Goal: Task Accomplishment & Management: Use online tool/utility

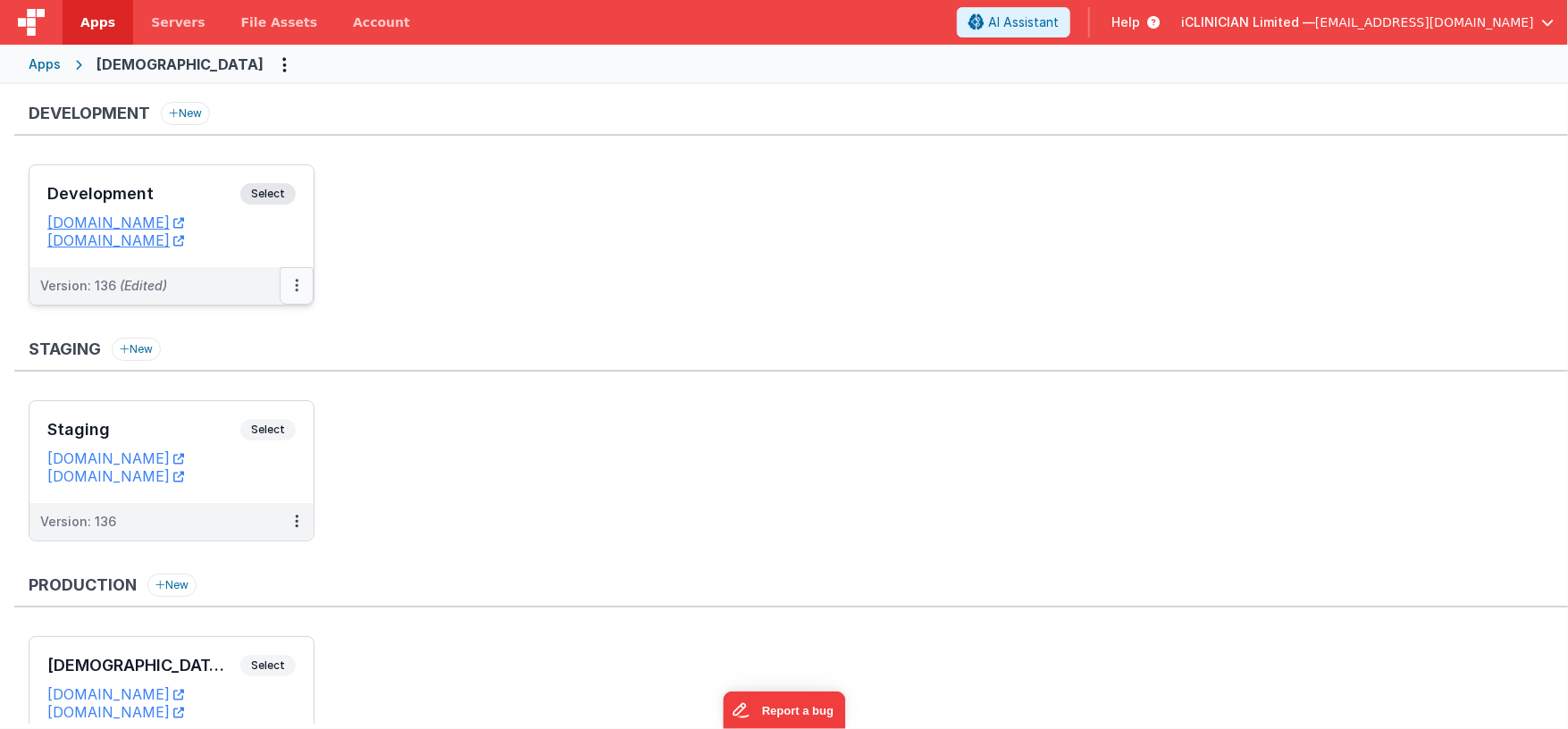
click at [299, 284] on button at bounding box center [297, 285] width 34 height 37
click at [257, 389] on link "Deploy..." at bounding box center [235, 390] width 157 height 32
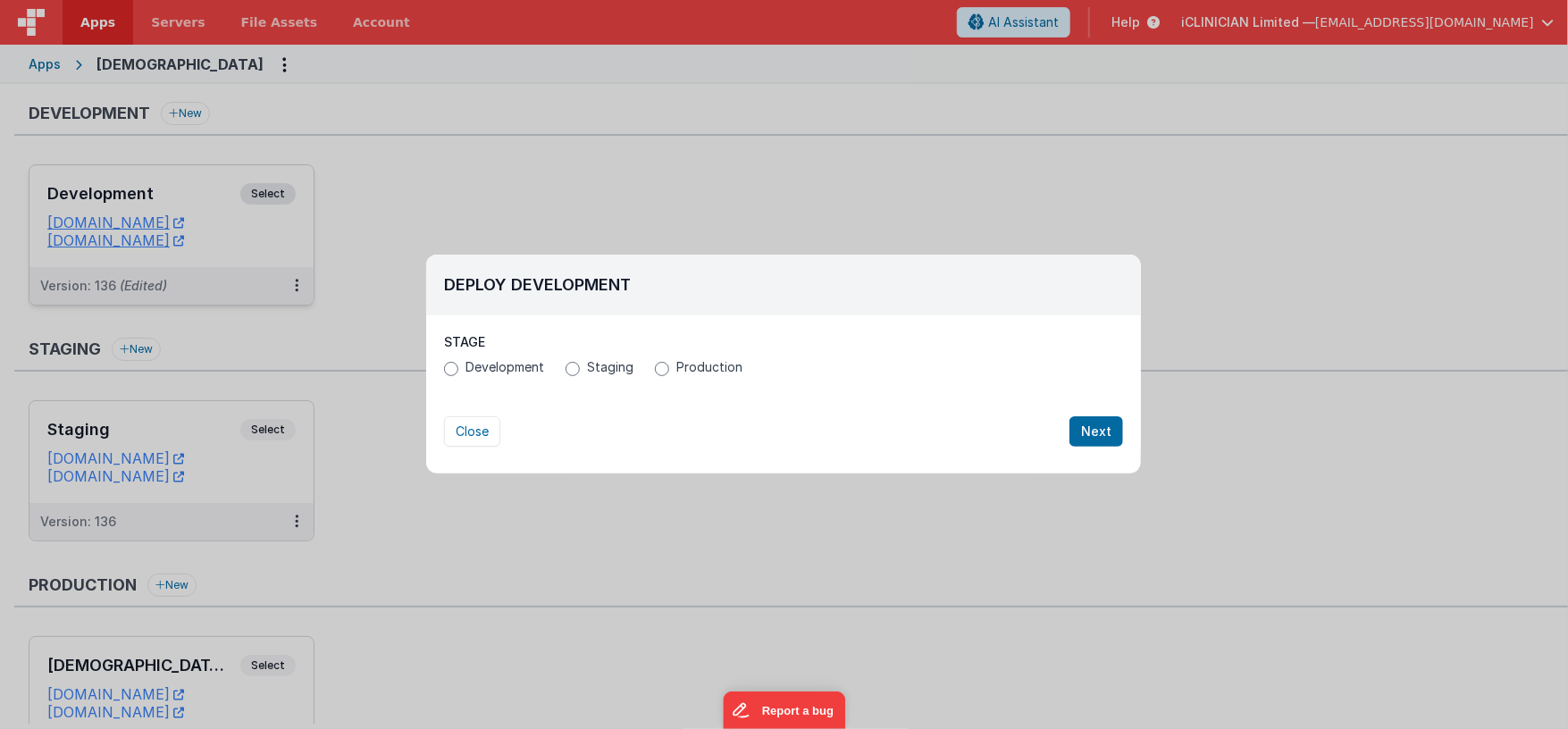
click at [591, 371] on span "Staging" at bounding box center [610, 367] width 47 height 18
click at [579, 371] on input "Staging" at bounding box center [572, 369] width 14 height 14
radio input "true"
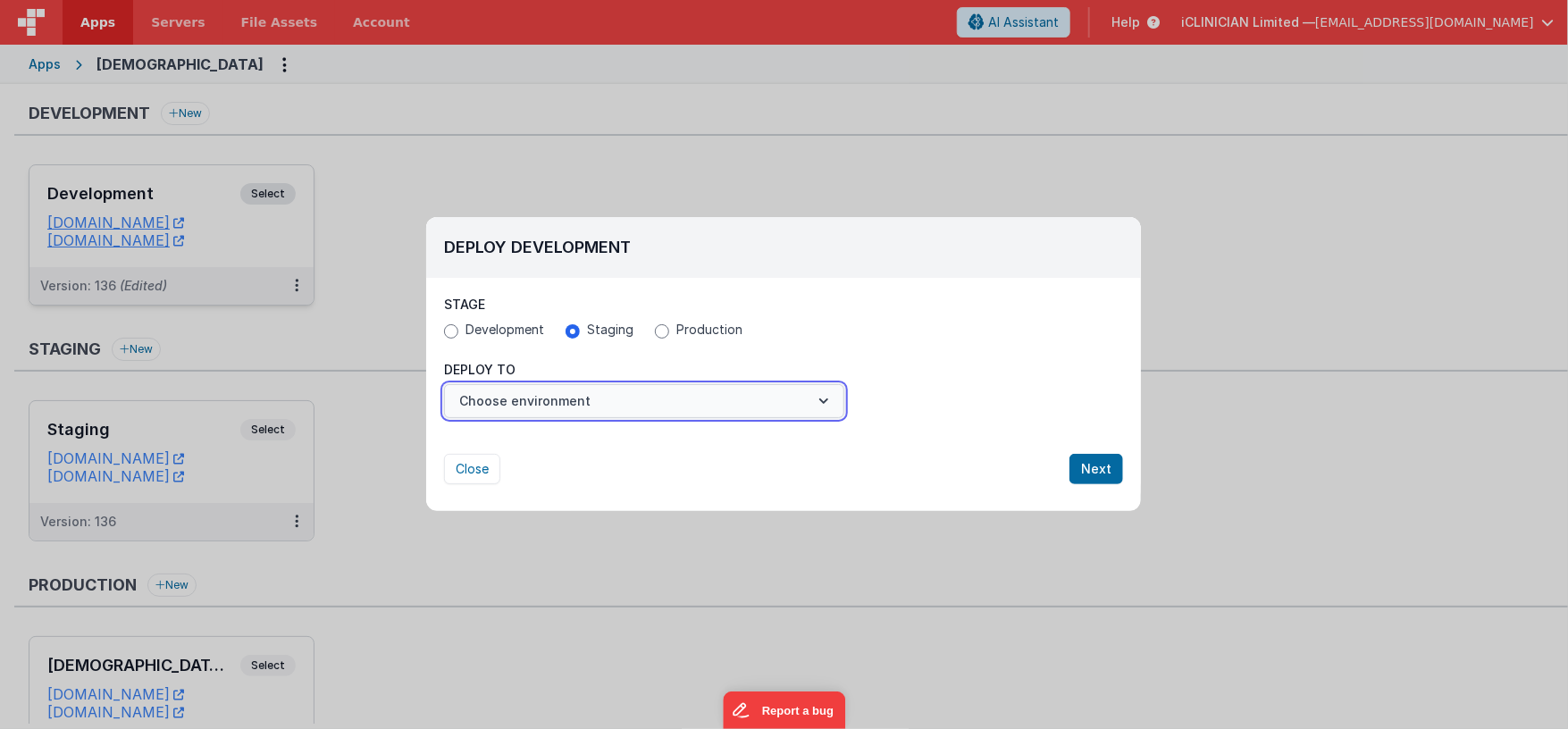
click at [580, 400] on button "Choose environment" at bounding box center [644, 401] width 401 height 34
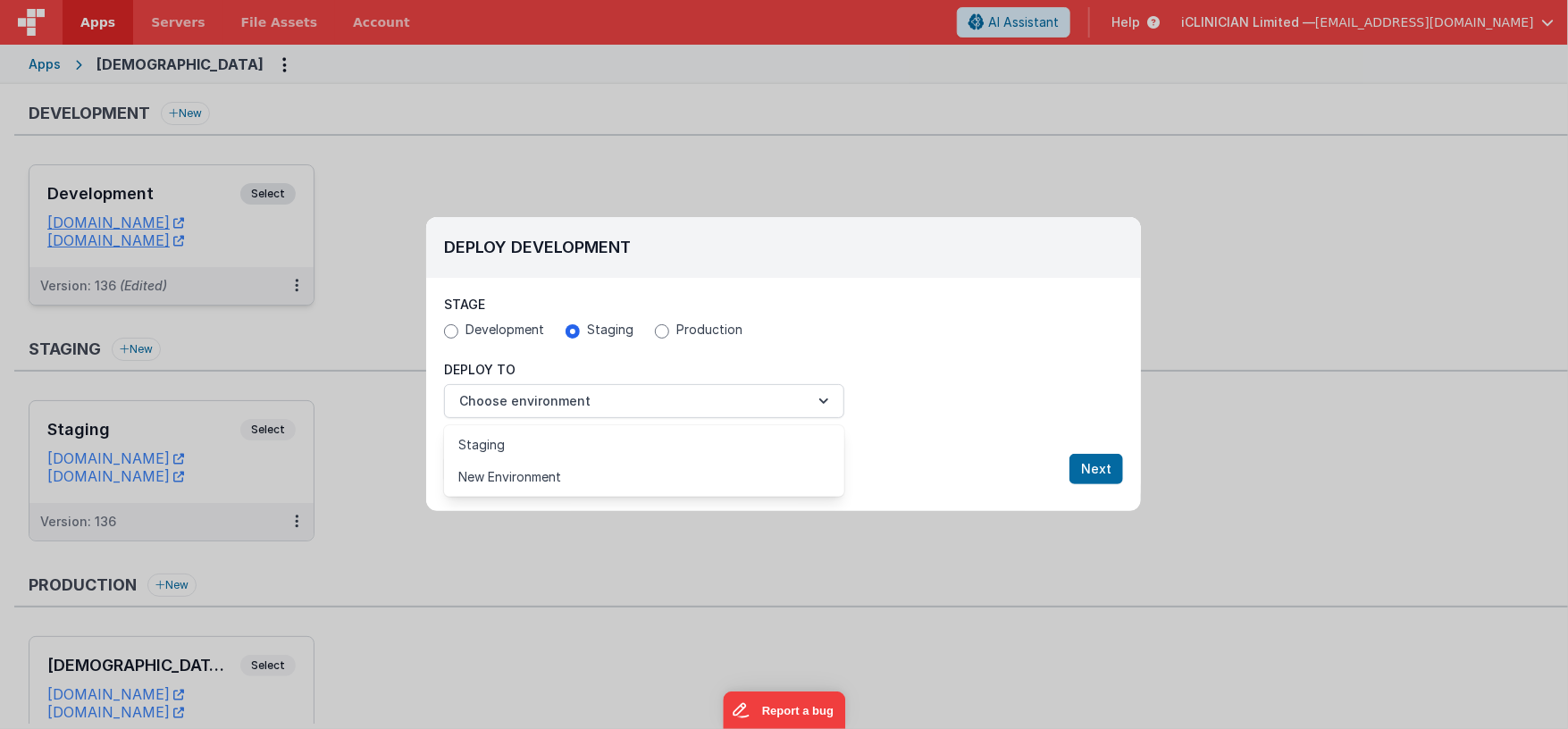
click at [502, 329] on div at bounding box center [784, 364] width 1568 height 729
click at [503, 338] on span "Development" at bounding box center [505, 329] width 79 height 18
click at [459, 338] on input "Development" at bounding box center [450, 330] width 14 height 14
radio input "true"
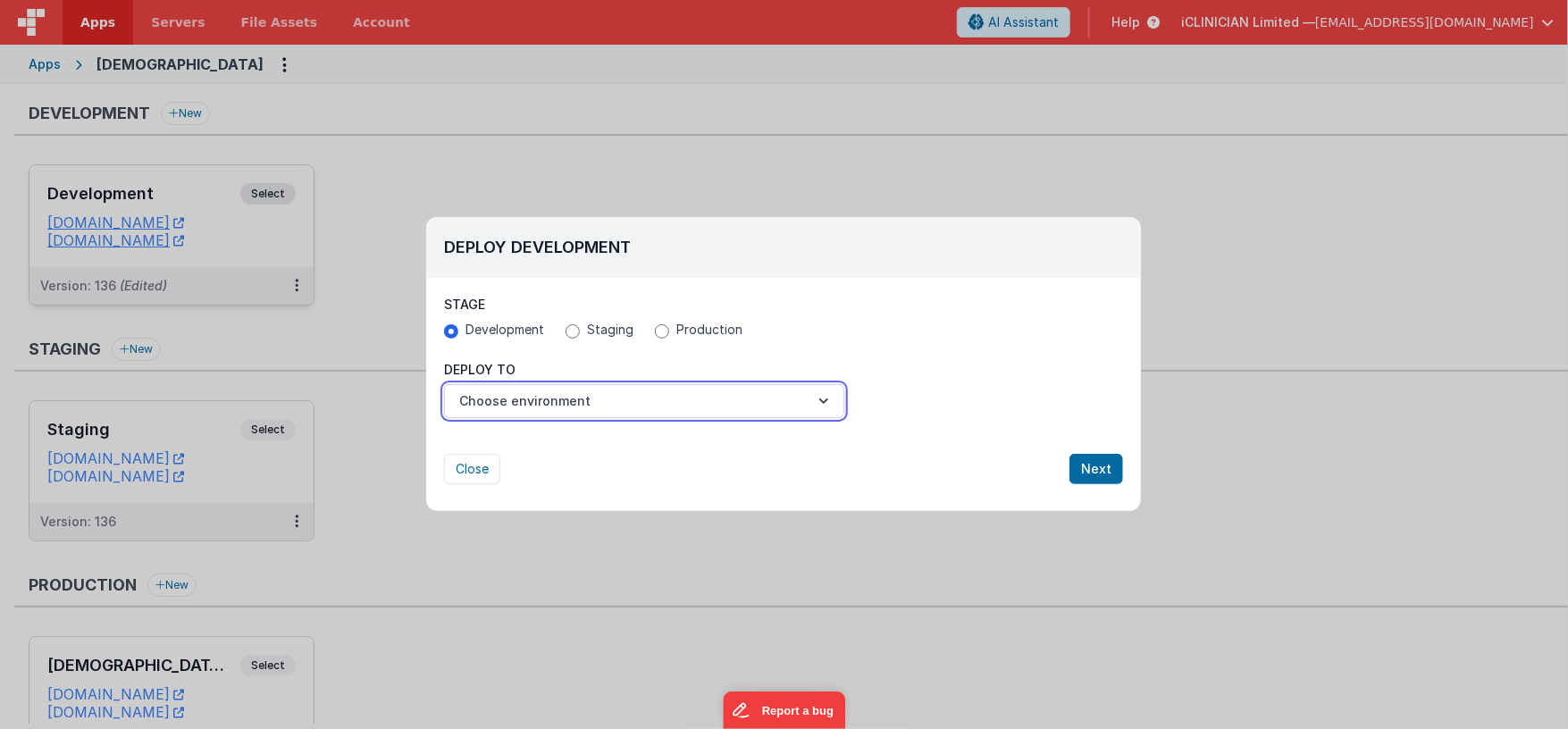
click at [527, 400] on button "Choose environment" at bounding box center [644, 401] width 401 height 34
click at [589, 332] on div at bounding box center [784, 364] width 1568 height 729
click at [589, 332] on span "Staging" at bounding box center [610, 329] width 47 height 18
click at [579, 332] on input "Staging" at bounding box center [572, 330] width 14 height 14
radio input "true"
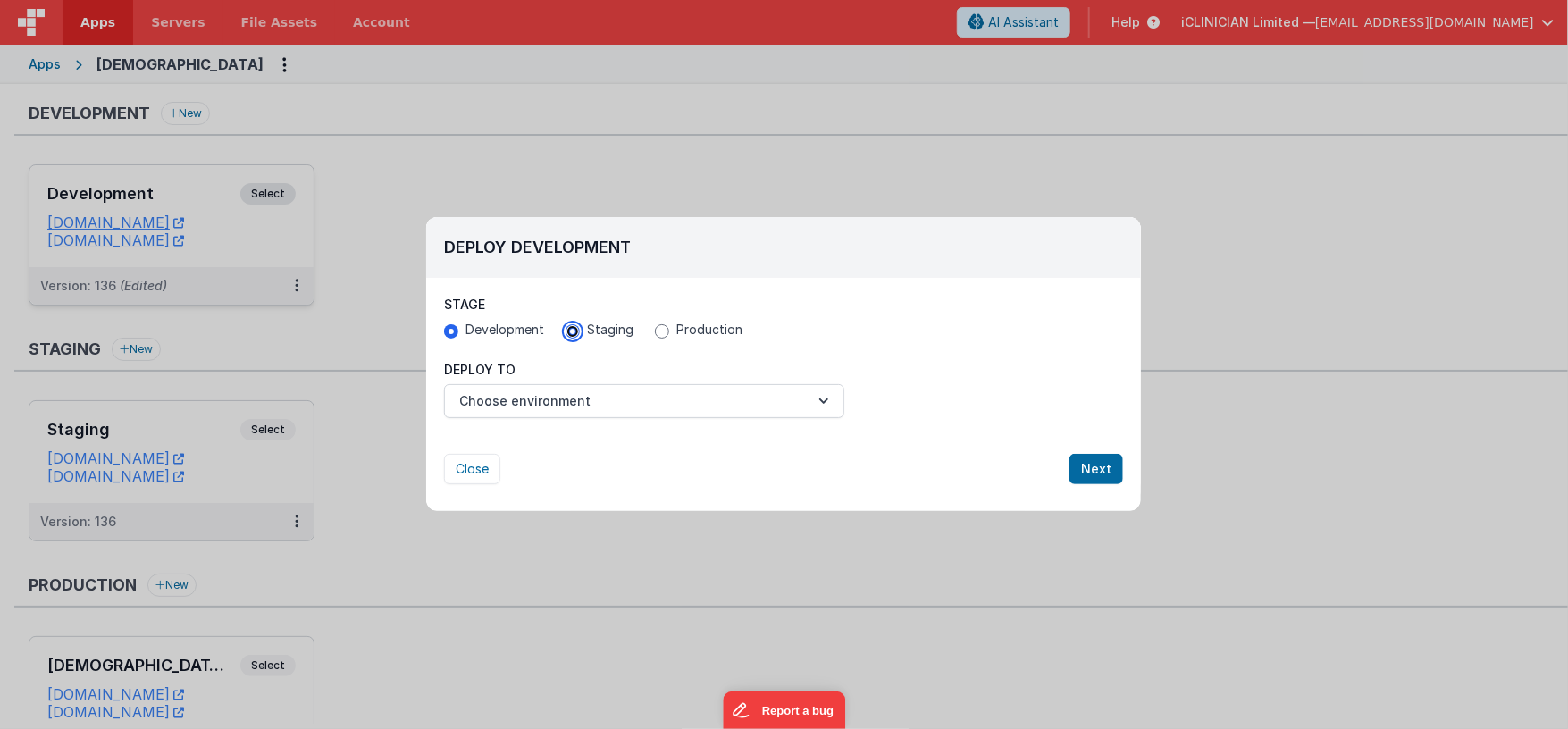
radio input "false"
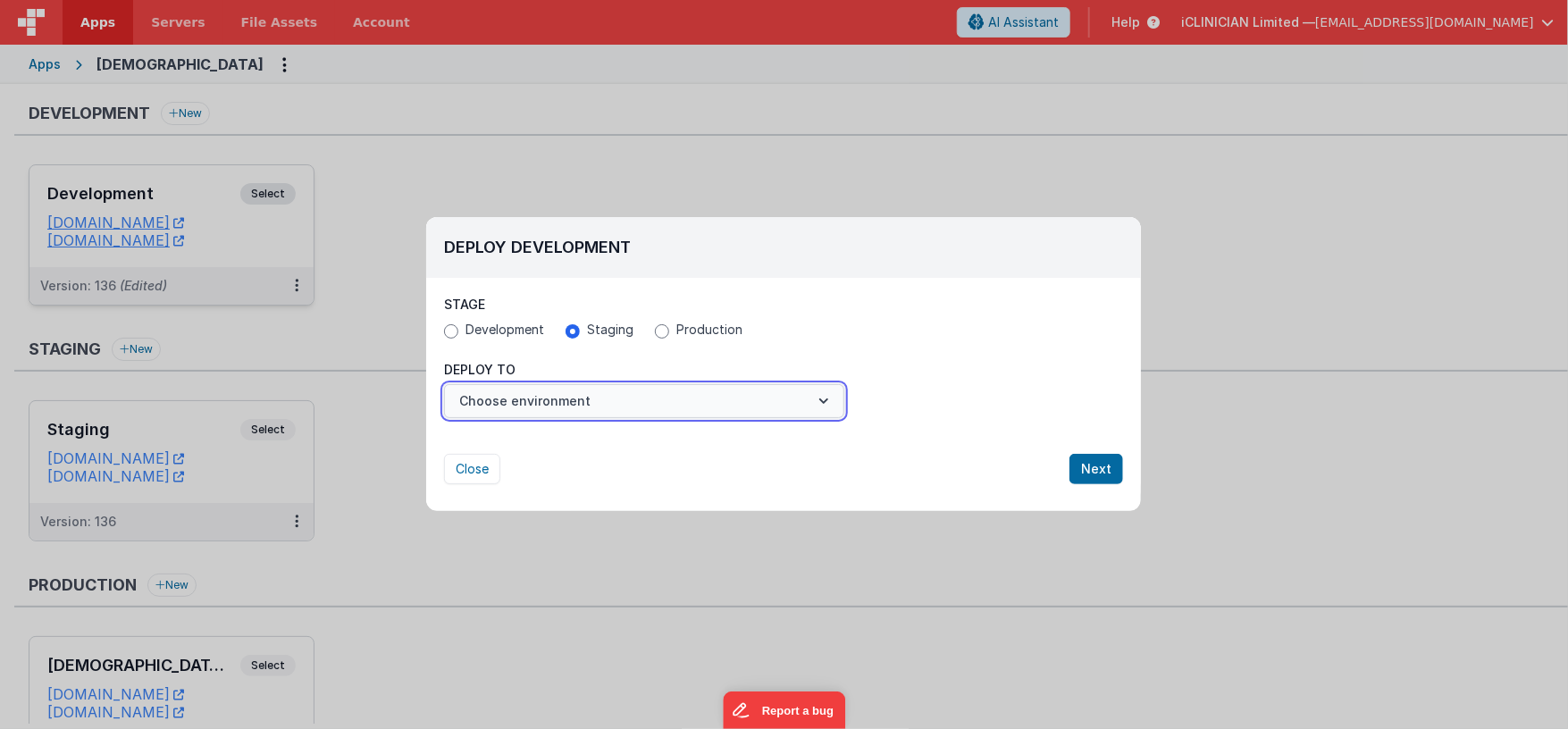
click at [604, 409] on button "Choose environment" at bounding box center [644, 401] width 401 height 34
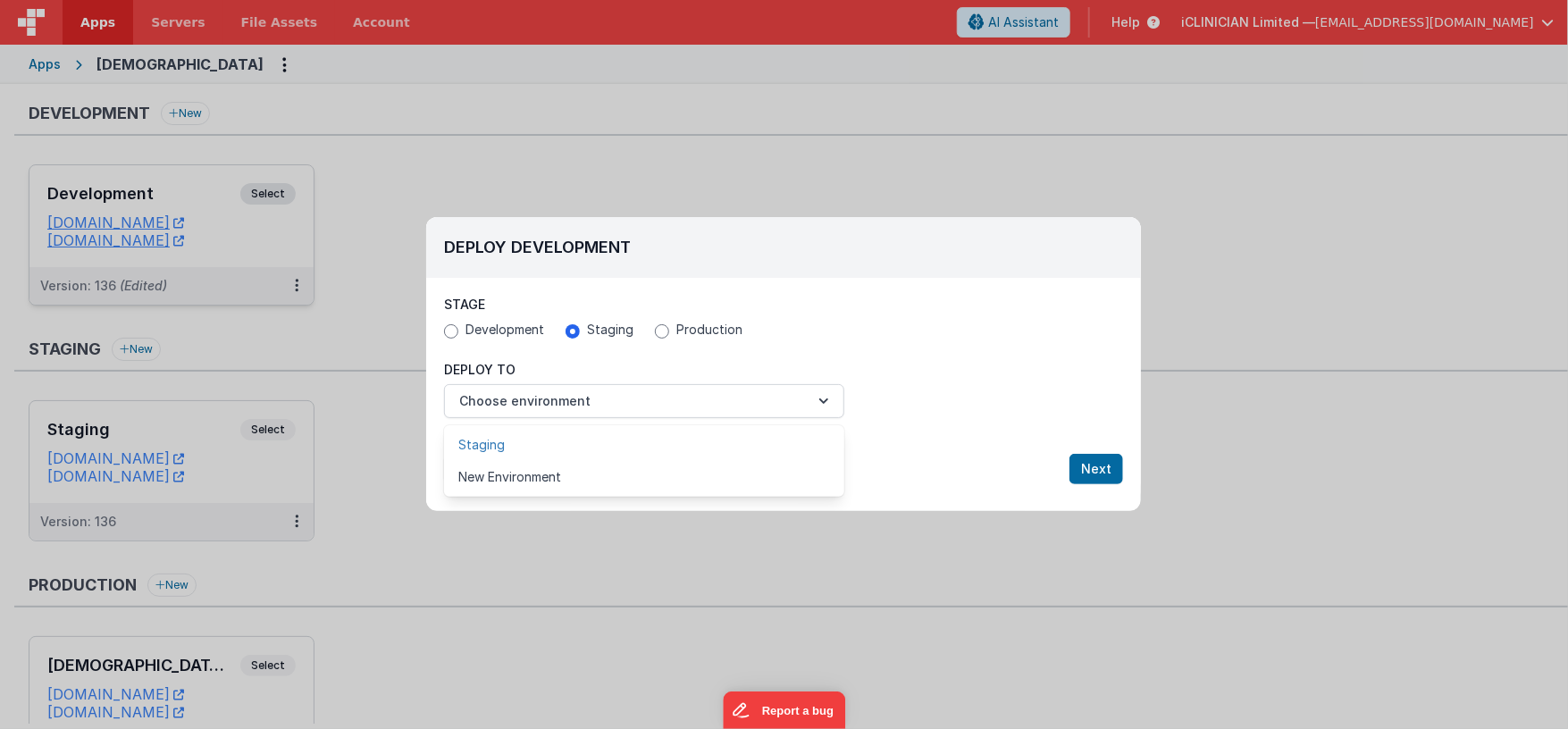
click at [593, 445] on link "Staging" at bounding box center [644, 445] width 401 height 32
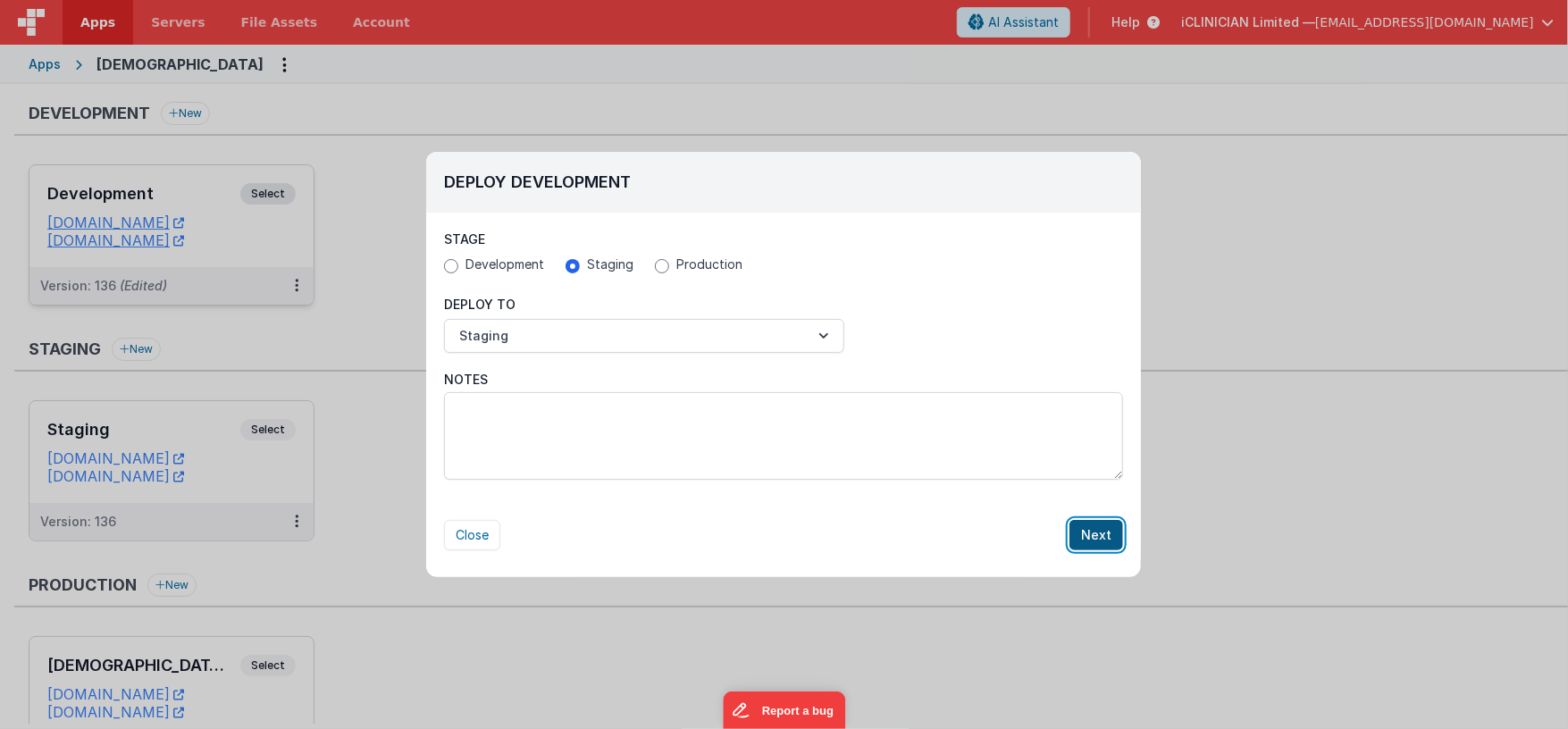
click at [1107, 532] on button "Next" at bounding box center [1095, 534] width 53 height 30
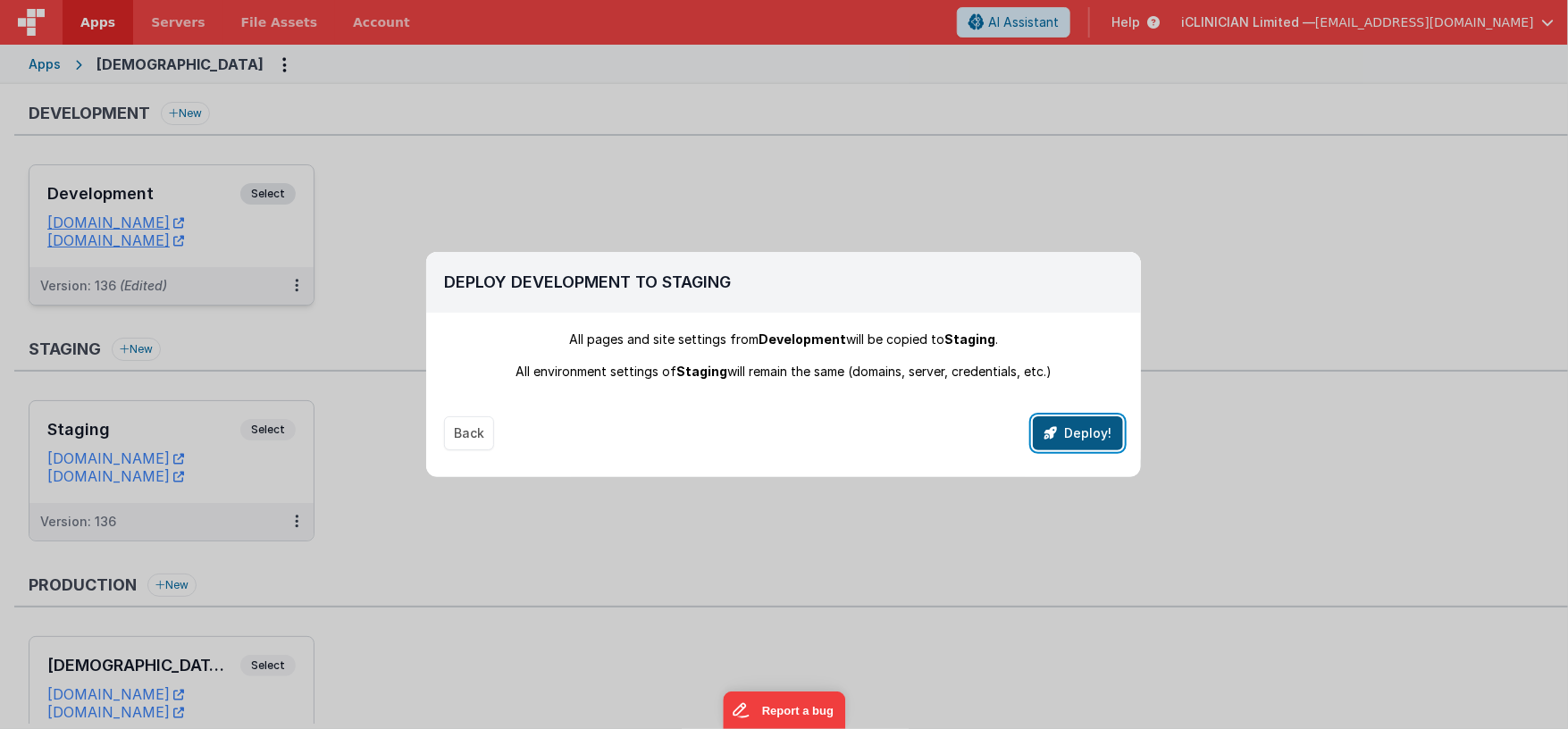
click at [1068, 441] on button "Deploy!" at bounding box center [1077, 433] width 90 height 34
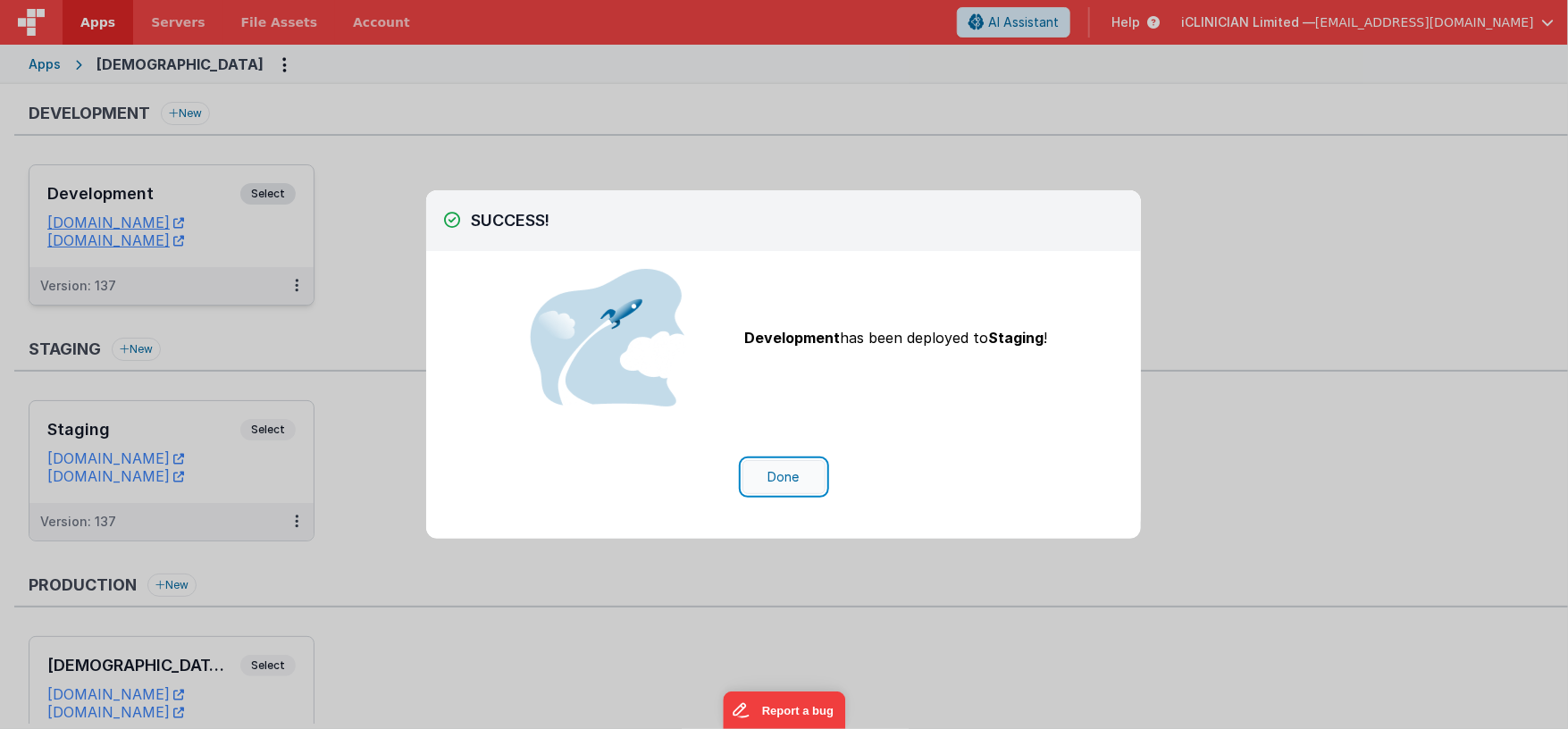
click at [797, 482] on button "Done" at bounding box center [784, 477] width 83 height 34
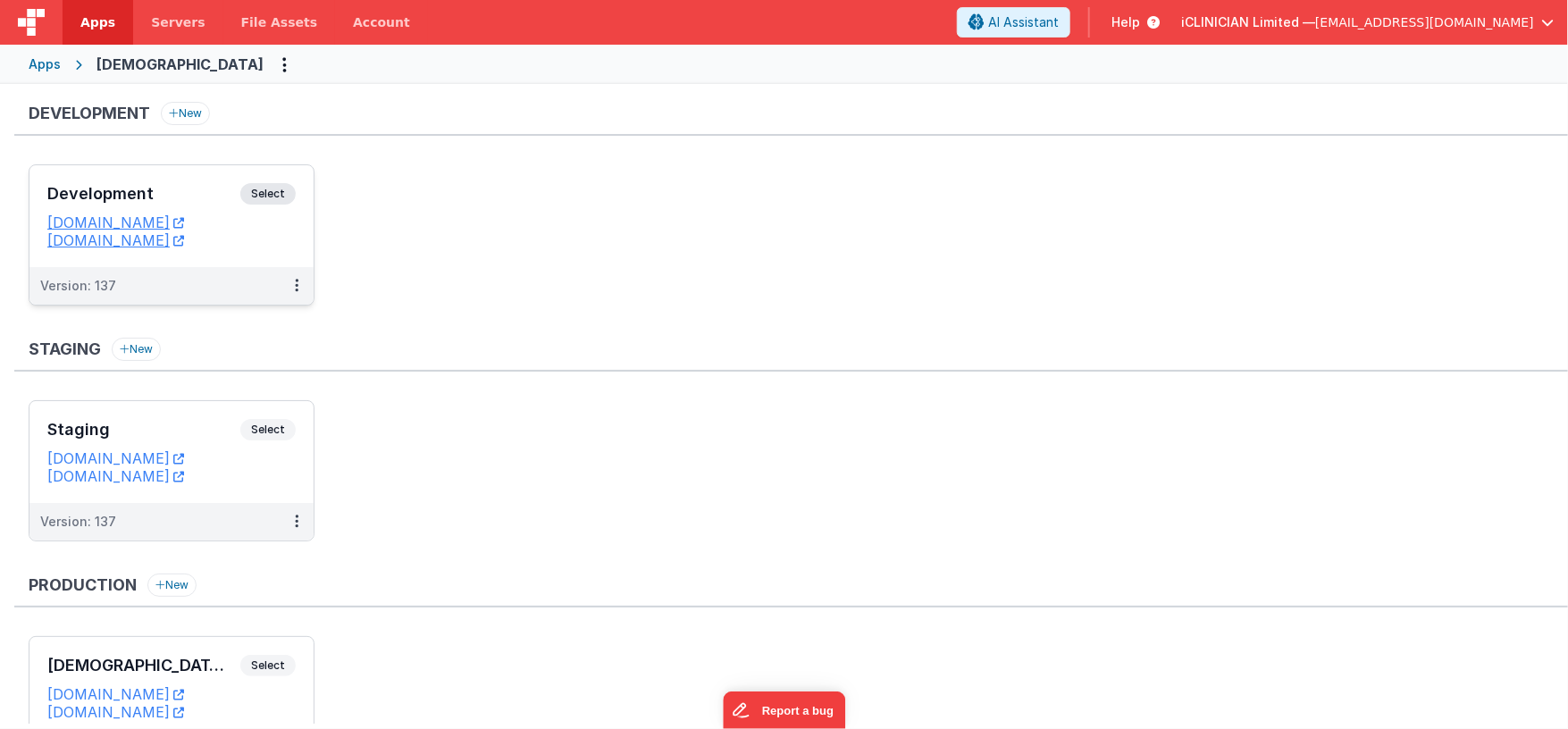
click at [190, 187] on h3 "Development" at bounding box center [144, 194] width 193 height 18
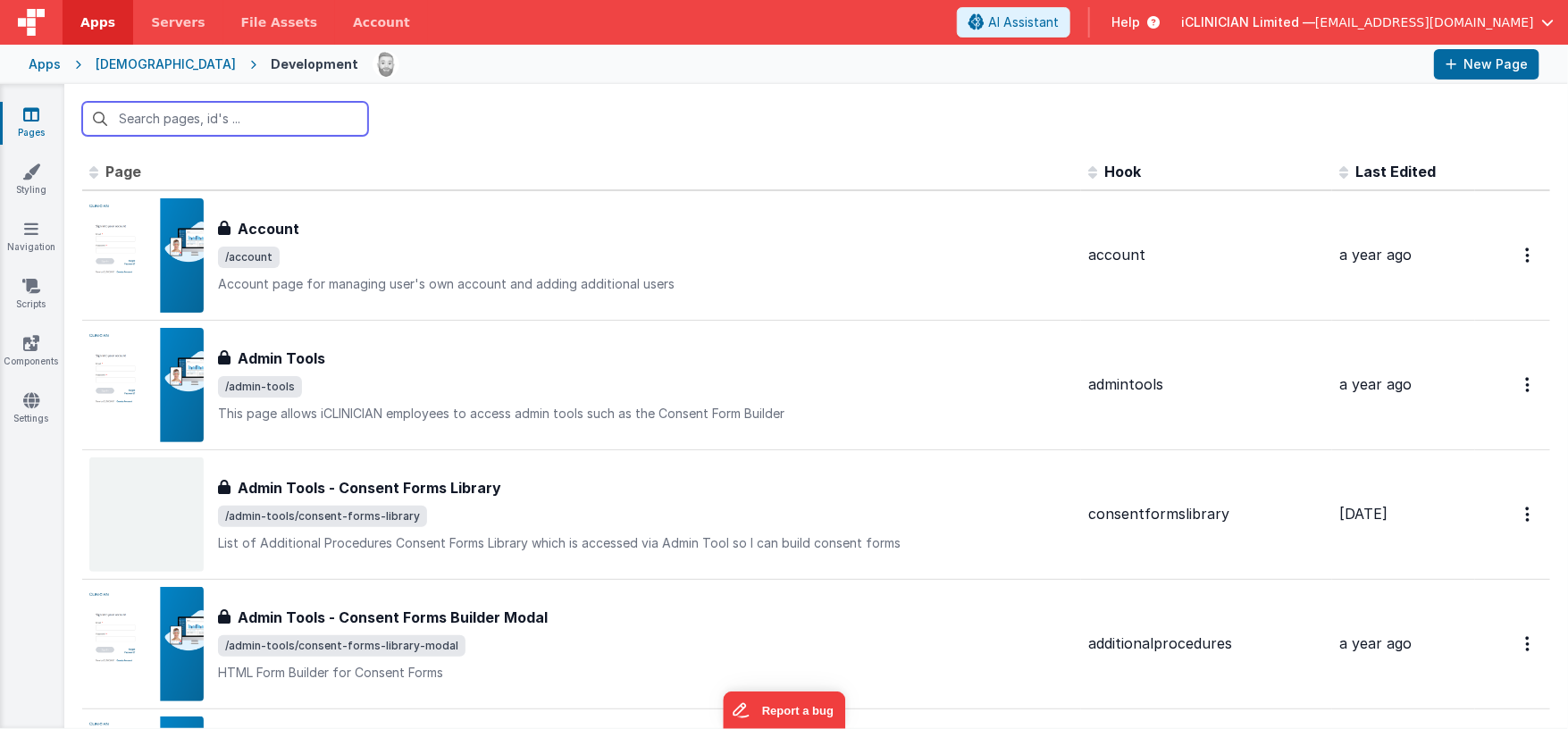
click at [184, 125] on input "text" at bounding box center [225, 119] width 286 height 34
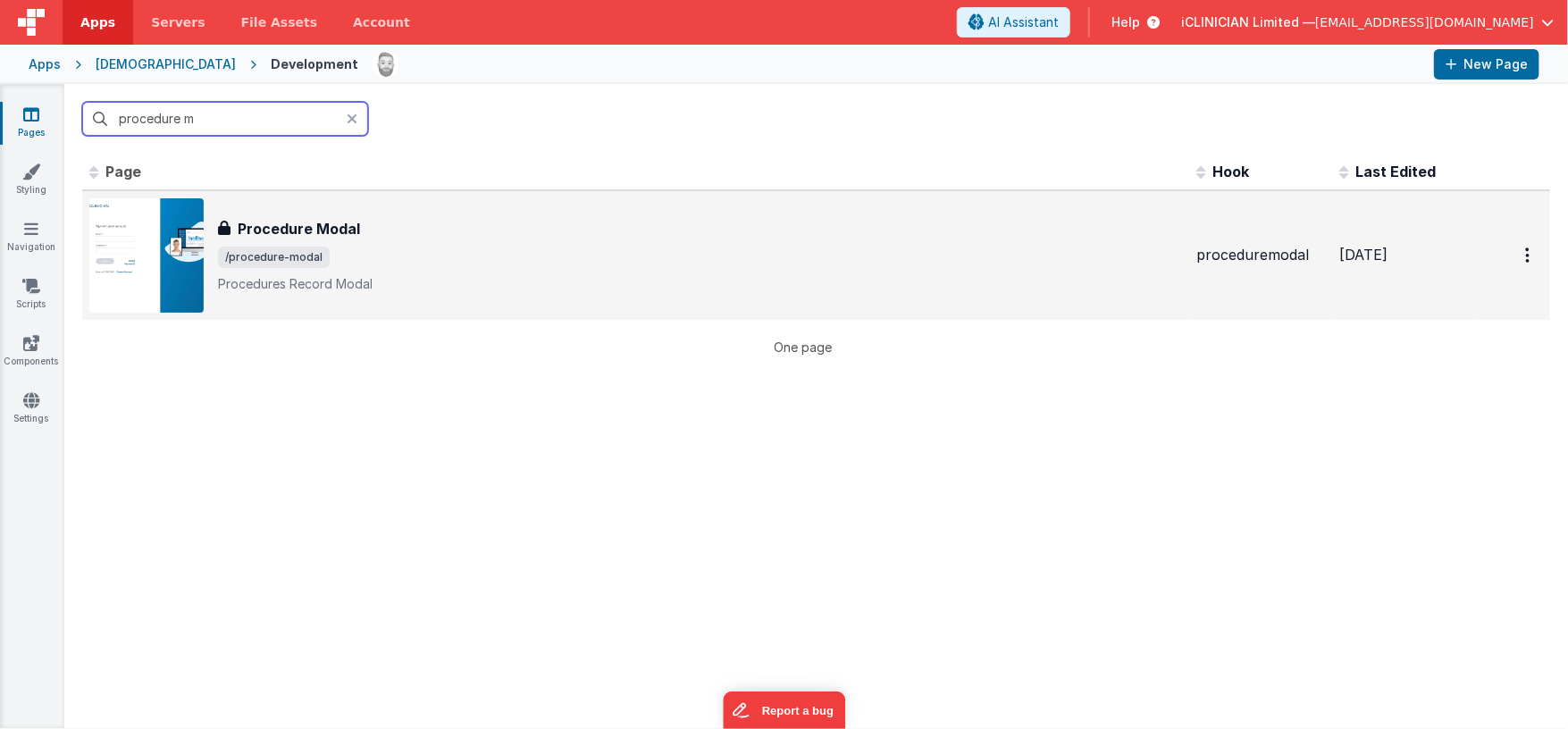
type input "procedure m"
click at [343, 270] on div "Procedure Modal Procedure Modal /procedure-modal Procedures Record Modal" at bounding box center [700, 255] width 964 height 75
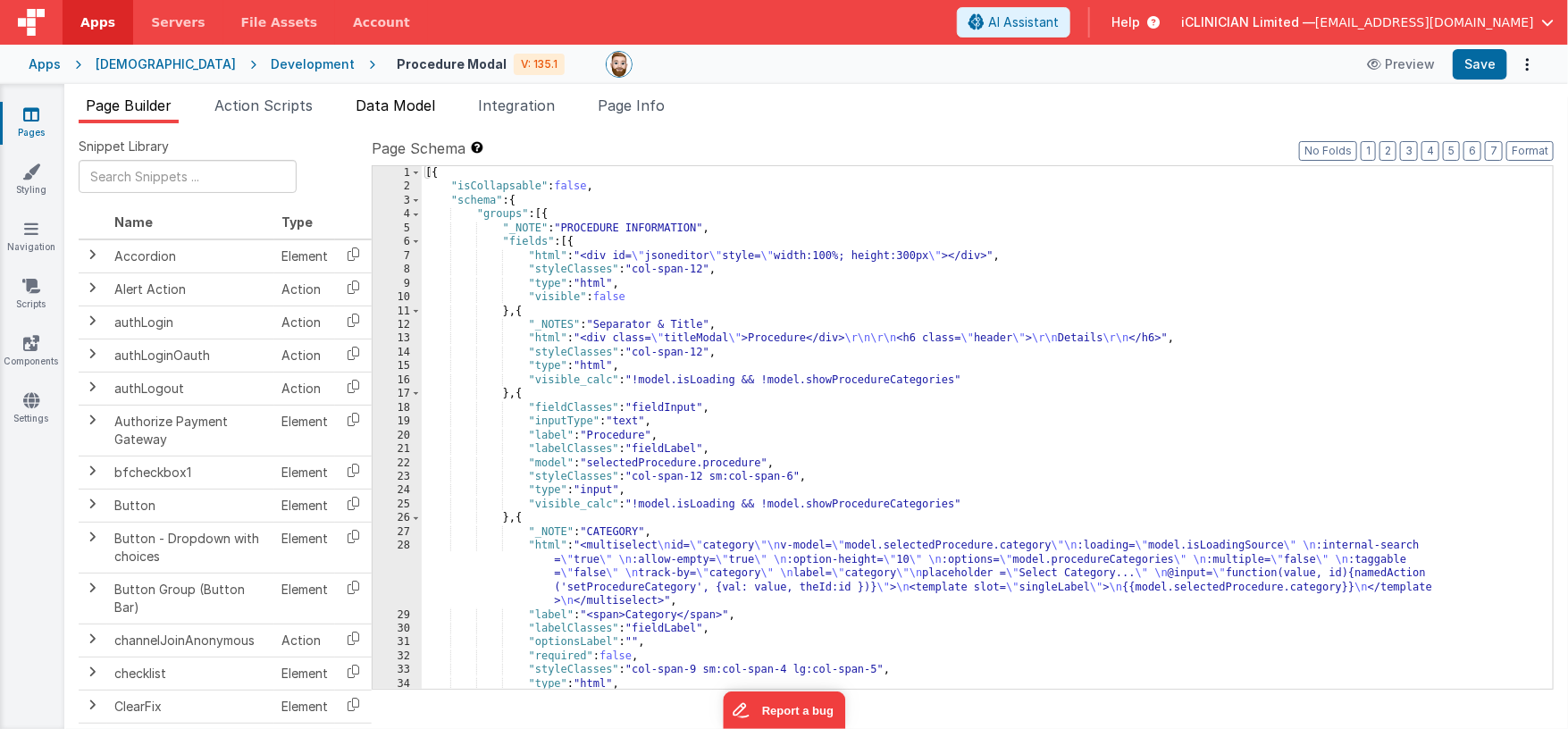
click at [410, 111] on span "Data Model" at bounding box center [395, 105] width 80 height 18
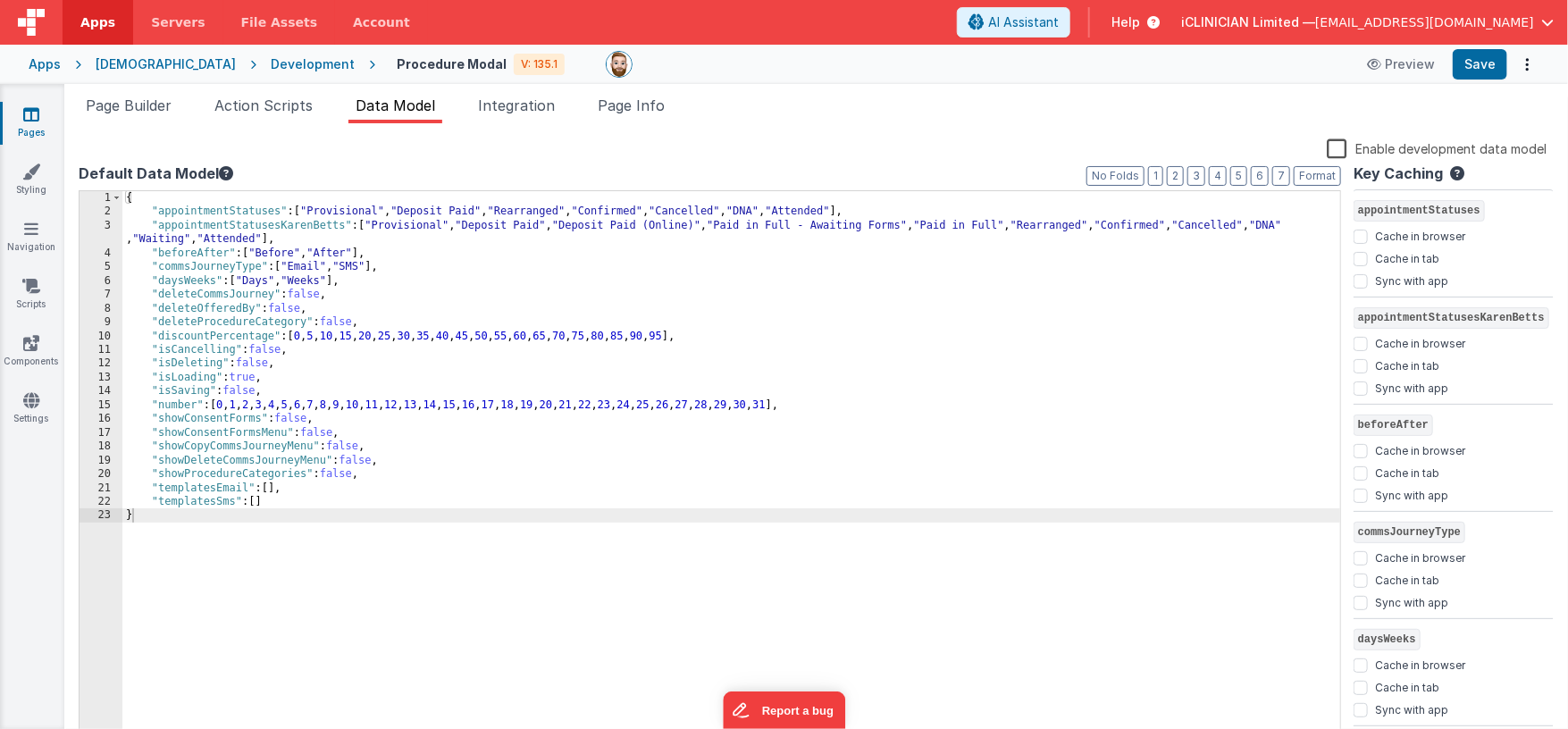
click at [31, 110] on icon at bounding box center [31, 114] width 16 height 18
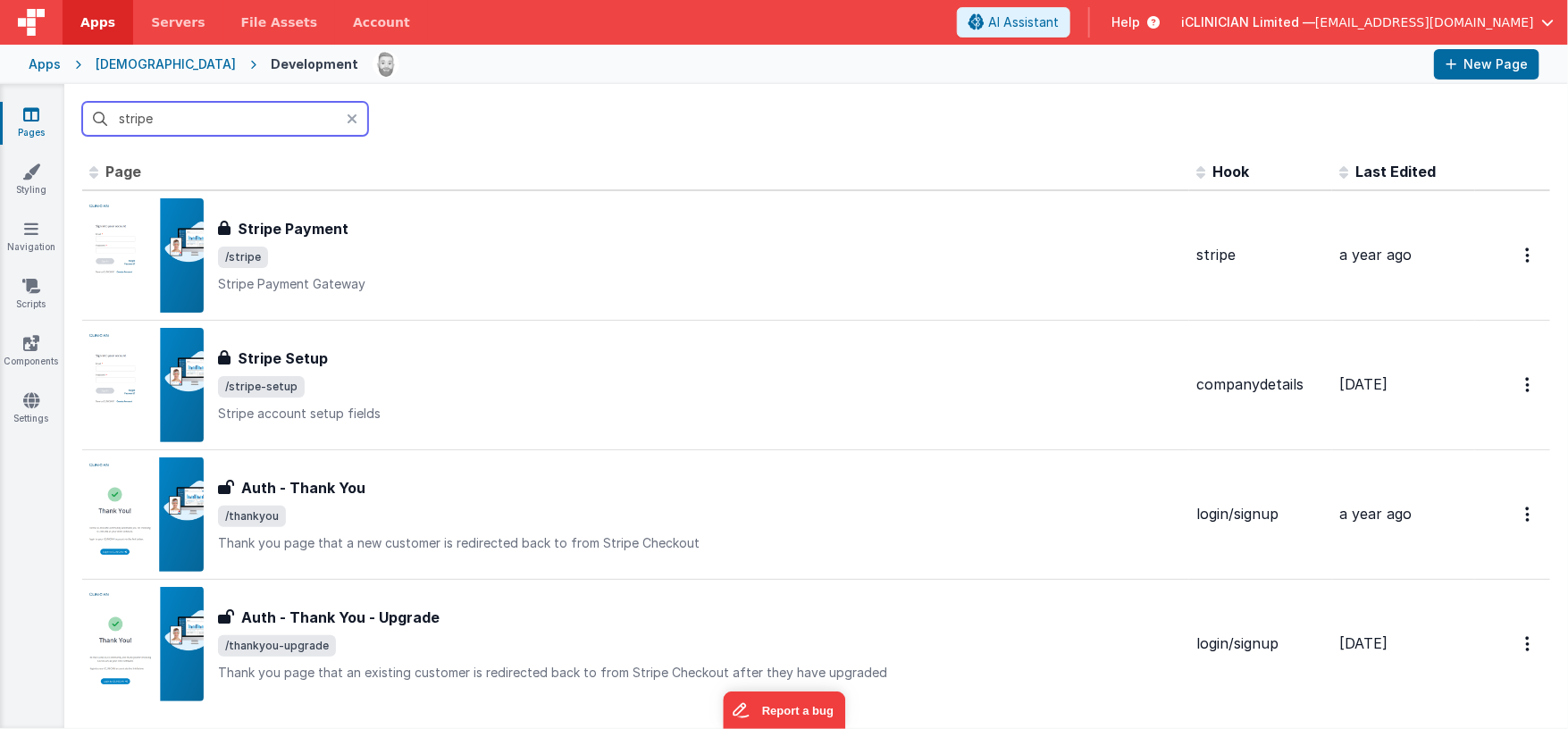
type input "stripe"
click at [44, 63] on div "Apps" at bounding box center [45, 64] width 32 height 18
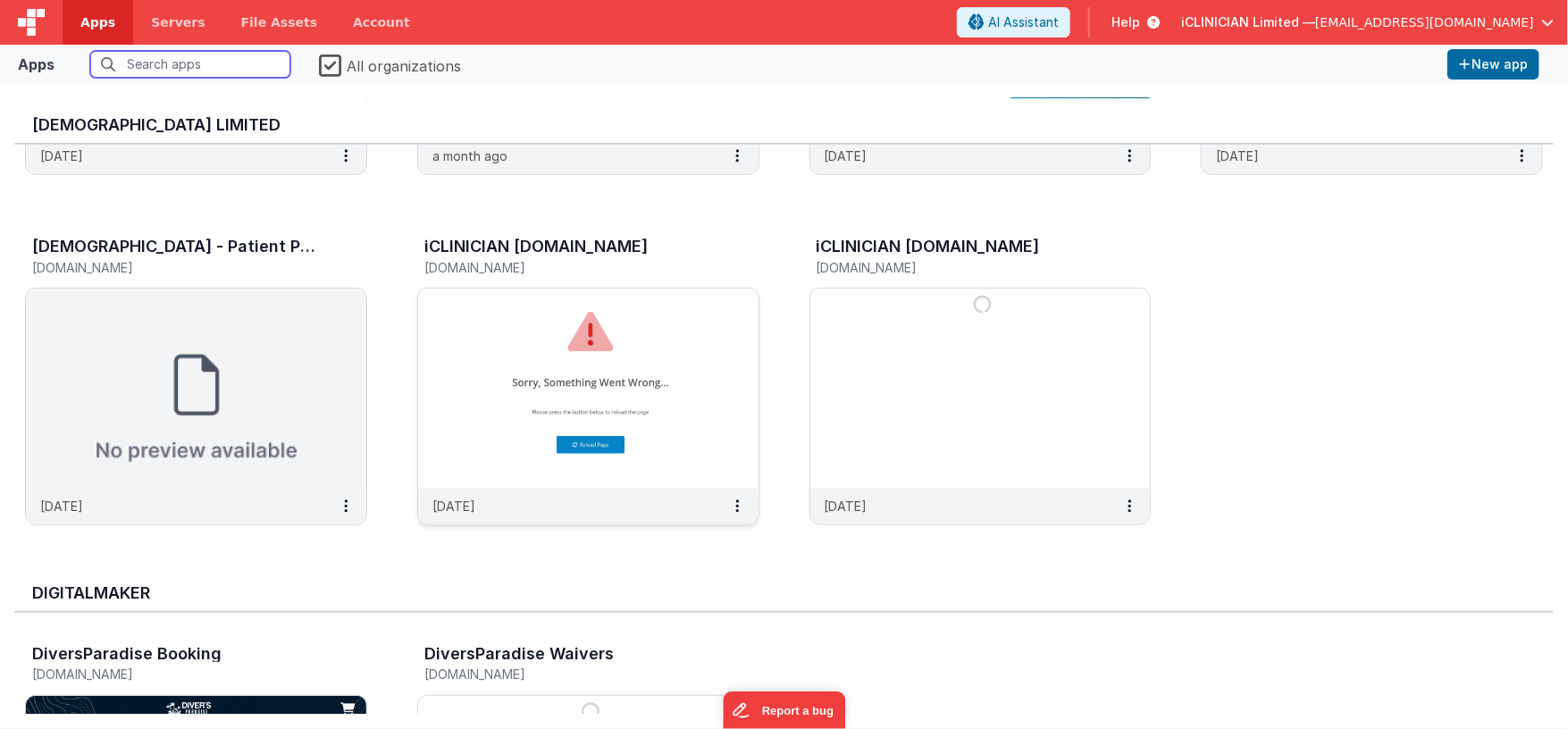
scroll to position [573, 0]
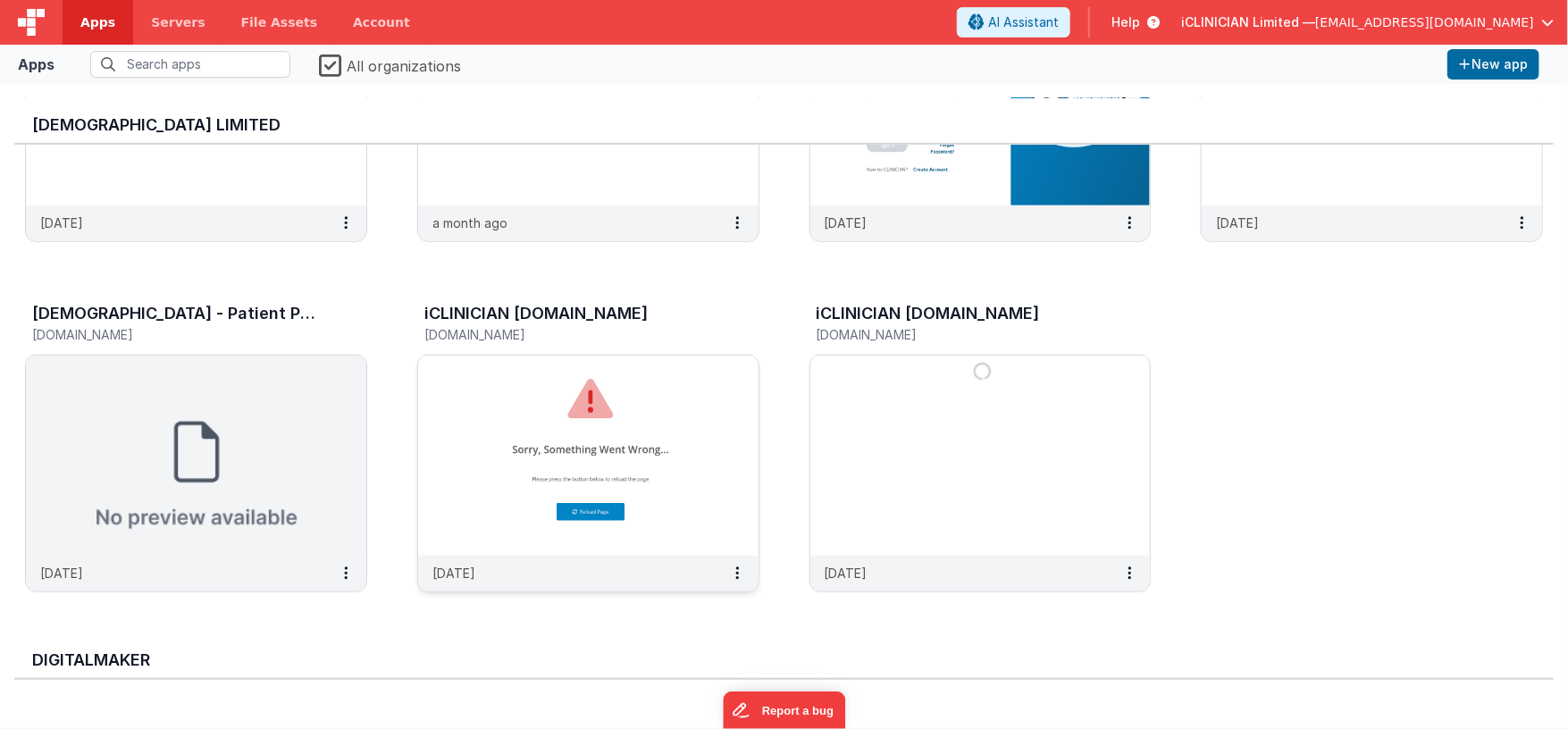
click at [657, 401] on img at bounding box center [589, 456] width 341 height 200
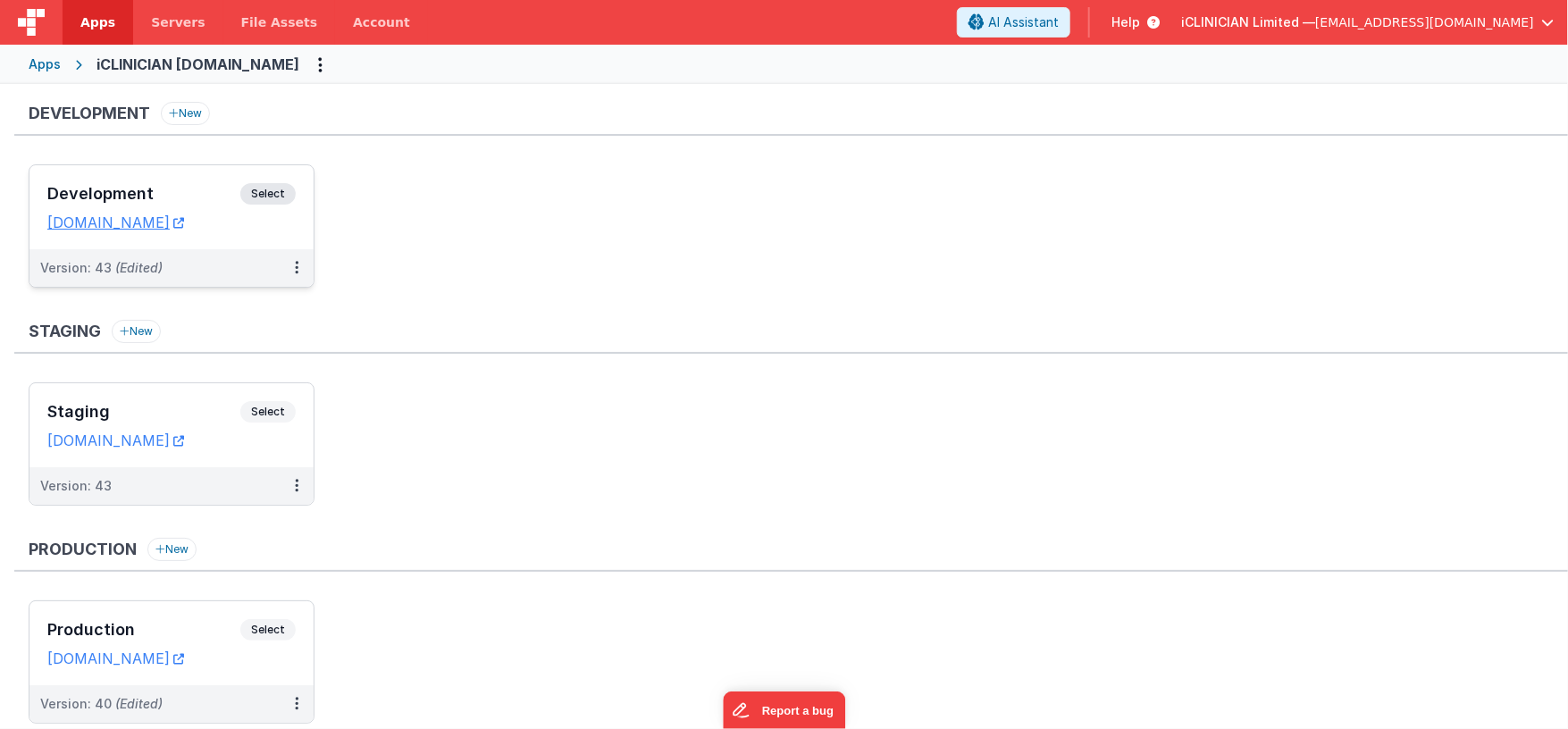
click at [183, 191] on h3 "Development" at bounding box center [144, 194] width 193 height 18
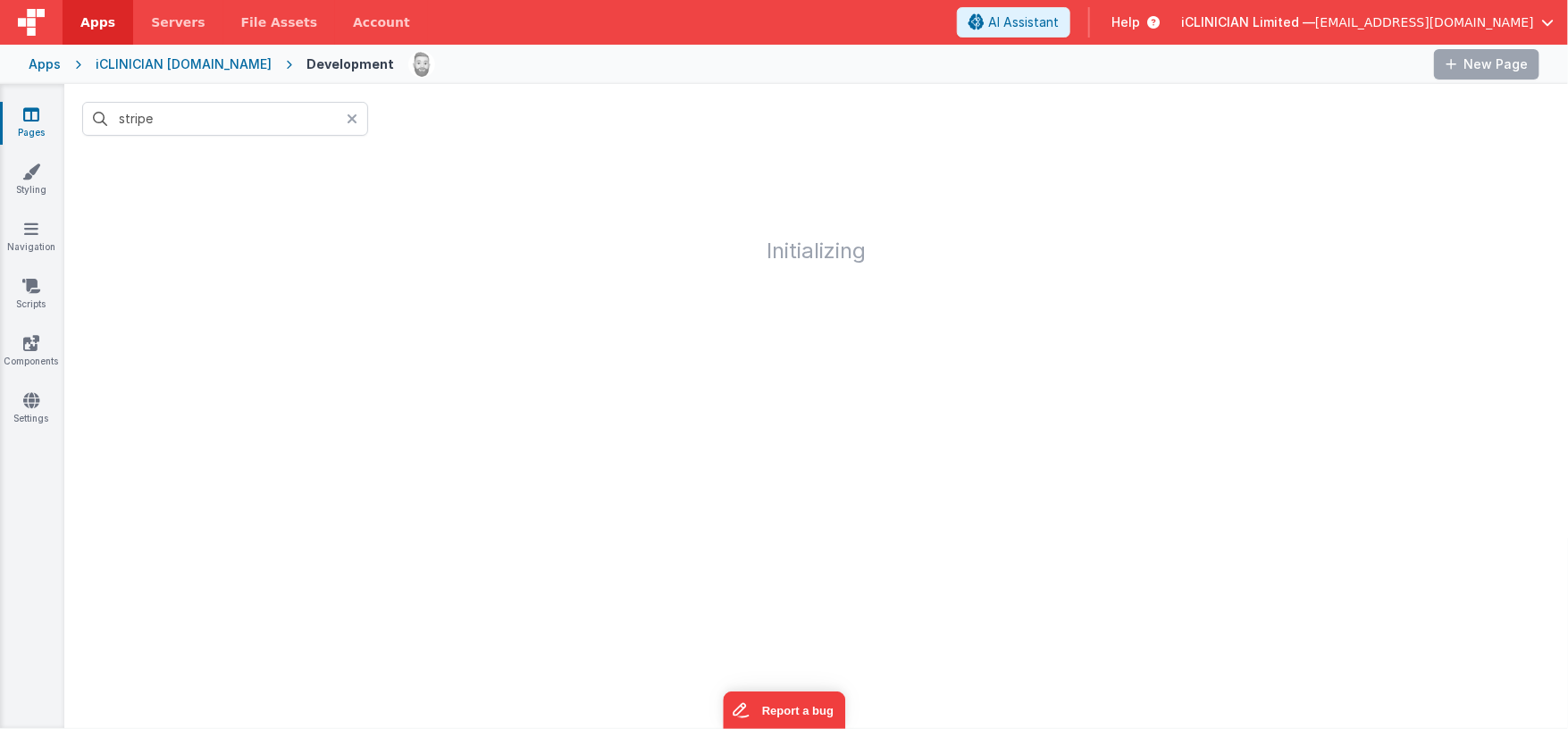
click at [353, 113] on icon at bounding box center [351, 118] width 10 height 14
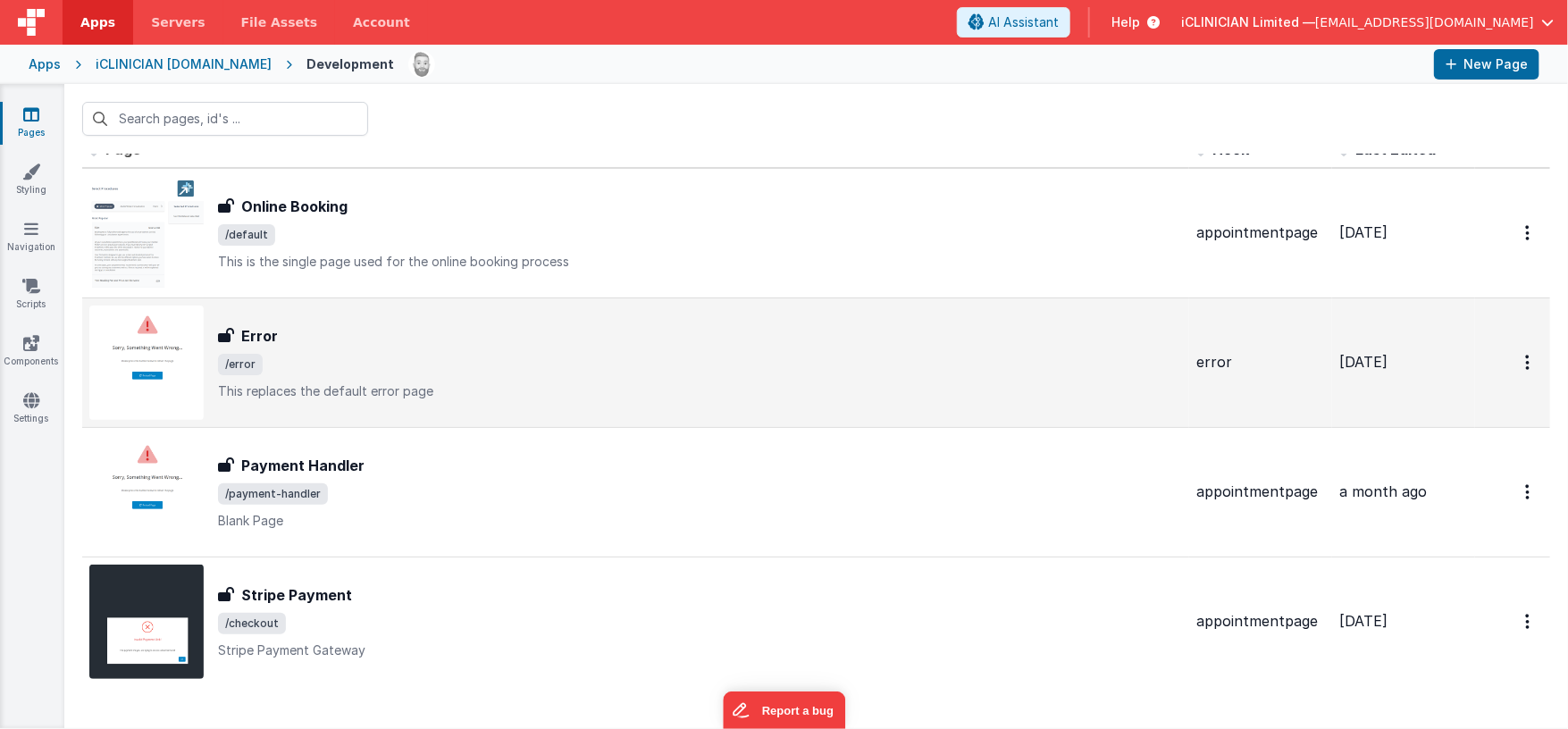
scroll to position [66, 0]
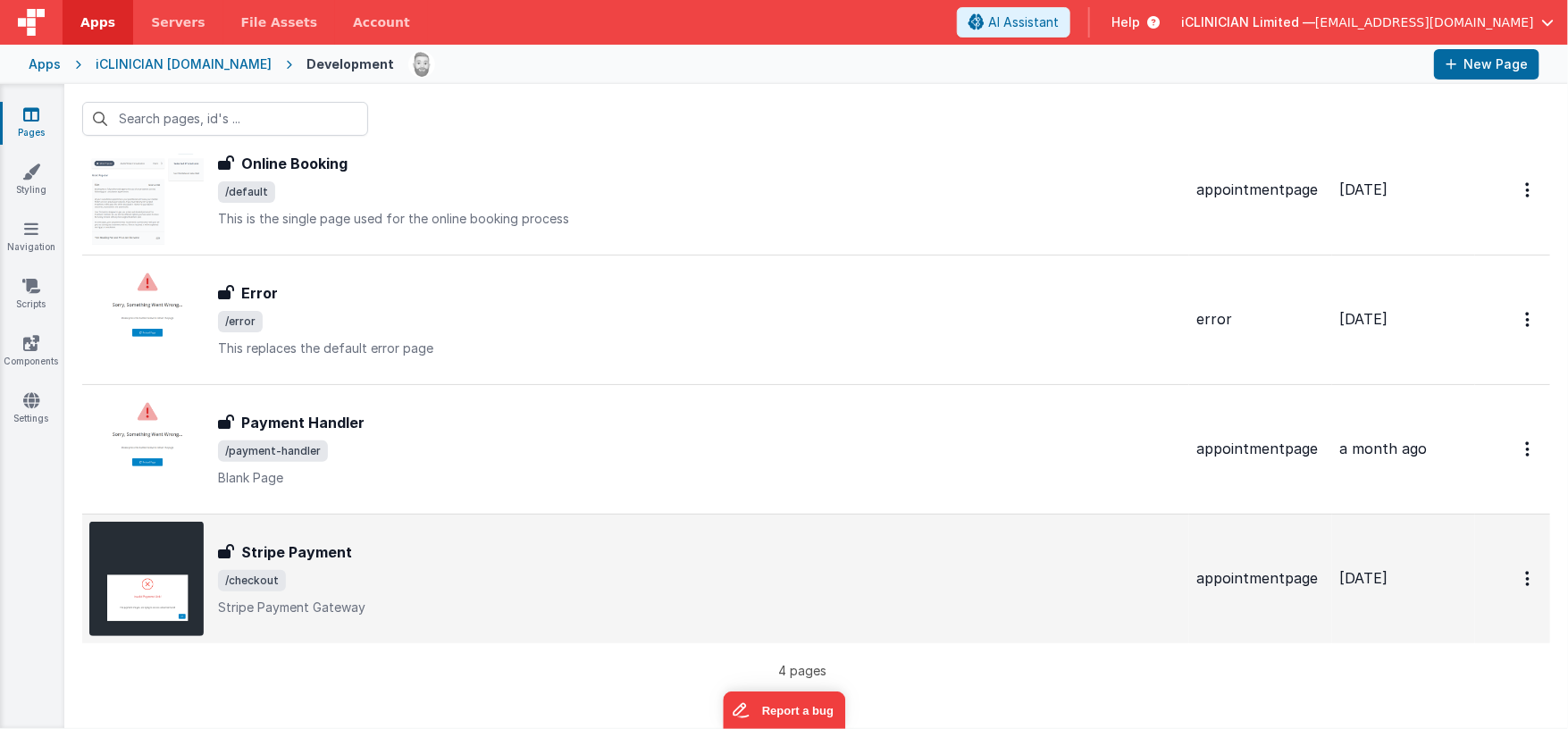
click at [515, 558] on div "Stripe Payment" at bounding box center [700, 551] width 964 height 22
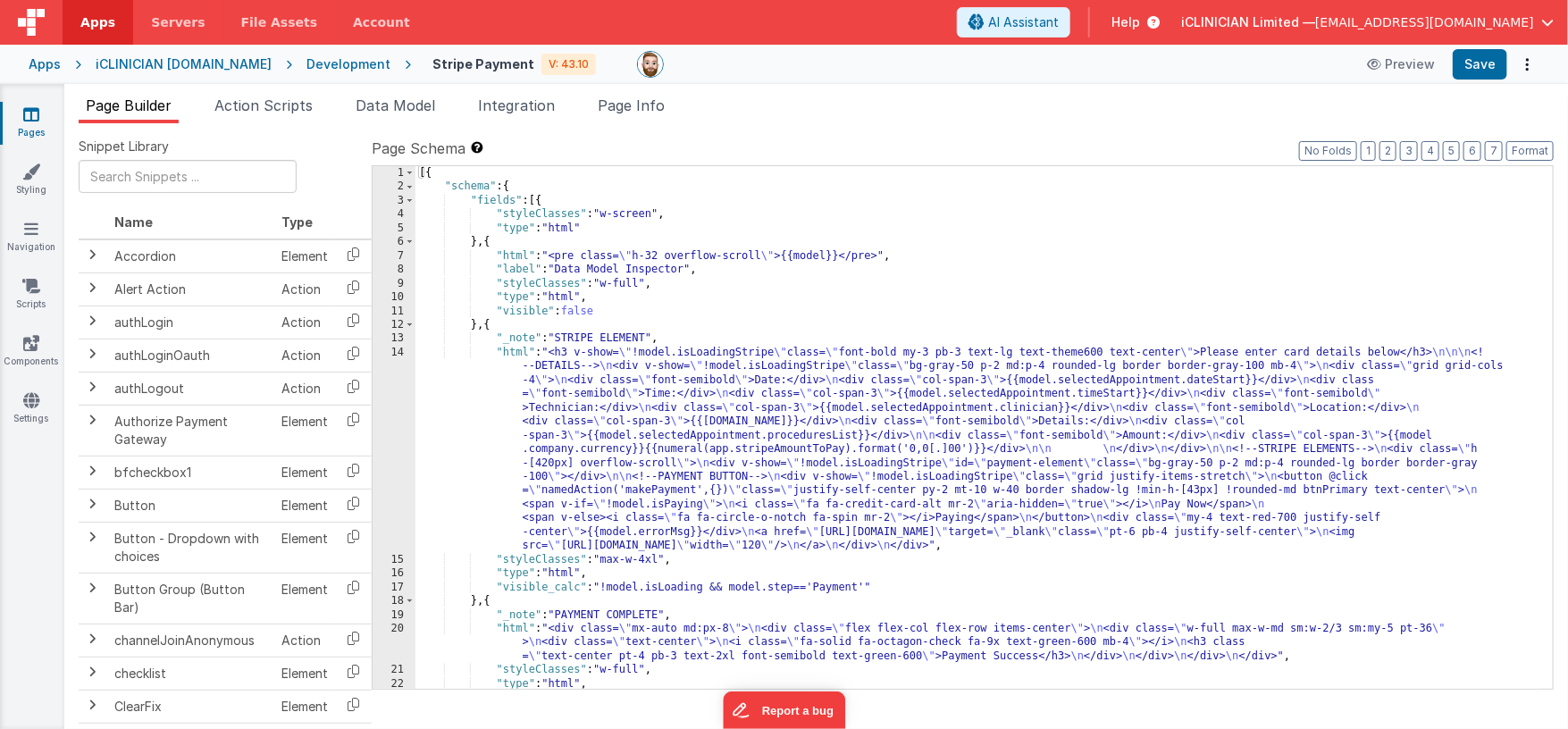
click at [34, 114] on icon at bounding box center [31, 114] width 16 height 18
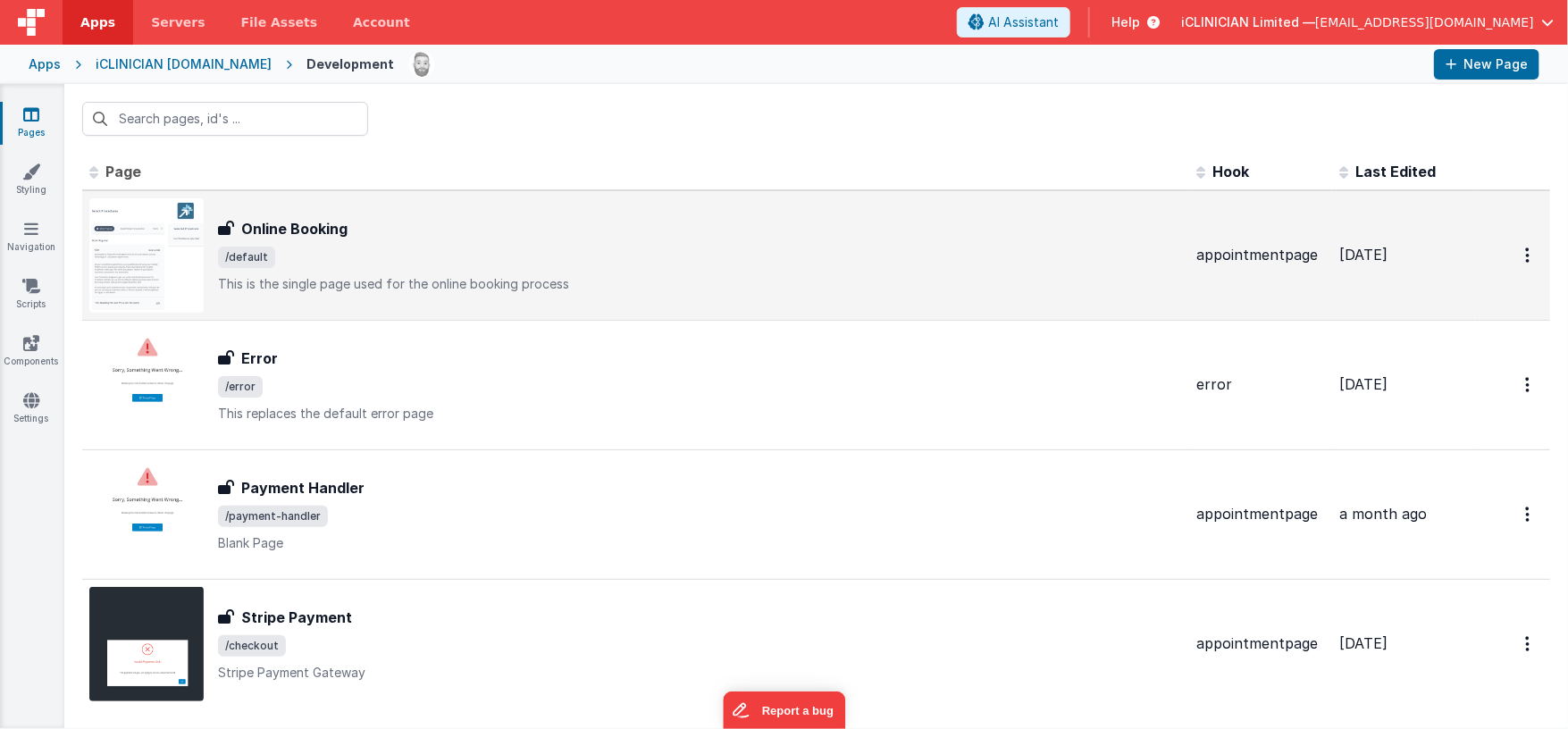
click at [397, 253] on span "/default" at bounding box center [700, 256] width 964 height 22
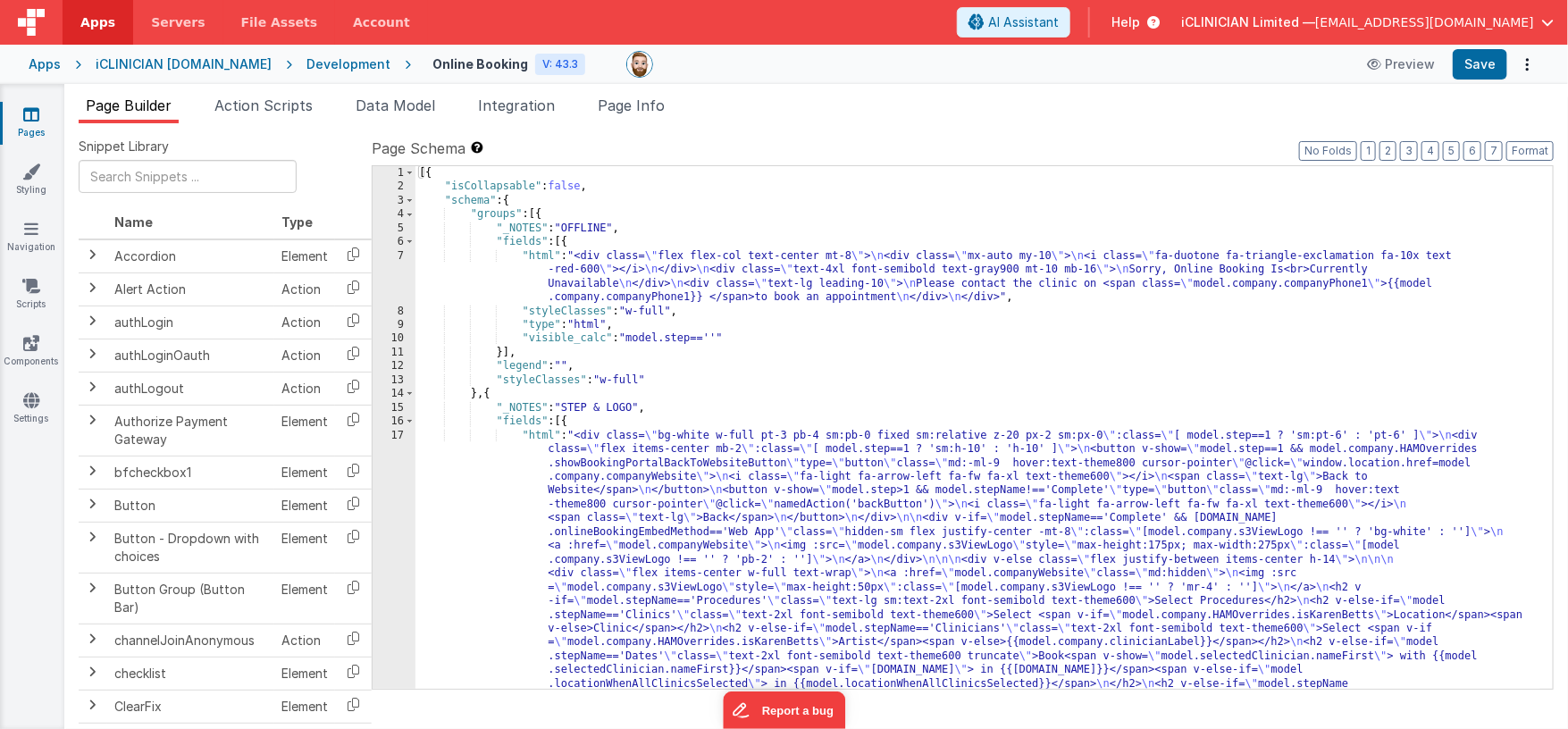
drag, startPoint x: 642, startPoint y: 110, endPoint x: 652, endPoint y: 126, distance: 18.9
click at [642, 110] on span "Page Info" at bounding box center [632, 105] width 67 height 18
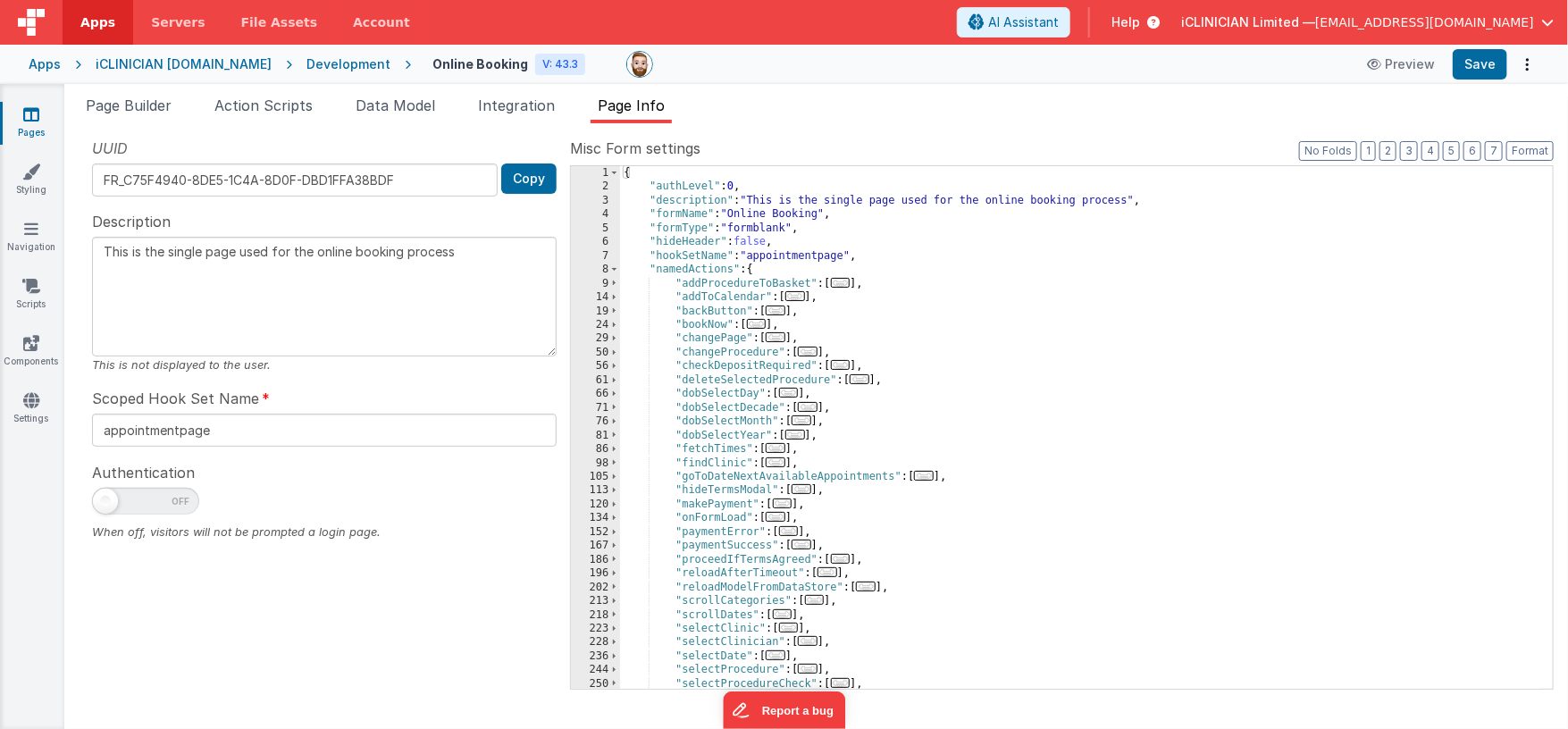
click at [783, 521] on span "..." at bounding box center [775, 517] width 20 height 9
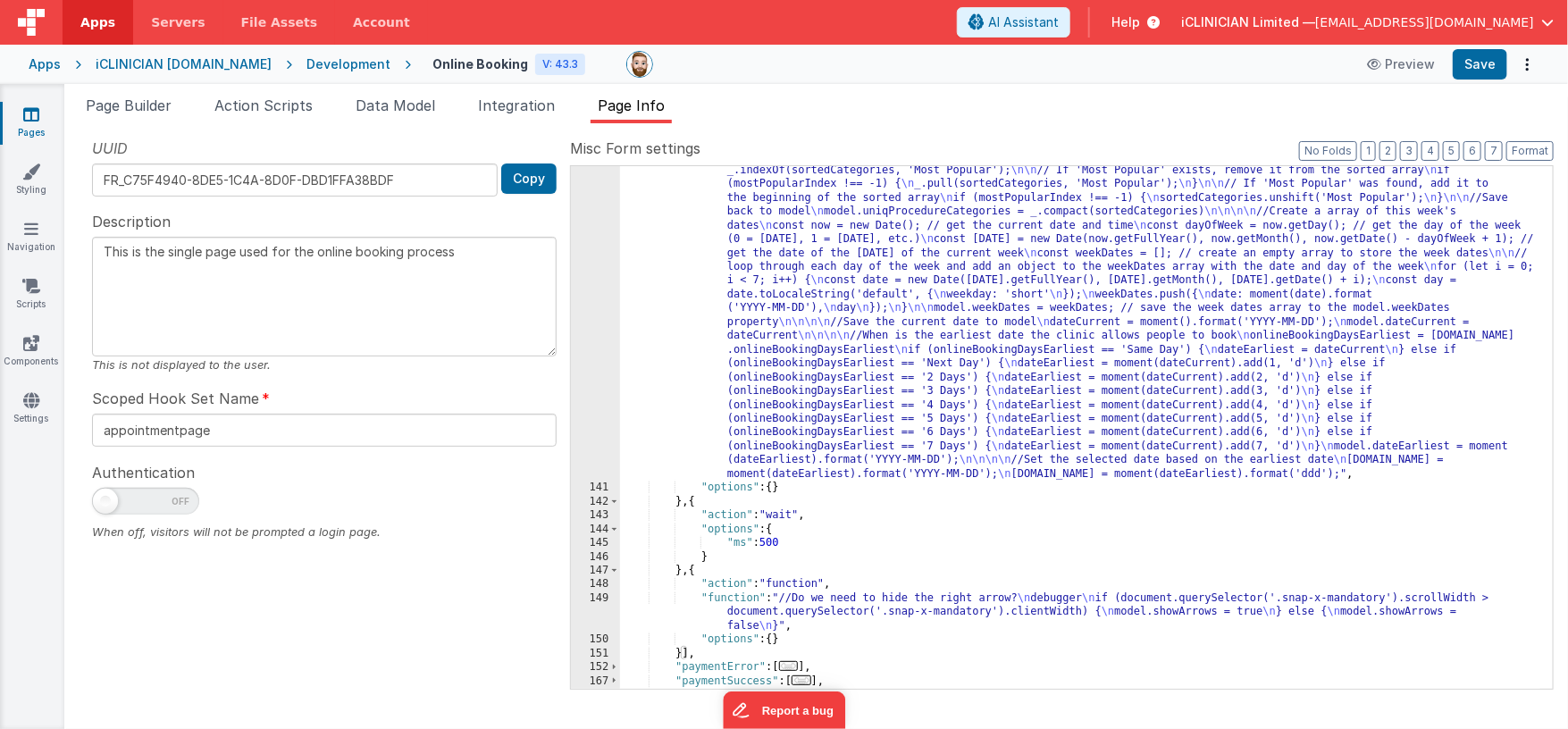
scroll to position [817, 0]
click at [44, 66] on div "Apps" at bounding box center [45, 64] width 32 height 18
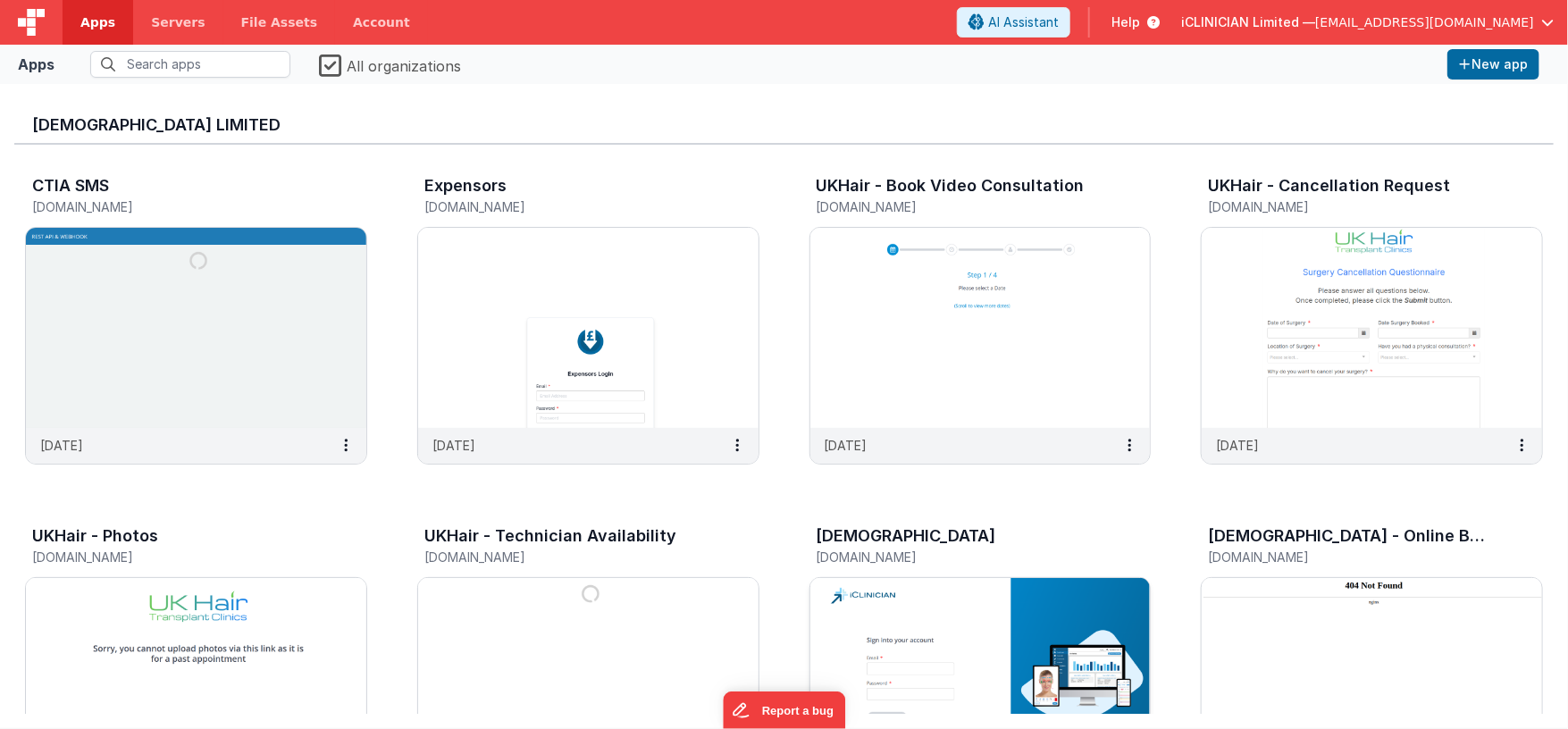
click at [1048, 615] on img at bounding box center [981, 678] width 341 height 200
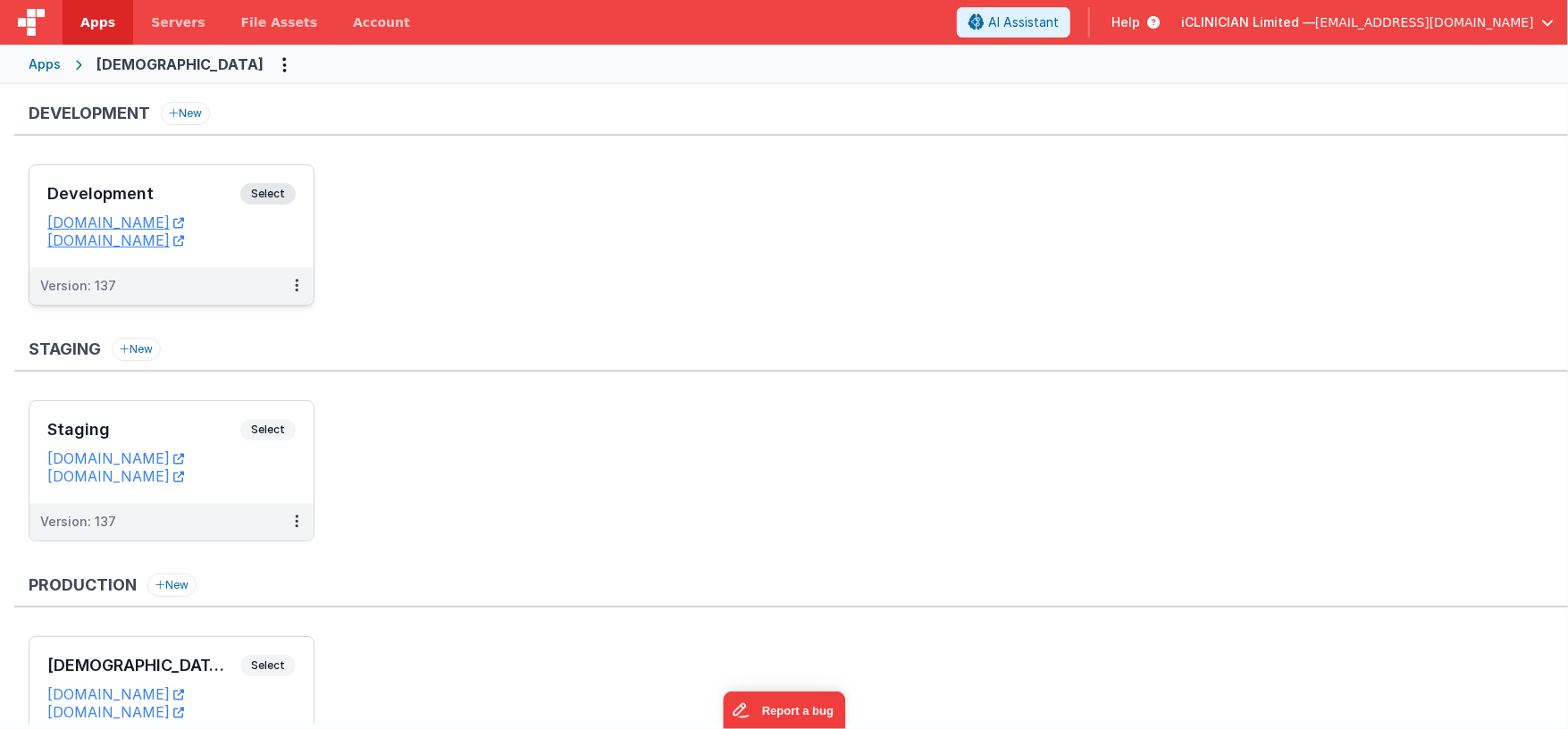
click at [234, 179] on div "Development Select URLs appdev.iclinician.net iclinicianappdev.fmbetterforms.com" at bounding box center [171, 216] width 285 height 102
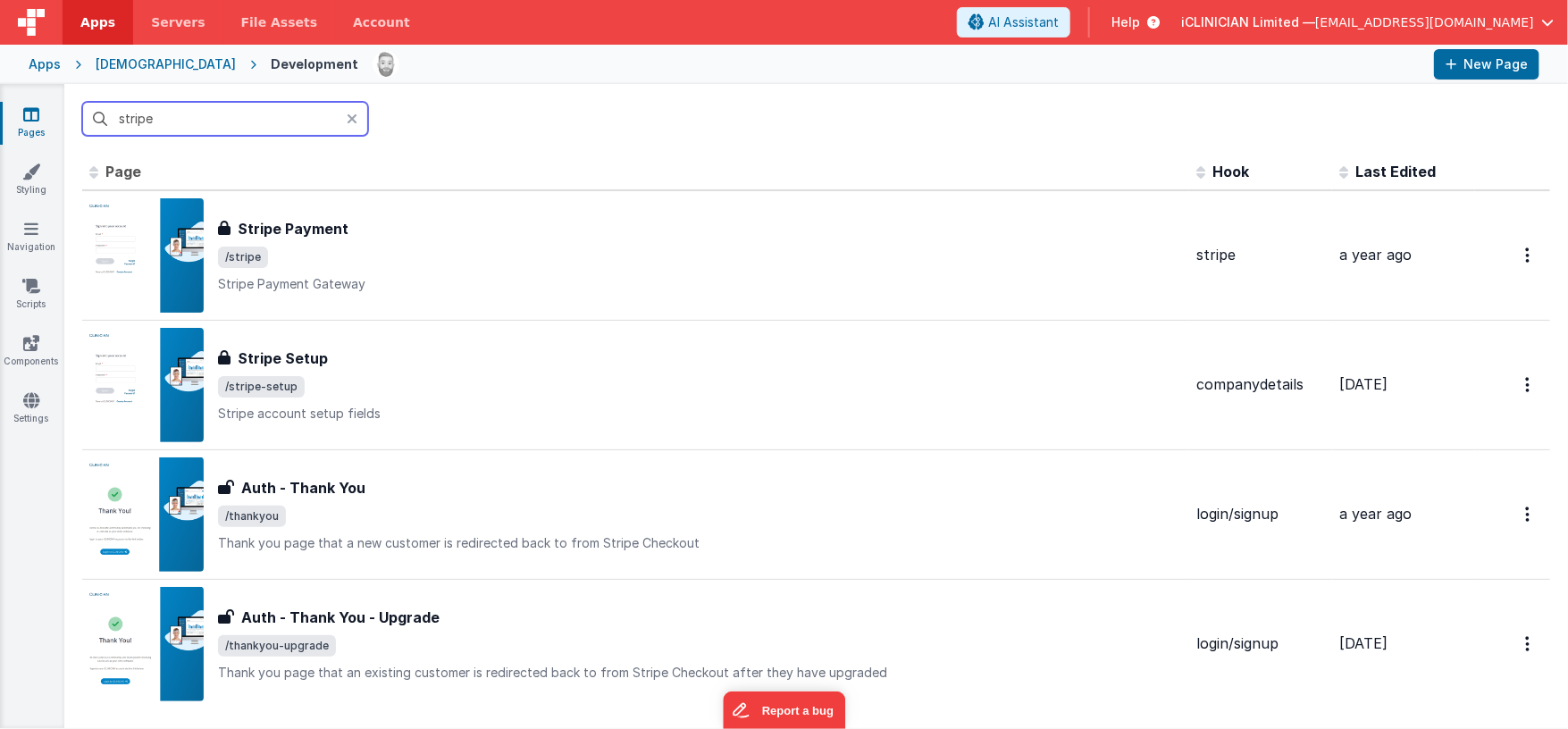
type input "stripe"
click at [125, 62] on div "iCLINICIAN" at bounding box center [166, 64] width 140 height 18
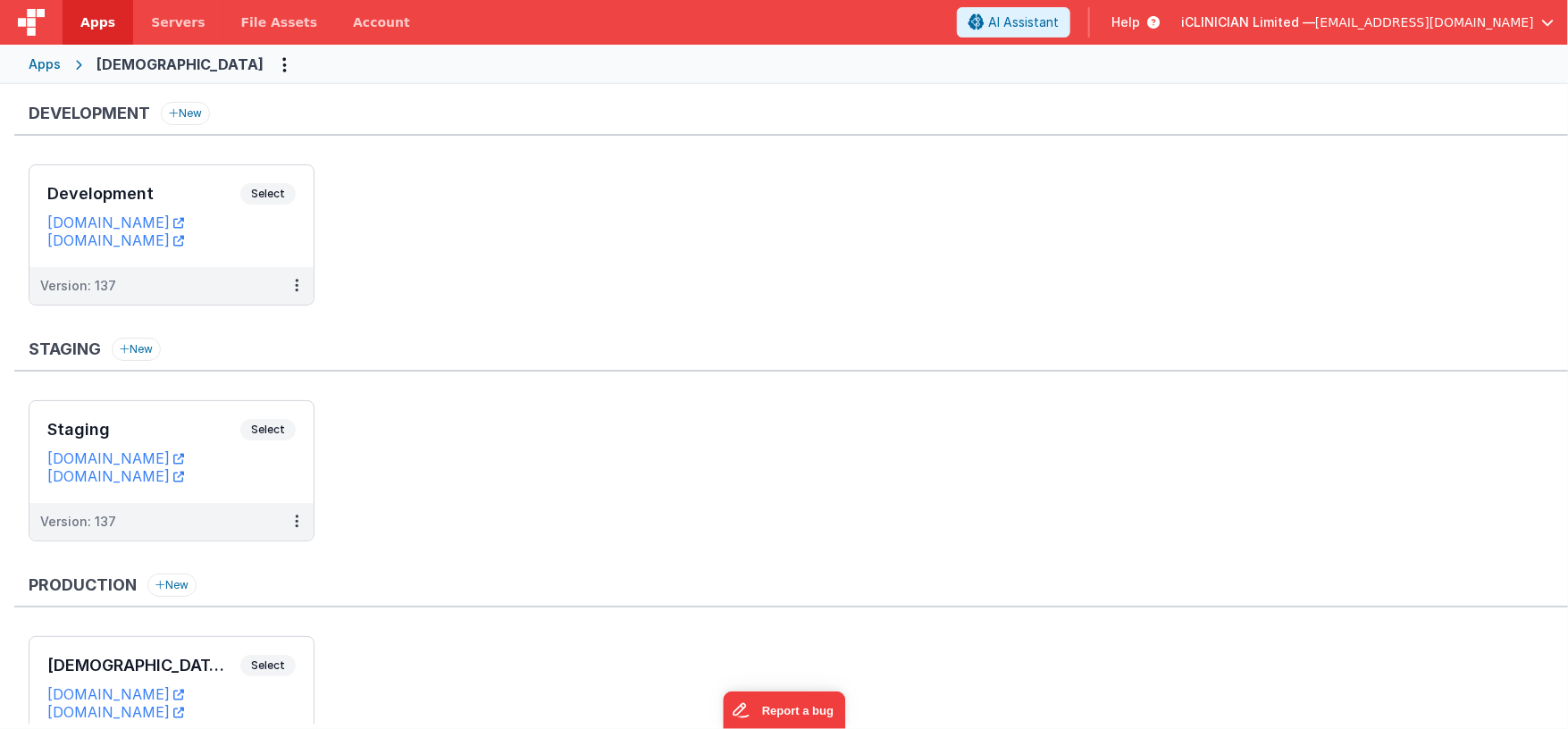
click at [51, 61] on div "Apps" at bounding box center [45, 64] width 32 height 18
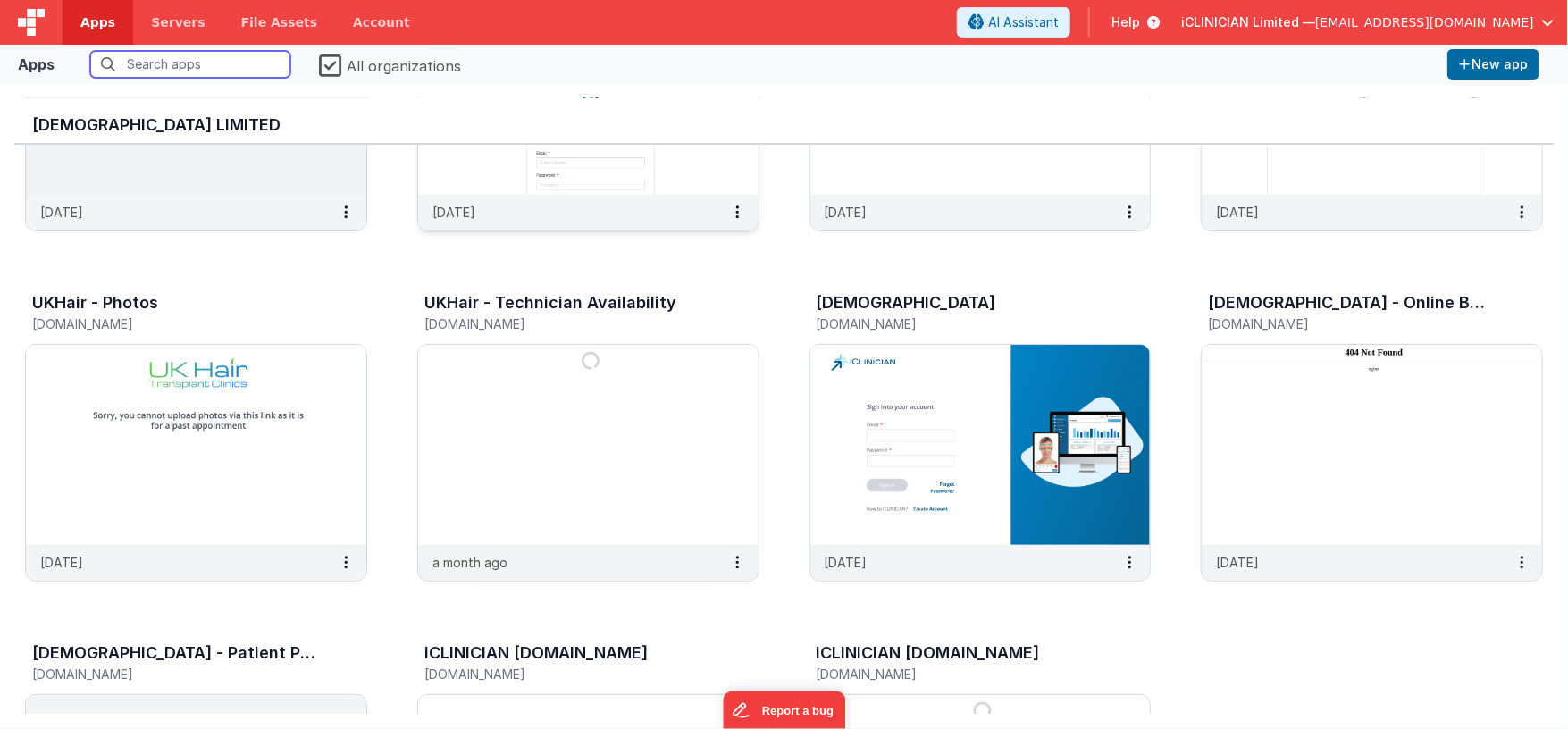
scroll to position [551, 0]
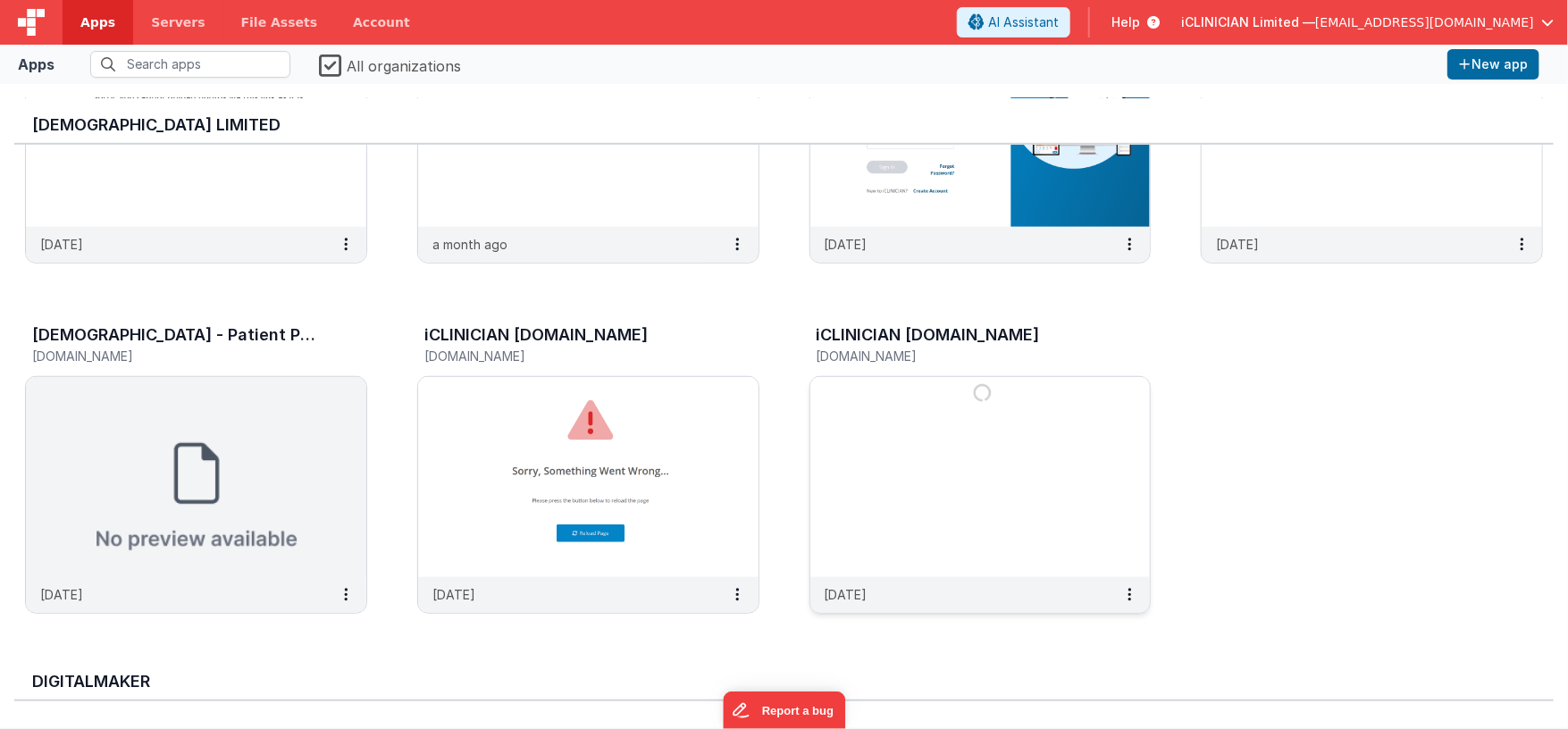
click at [947, 403] on img at bounding box center [981, 477] width 341 height 200
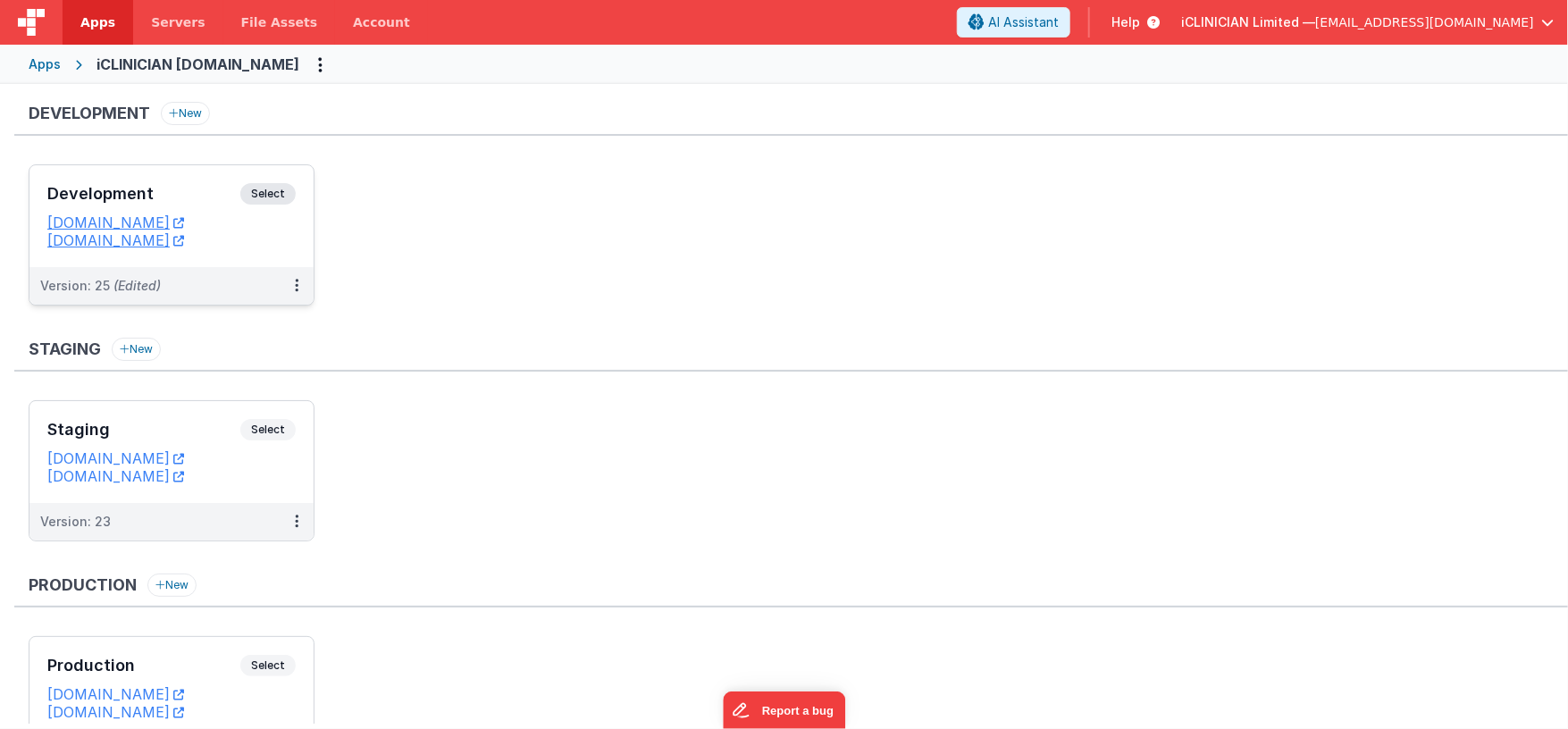
click at [193, 177] on div "Development Select URLs devclinicportal.fmbetterforms.com dev.reviewmy.clinic" at bounding box center [171, 216] width 285 height 102
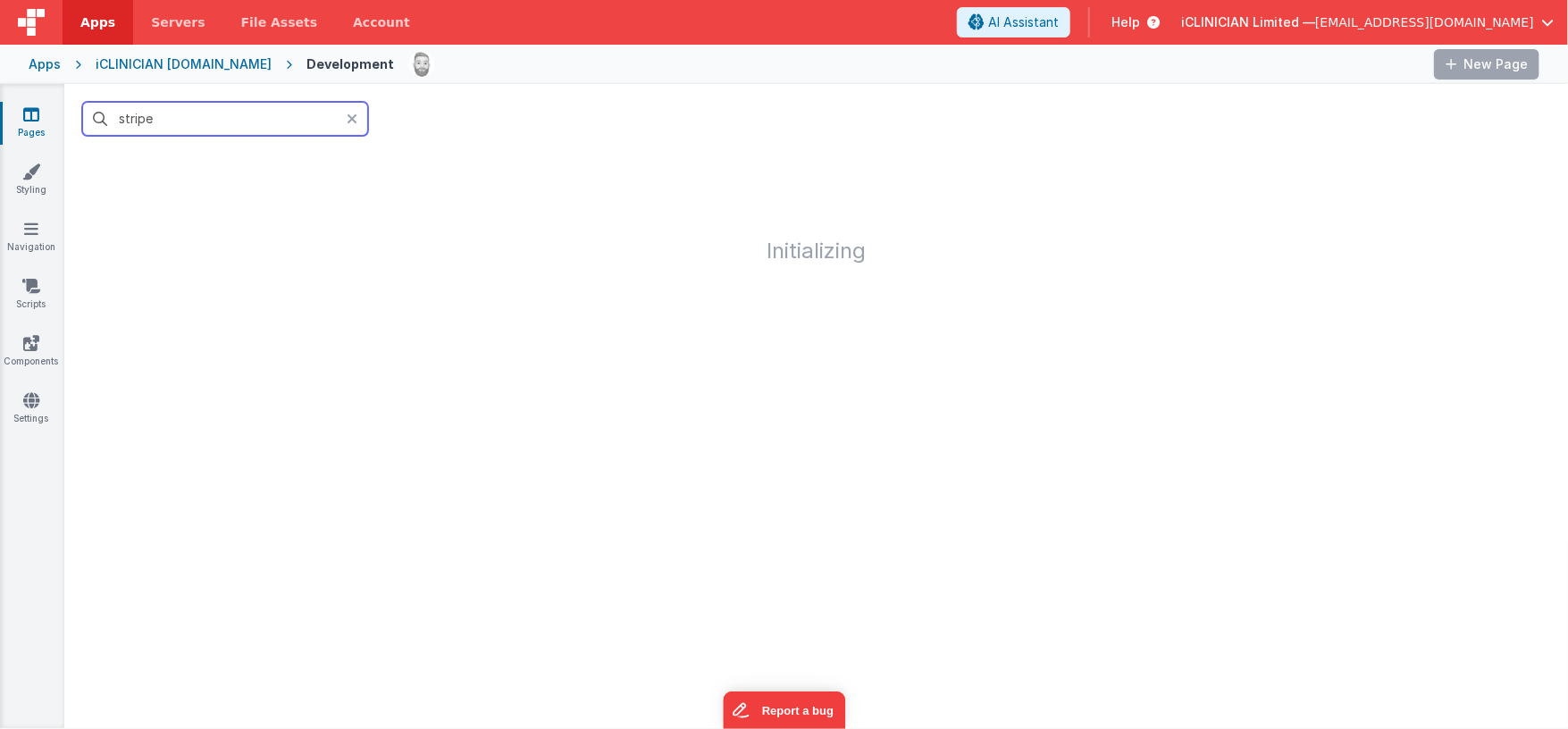
click at [344, 120] on input "stripe" at bounding box center [225, 119] width 286 height 34
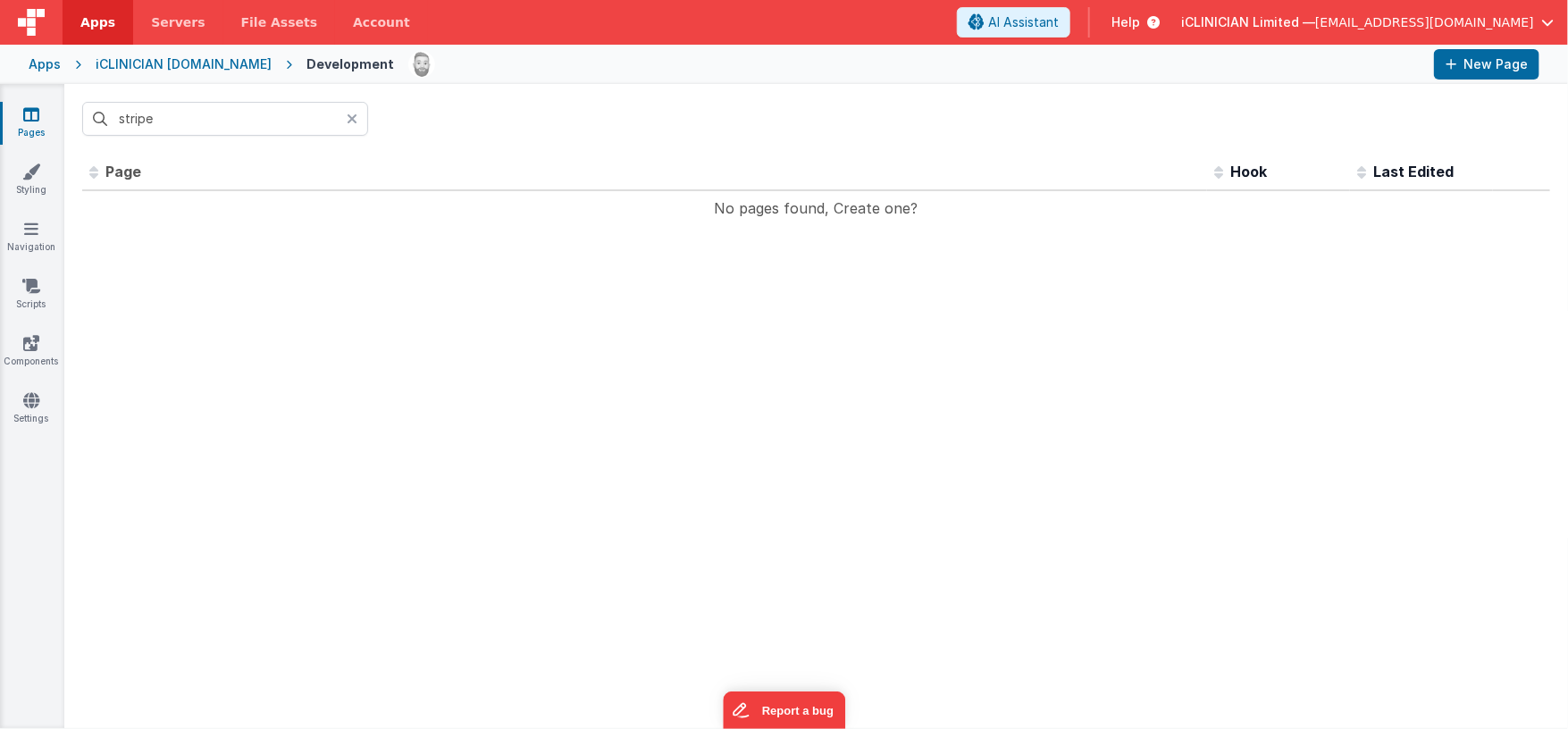
click at [352, 118] on icon at bounding box center [351, 118] width 10 height 14
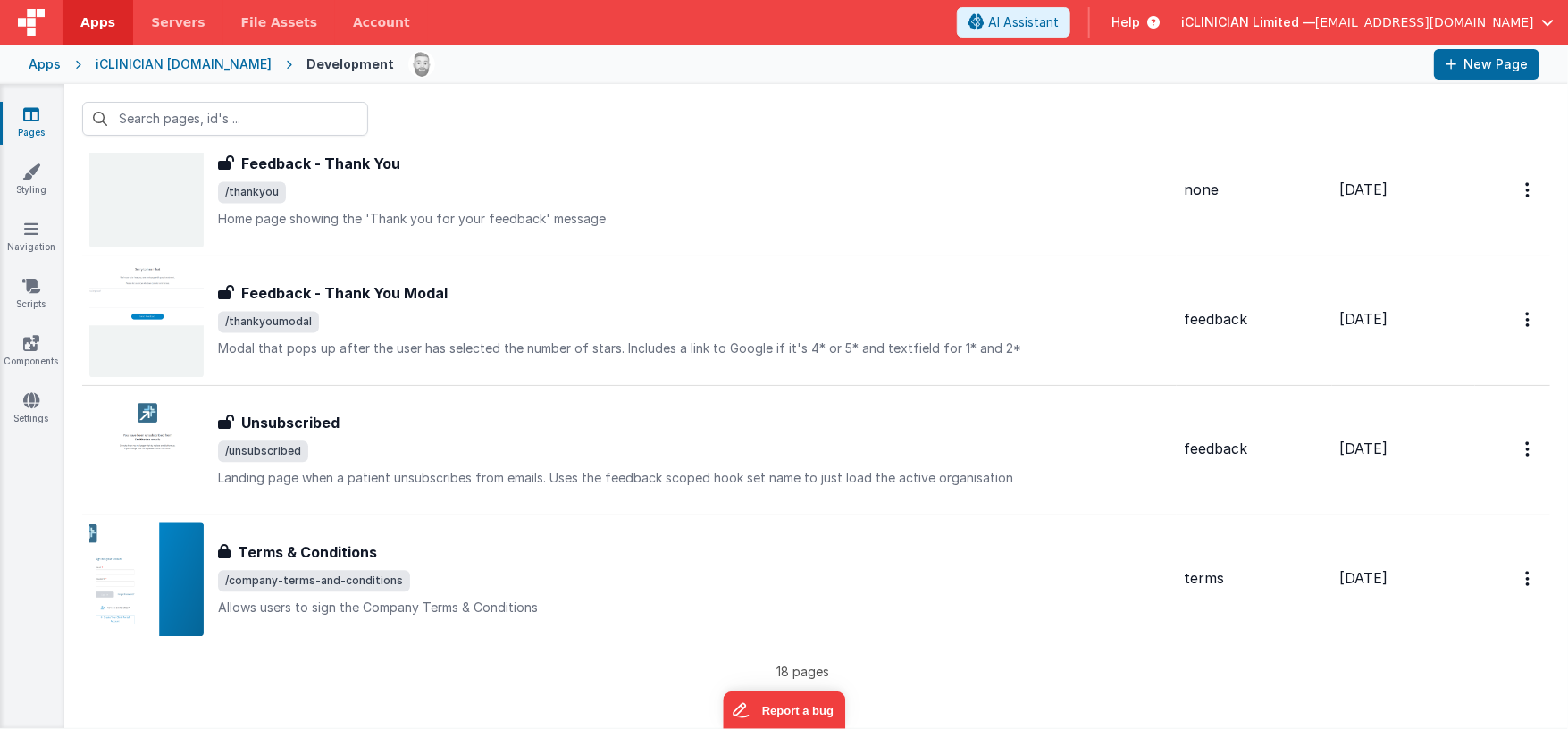
scroll to position [1396, 0]
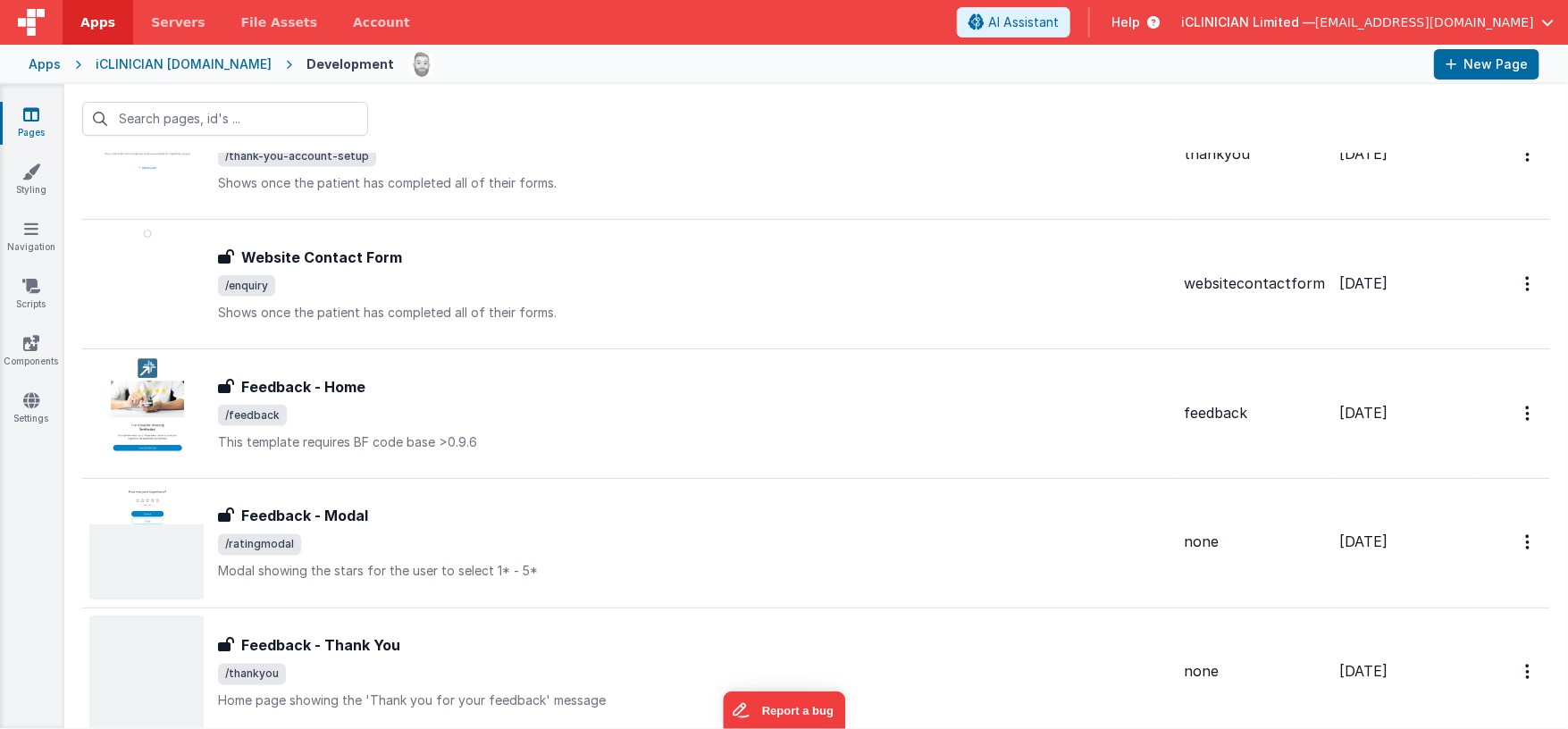
click at [128, 66] on div "iCLINICIAN clinicportal.cloud" at bounding box center [183, 64] width 176 height 18
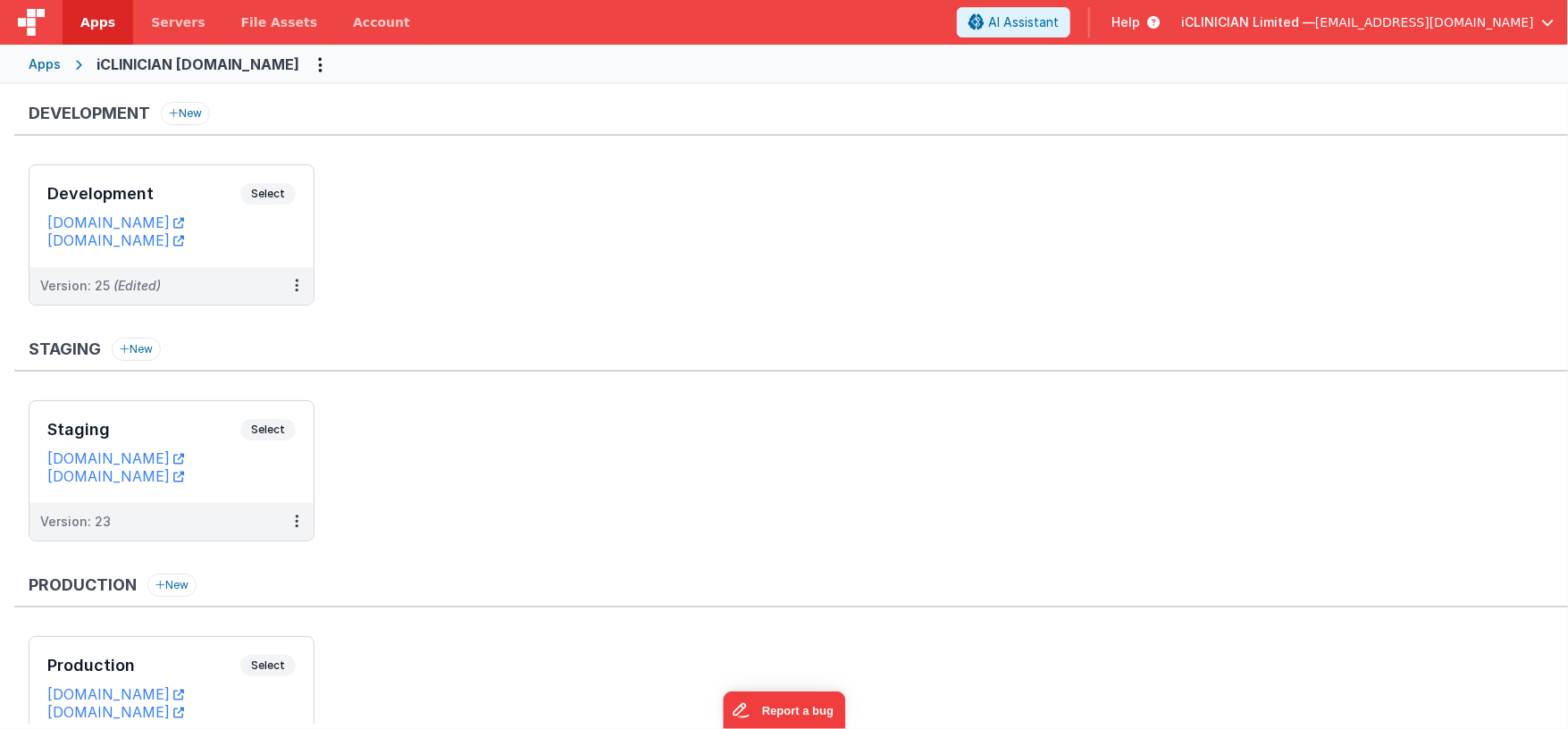
click at [56, 66] on div "Apps" at bounding box center [45, 64] width 32 height 18
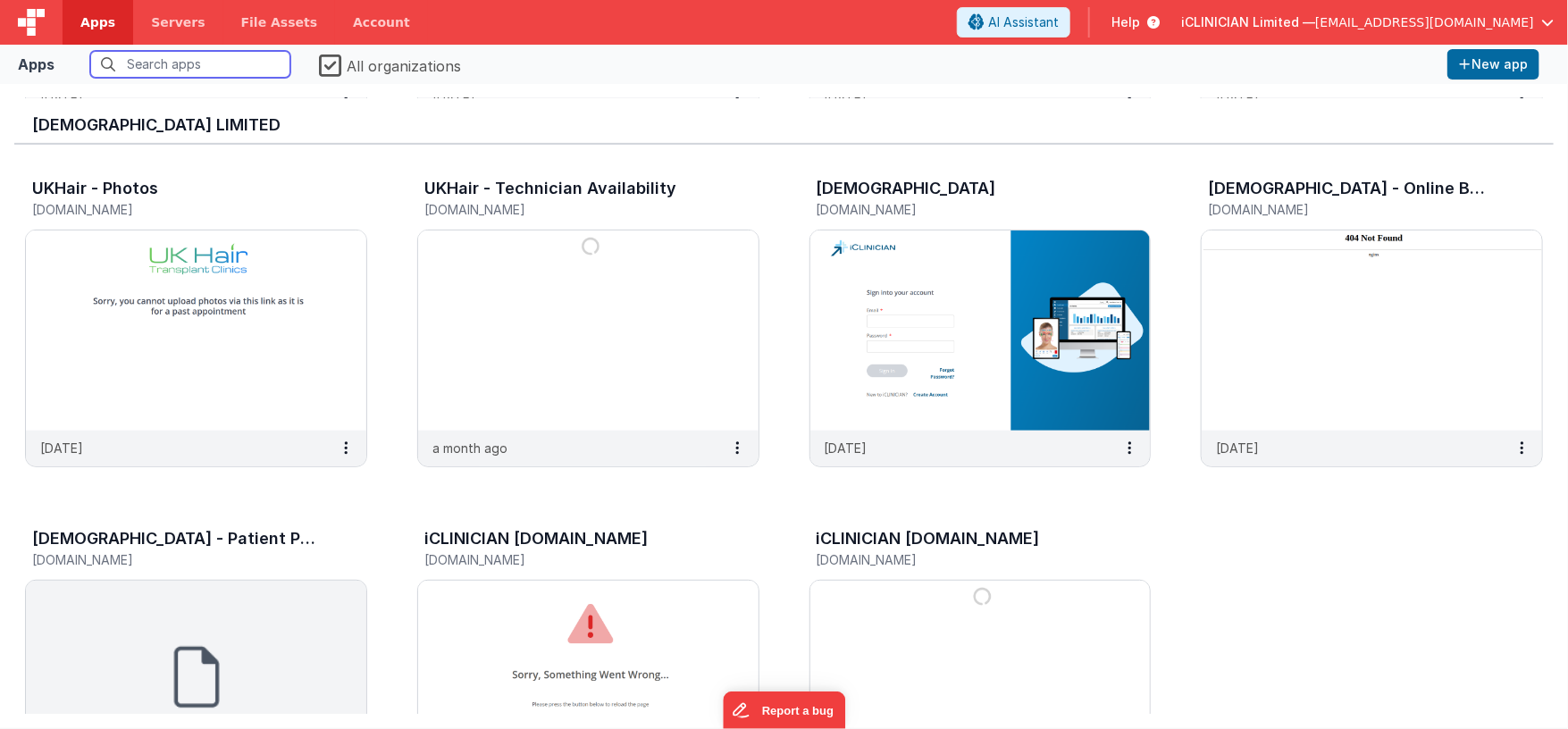
scroll to position [358, 0]
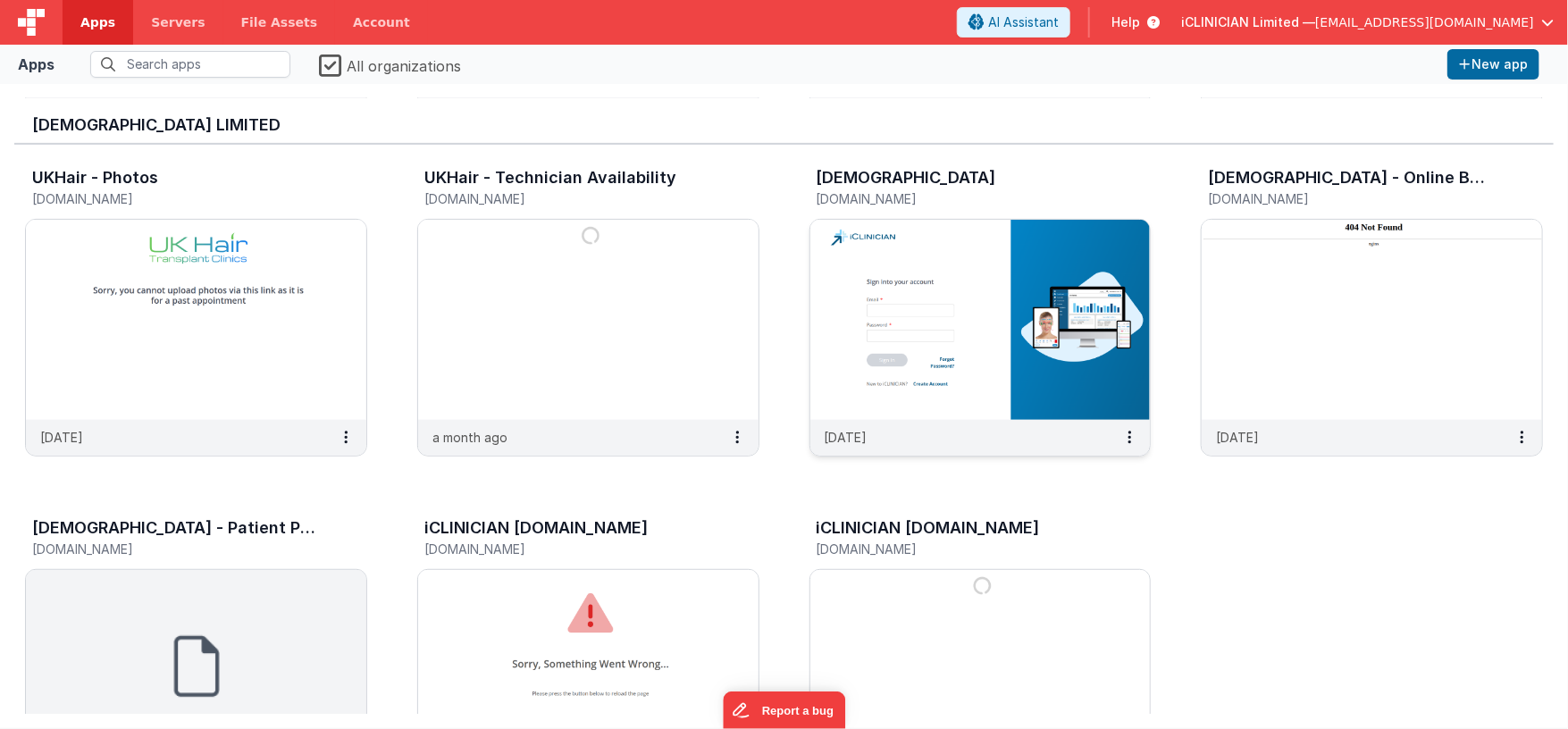
click at [926, 425] on div "16 days ago" at bounding box center [981, 438] width 341 height 36
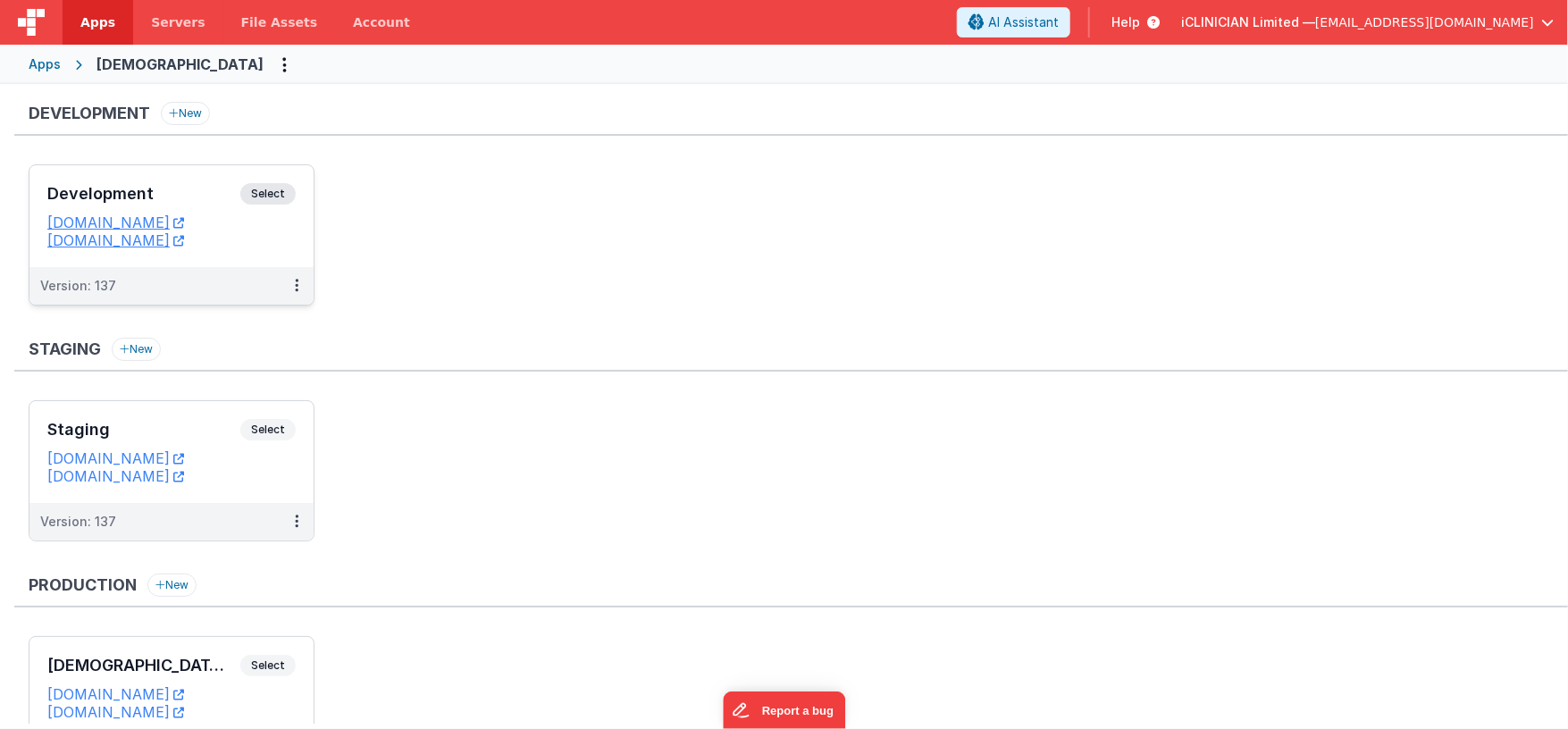
click at [235, 185] on h3 "Development" at bounding box center [144, 194] width 193 height 18
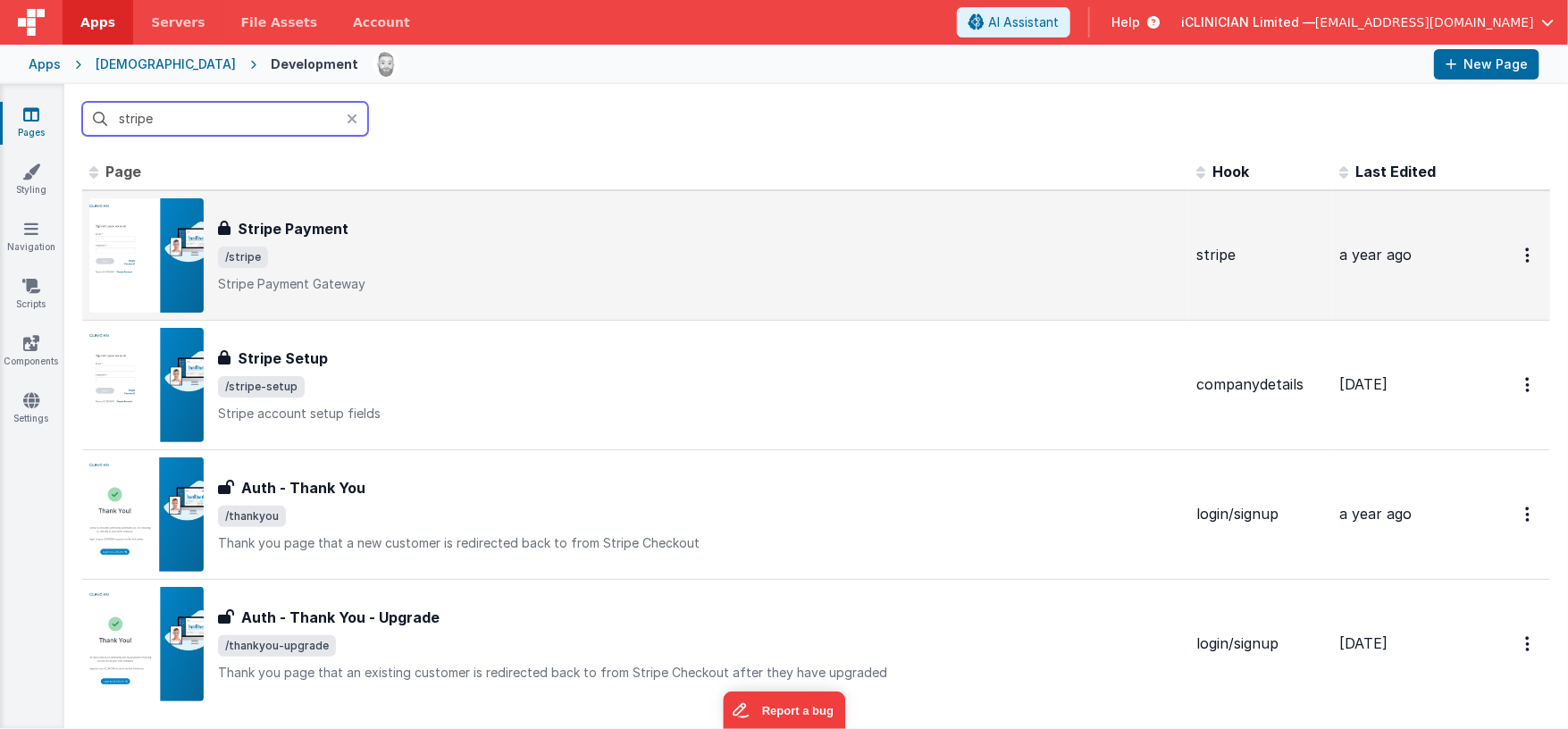
type input "stripe"
click at [441, 270] on div "Stripe Payment Stripe Payment /stripe Stripe Payment Gateway" at bounding box center [700, 255] width 964 height 75
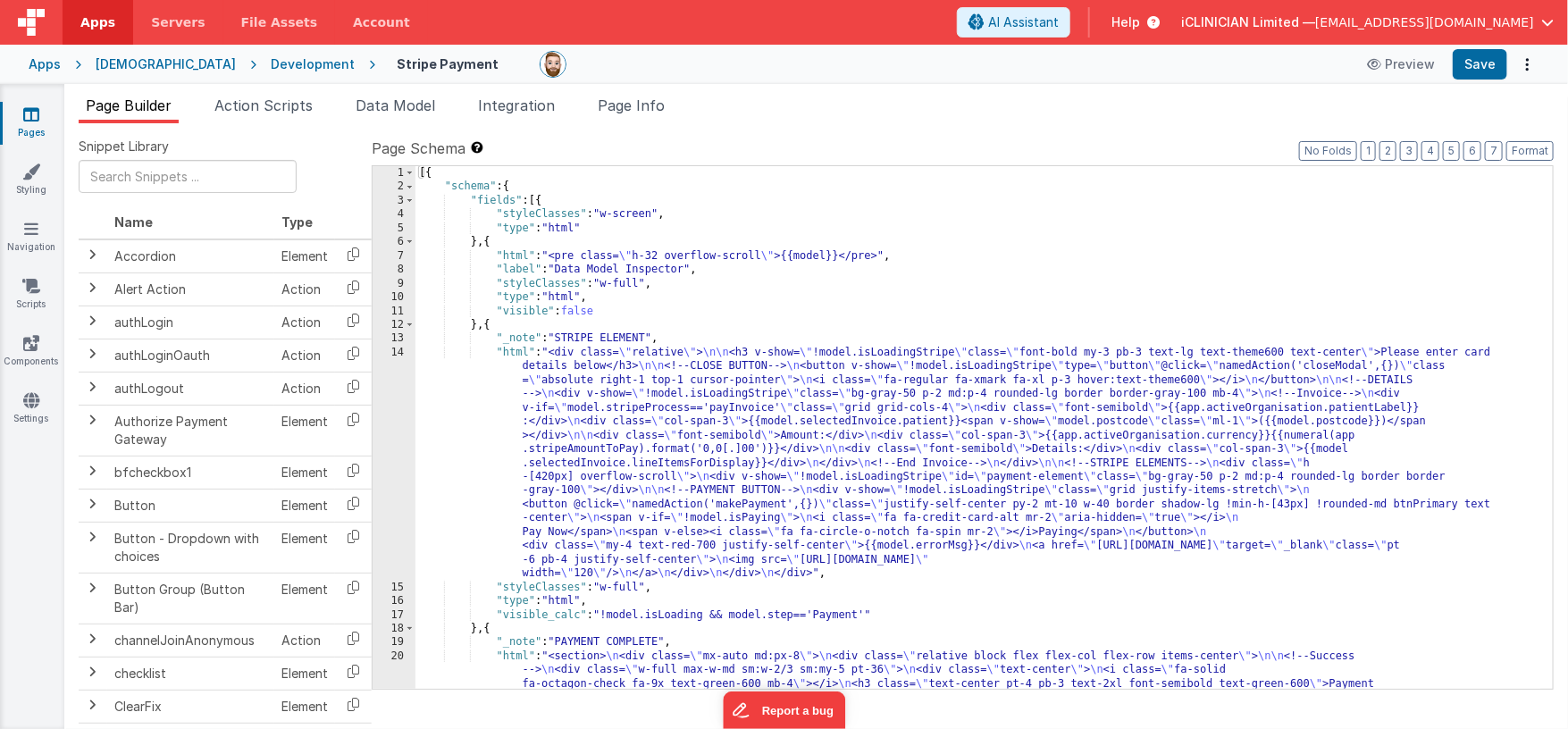
click at [661, 311] on div "[{ "schema" : { "fields" : [{ "styleClasses" : "w-screen" , "type" : "html" } ,…" at bounding box center [978, 476] width 1126 height 620
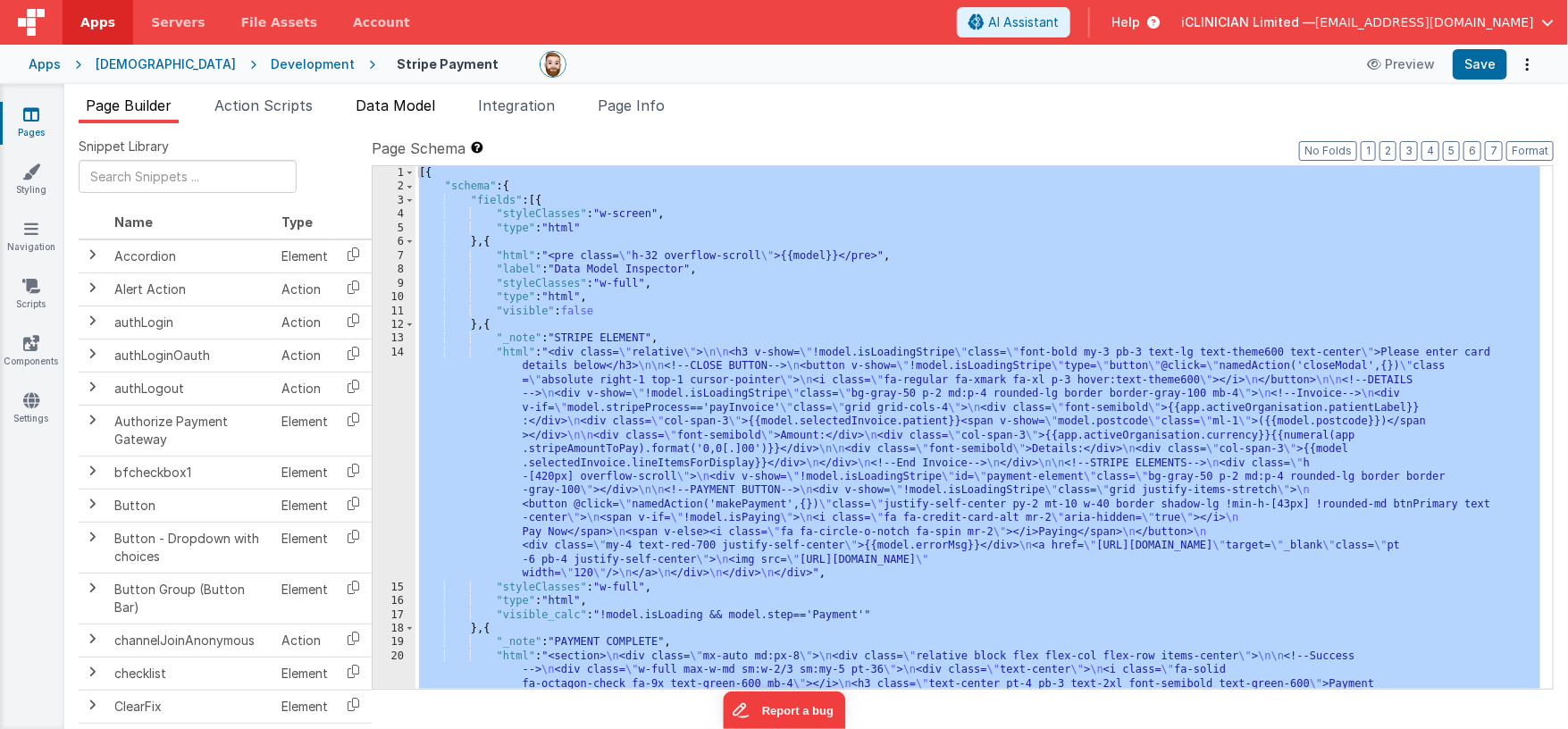
click at [369, 103] on span "Data Model" at bounding box center [395, 105] width 80 height 18
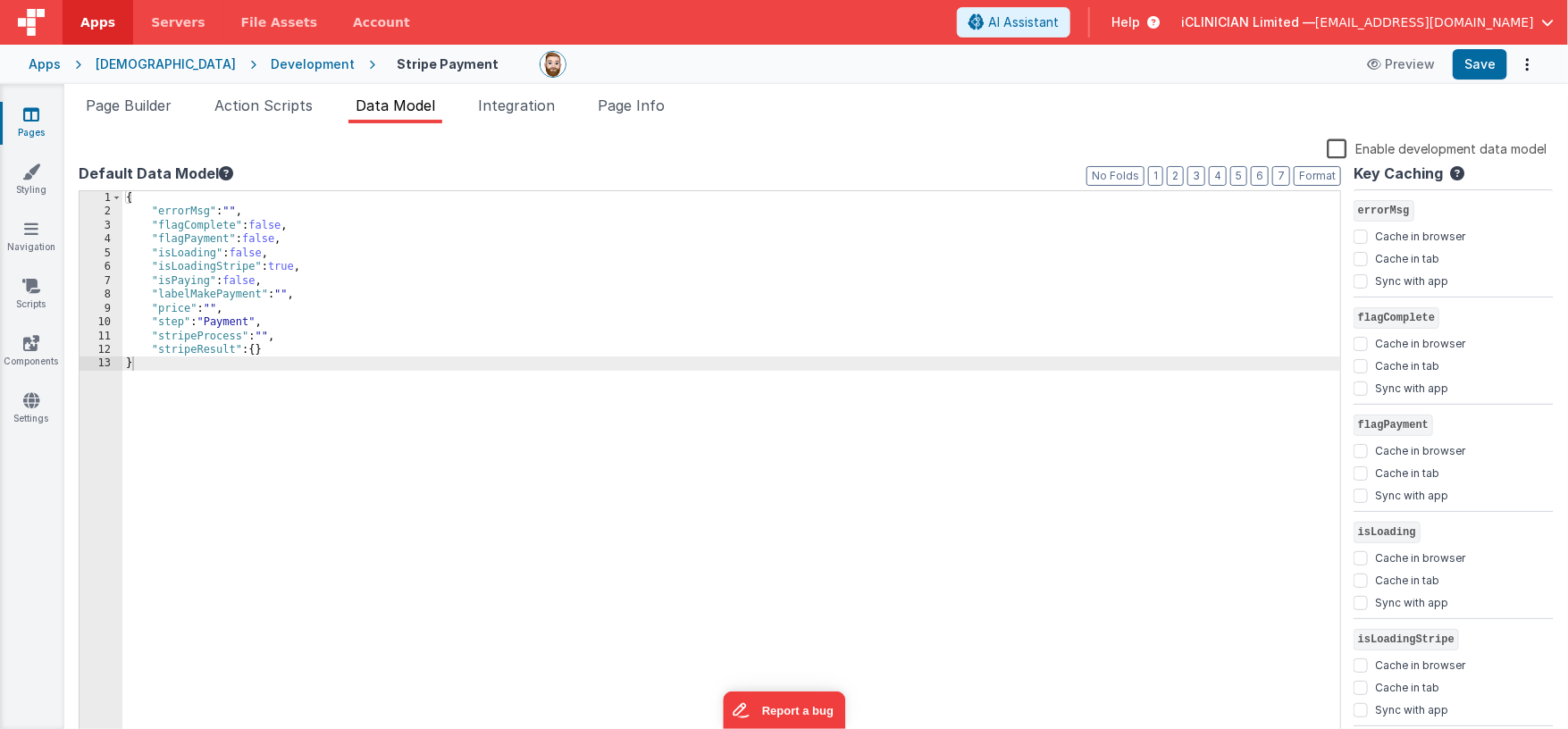
click at [393, 264] on div "{ "errorMsg" : "" , "flagComplete" : false , "flagPayment" : false , "isLoading…" at bounding box center [732, 481] width 1219 height 580
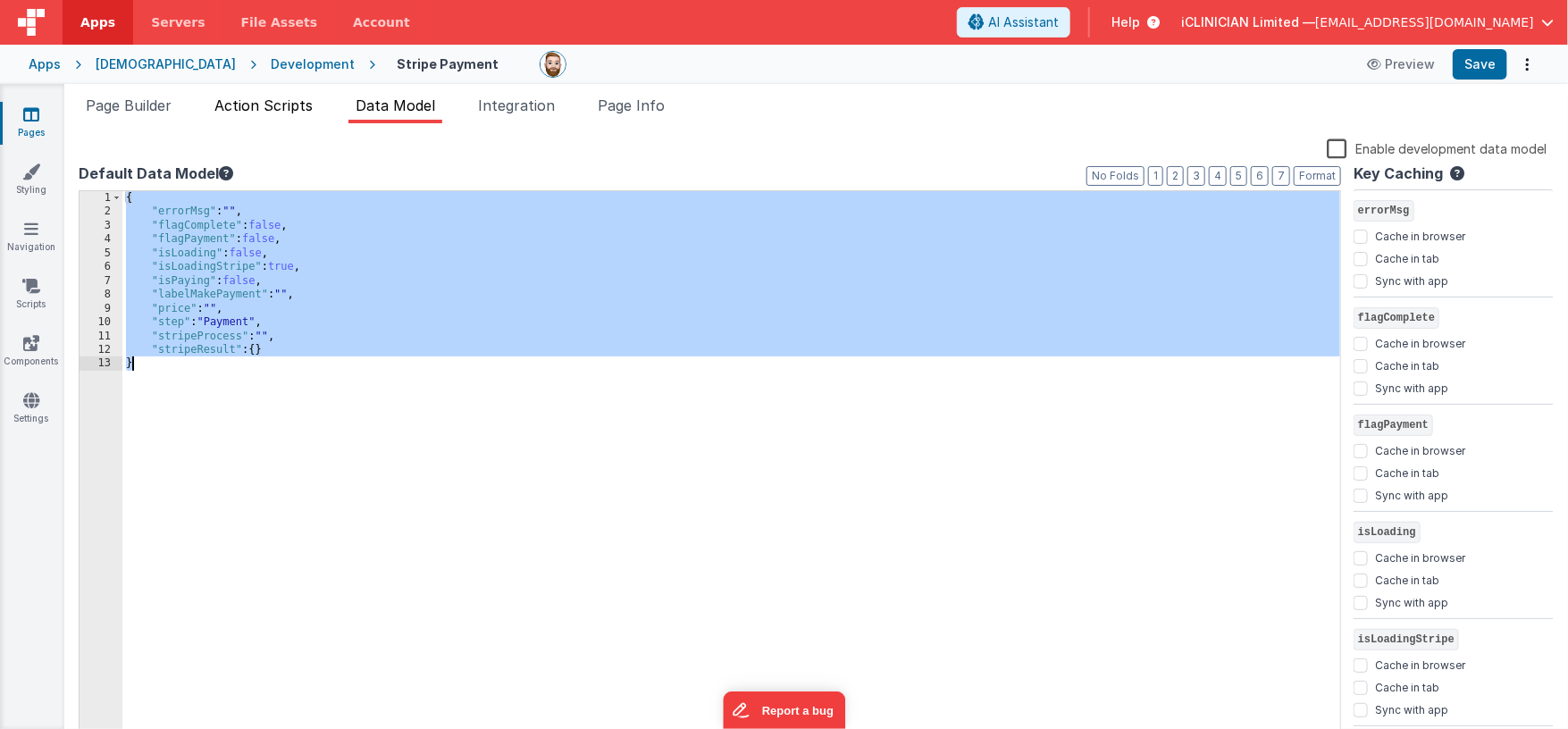
click at [267, 103] on span "Action Scripts" at bounding box center [263, 105] width 98 height 18
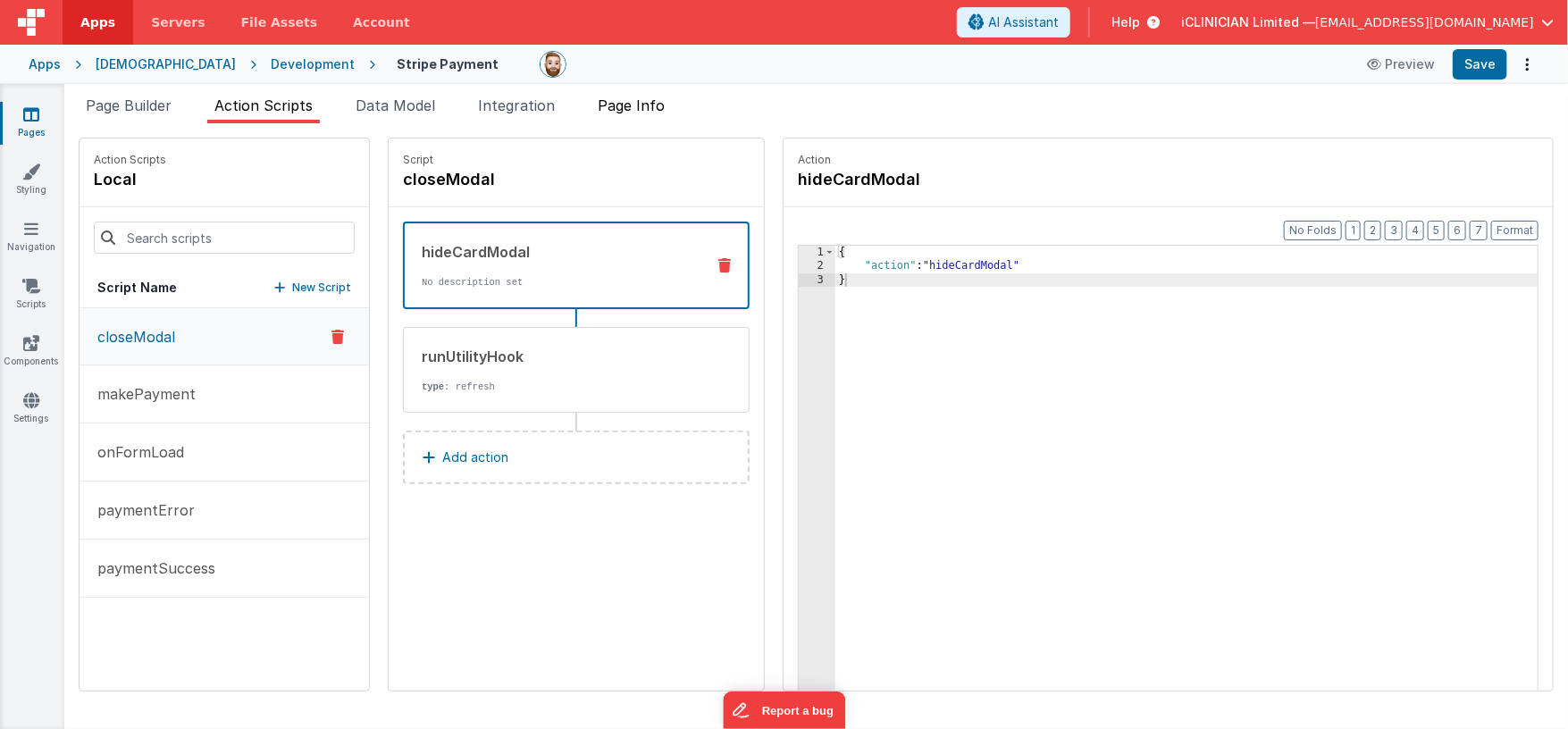
click at [626, 100] on span "Page Info" at bounding box center [632, 105] width 67 height 18
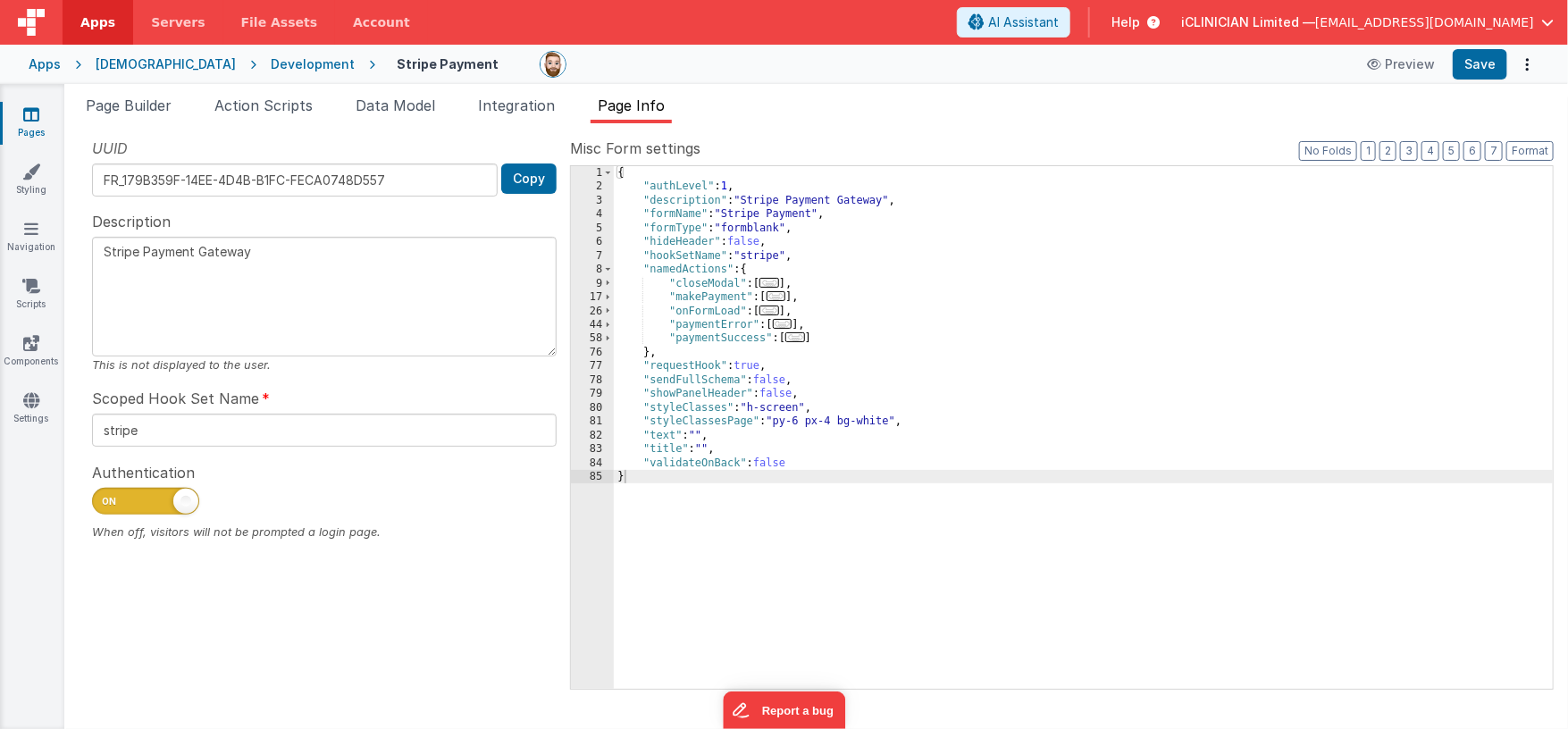
click at [948, 334] on div "{ "authLevel" : 1 , "description" : "Stripe Payment Gateway" , "formName" : "St…" at bounding box center [1083, 442] width 939 height 551
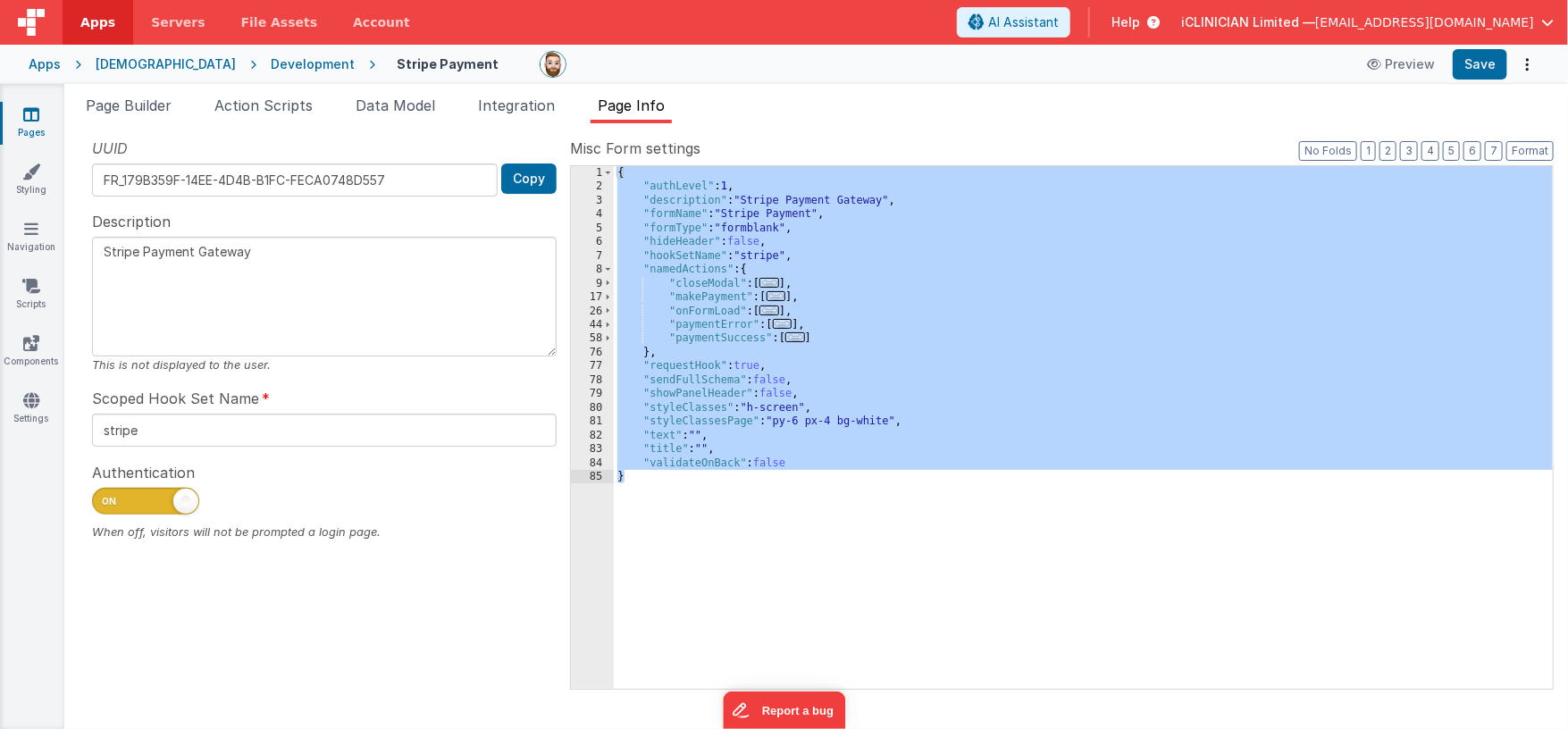
click at [40, 63] on div "Apps" at bounding box center [45, 64] width 32 height 18
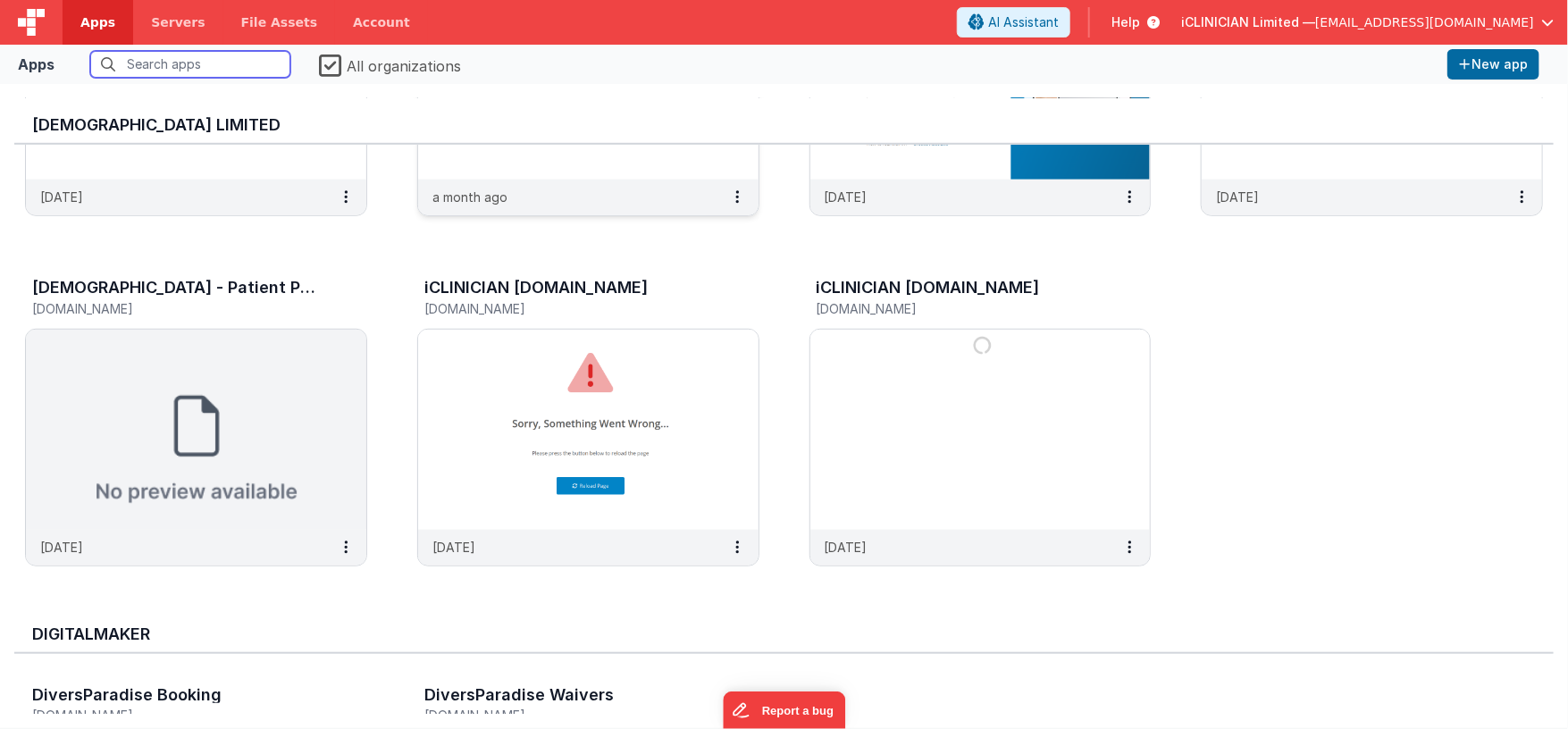
scroll to position [643, 0]
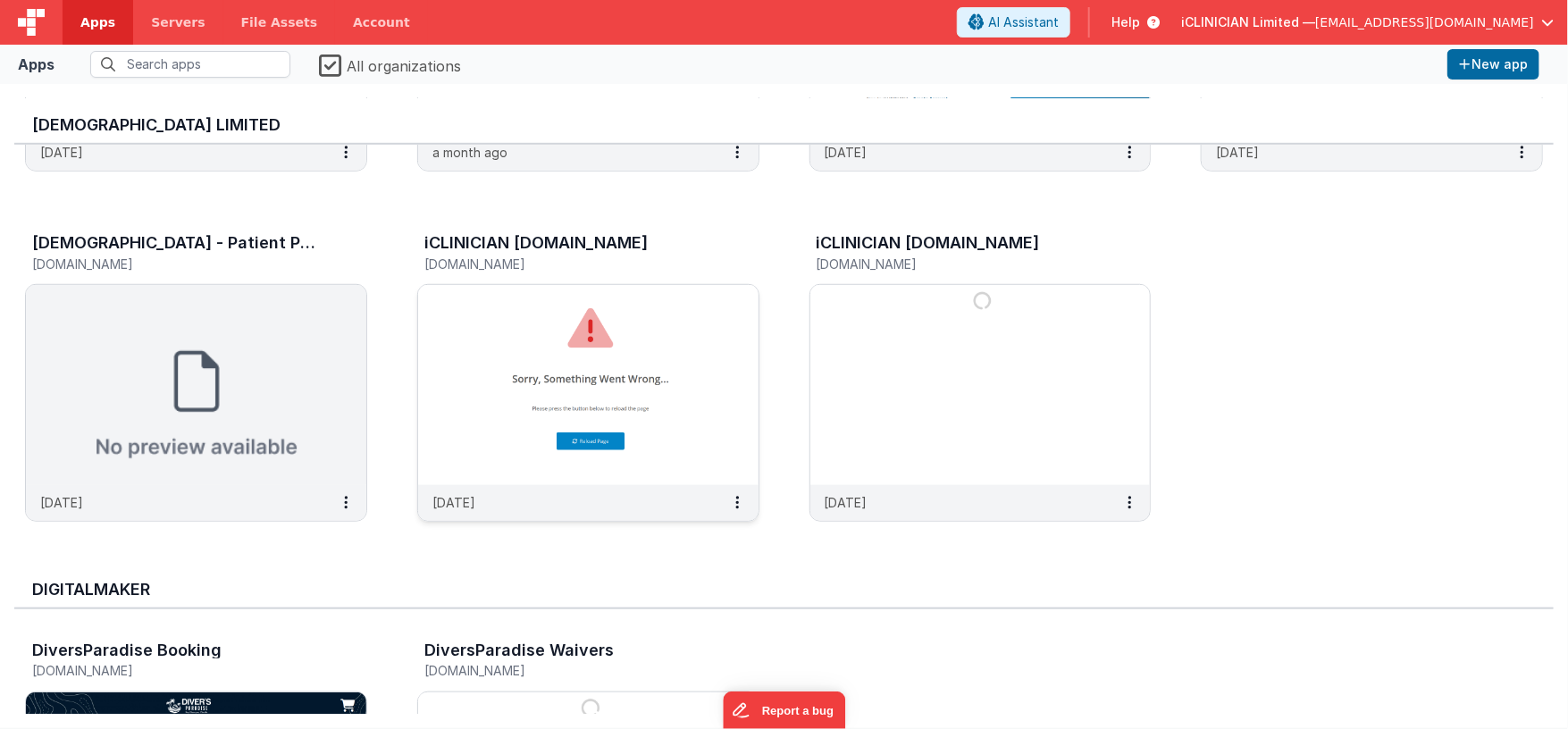
click at [536, 328] on img at bounding box center [589, 385] width 341 height 200
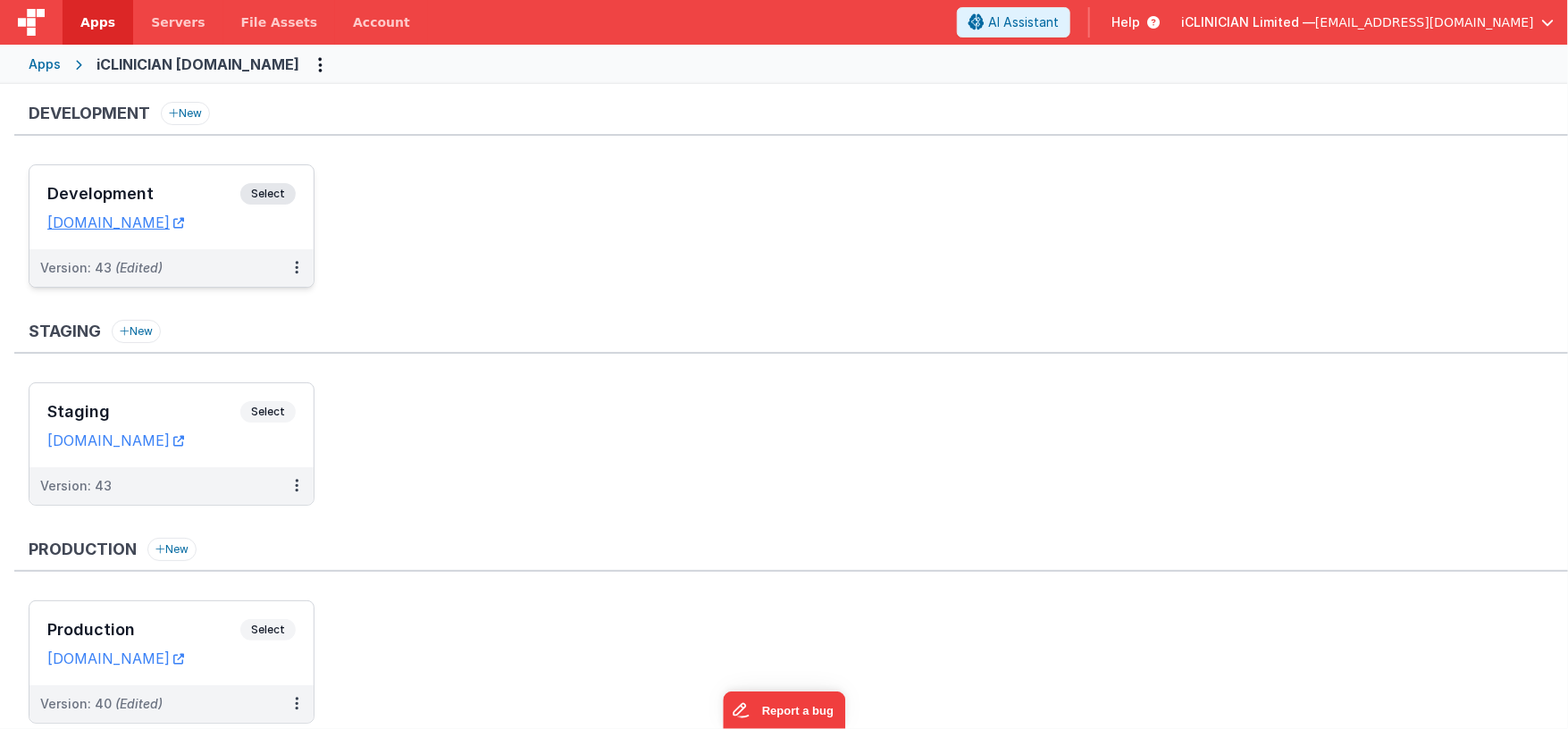
click at [194, 185] on h3 "Development" at bounding box center [144, 194] width 193 height 18
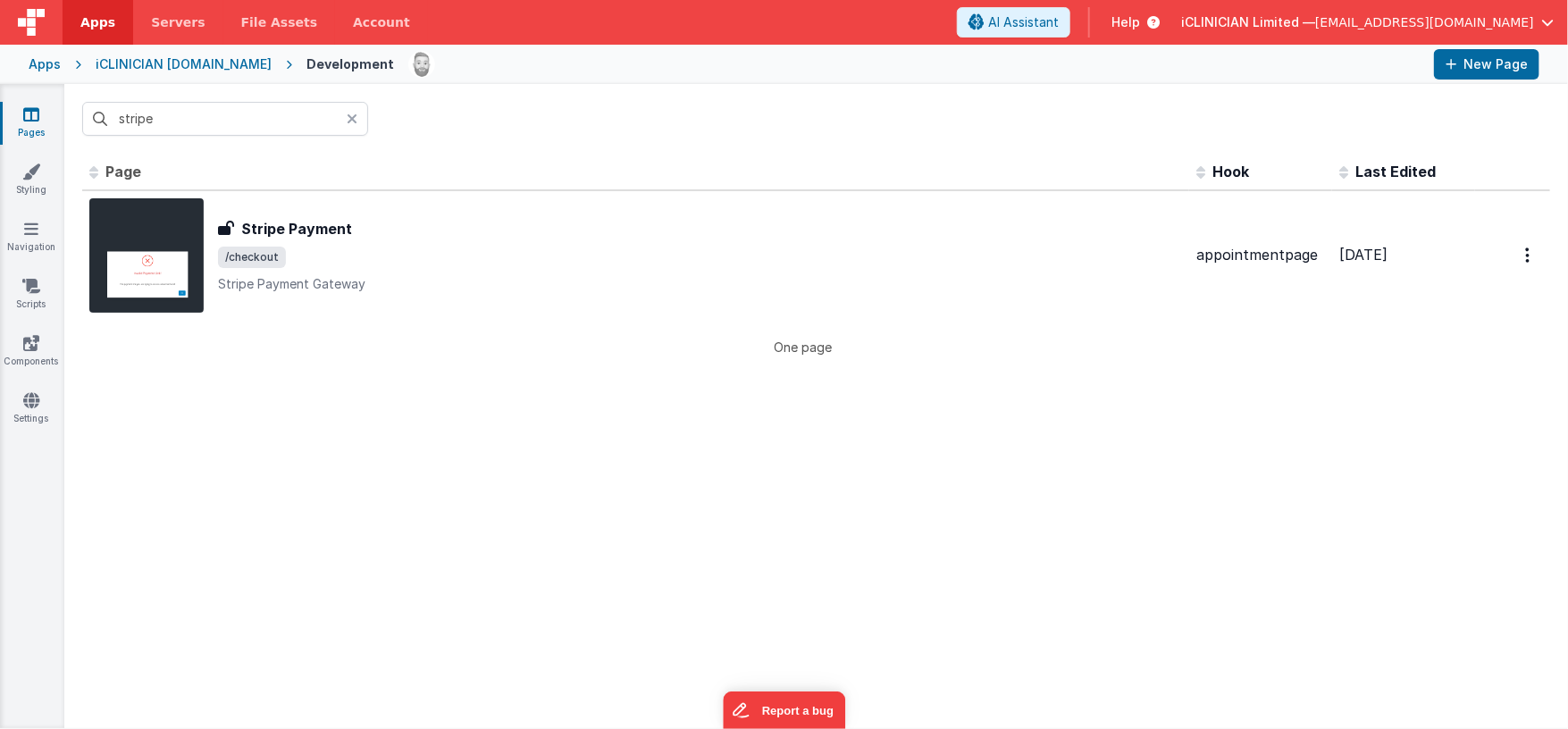
click at [349, 119] on icon at bounding box center [351, 118] width 10 height 14
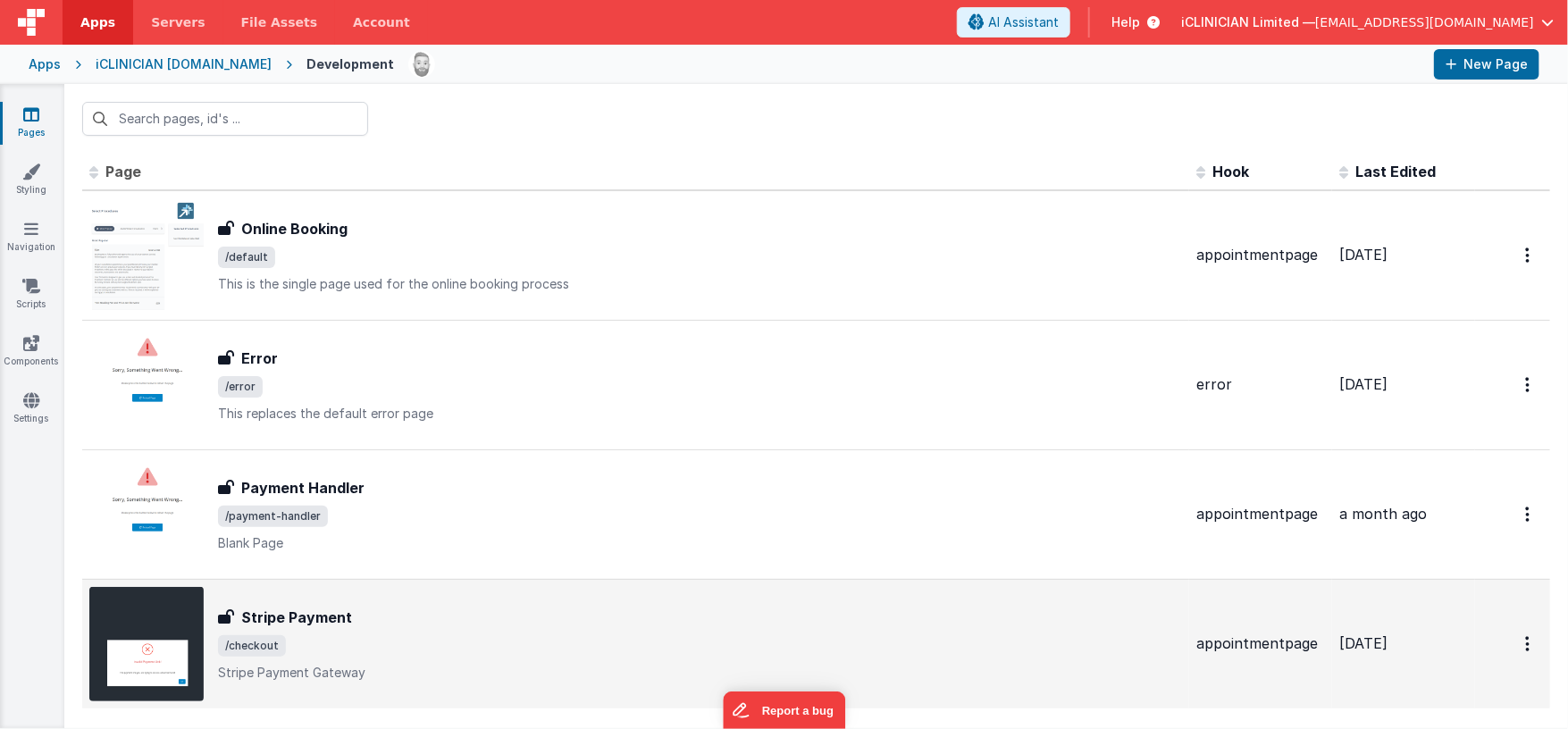
click at [477, 624] on div "Stripe Payment" at bounding box center [700, 617] width 964 height 22
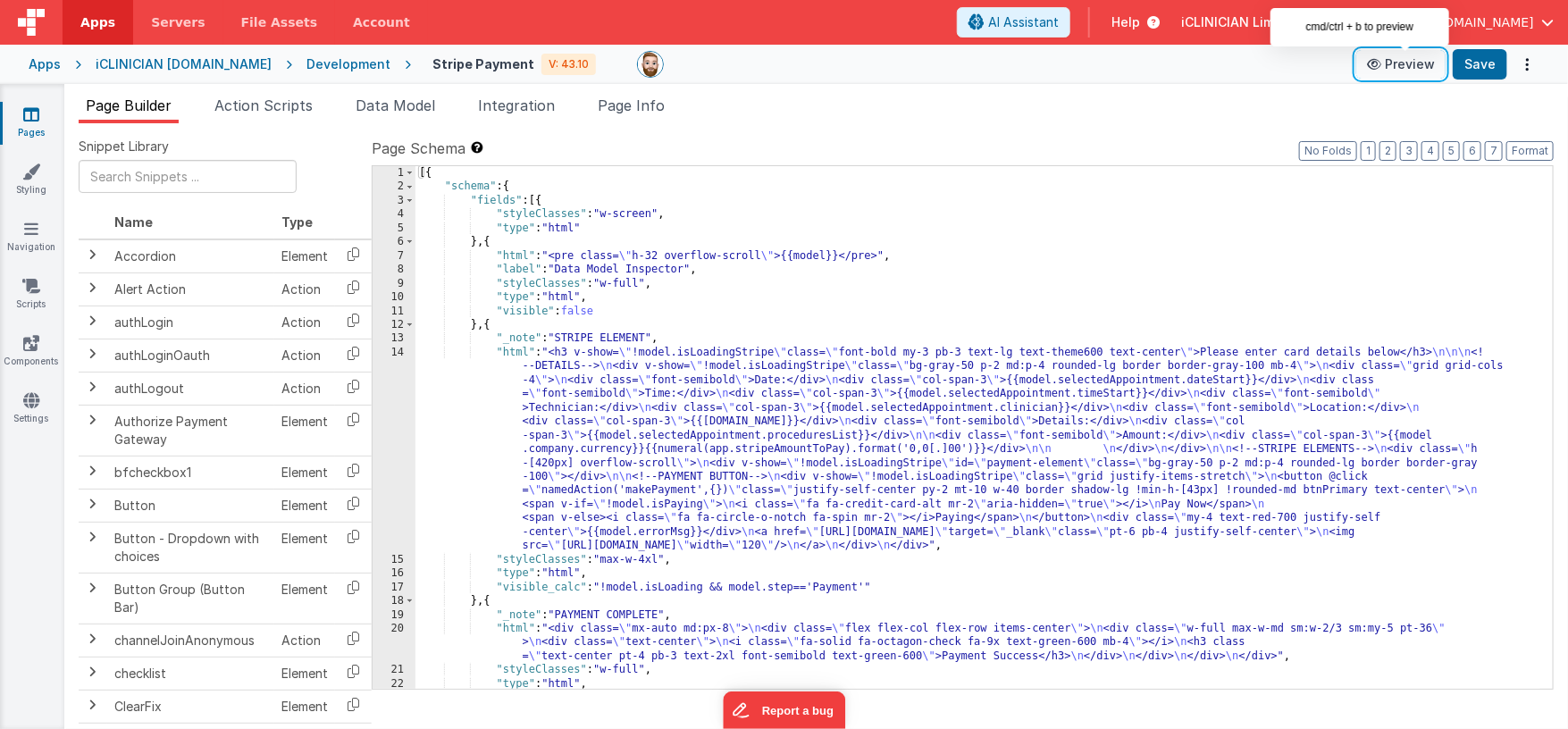
click at [1396, 66] on button "Preview" at bounding box center [1400, 64] width 89 height 29
click at [639, 103] on span "Page Info" at bounding box center [632, 105] width 67 height 18
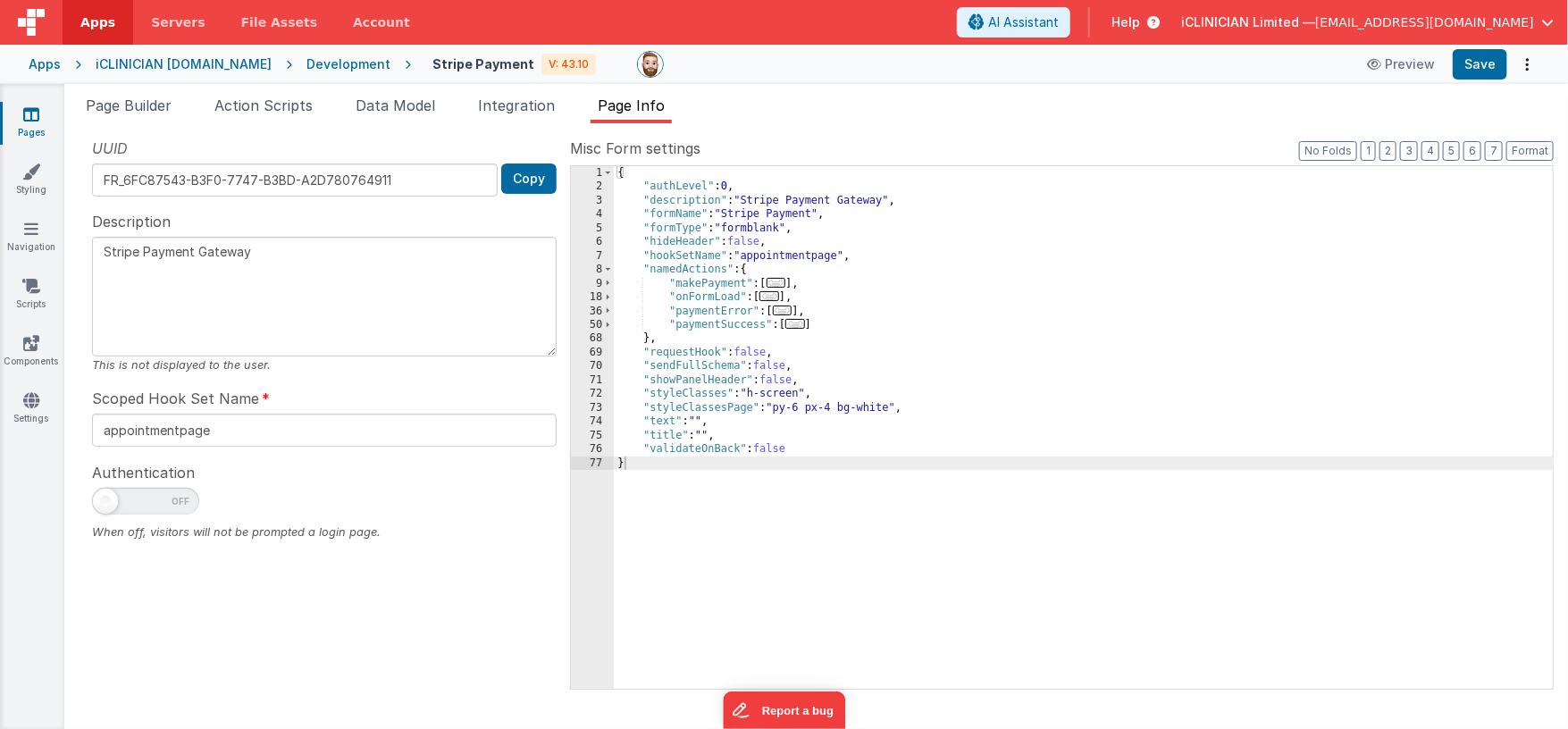
click at [775, 293] on span "..." at bounding box center [769, 296] width 20 height 9
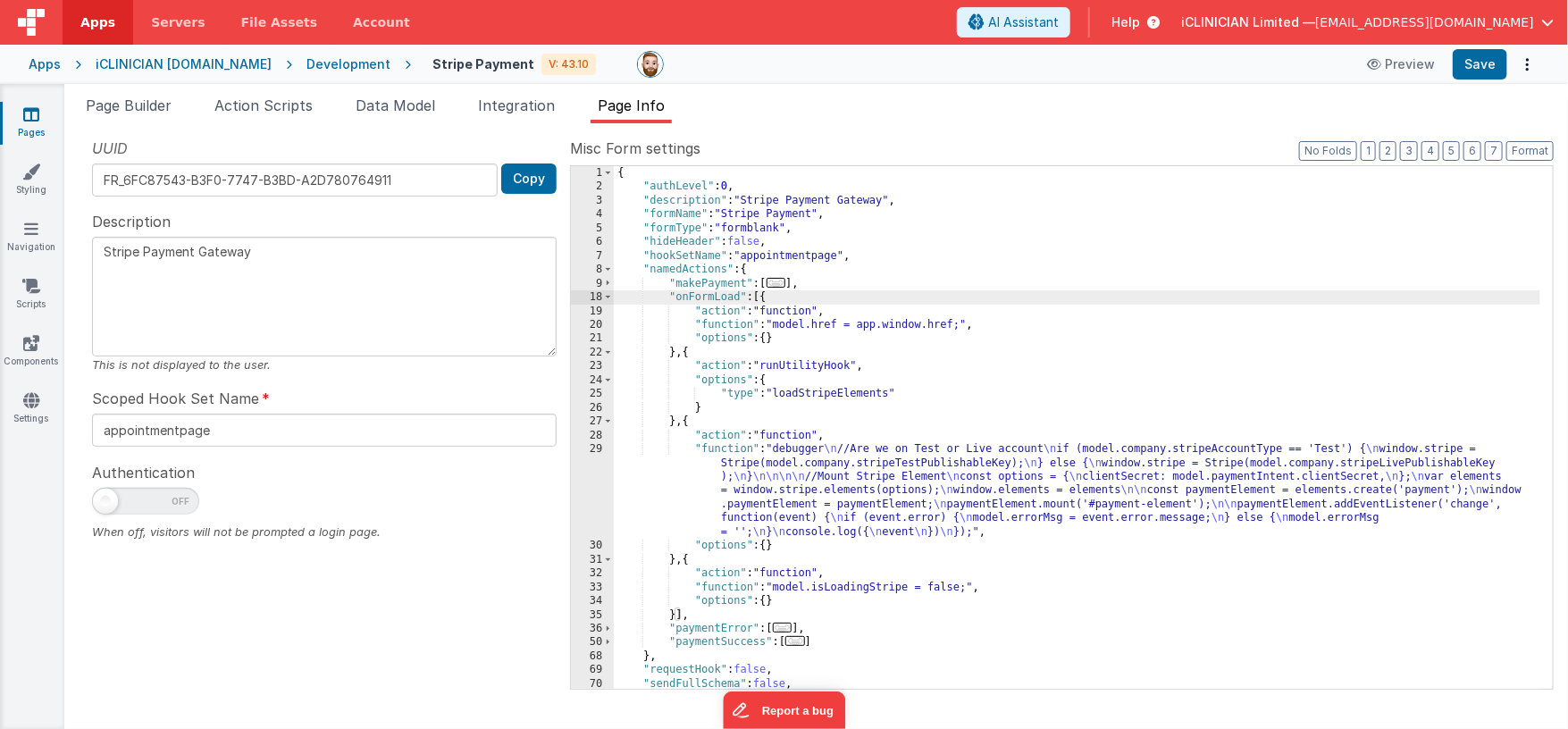
click at [861, 485] on div "{ "authLevel" : 0 , "description" : "Stripe Payment Gateway" , "formName" : "St…" at bounding box center [1077, 442] width 927 height 551
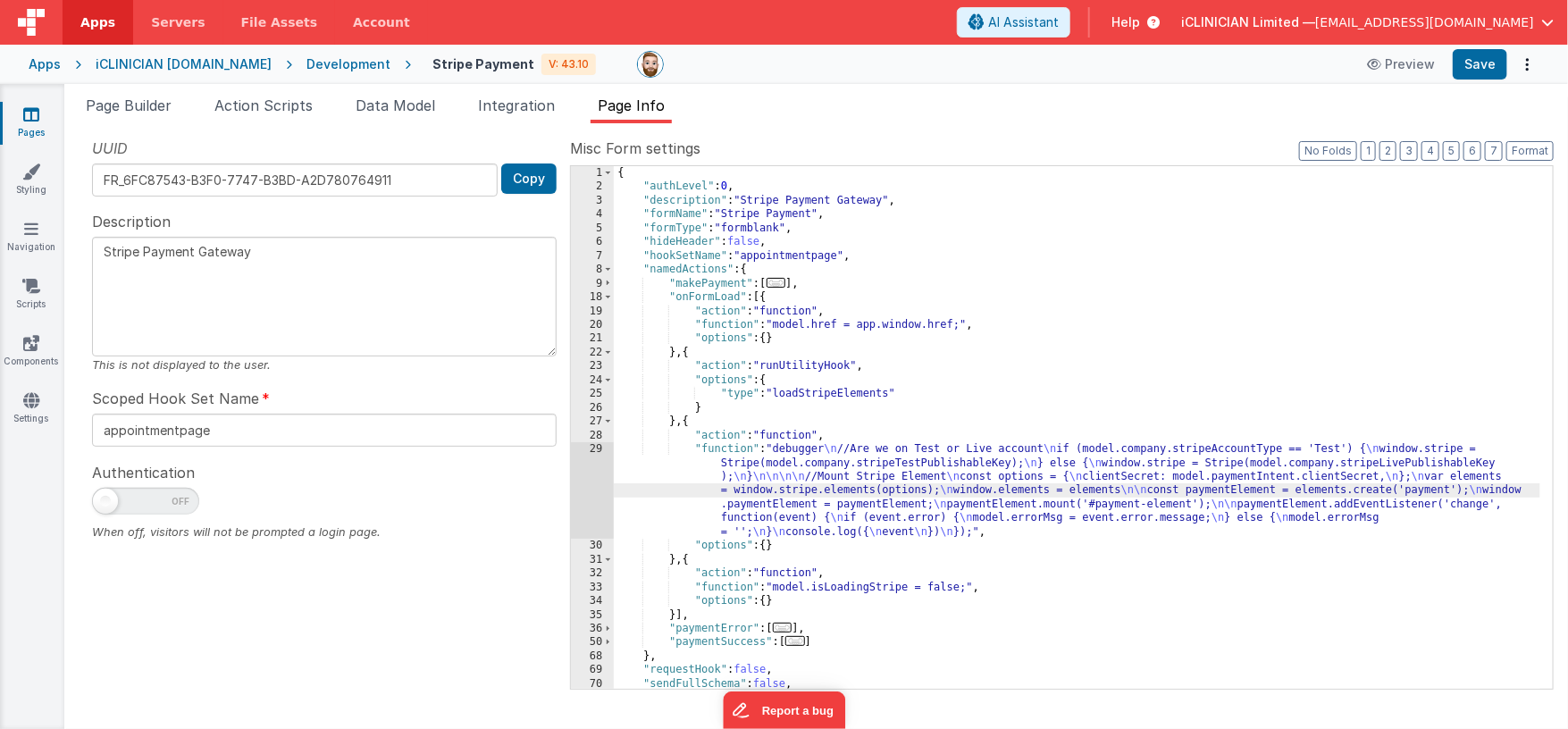
click at [595, 488] on div "29" at bounding box center [593, 489] width 43 height 96
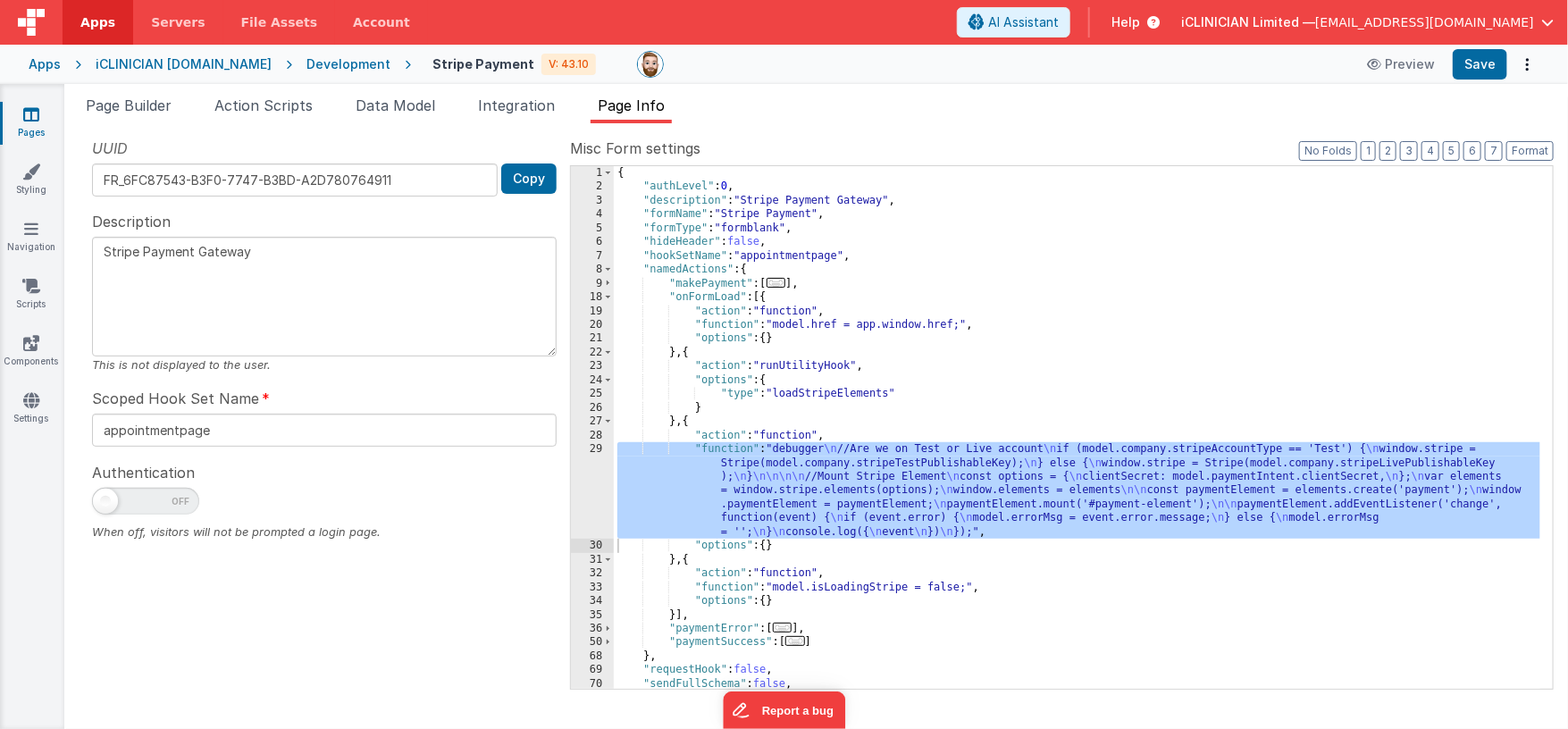
click at [37, 71] on div "Apps" at bounding box center [45, 64] width 32 height 18
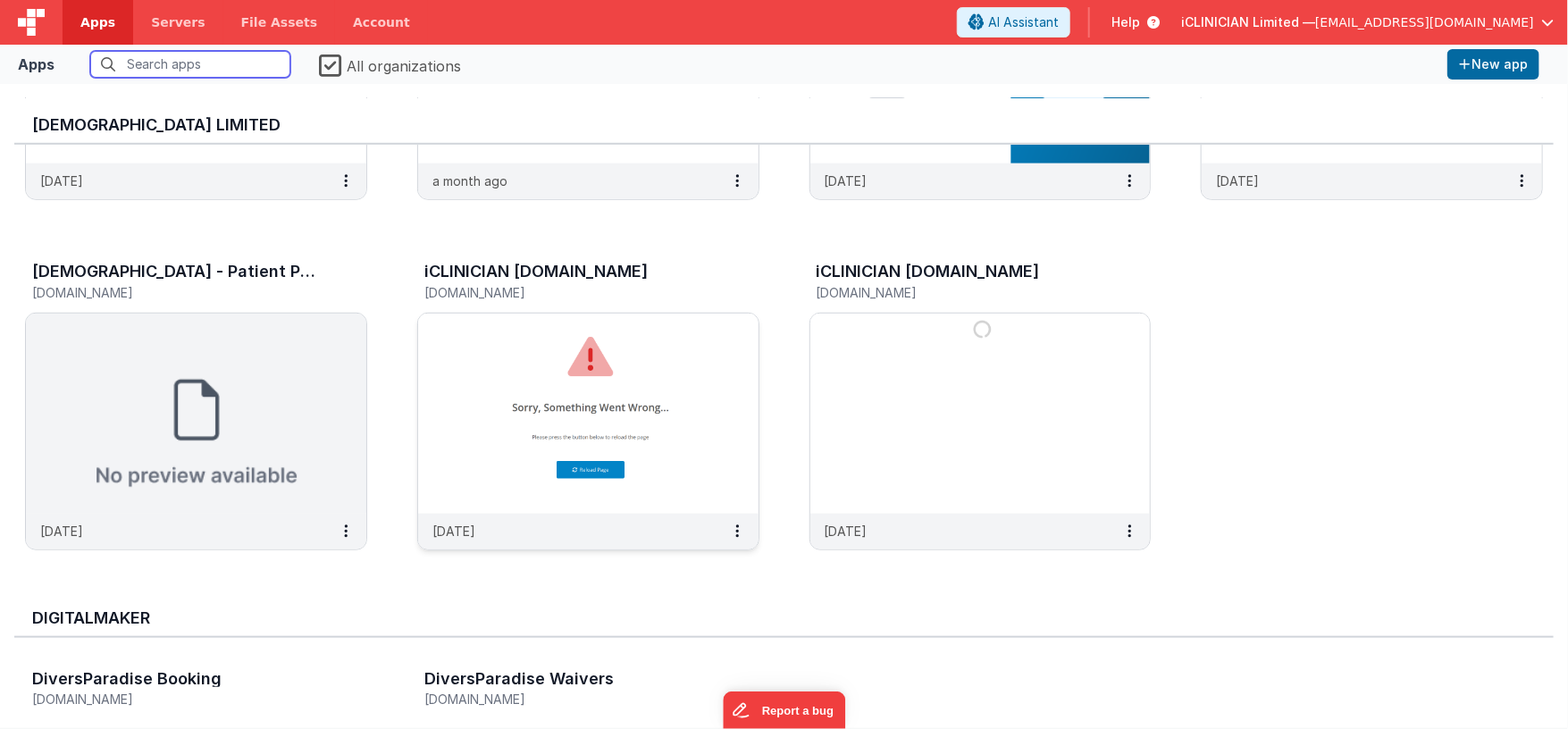
scroll to position [609, 0]
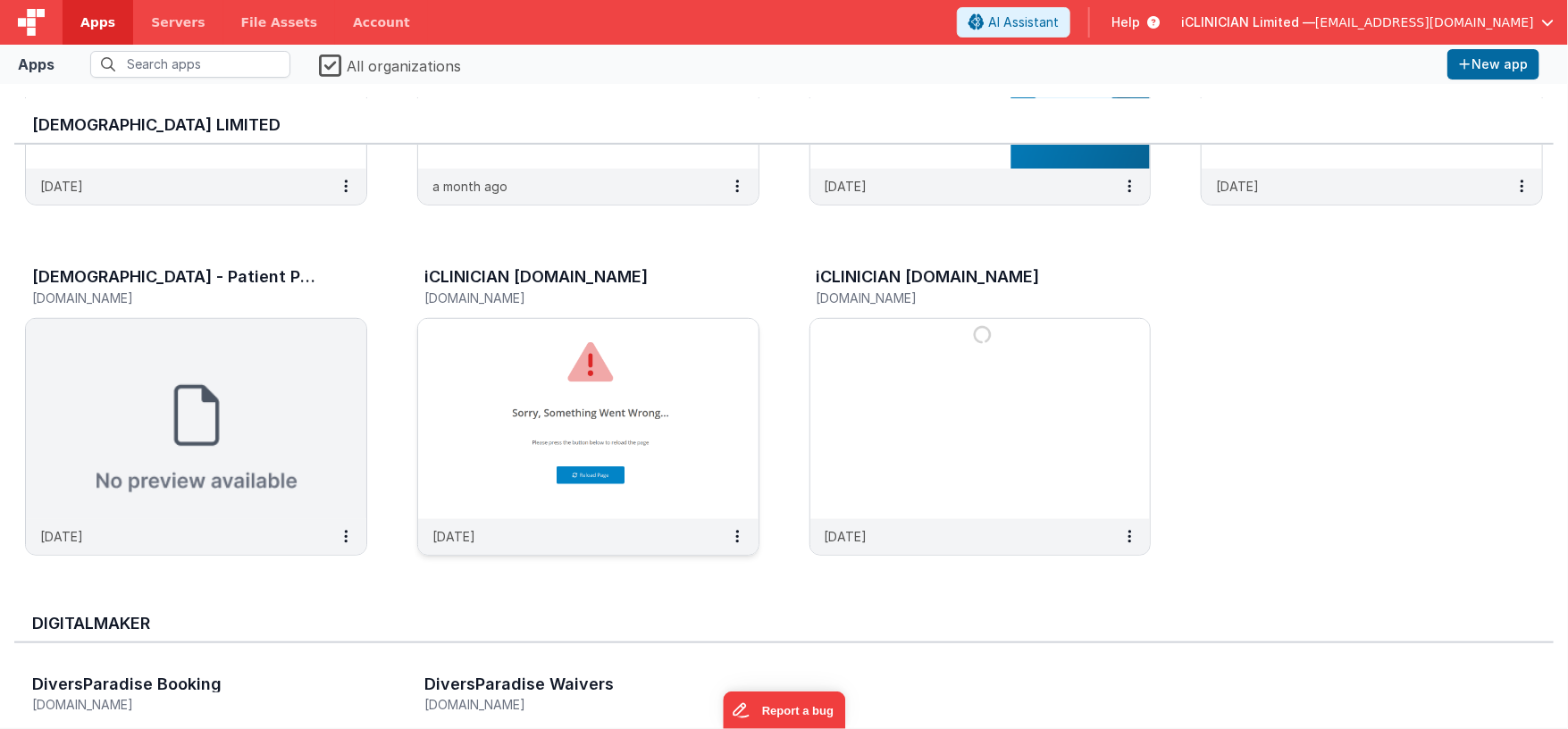
click at [653, 394] on img at bounding box center [589, 419] width 341 height 200
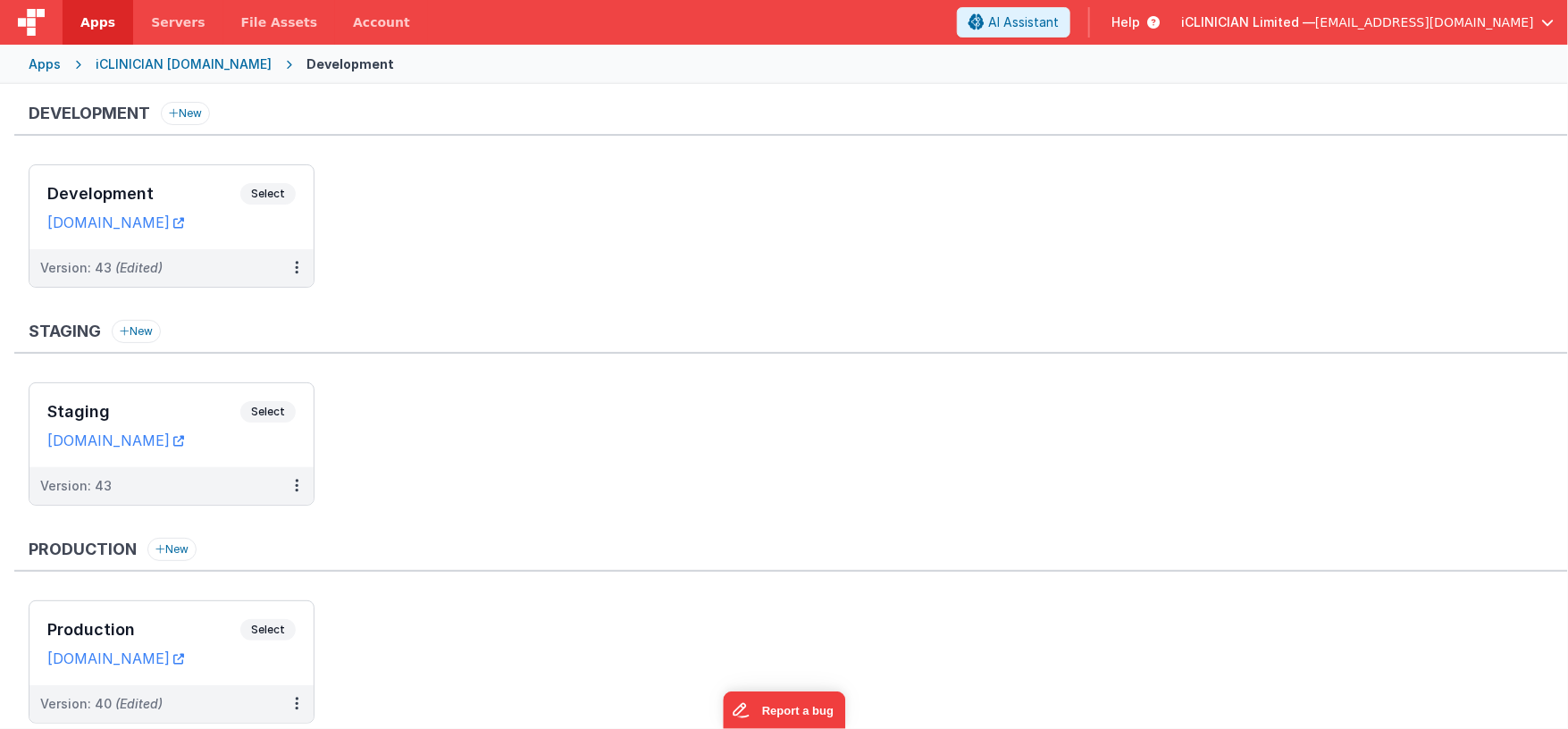
scroll to position [58, 0]
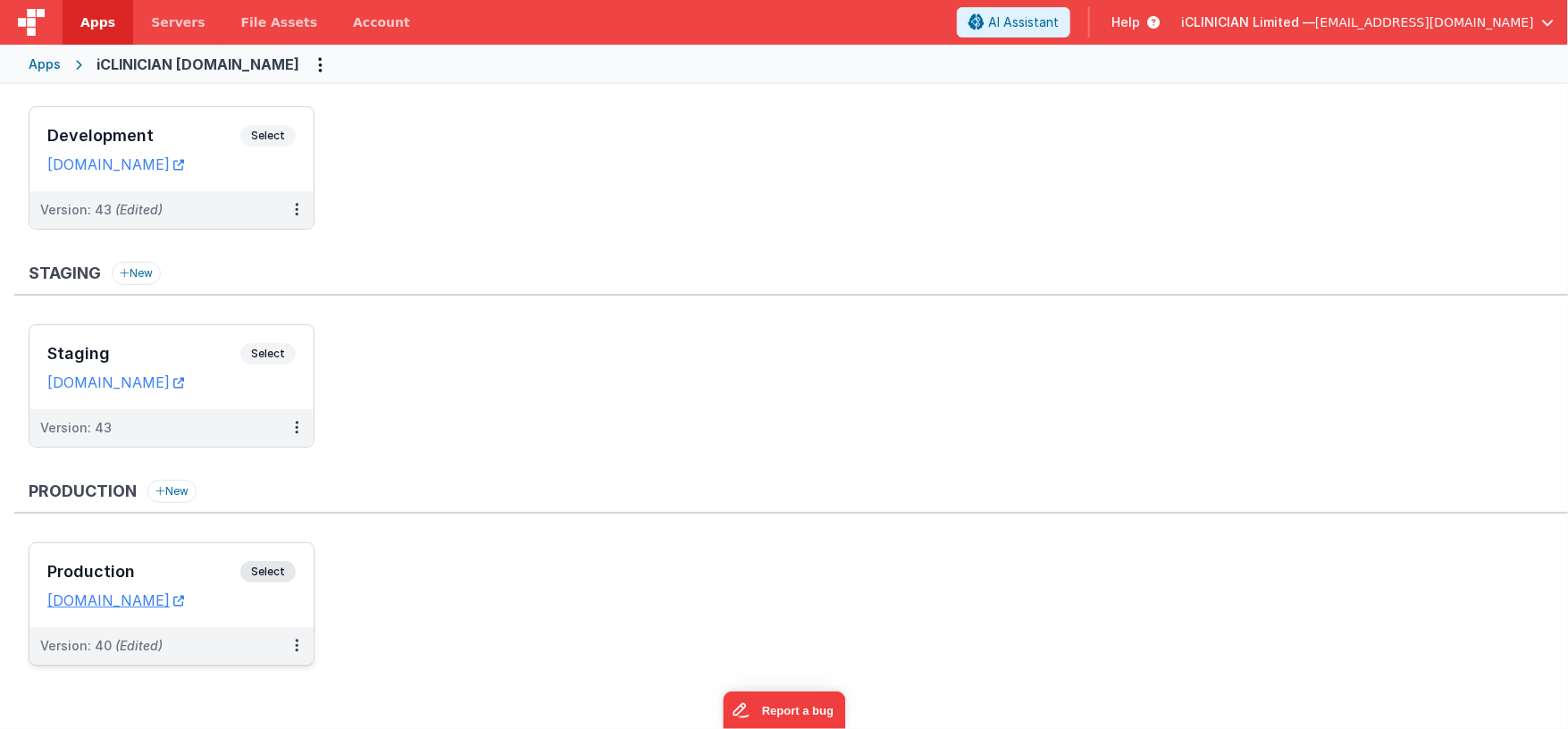
click at [199, 566] on h3 "Production" at bounding box center [144, 571] width 193 height 18
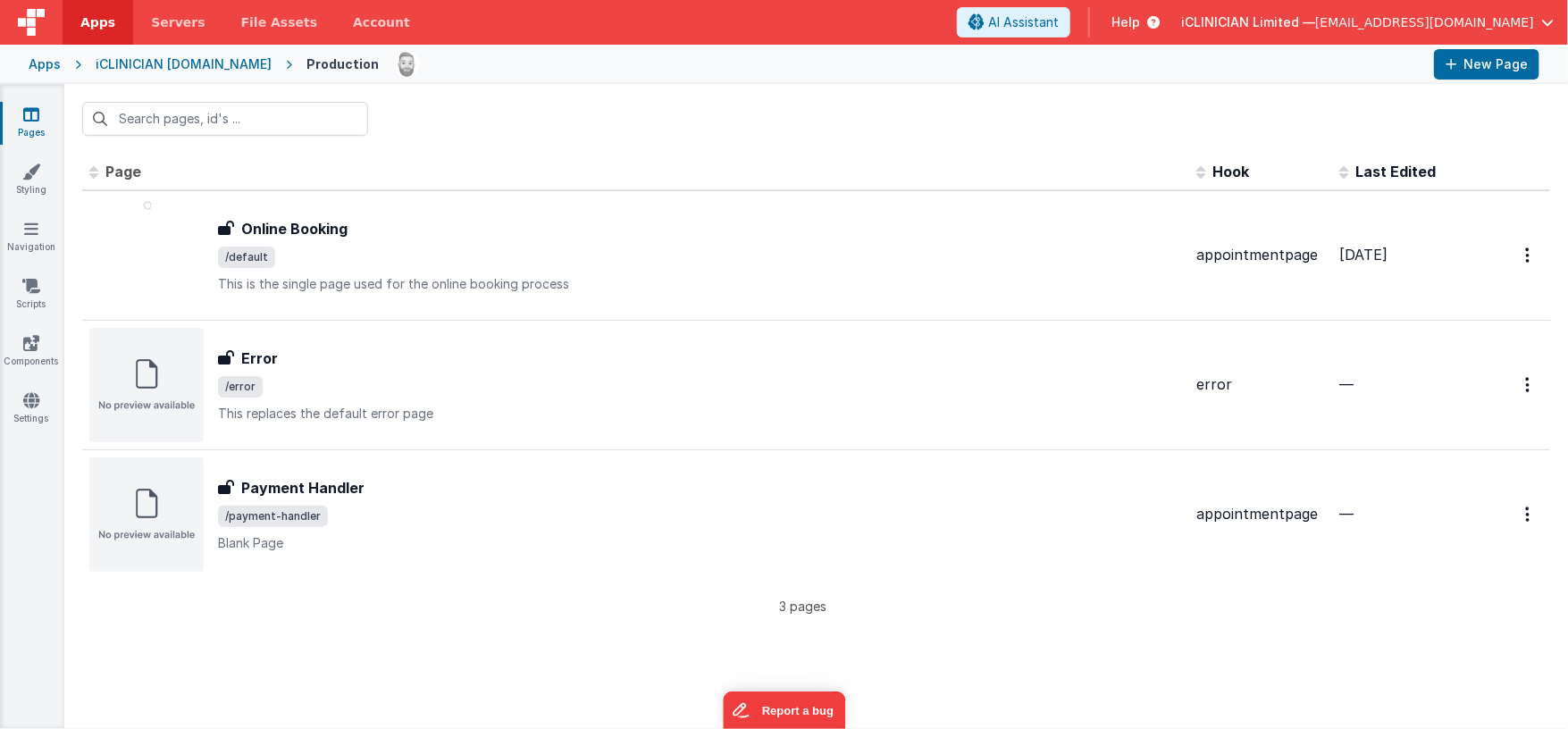
click at [37, 115] on icon at bounding box center [31, 114] width 16 height 18
click at [215, 66] on div "iCLINICIAN bookingportal.cloud" at bounding box center [183, 64] width 176 height 18
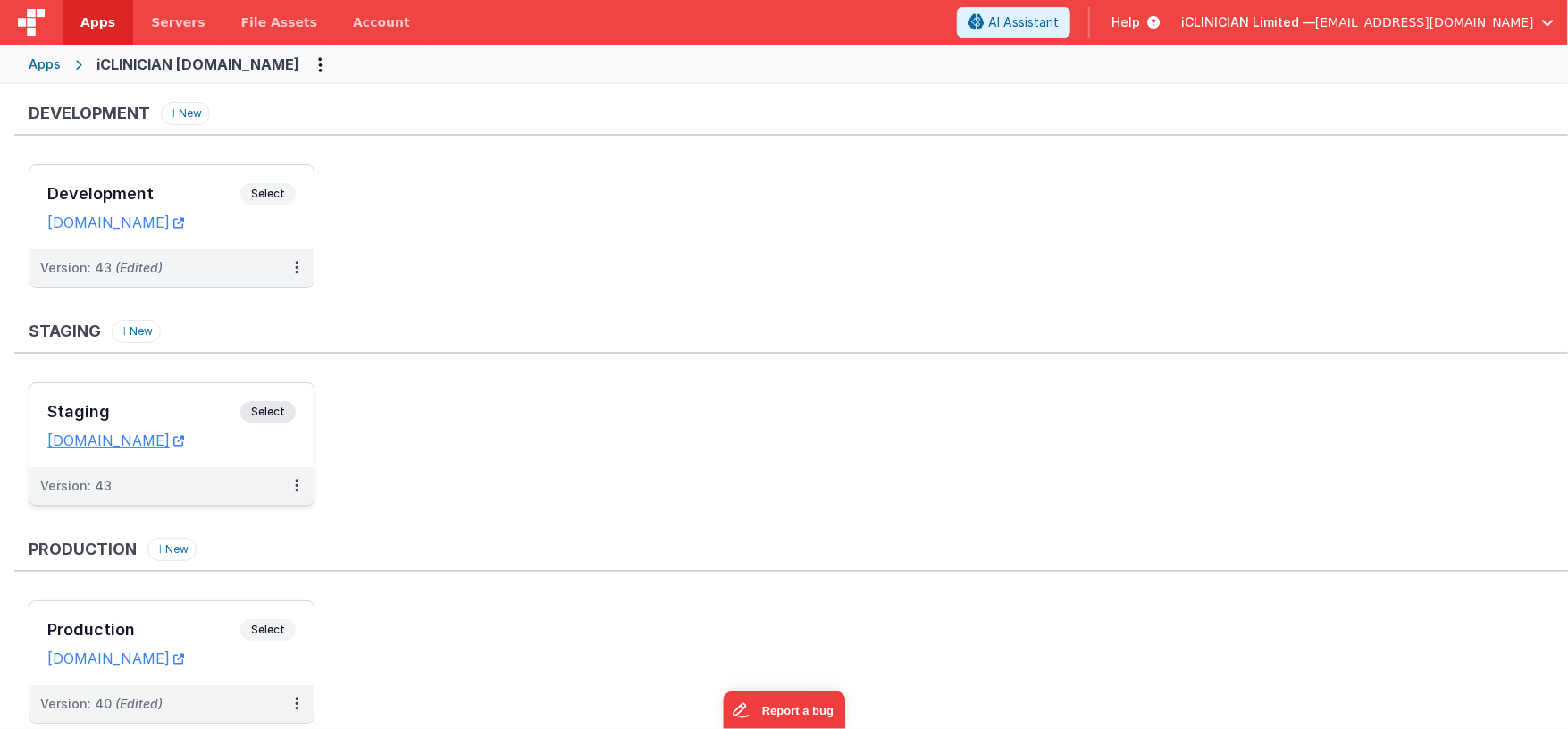
click at [161, 402] on h3 "Staging" at bounding box center [144, 411] width 193 height 18
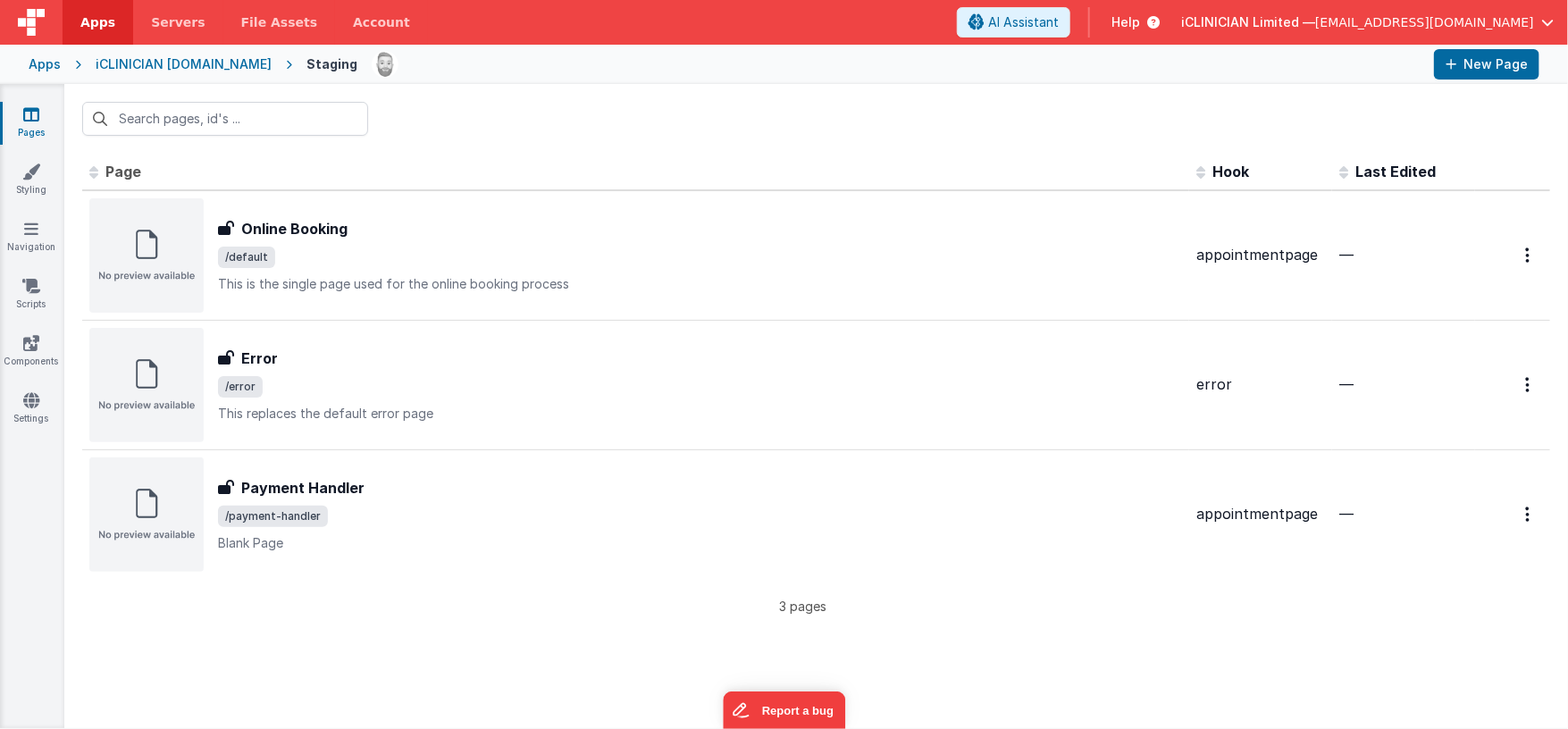
click at [196, 66] on div "iCLINICIAN bookingportal.cloud" at bounding box center [183, 64] width 176 height 18
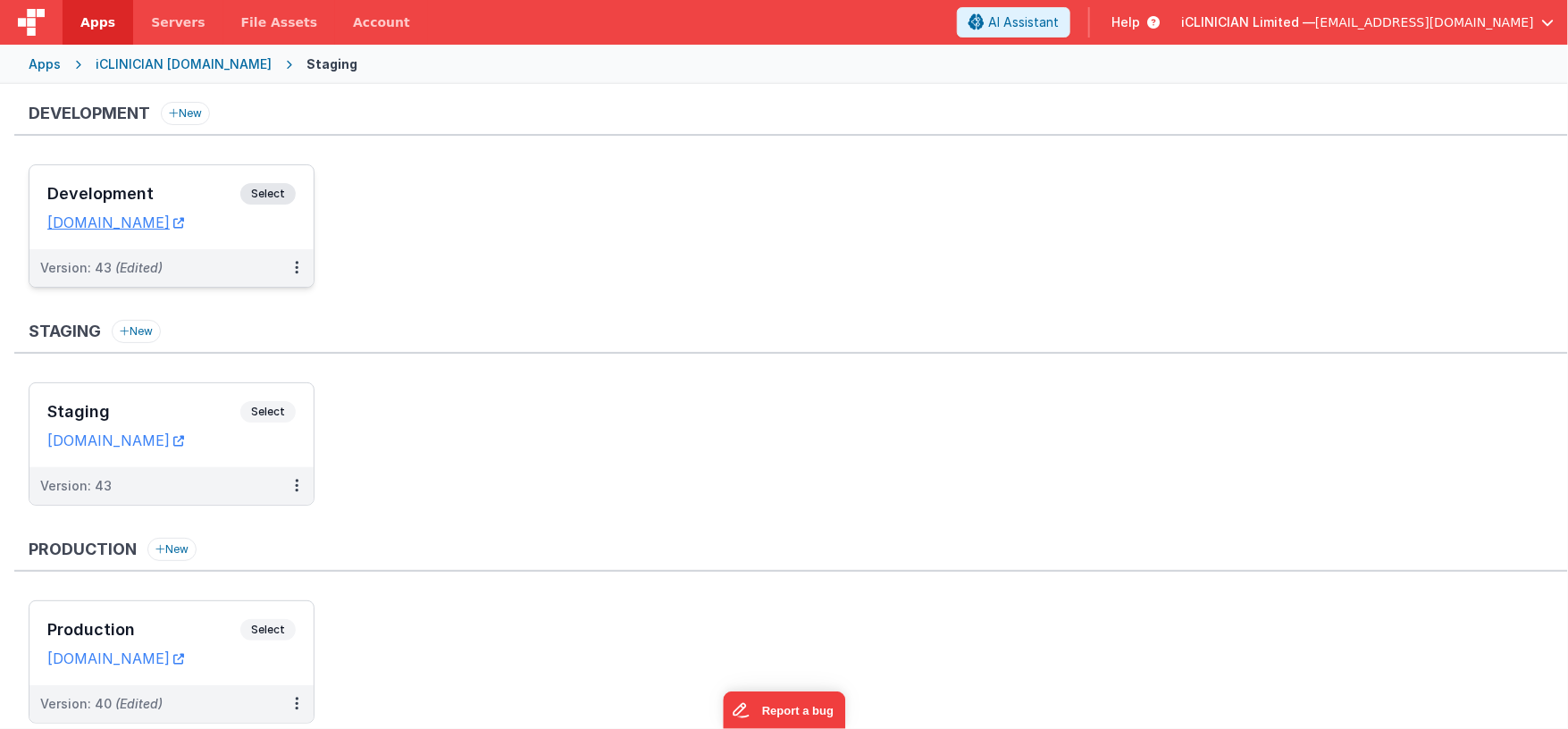
click at [221, 185] on h3 "Development" at bounding box center [144, 194] width 193 height 18
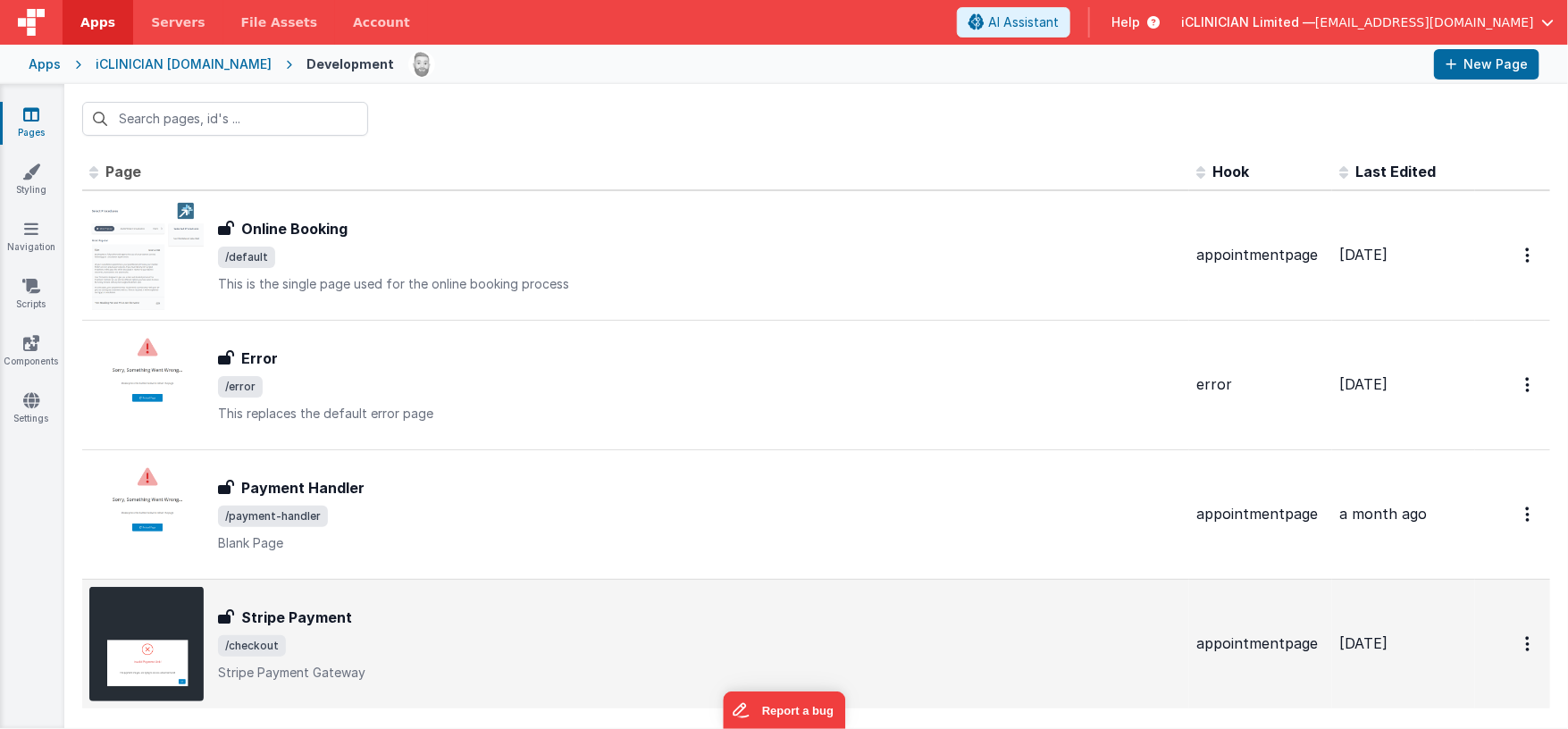
click at [565, 608] on div "Stripe Payment" at bounding box center [700, 617] width 964 height 22
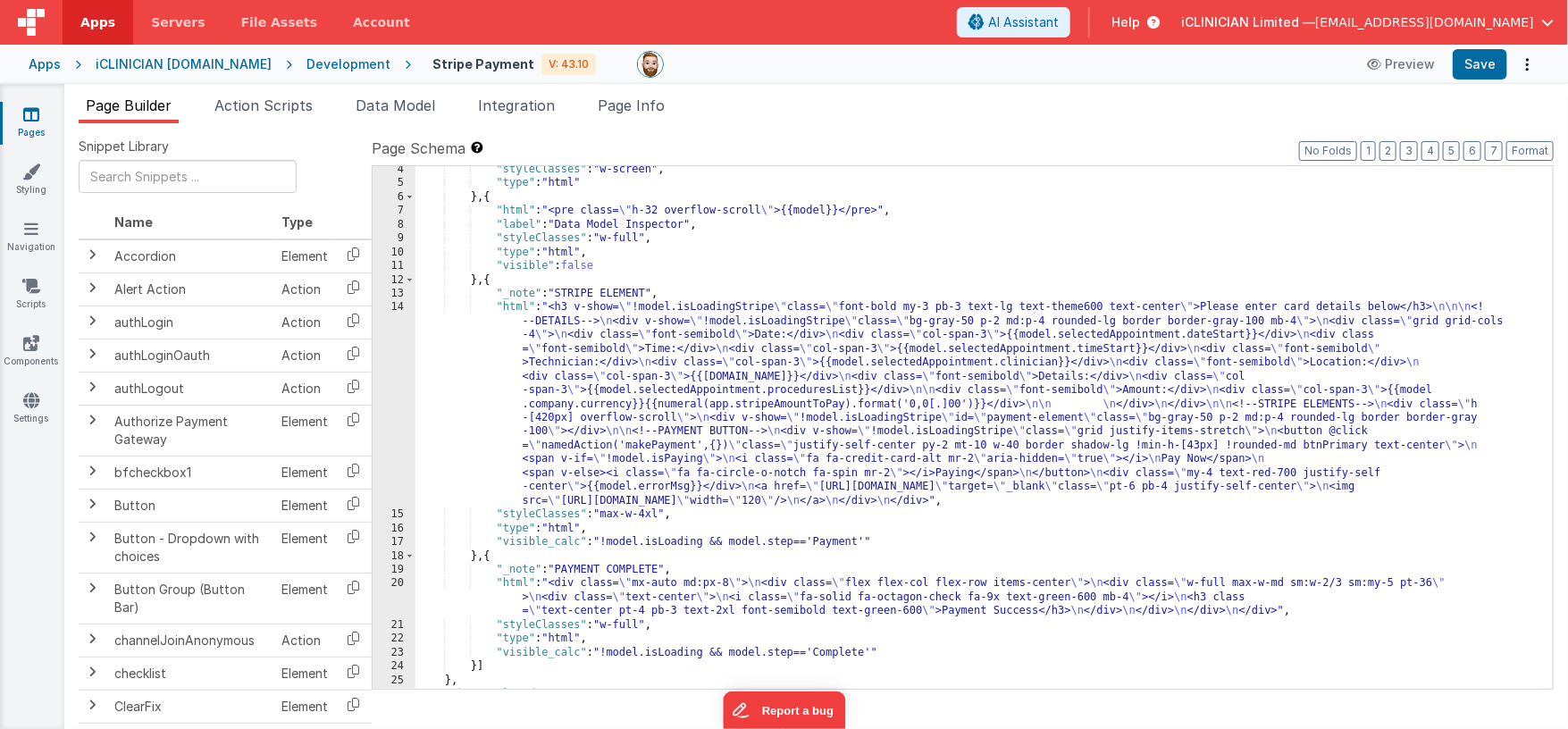
scroll to position [69, 0]
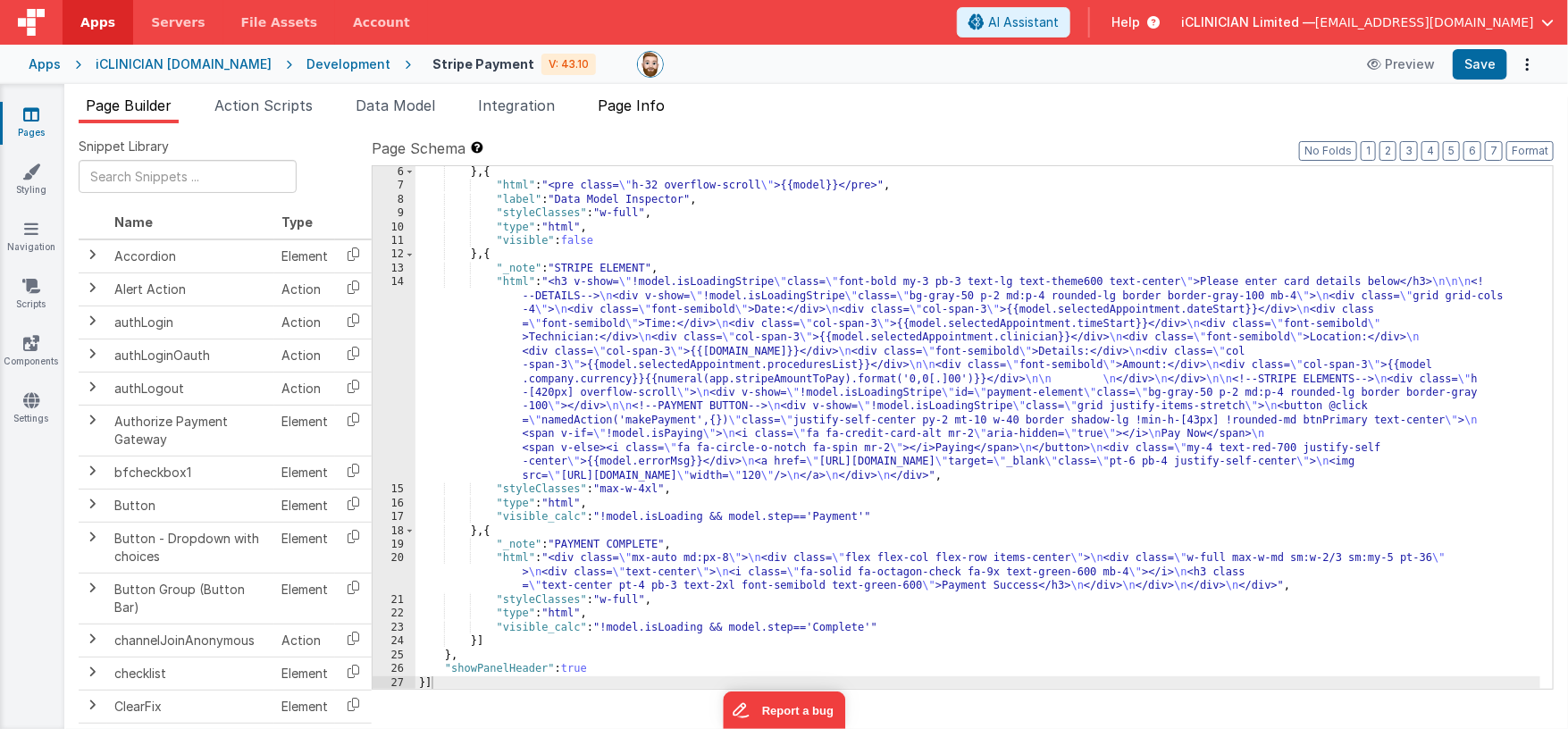
click at [636, 106] on span "Page Info" at bounding box center [632, 105] width 67 height 18
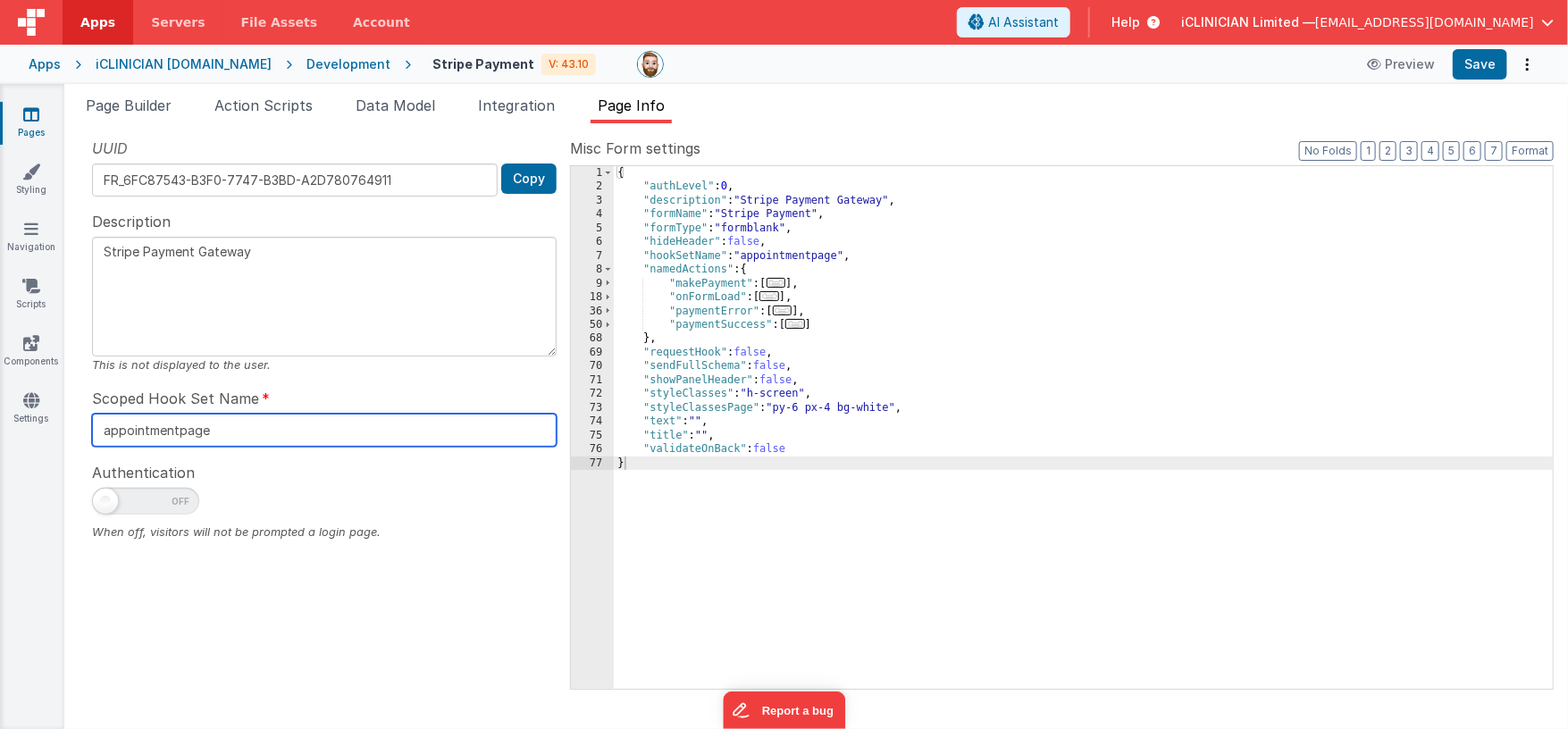
click at [174, 435] on input "appointmentpage" at bounding box center [324, 430] width 464 height 33
click at [174, 434] on input "appointmentpage" at bounding box center [324, 430] width 464 height 33
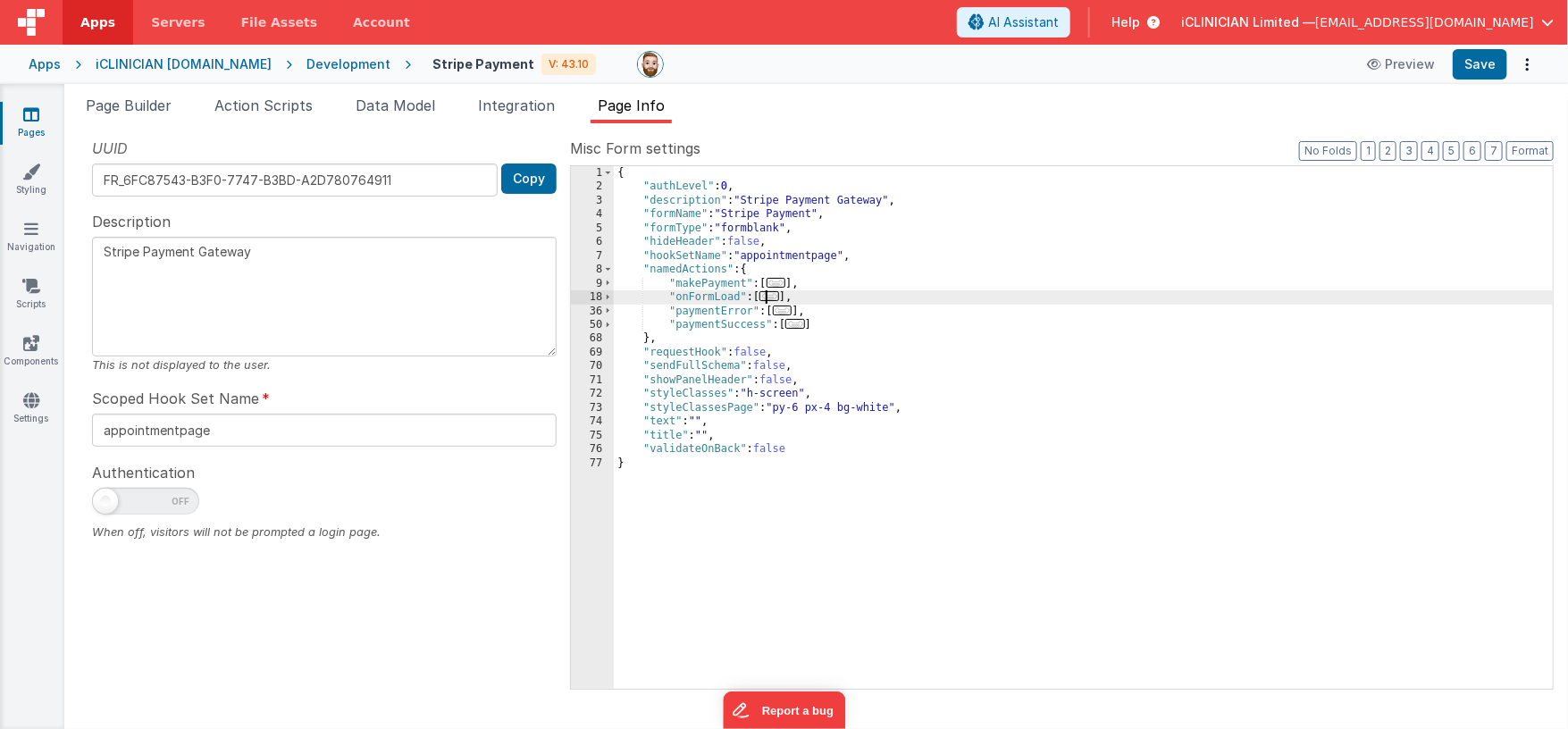
click at [779, 298] on span "..." at bounding box center [769, 296] width 20 height 9
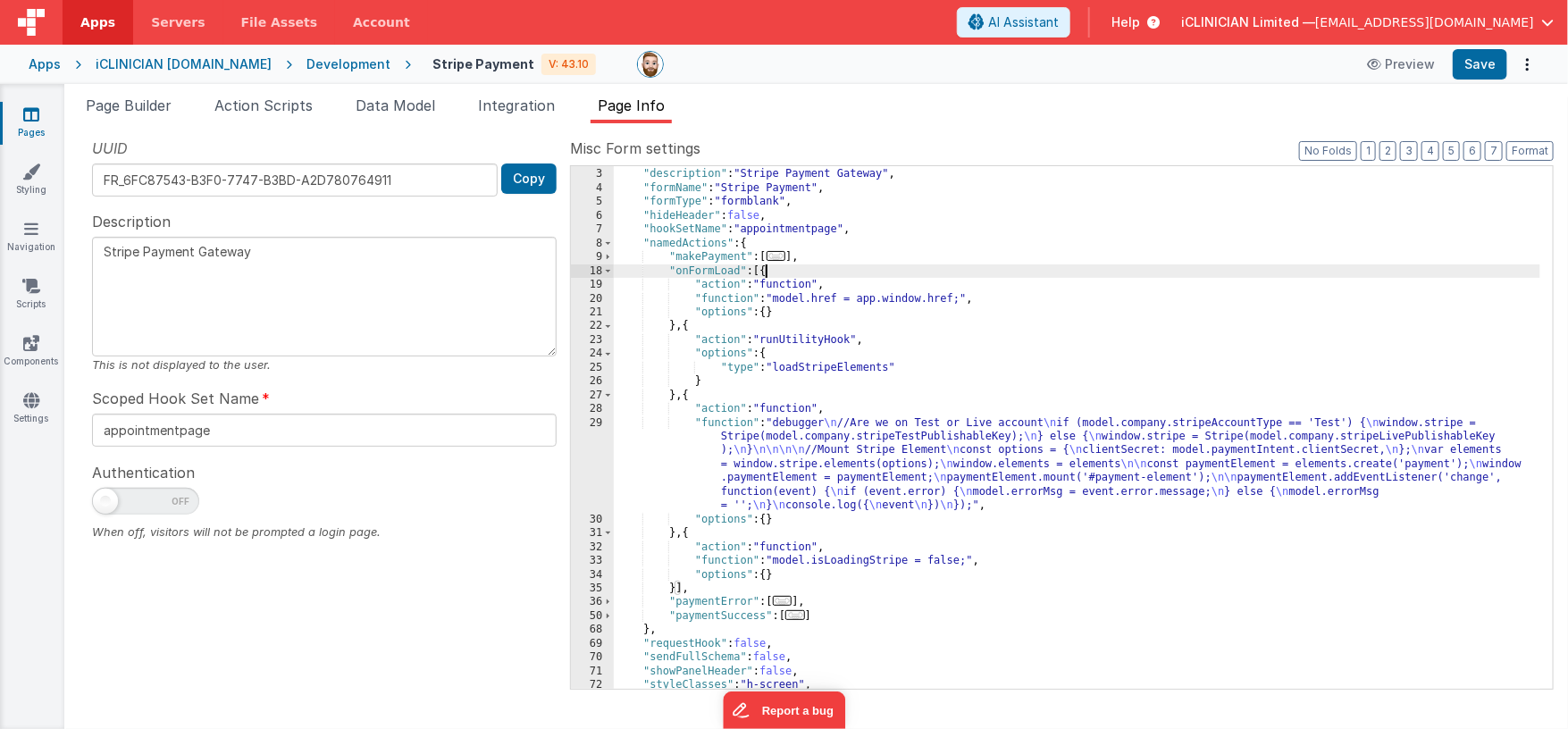
scroll to position [37, 0]
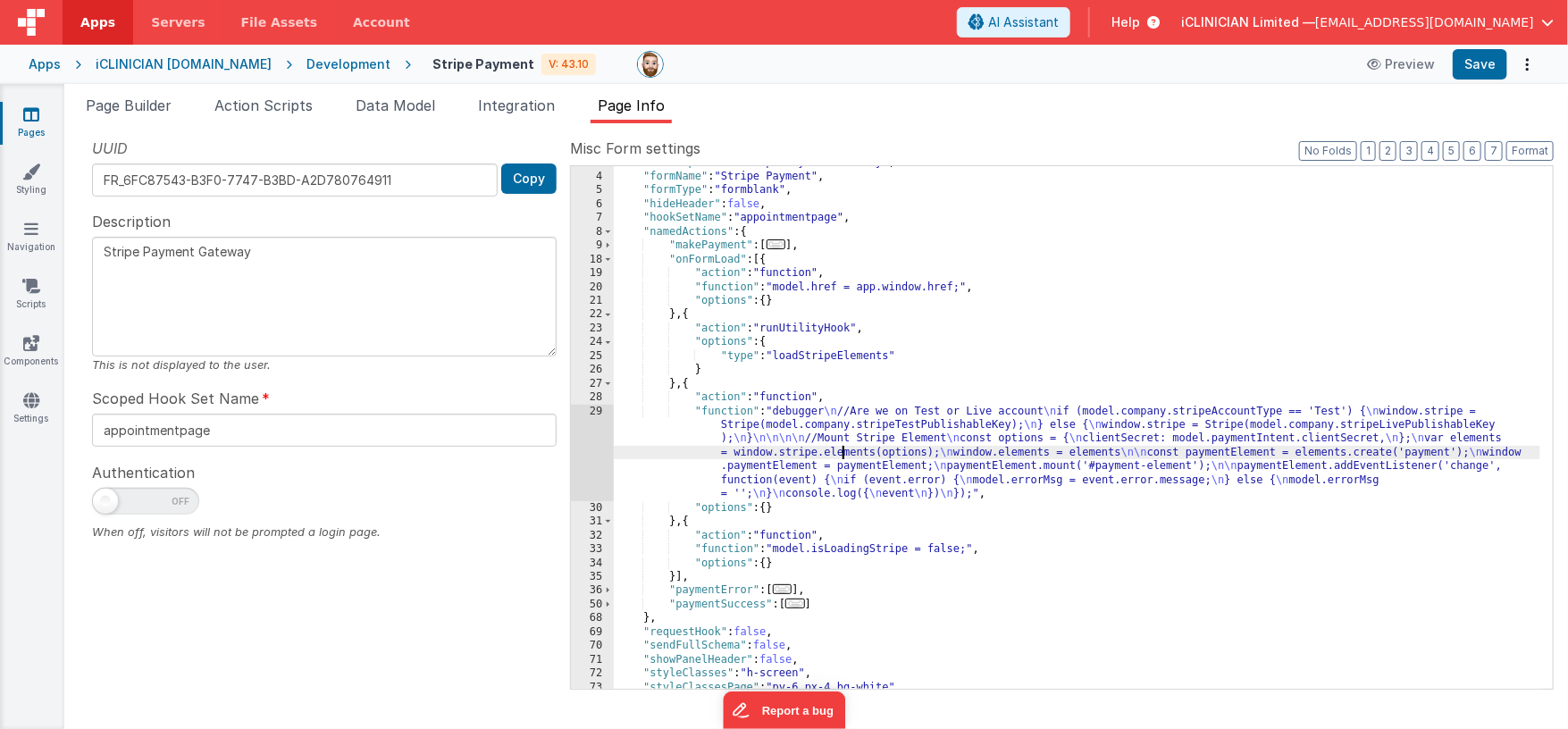
click at [841, 451] on div ""description" : "Stripe Payment Gateway" , "formName" : "Stripe Payment" , "for…" at bounding box center [1077, 430] width 927 height 551
click at [578, 451] on div "29" at bounding box center [593, 452] width 43 height 96
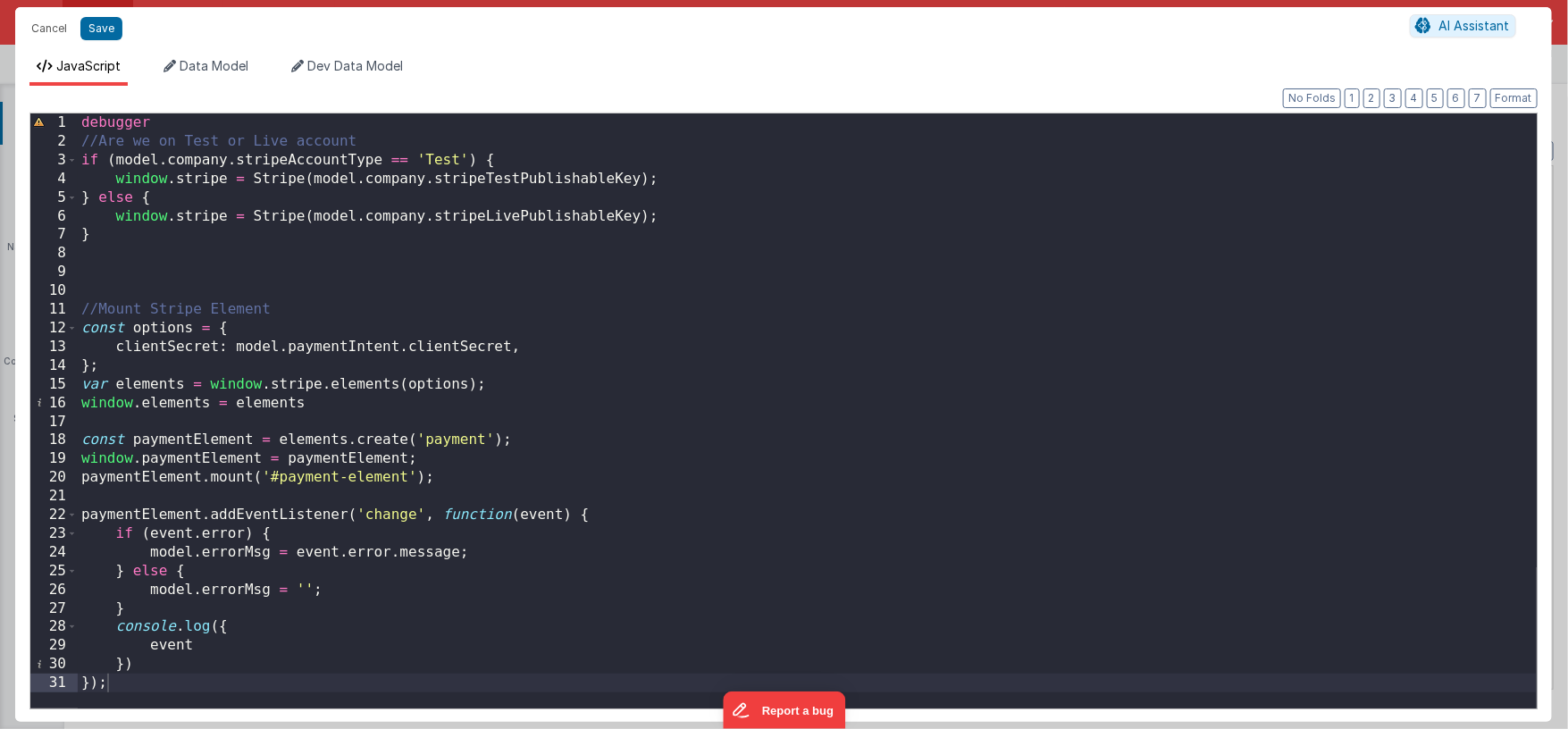
click at [482, 180] on div "debugger //Are we on Test or Live account if ( model . company . stripeAccountT…" at bounding box center [807, 430] width 1459 height 633
click at [52, 22] on button "Cancel" at bounding box center [49, 28] width 53 height 25
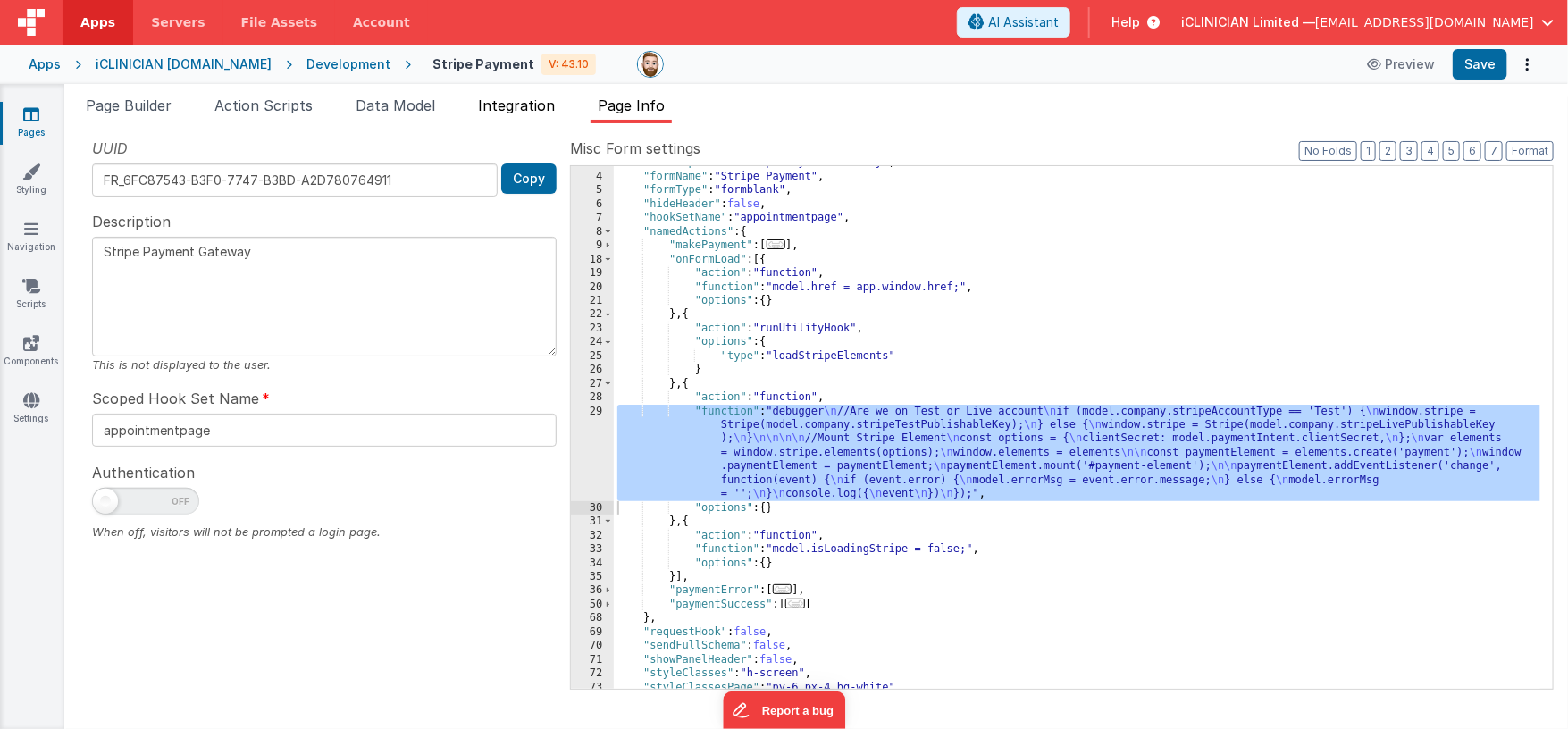
click at [526, 108] on span "Integration" at bounding box center [517, 105] width 77 height 18
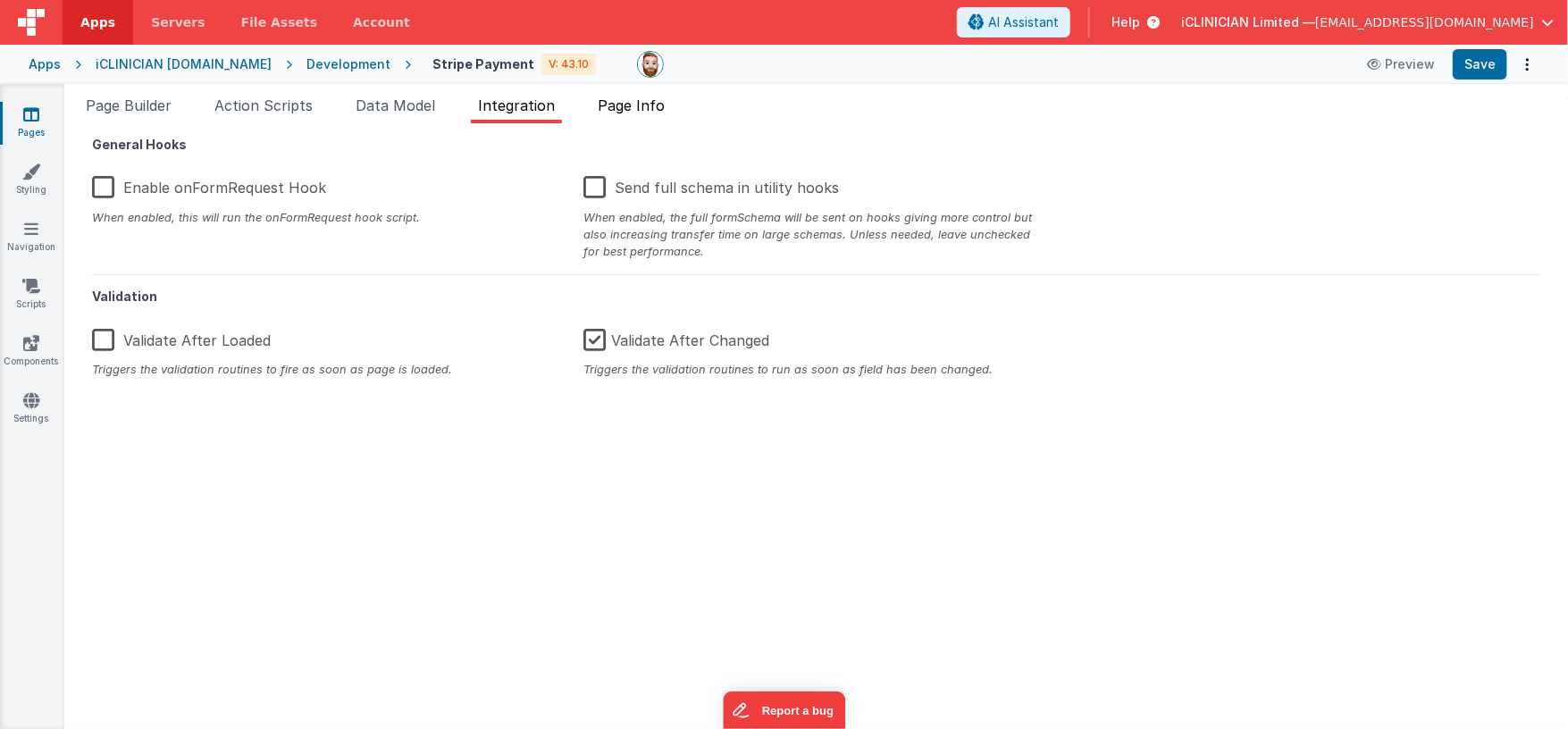
click at [637, 108] on span "Page Info" at bounding box center [632, 105] width 67 height 18
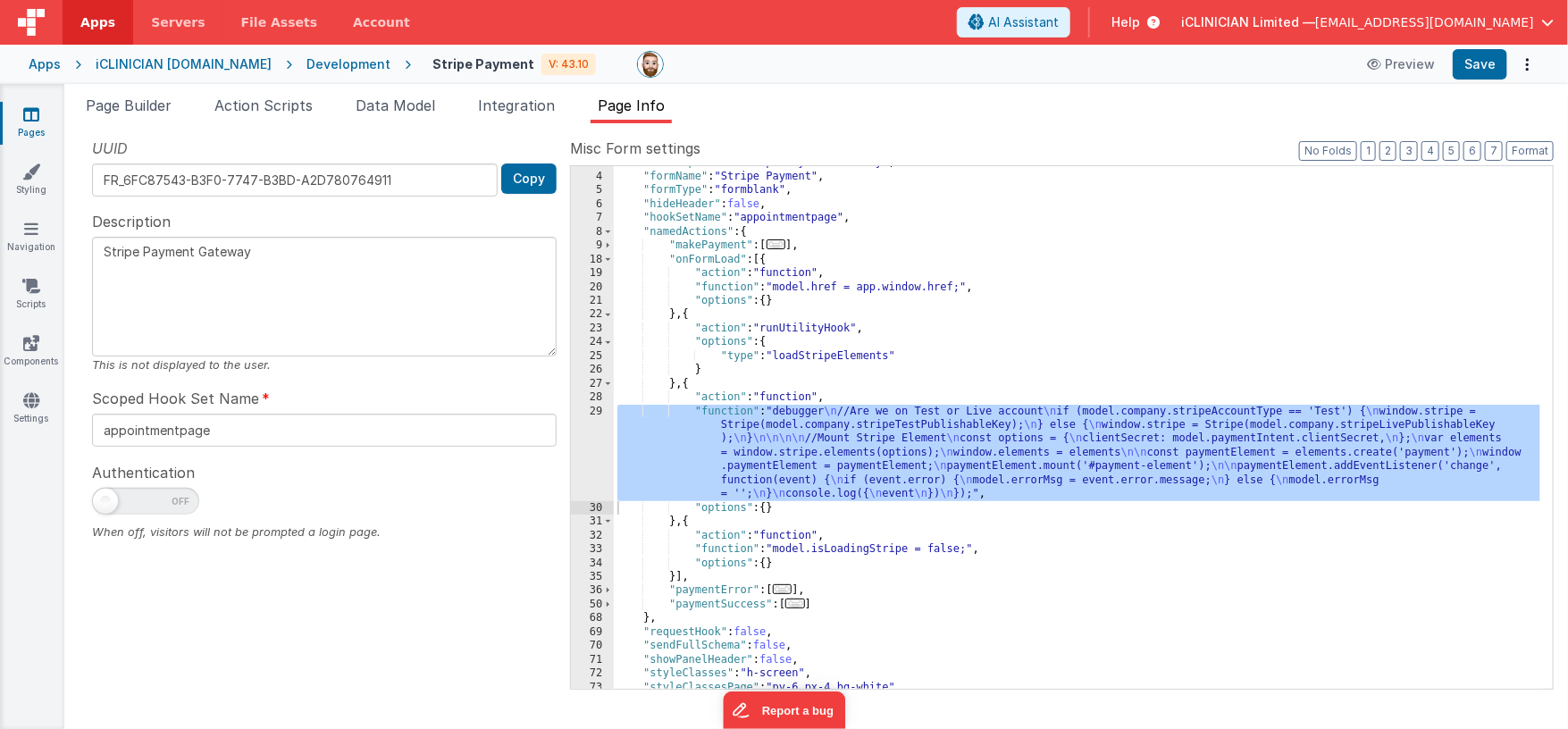
scroll to position [97, 0]
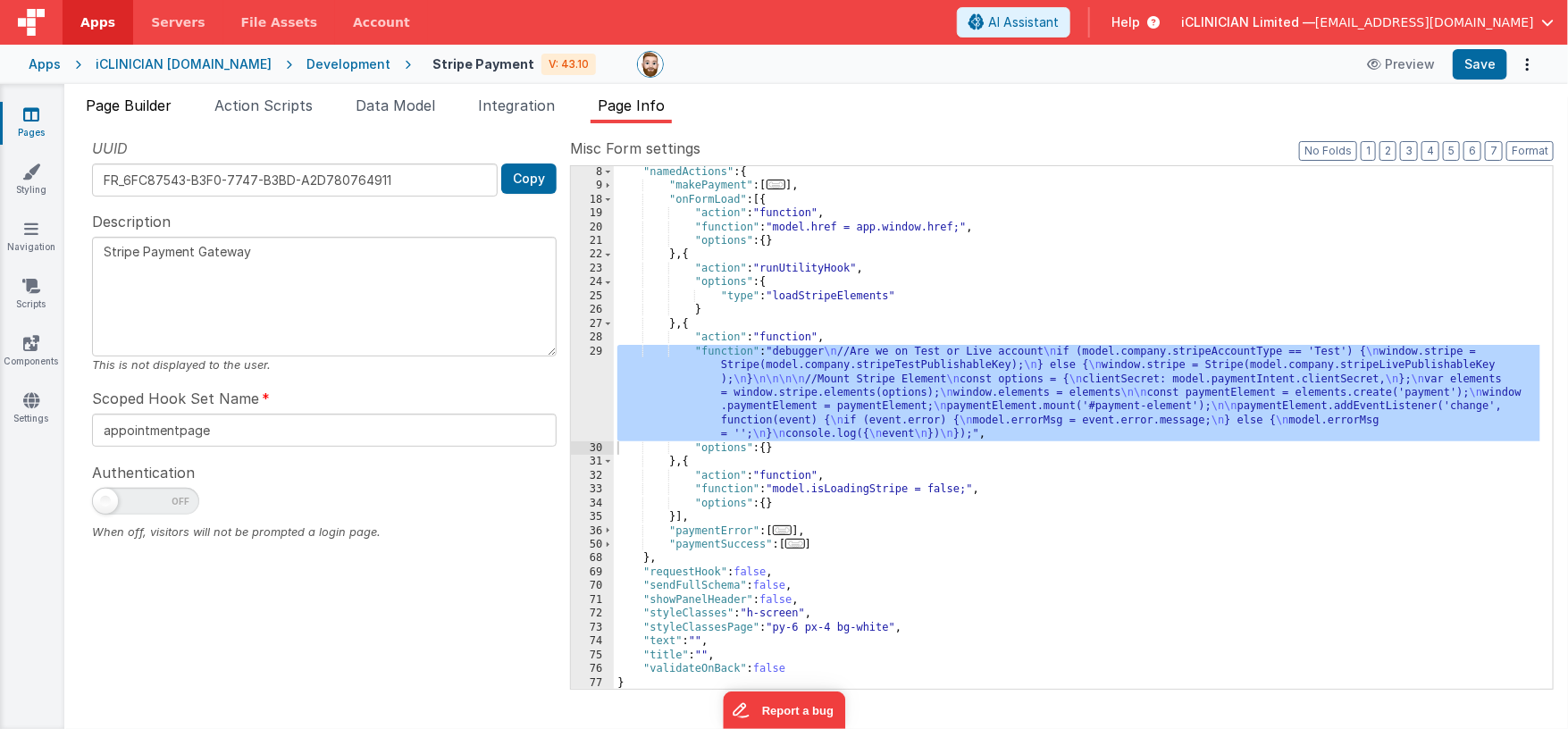
click at [117, 104] on span "Page Builder" at bounding box center [129, 105] width 86 height 18
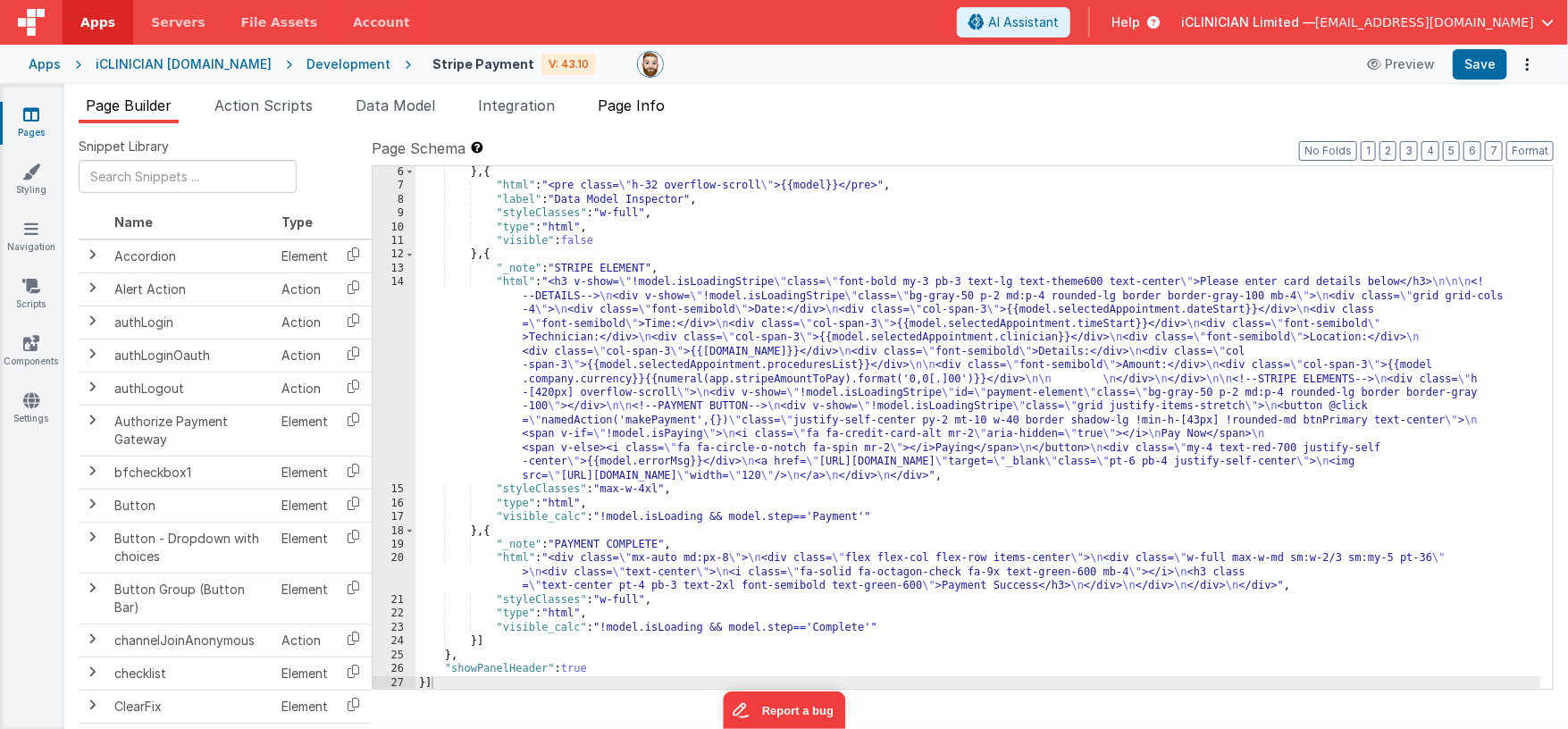
click at [635, 108] on span "Page Info" at bounding box center [632, 105] width 67 height 18
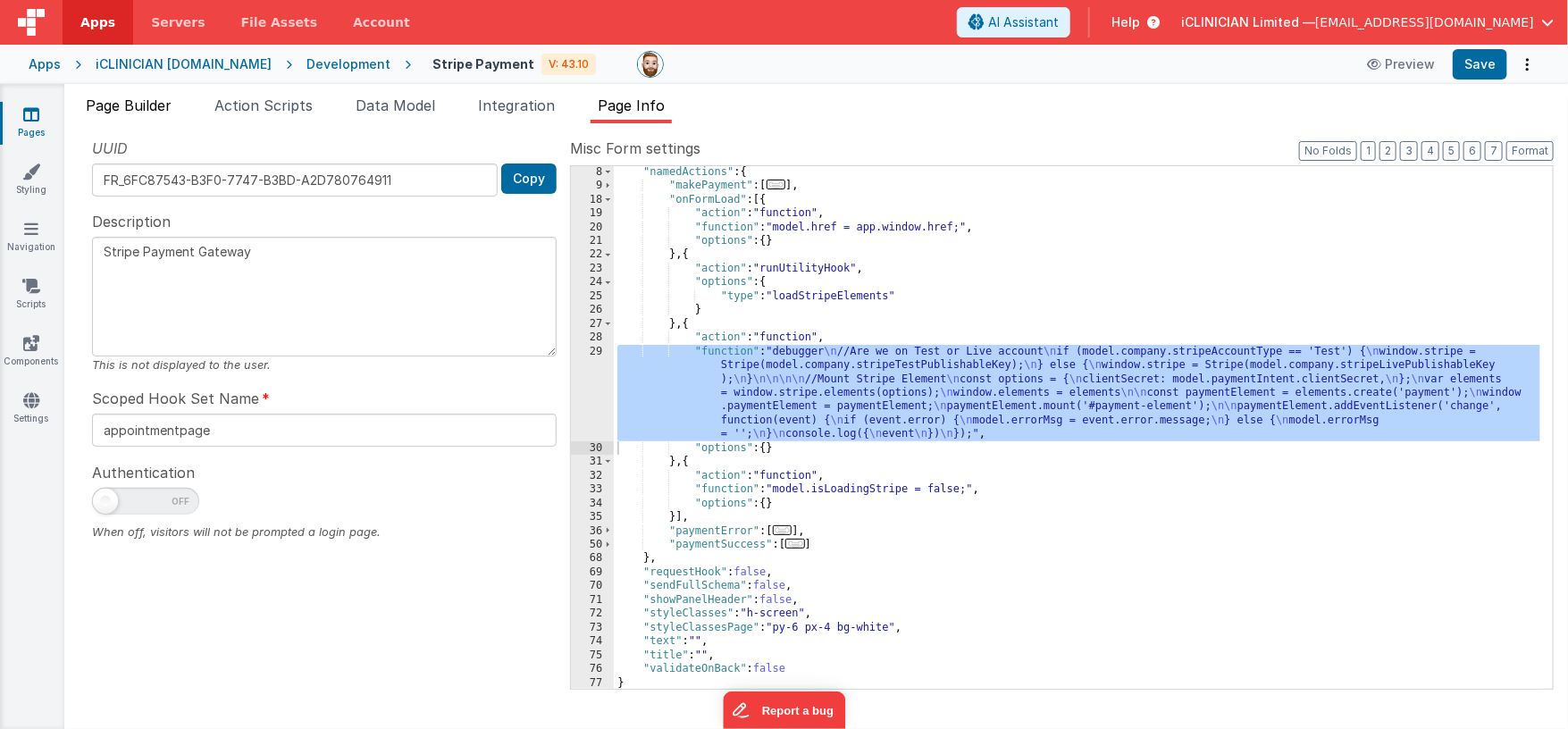
click at [129, 104] on span "Page Builder" at bounding box center [129, 105] width 86 height 18
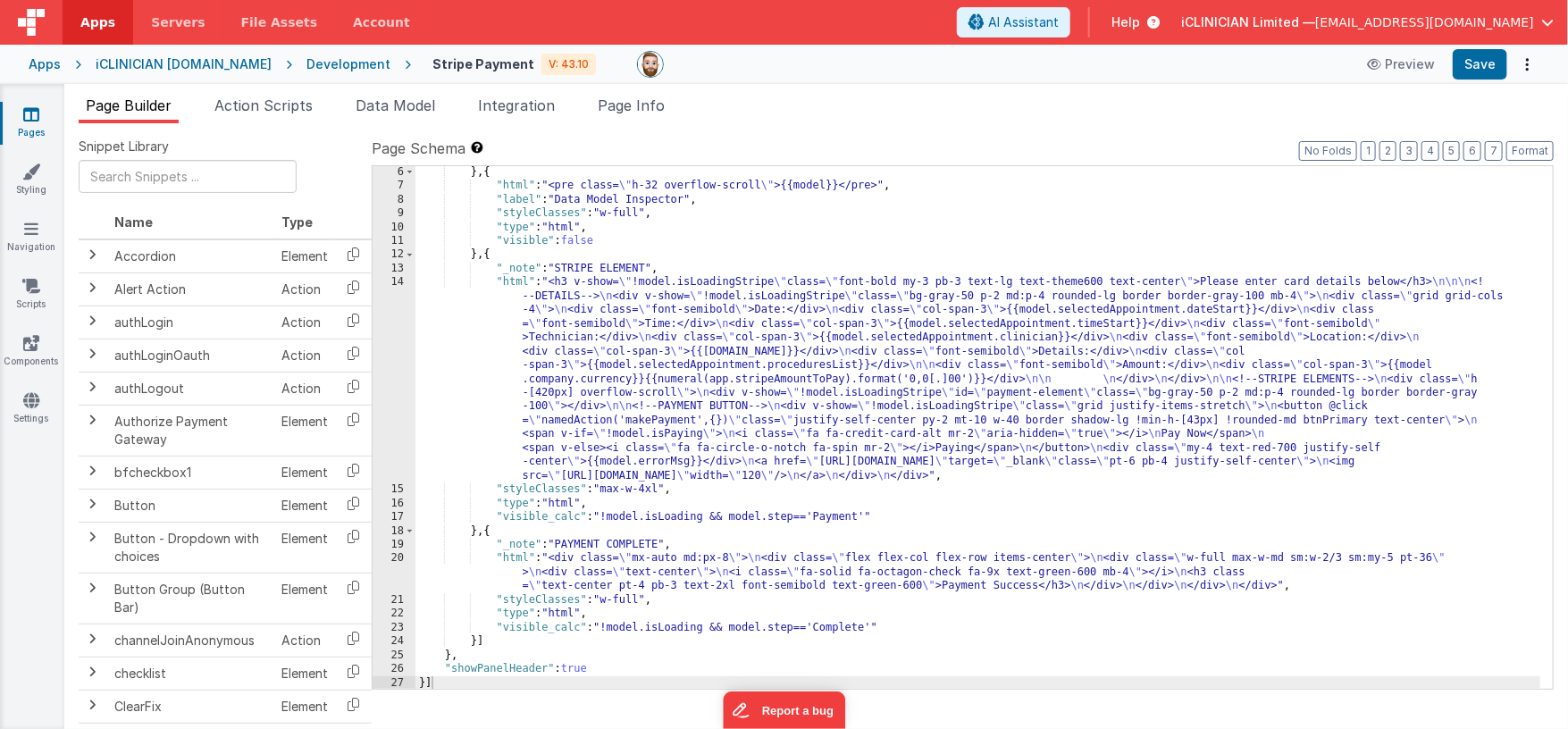
click at [978, 509] on div "} , { "html" : "<pre class= \" h-32 overflow-scroll \" >{{model}}</pre>" , "lab…" at bounding box center [978, 441] width 1126 height 551
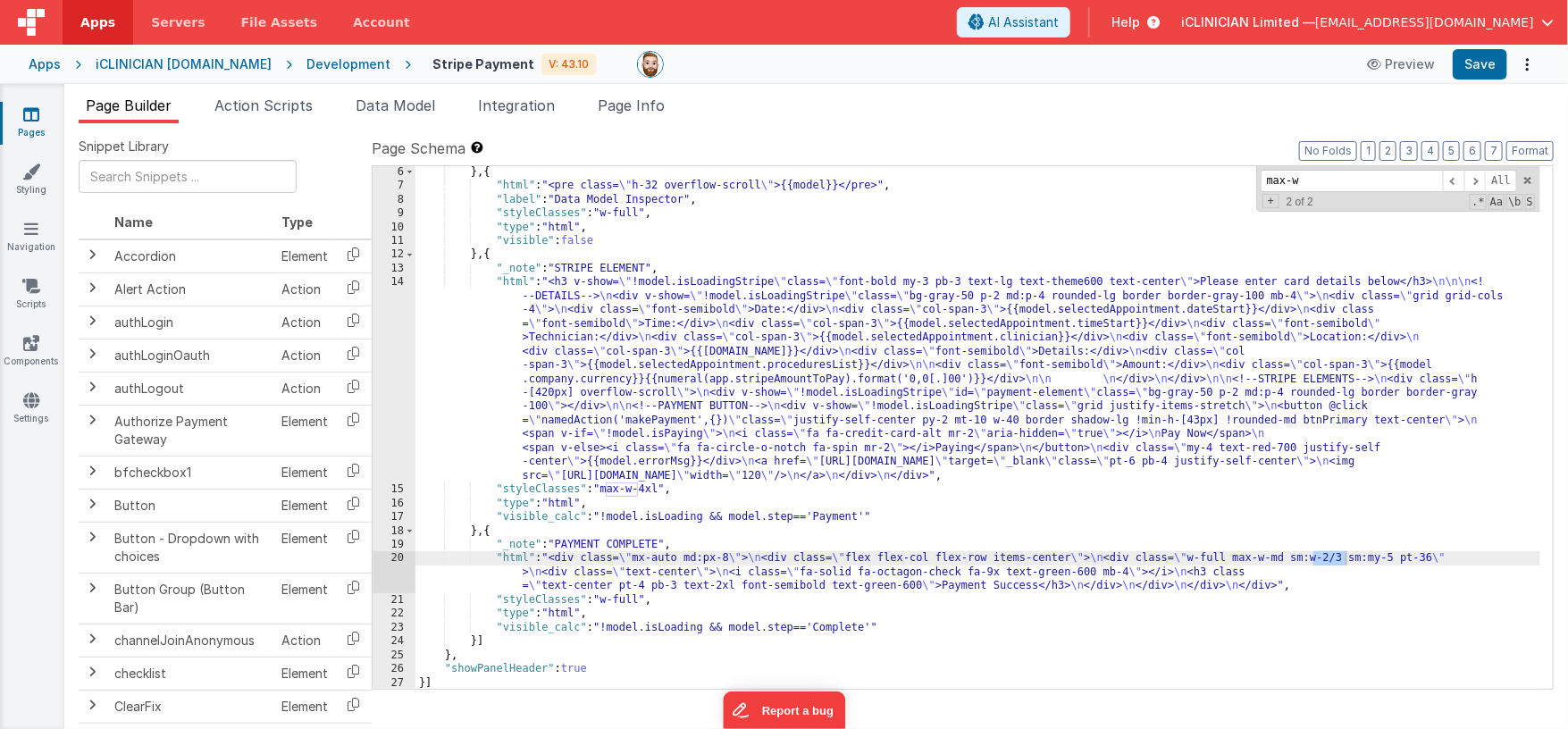
click at [772, 387] on div "} , { "html" : "<pre class= \" h-32 overflow-scroll \" >{{model}}</pre>" , "lab…" at bounding box center [978, 441] width 1126 height 551
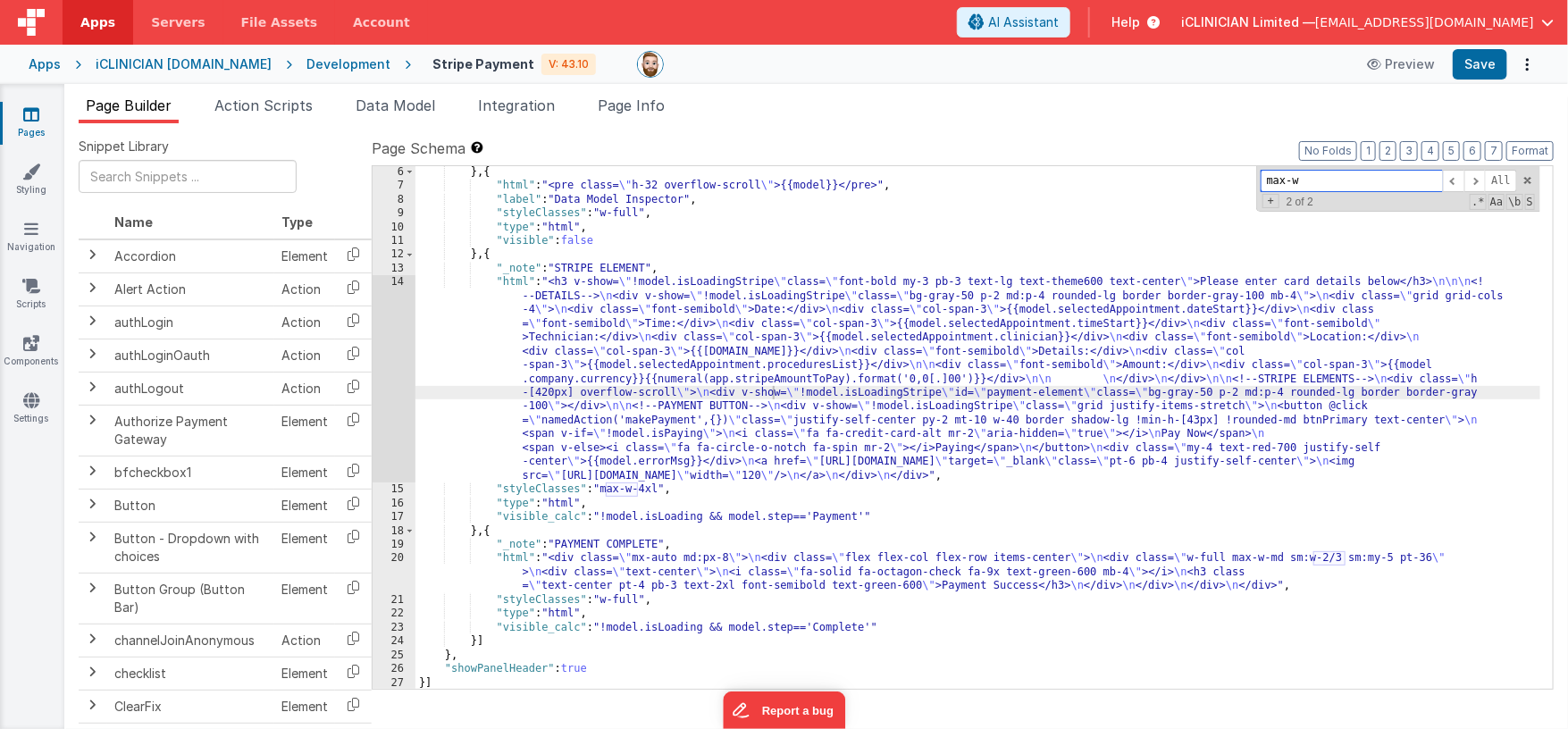
drag, startPoint x: 1317, startPoint y: 185, endPoint x: 1236, endPoint y: 180, distance: 81.2
click at [1236, 180] on div "} , { "html" : "<pre class= \" h-32 overflow-scroll \" >{{model}}</pre>" , "lab…" at bounding box center [978, 428] width 1125 height 522
paste input "-4xl"
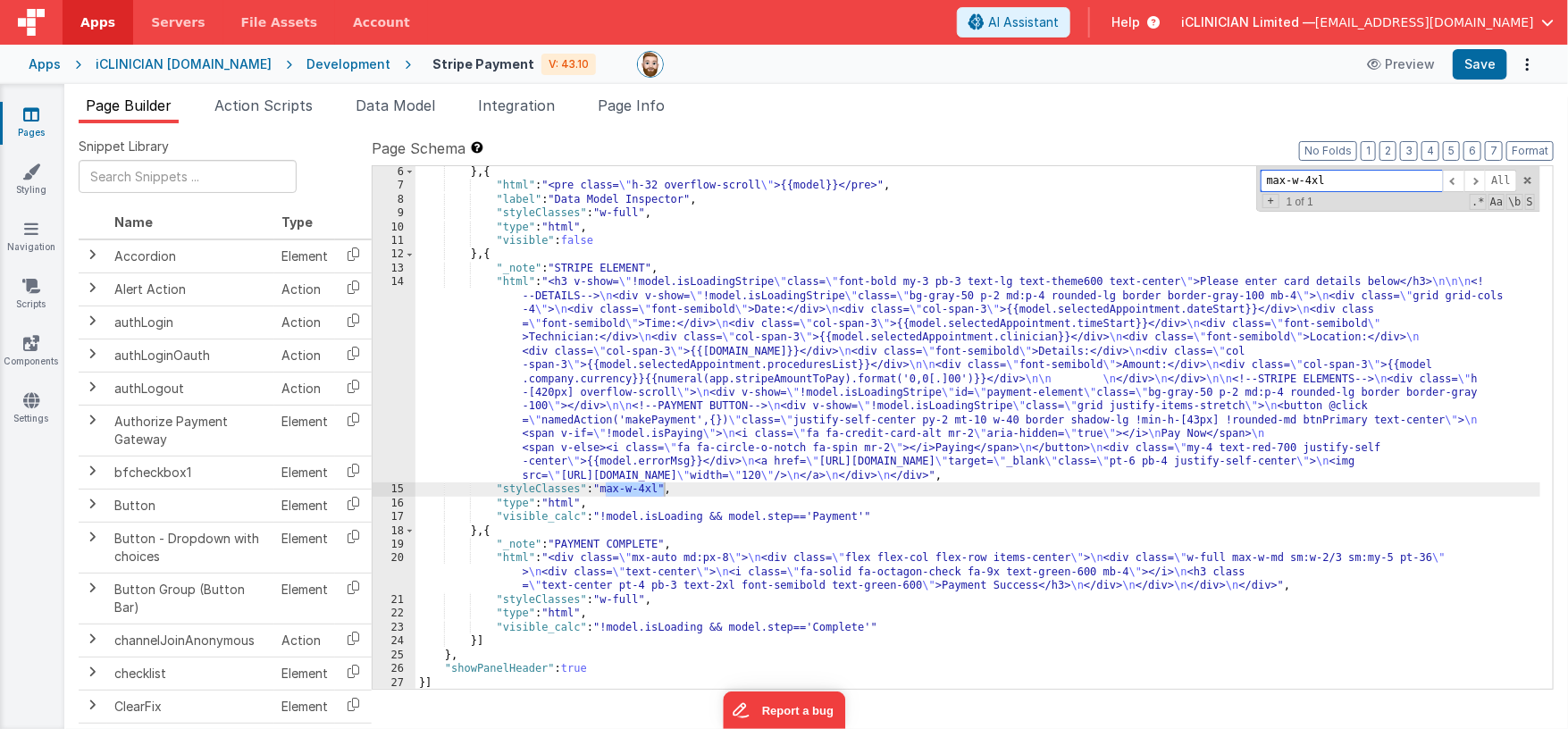
type input "max-w-4xl"
click at [663, 487] on div "} , { "html" : "<pre class= \" h-32 overflow-scroll \" >{{model}}</pre>" , "lab…" at bounding box center [978, 441] width 1126 height 551
click at [606, 488] on div "} , { "html" : "<pre class= \" h-32 overflow-scroll \" >{{model}}</pre>" , "lab…" at bounding box center [978, 441] width 1126 height 551
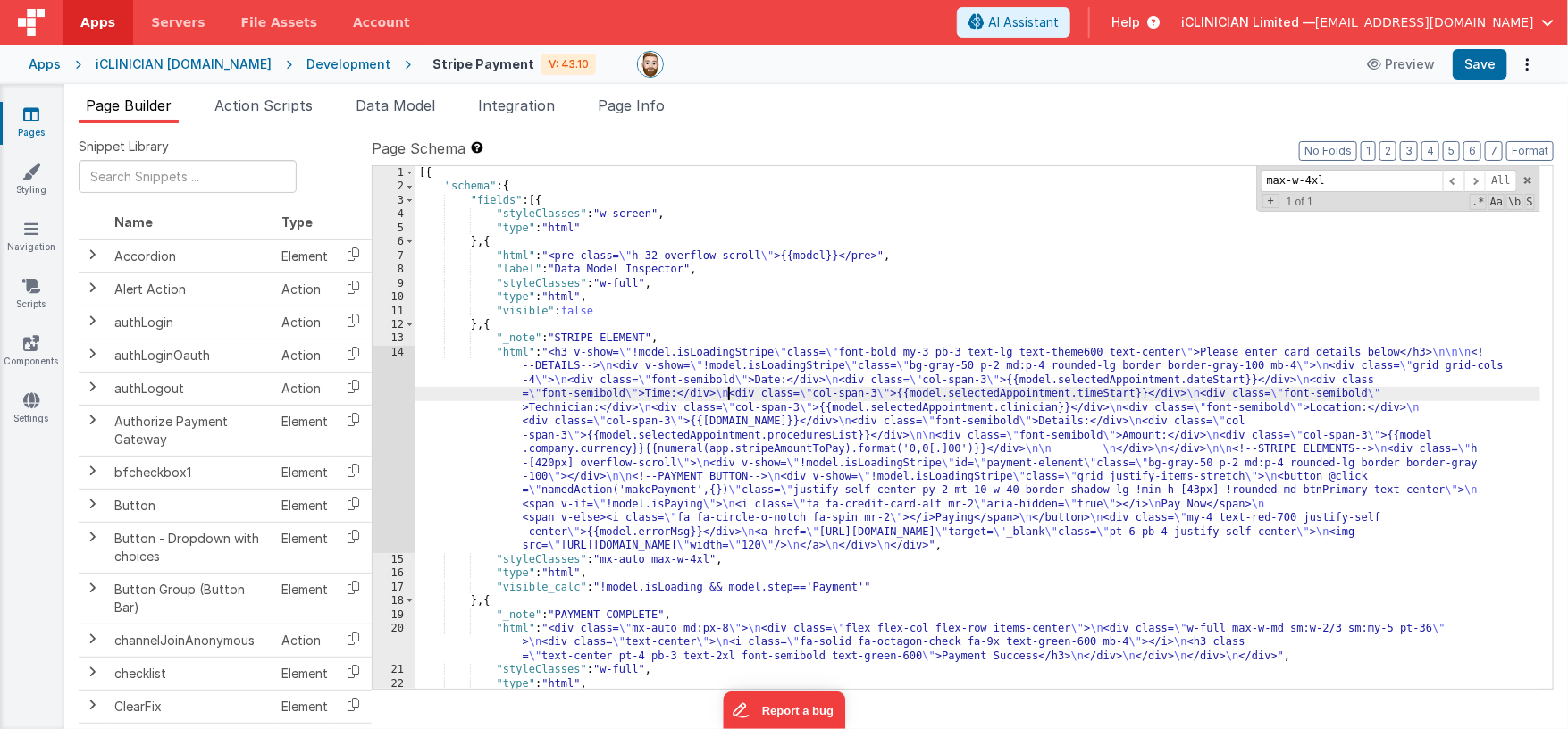
click at [727, 391] on div "[{ "schema" : { "fields" : [{ "styleClasses" : "w-screen" , "type" : "html" } ,…" at bounding box center [978, 442] width 1126 height 551
click at [390, 425] on div "14" at bounding box center [394, 448] width 43 height 207
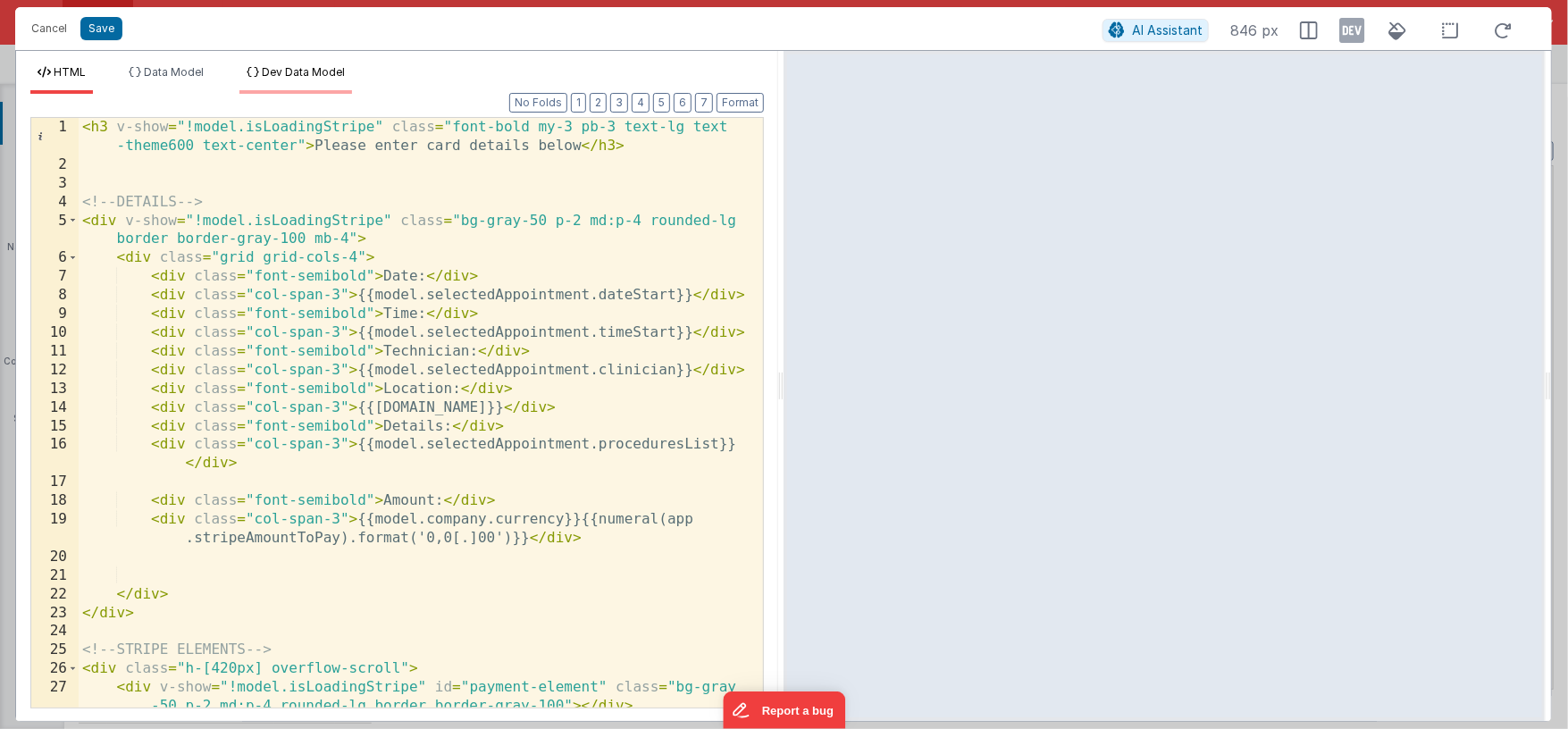
click at [303, 73] on span "Dev Data Model" at bounding box center [303, 72] width 83 height 13
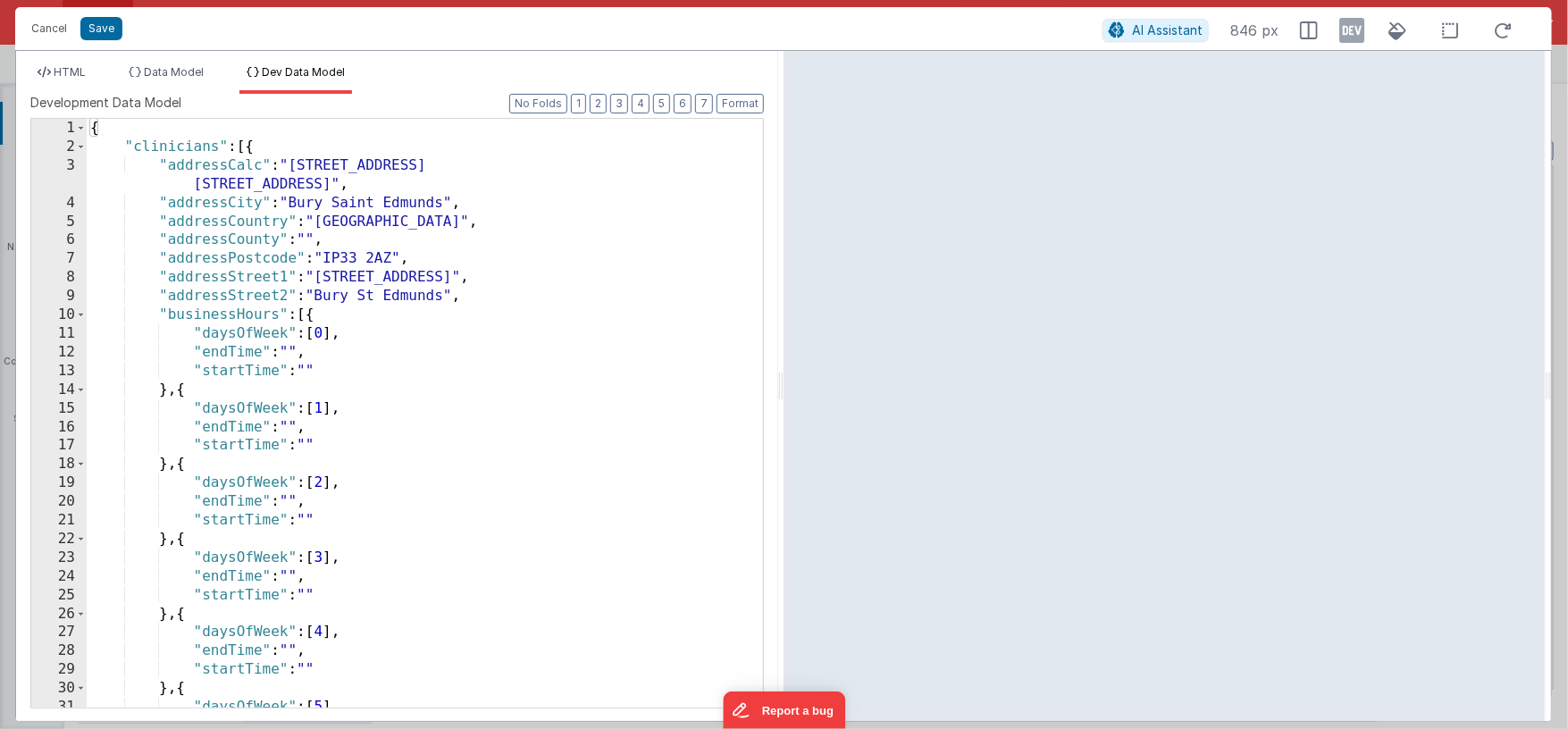
click at [374, 274] on div "{ "clinicians" : [{ "addressCalc" : "33a Southgate Street, Bury St Edmunds, Bur…" at bounding box center [418, 431] width 664 height 626
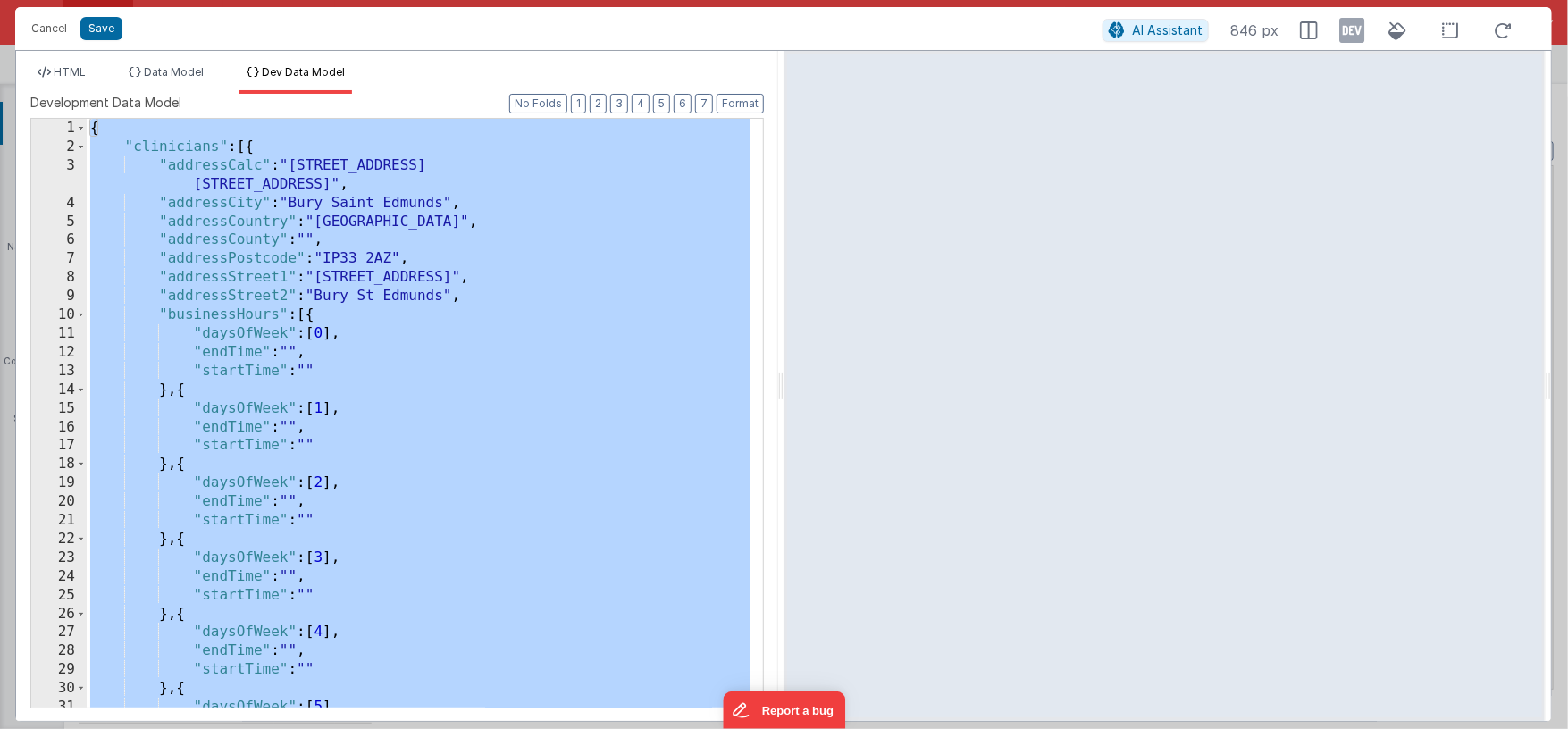
scroll to position [24174, 0]
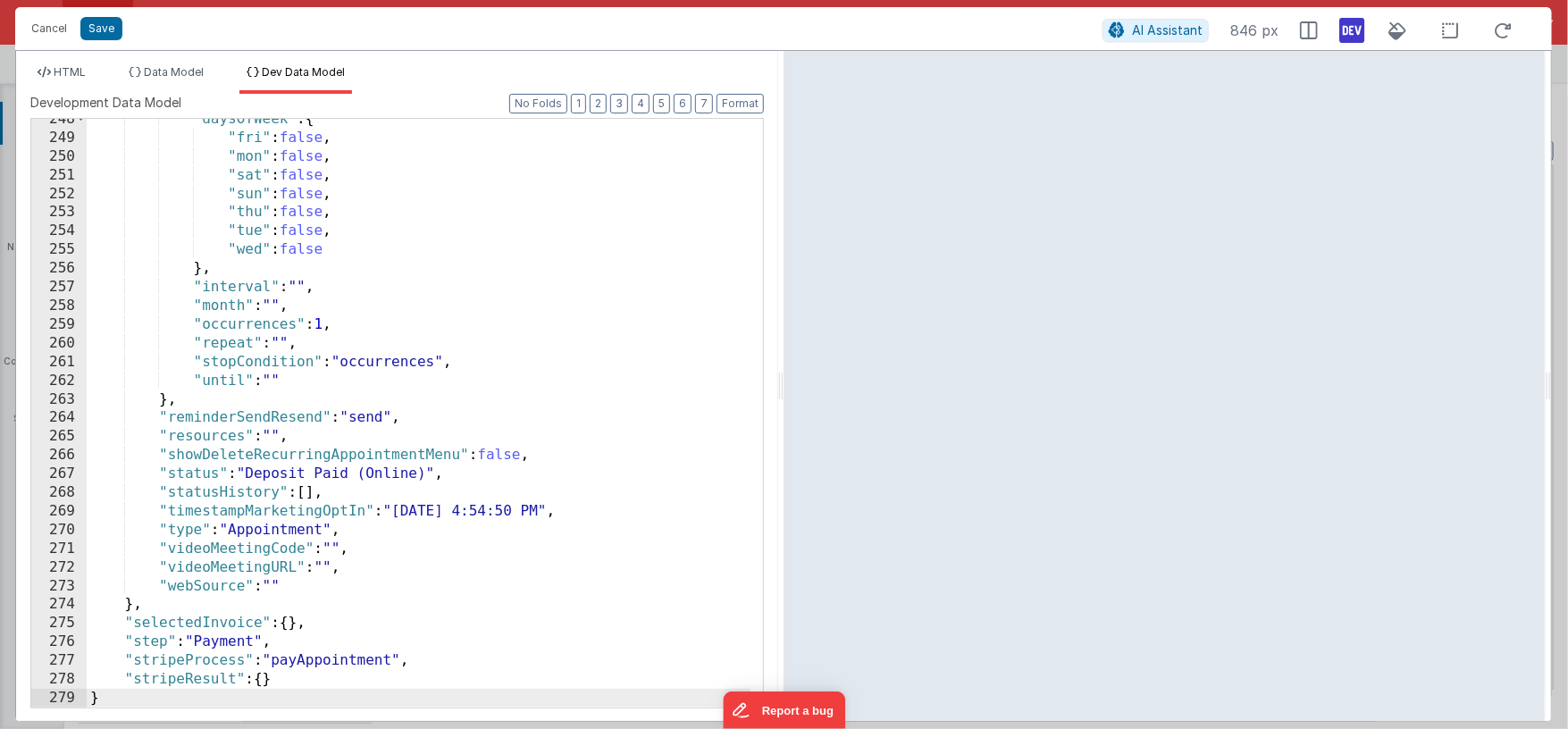
click at [1361, 31] on icon at bounding box center [1352, 30] width 25 height 29
click at [432, 285] on div ""daysOfWeek" : { "fri" : false , "mon" : false , "sat" : false , "sun" : false …" at bounding box center [418, 422] width 664 height 626
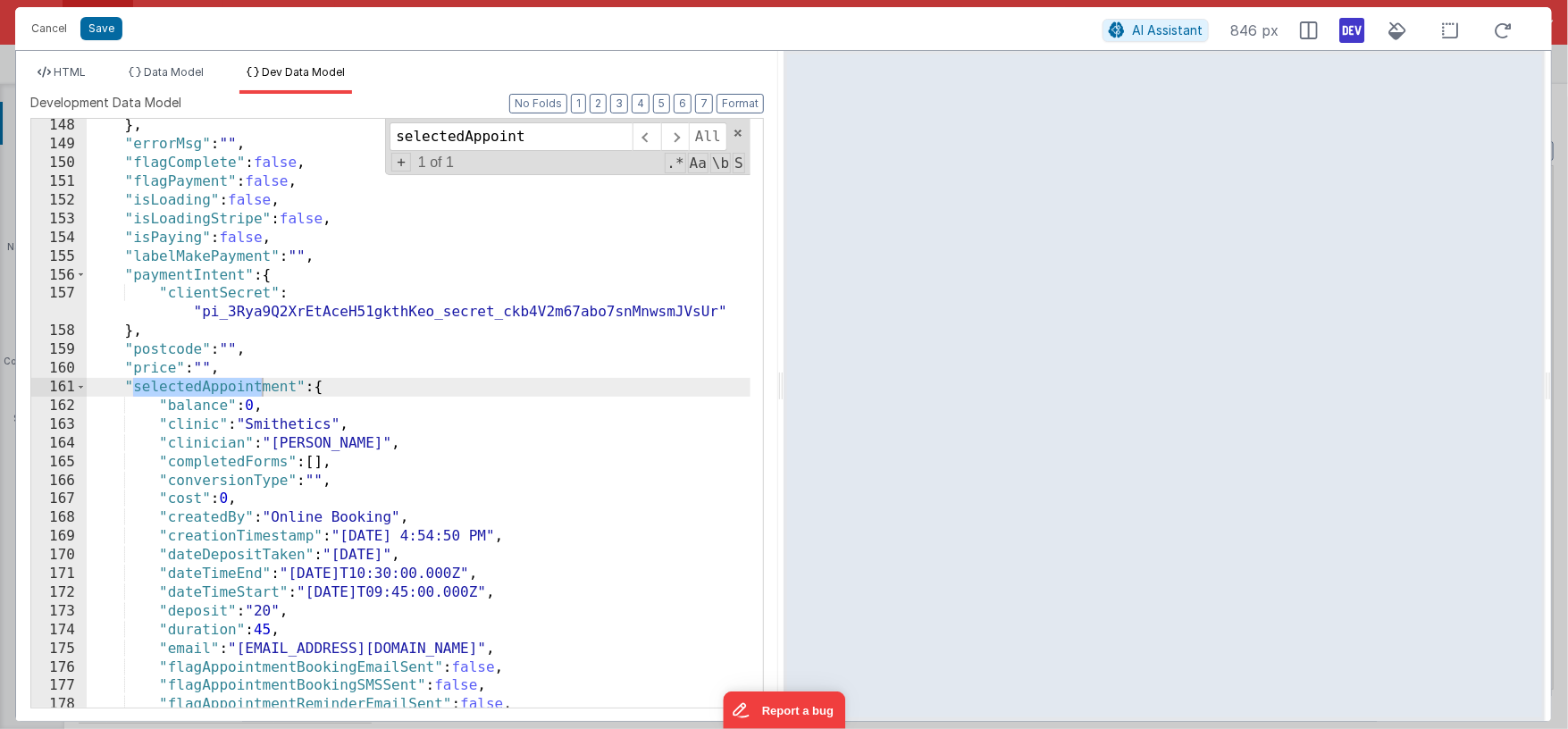
scroll to position [13473, 0]
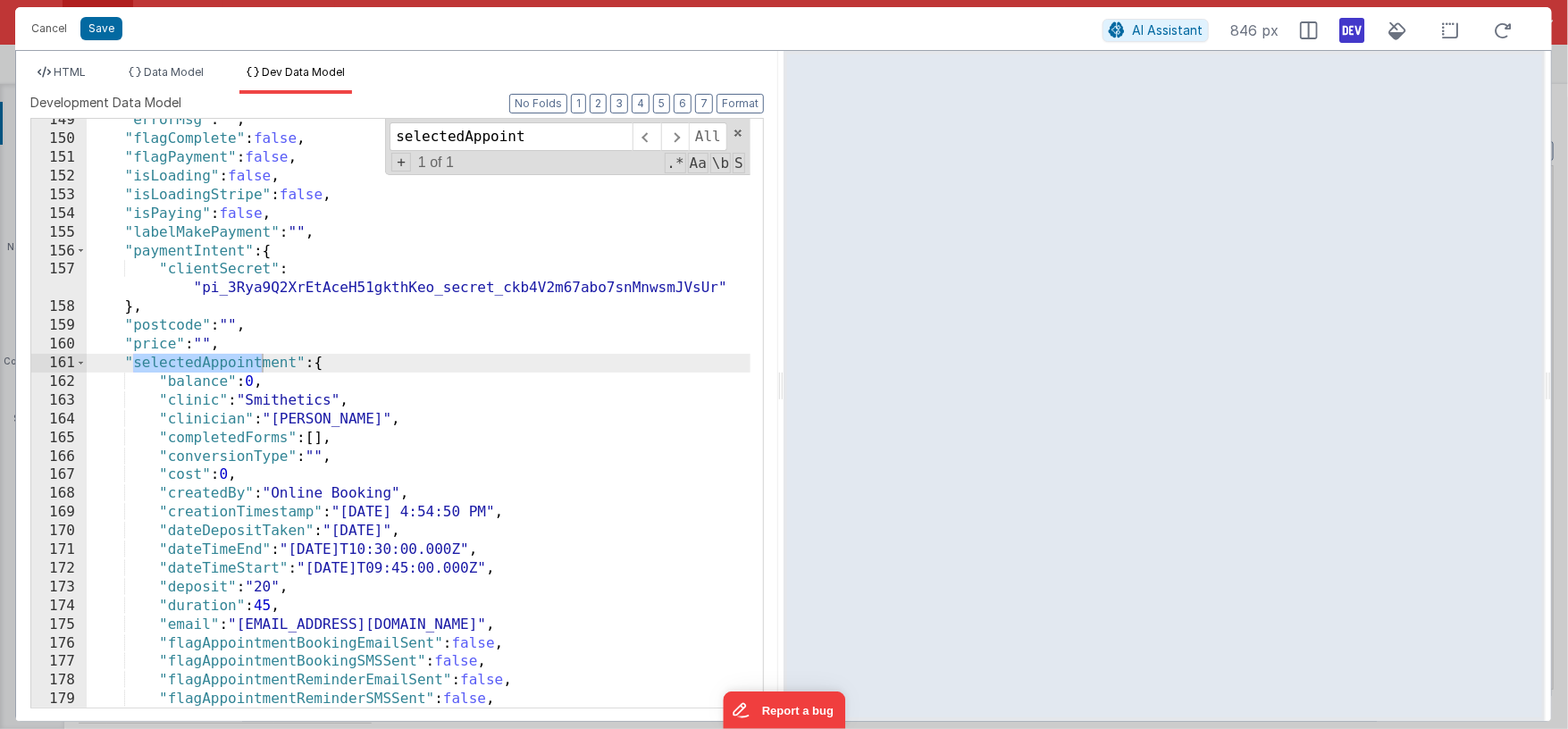
type input "selectedAppoint"
click at [229, 569] on div ""errorMsg" : "" , "flagComplete" : false , "flagPayment" : false , "isLoading" …" at bounding box center [418, 423] width 664 height 626
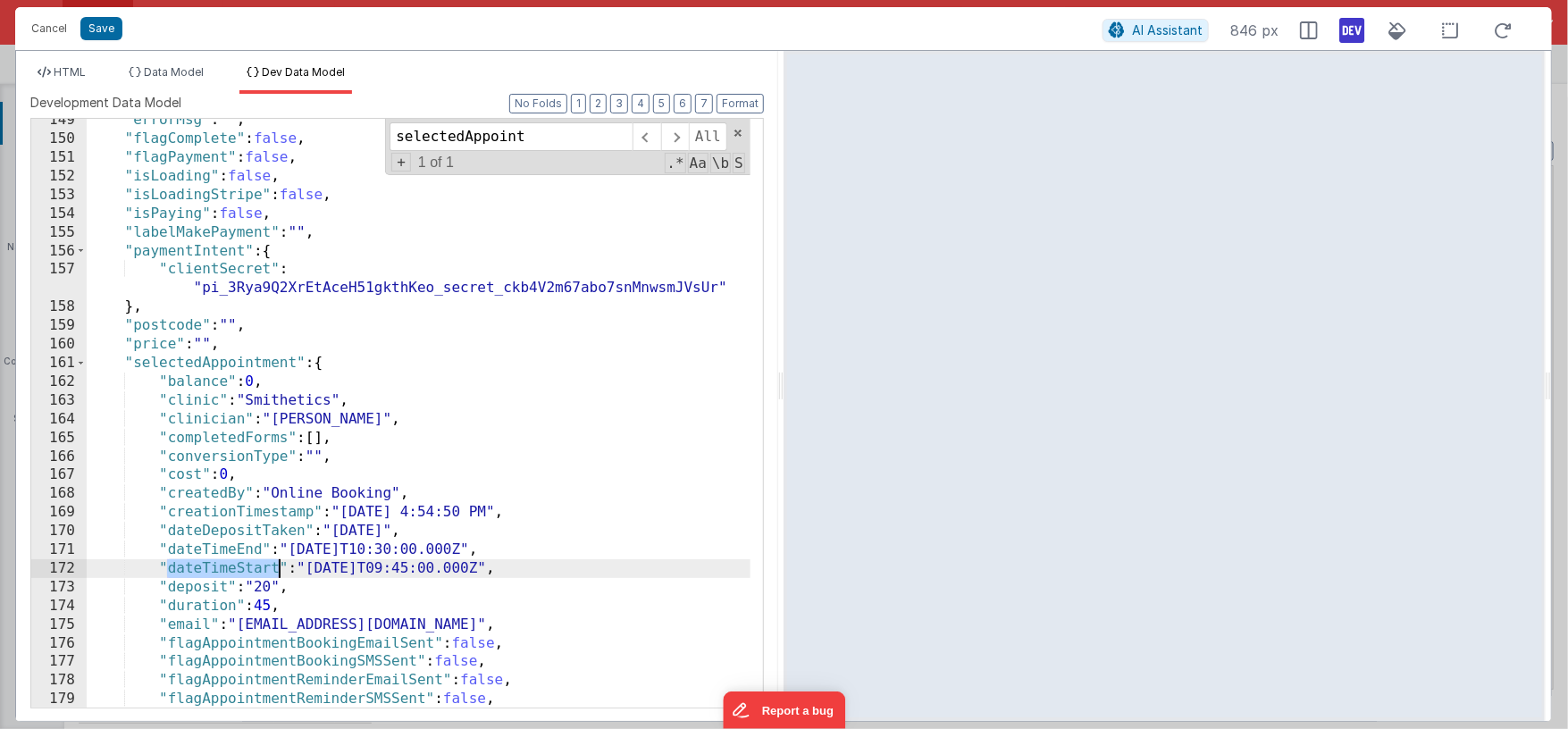
click at [229, 569] on div ""errorMsg" : "" , "flagComplete" : false , "flagPayment" : false , "isLoading" …" at bounding box center [418, 423] width 664 height 626
click at [79, 68] on span "HTML" at bounding box center [69, 72] width 32 height 13
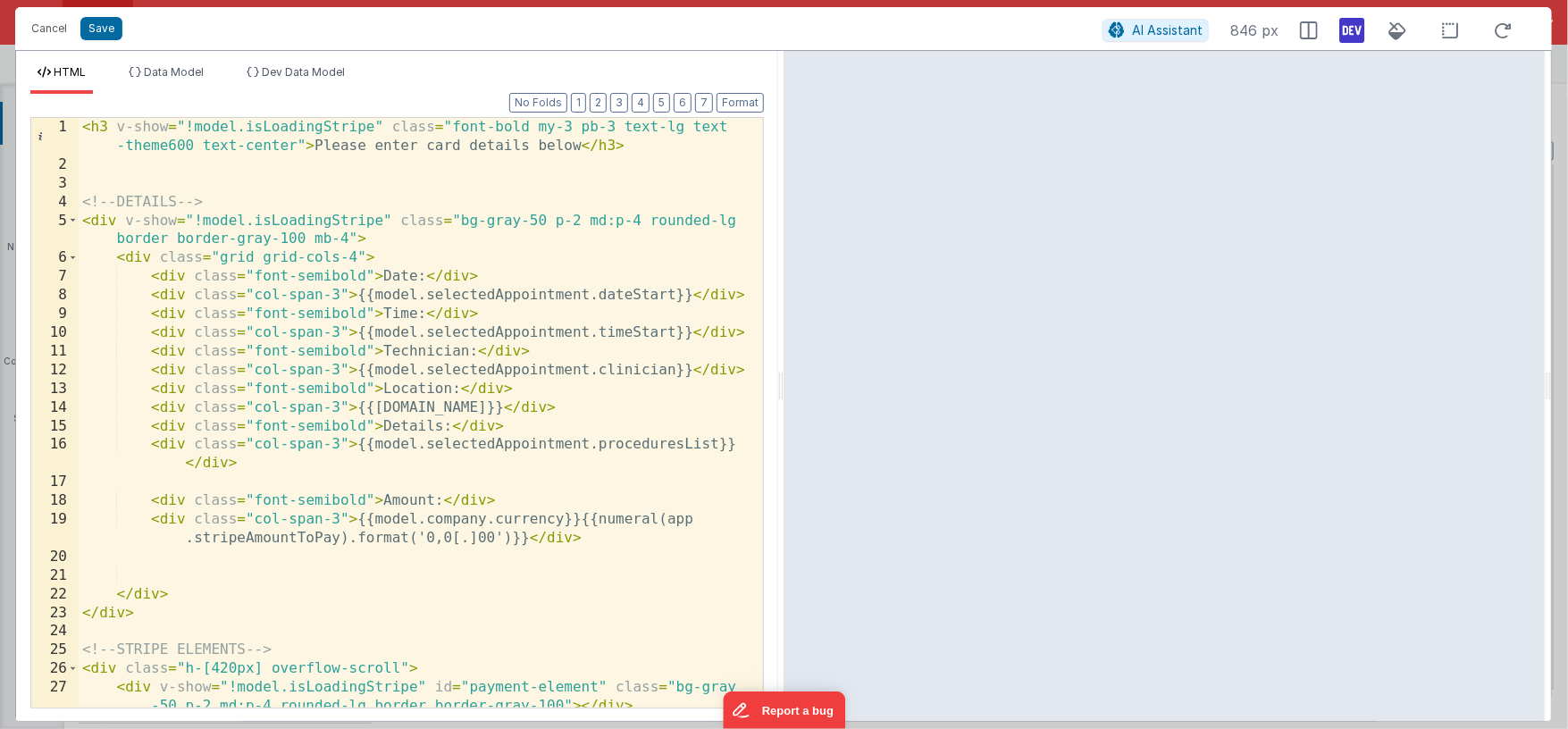
click at [635, 297] on div "< h3 v-show = "!model.isLoadingStripe" class = "font-bold my-3 pb-3 text-lg tex…" at bounding box center [415, 441] width 672 height 646
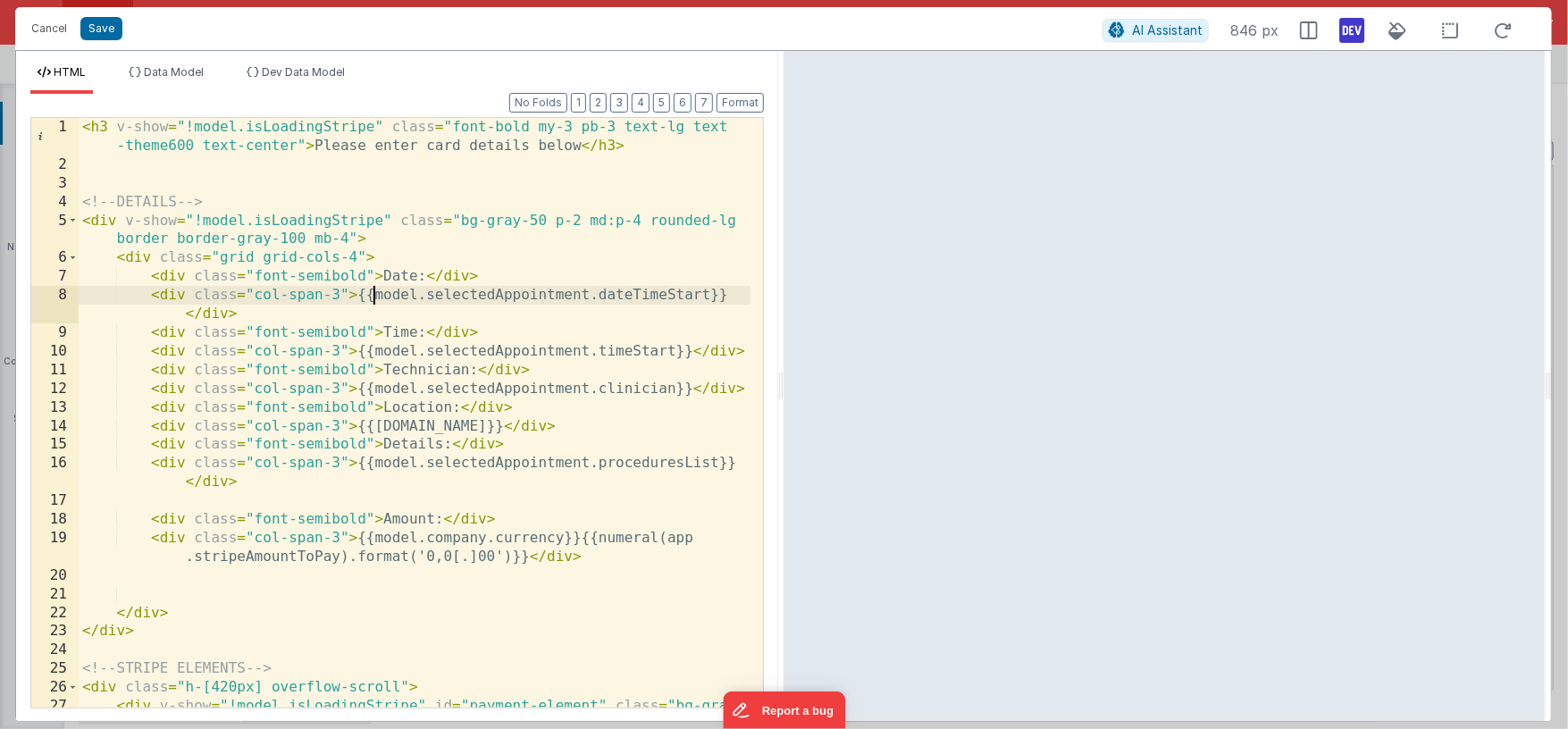
click at [371, 296] on div "< h3 v-show = "!model.isLoadingStripe" class = "font-bold my-3 pb-3 text-lg tex…" at bounding box center [415, 450] width 672 height 664
drag, startPoint x: 359, startPoint y: 298, endPoint x: 560, endPoint y: 320, distance: 202.2
click at [560, 320] on div "< h3 v-show = "!model.isLoadingStripe" class = "font-bold my-3 pb-3 text-lg tex…" at bounding box center [415, 450] width 672 height 664
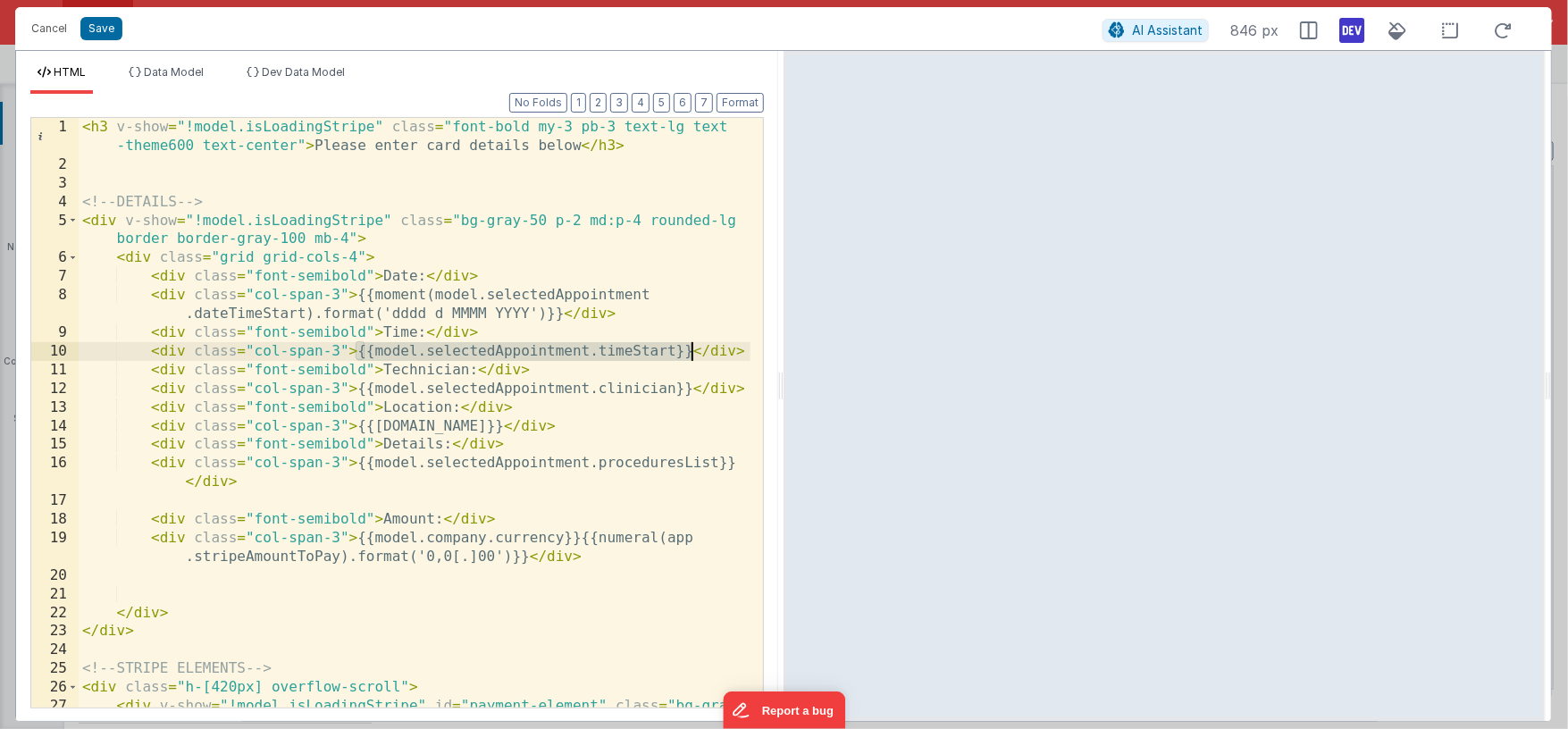
drag, startPoint x: 359, startPoint y: 351, endPoint x: 694, endPoint y: 353, distance: 335.0
click at [694, 353] on div "< h3 v-show = "!model.isLoadingStripe" class = "font-bold my-3 pb-3 text-lg tex…" at bounding box center [415, 450] width 672 height 664
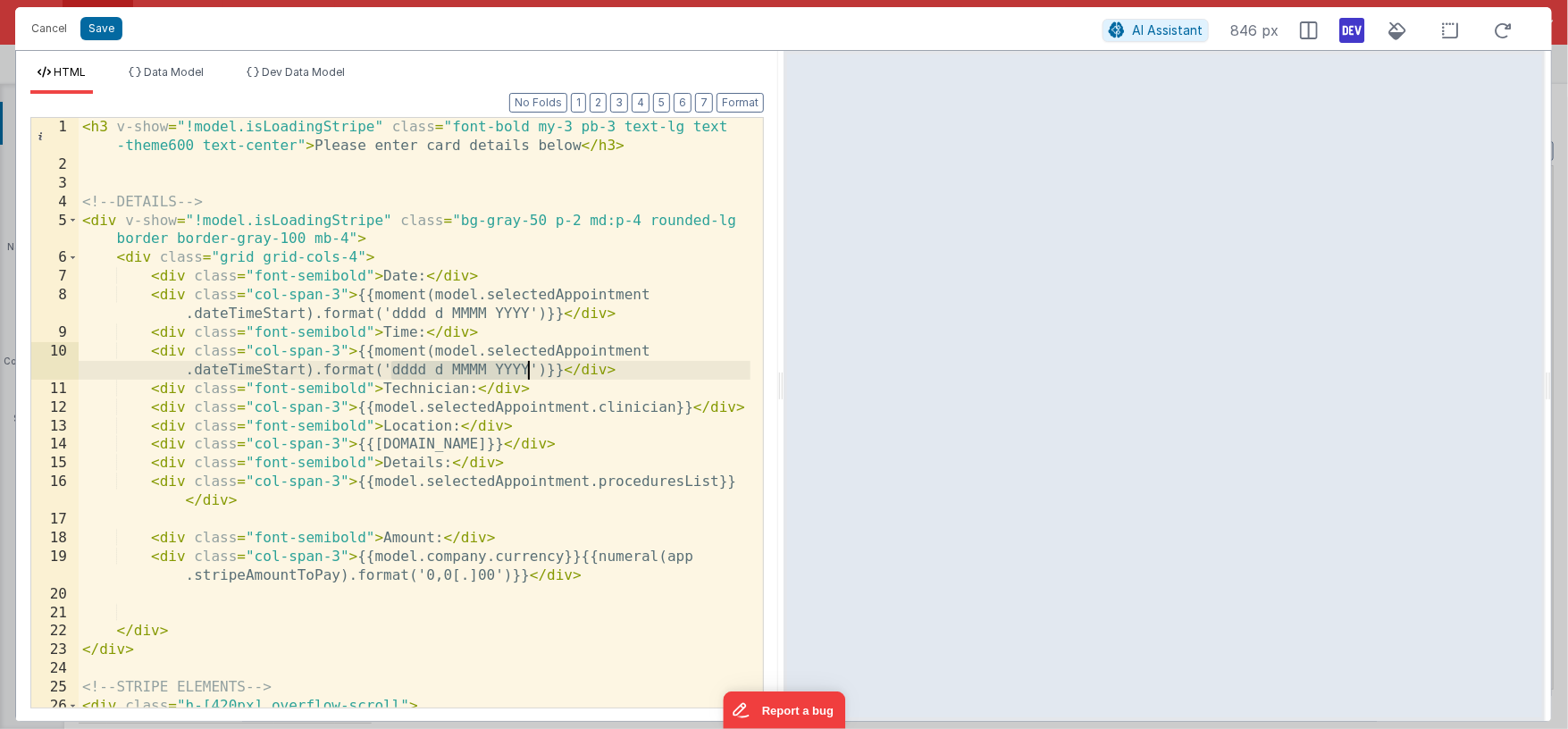
drag, startPoint x: 392, startPoint y: 370, endPoint x: 527, endPoint y: 371, distance: 135.0
click at [527, 371] on div "< h3 v-show = "!model.isLoadingStripe" class = "font-bold my-3 pb-3 text-lg tex…" at bounding box center [415, 450] width 672 height 664
click at [299, 68] on span "Dev Data Model" at bounding box center [303, 72] width 83 height 13
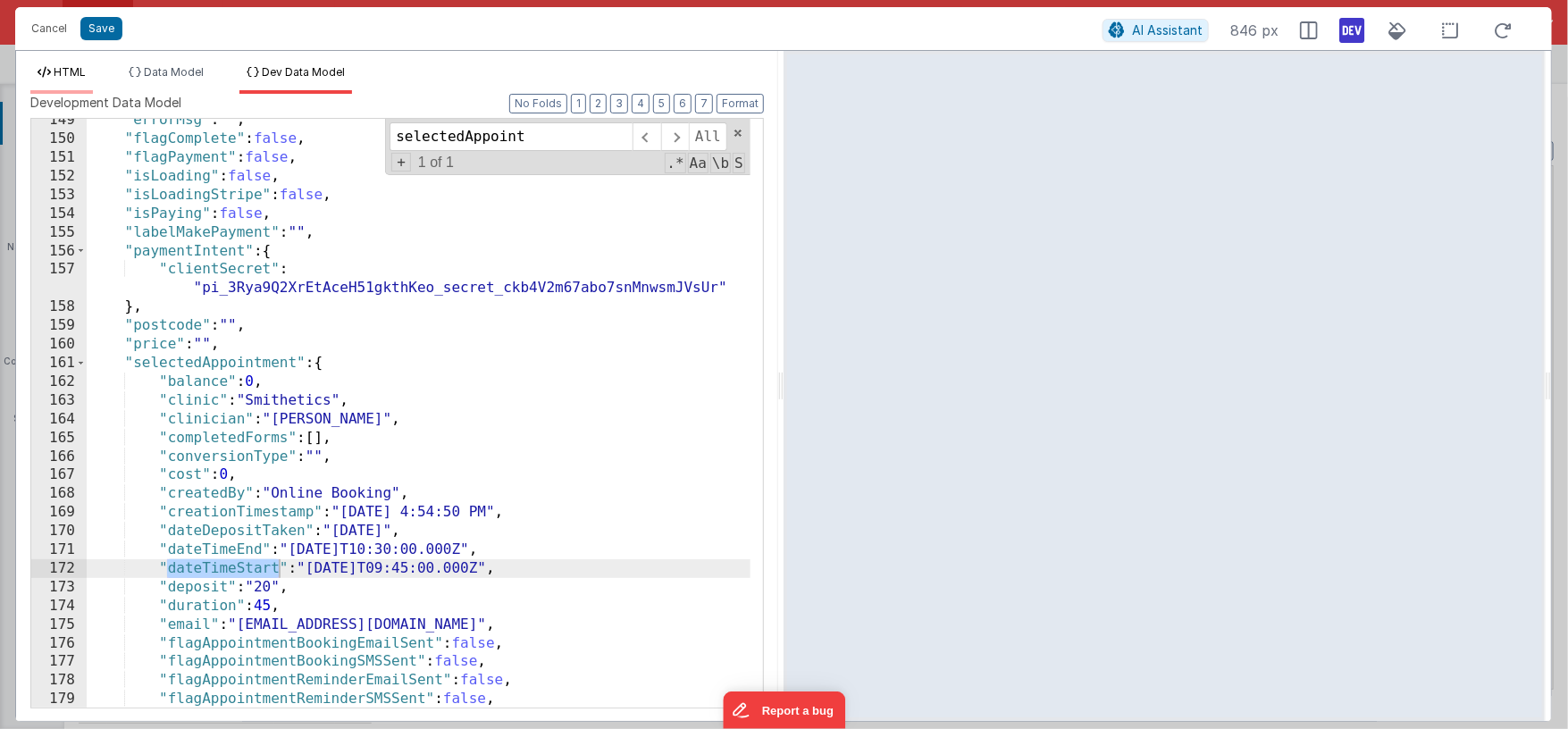
click at [62, 71] on span "HTML" at bounding box center [69, 72] width 32 height 13
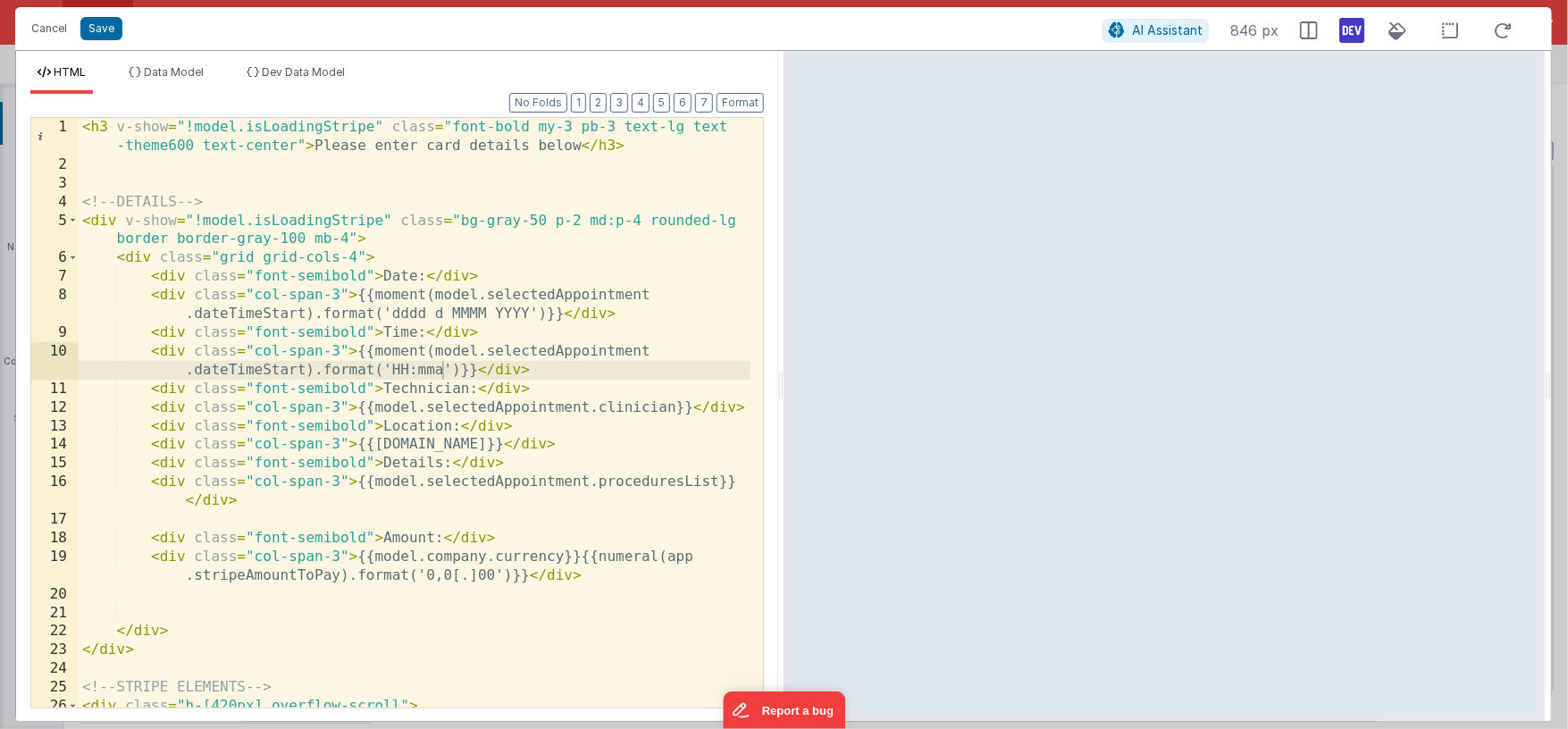
click at [398, 370] on div "< h3 v-show = "!model.isLoadingStripe" class = "font-bold my-3 pb-3 text-lg tex…" at bounding box center [415, 450] width 672 height 664
click at [300, 76] on span "Dev Data Model" at bounding box center [303, 72] width 83 height 13
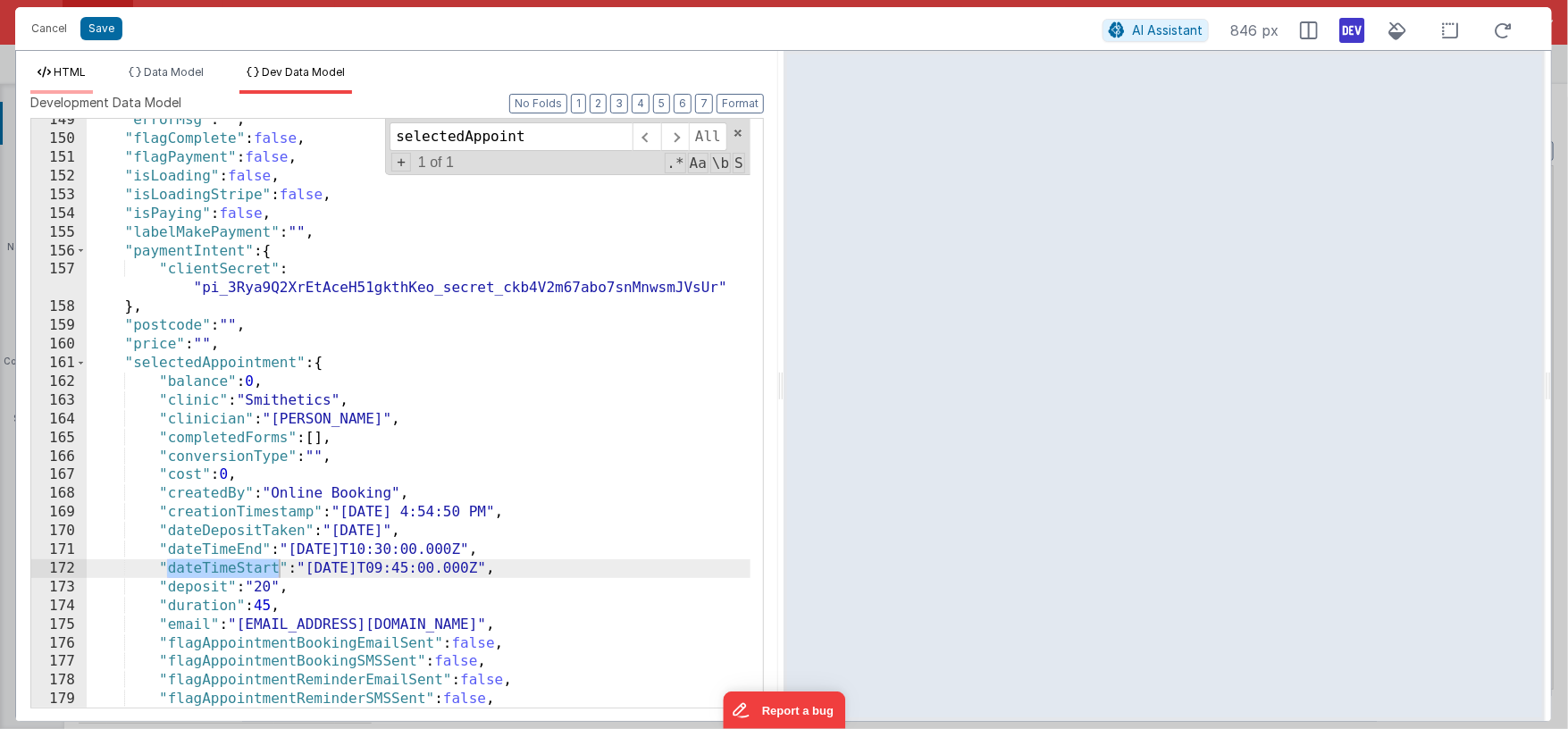
click at [80, 66] on span "HTML" at bounding box center [69, 72] width 32 height 13
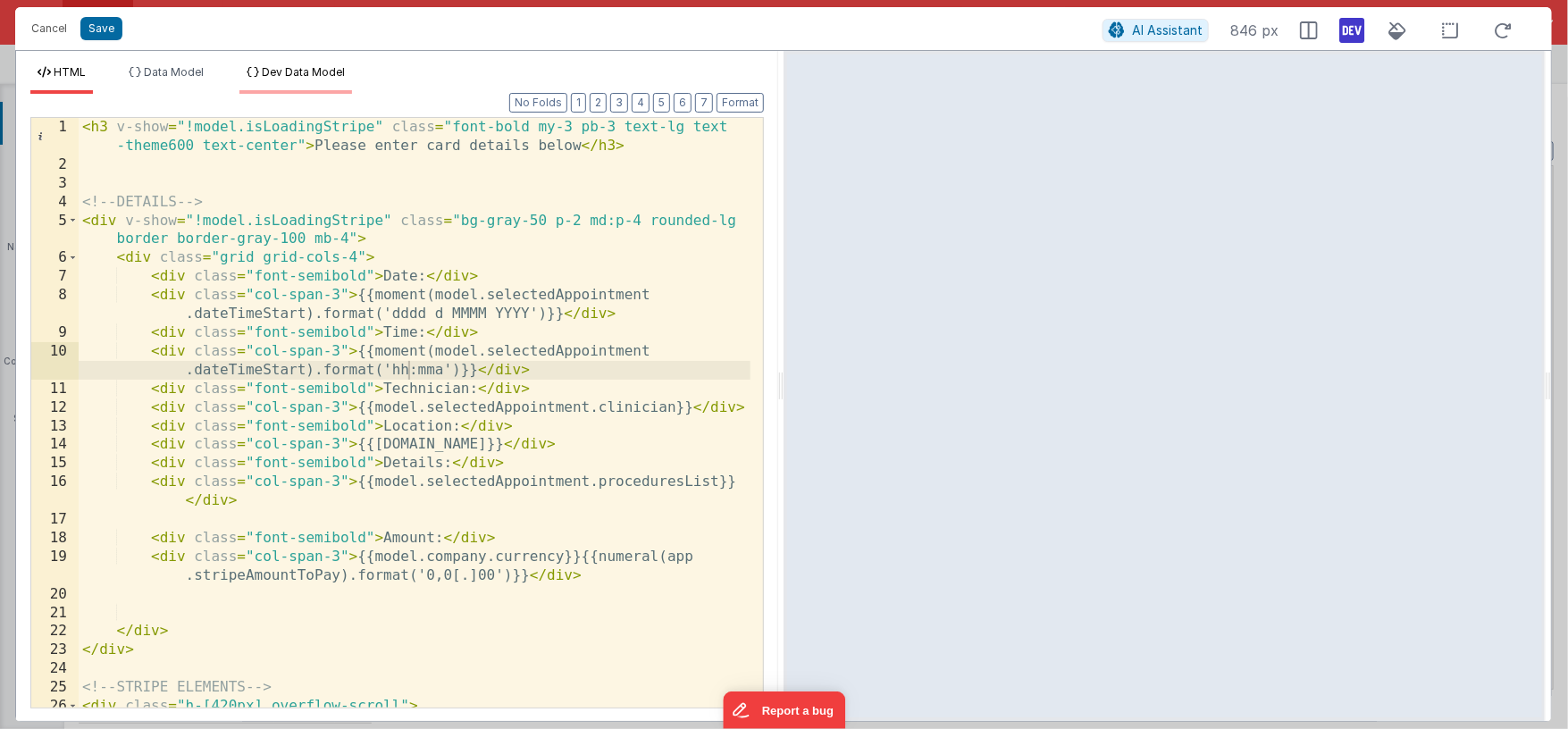
click at [332, 68] on span "Dev Data Model" at bounding box center [303, 72] width 83 height 13
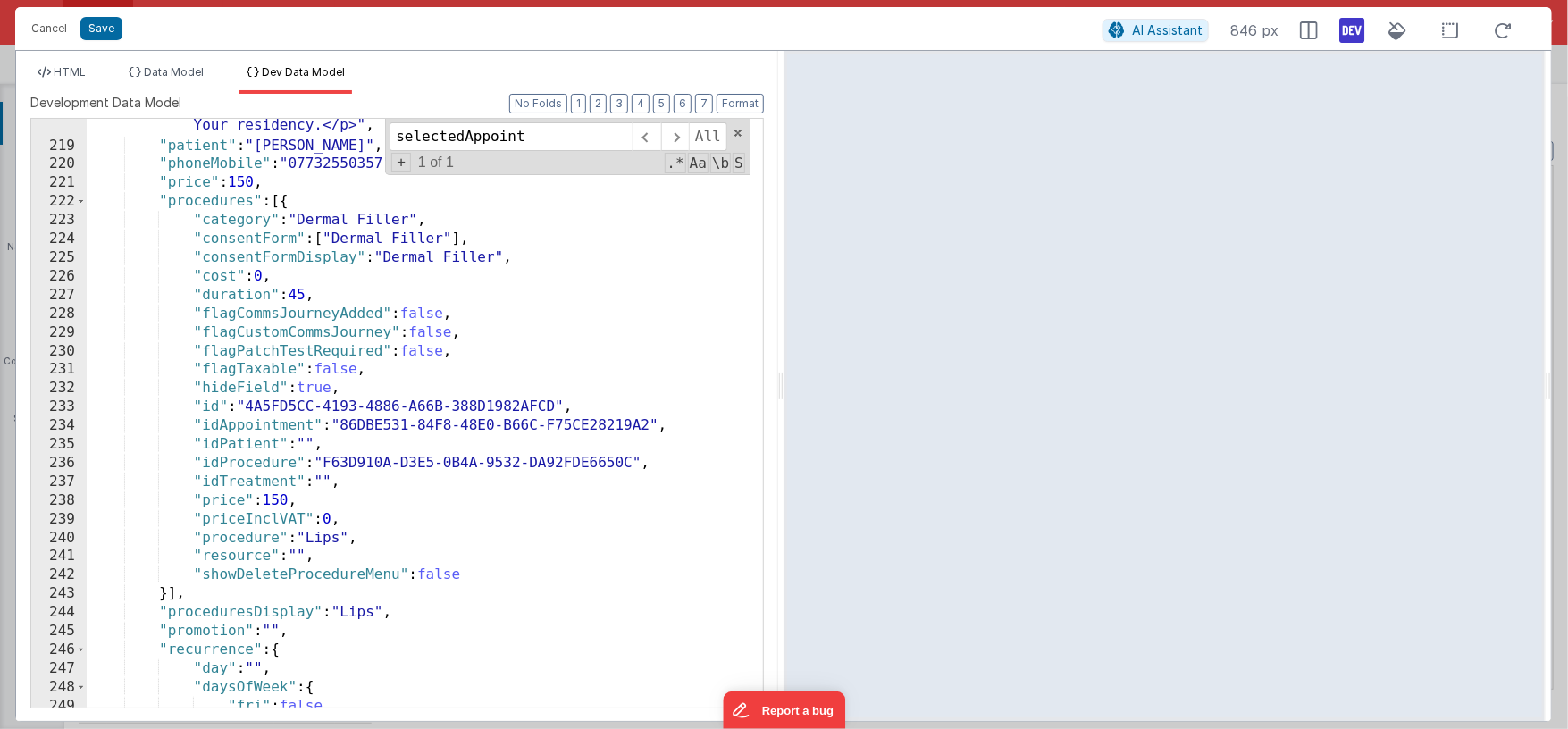
scroll to position [23620, 0]
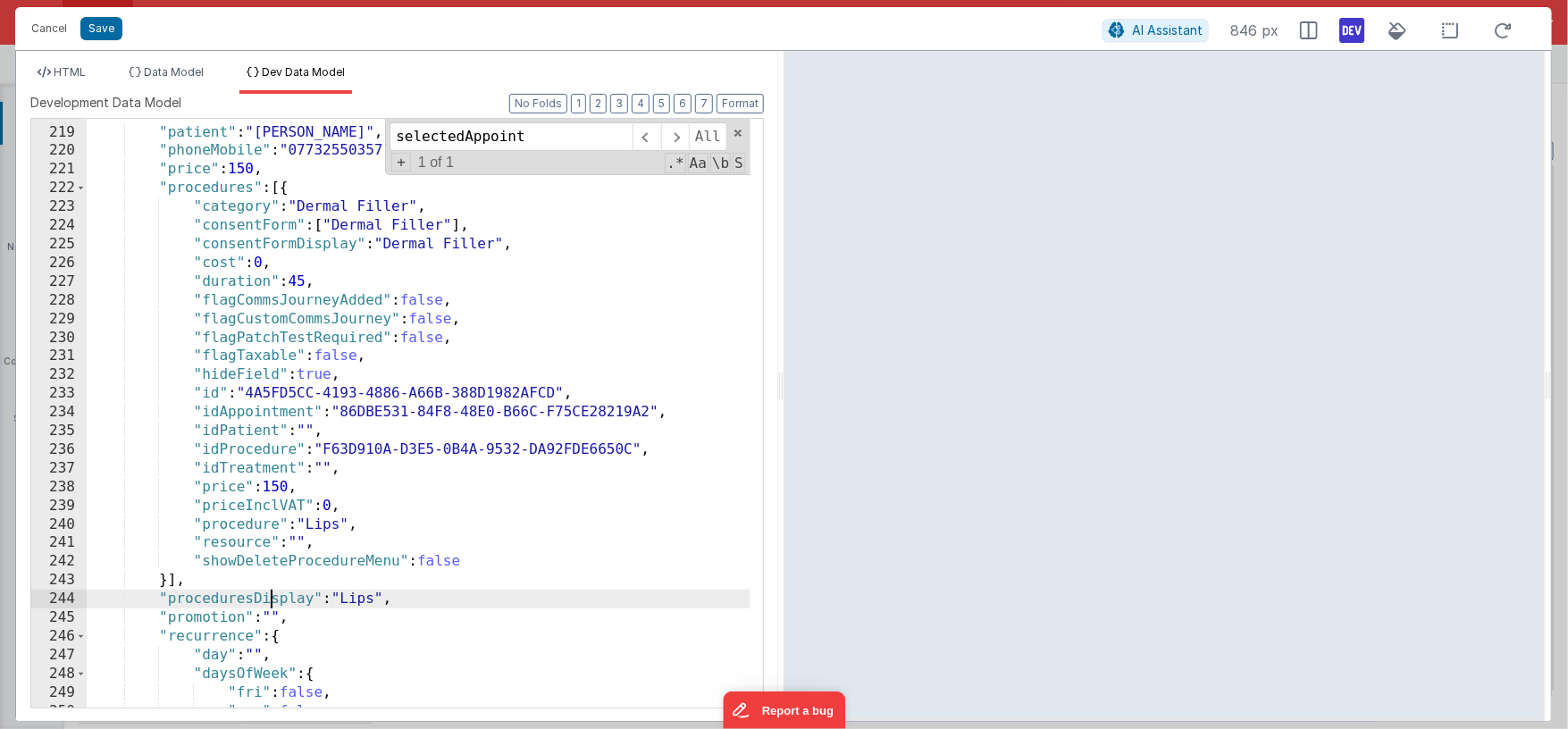
drag, startPoint x: 73, startPoint y: 73, endPoint x: 86, endPoint y: 75, distance: 13.2
click at [73, 72] on span "HTML" at bounding box center [69, 72] width 32 height 13
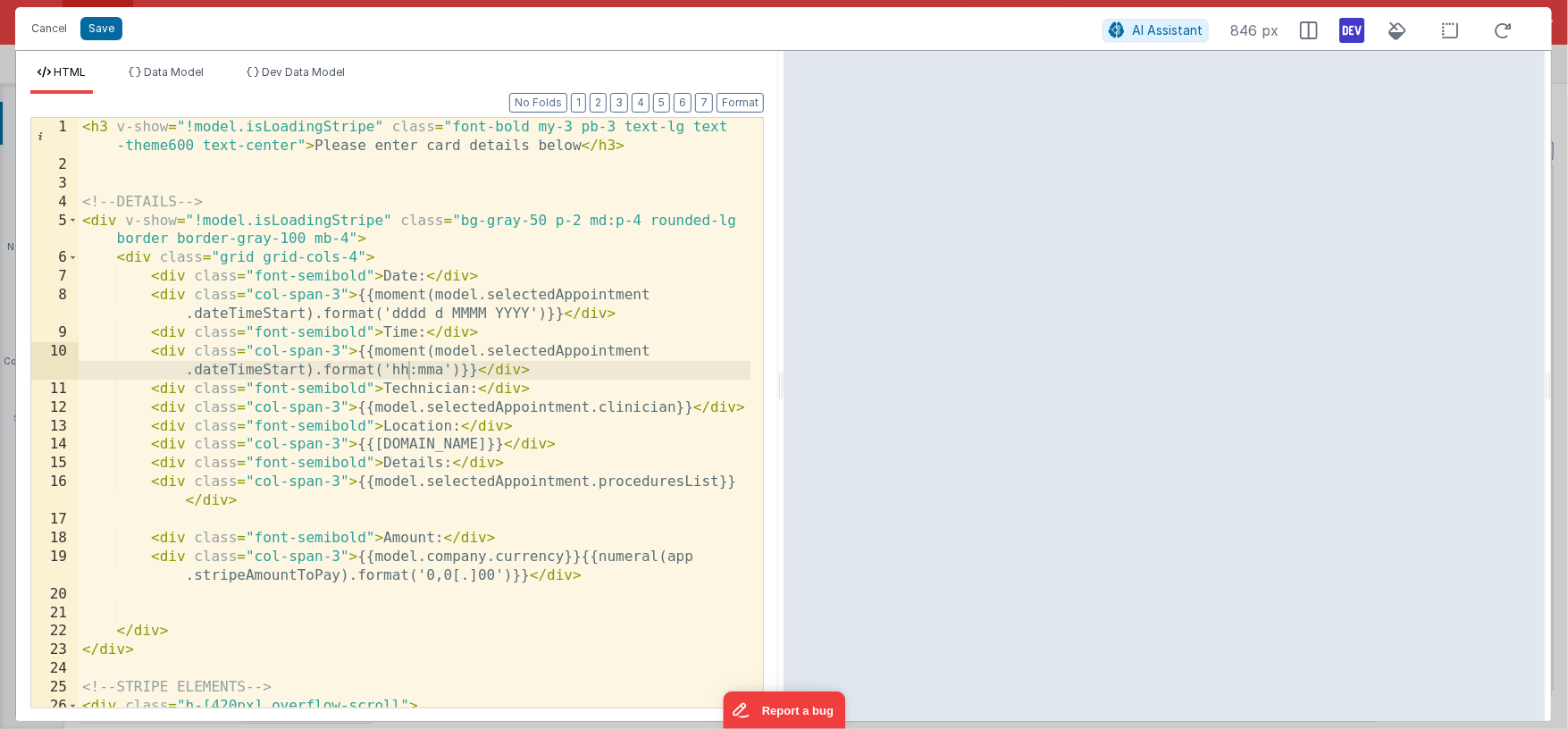
click at [623, 484] on div "< h3 v-show = "!model.isLoadingStripe" class = "font-bold my-3 pb-3 text-lg tex…" at bounding box center [415, 450] width 672 height 664
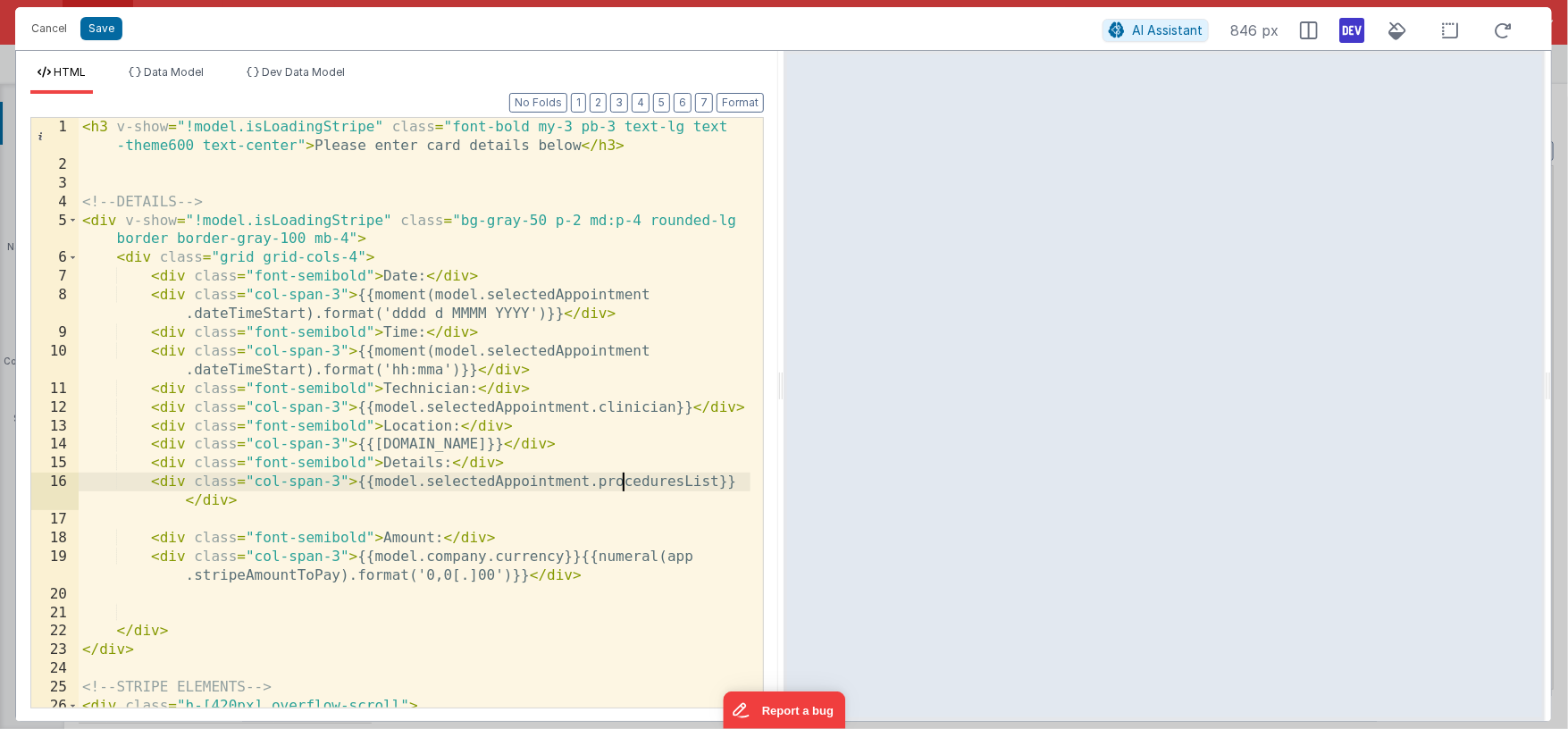
click at [623, 484] on div "< h3 v-show = "!model.isLoadingStripe" class = "font-bold my-3 pb-3 text-lg tex…" at bounding box center [415, 450] width 672 height 664
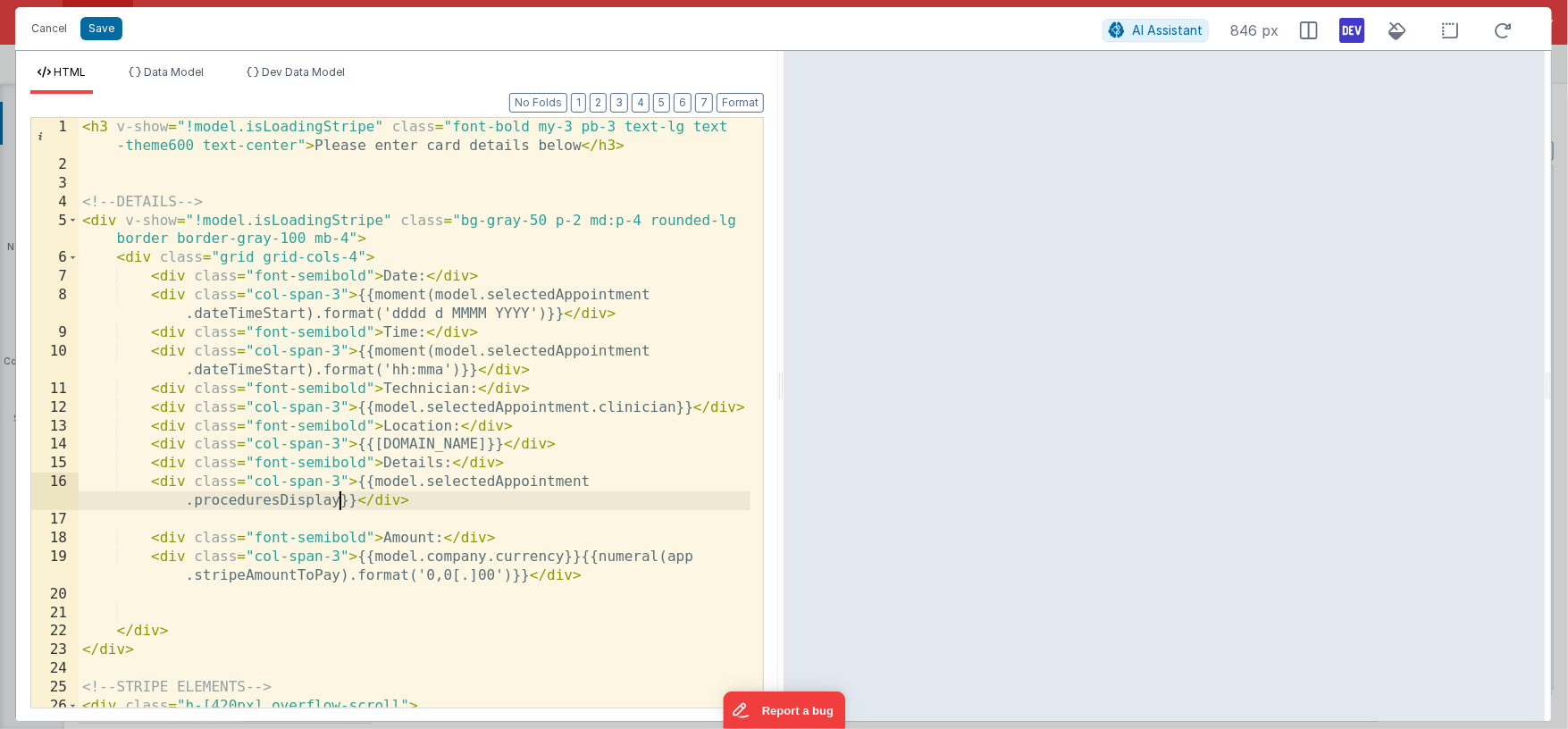
click at [677, 561] on div "< h3 v-show = "!model.isLoadingStripe" class = "font-bold my-3 pb-3 text-lg tex…" at bounding box center [415, 450] width 672 height 664
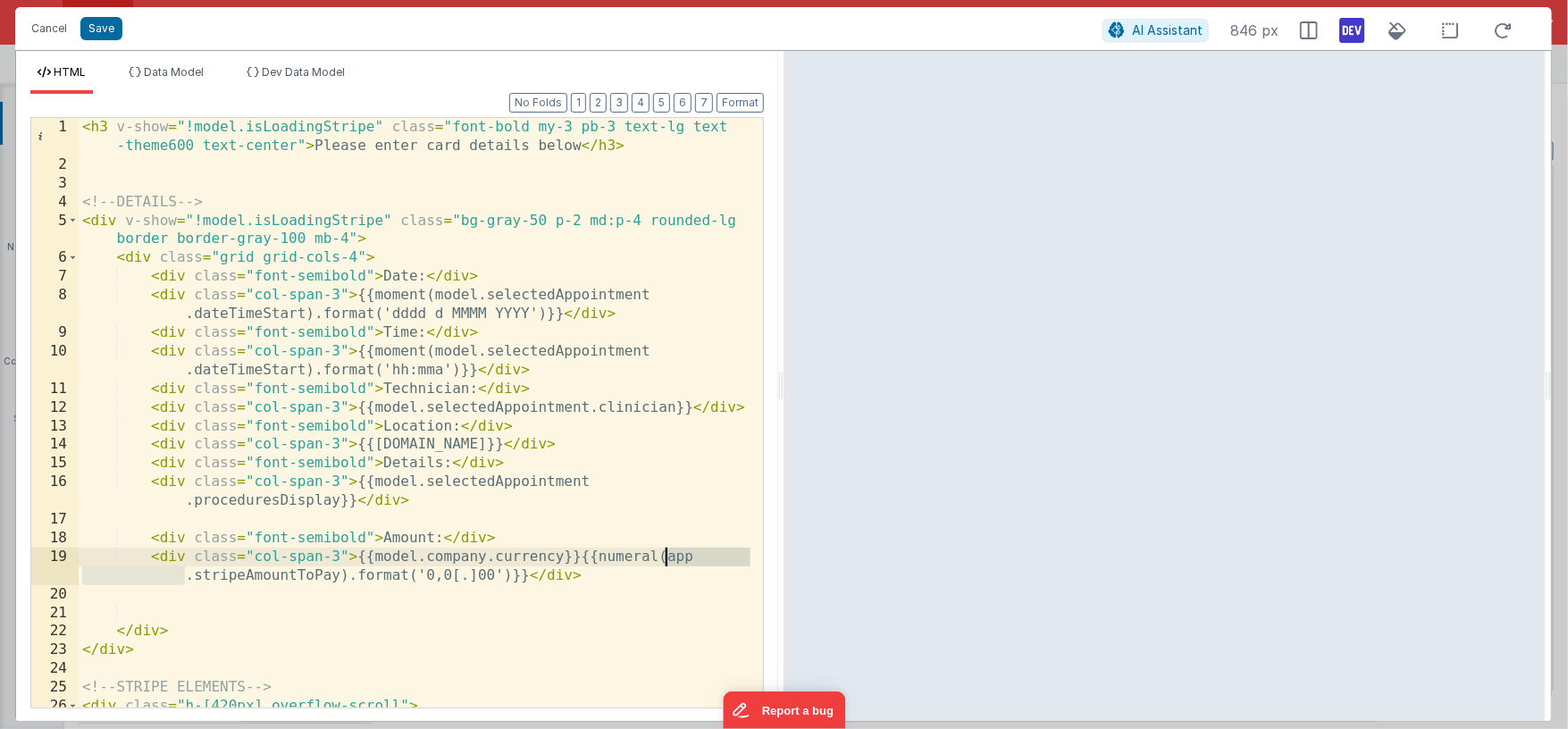
click at [677, 561] on div "< h3 v-show = "!model.isLoadingStripe" class = "font-bold my-3 pb-3 text-lg tex…" at bounding box center [415, 450] width 672 height 664
click at [288, 576] on div "< h3 v-show = "!model.isLoadingStripe" class = "font-bold my-3 pb-3 text-lg tex…" at bounding box center [415, 450] width 672 height 664
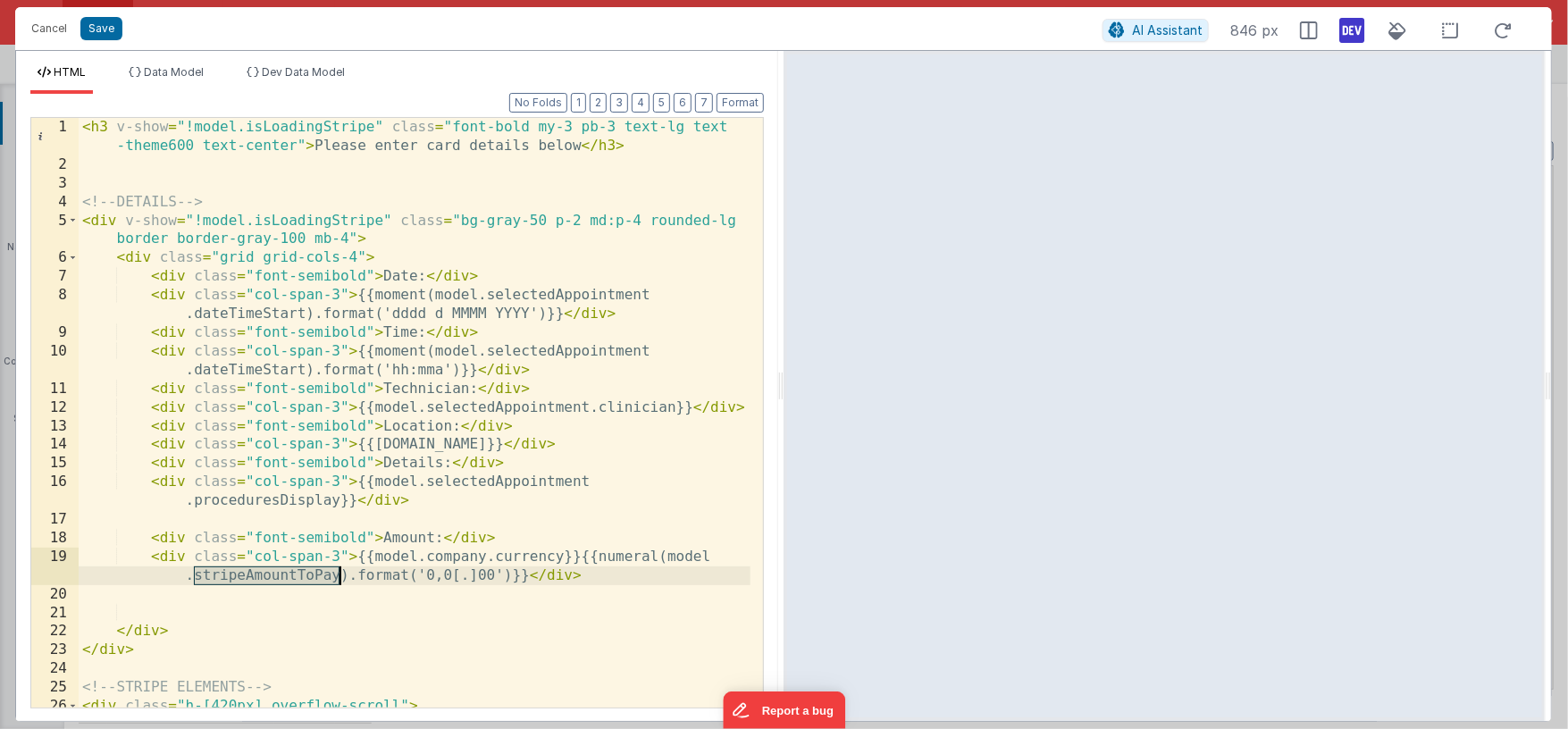
click at [287, 576] on div "< h3 v-show = "!model.isLoadingStripe" class = "font-bold my-3 pb-3 text-lg tex…" at bounding box center [415, 450] width 672 height 664
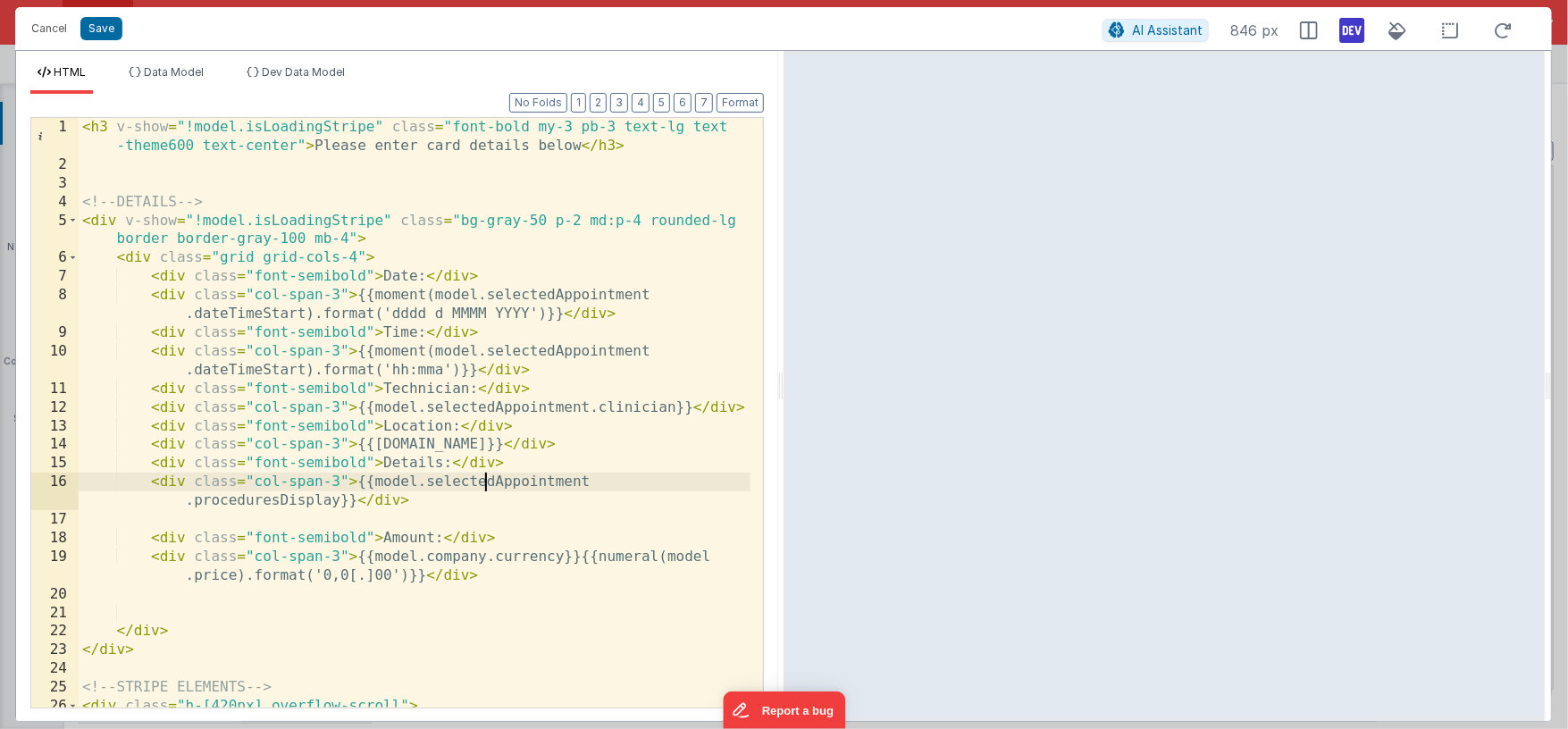
click at [483, 481] on div "< h3 v-show = "!model.isLoadingStripe" class = "font-bold my-3 pb-3 text-lg tex…" at bounding box center [415, 450] width 672 height 664
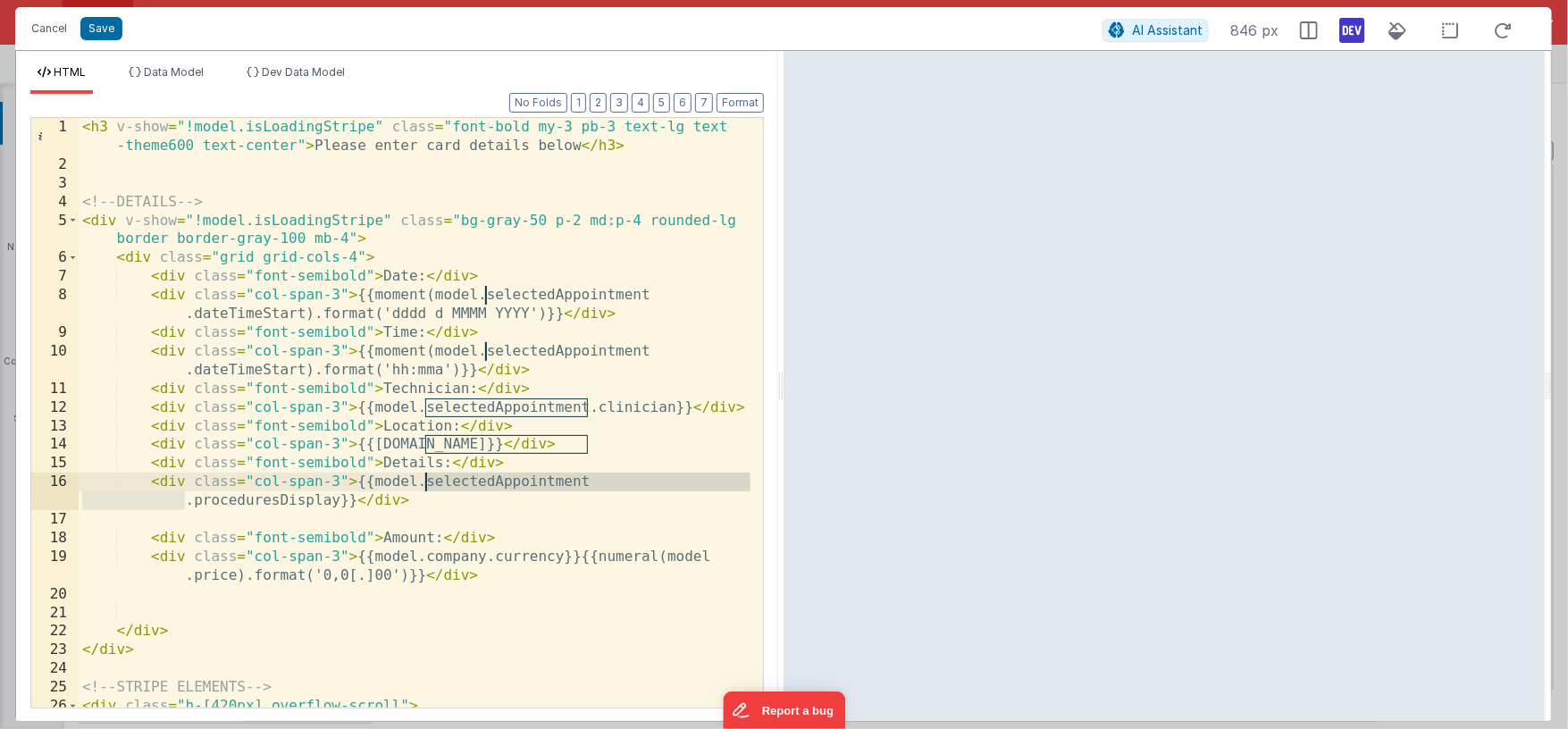
click at [186, 577] on div "< h3 v-show = "!model.isLoadingStripe" class = "font-bold my-3 pb-3 text-lg tex…" at bounding box center [415, 450] width 672 height 664
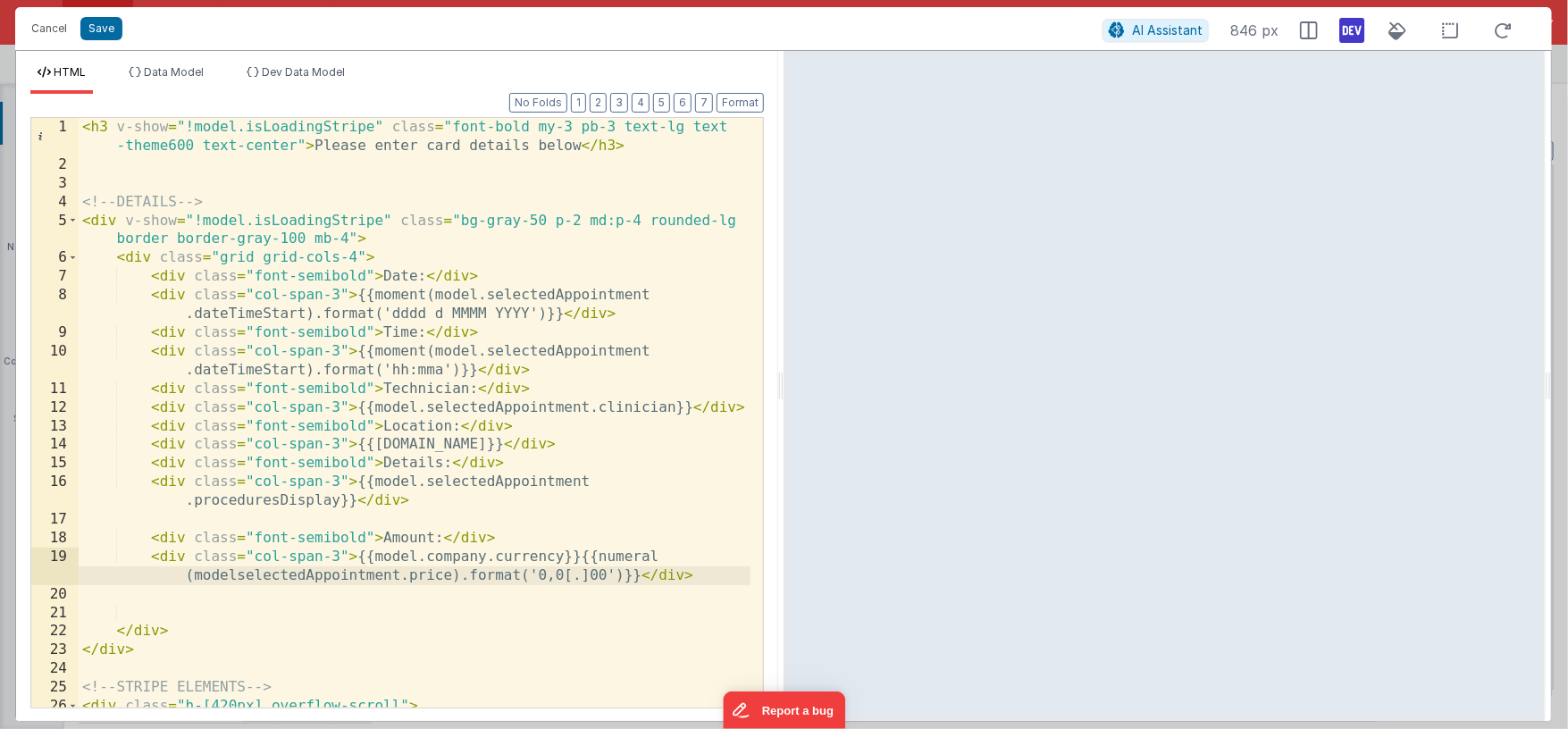
click at [238, 576] on div "< h3 v-show = "!model.isLoadingStripe" class = "font-bold my-3 pb-3 text-lg tex…" at bounding box center [415, 450] width 672 height 664
click at [665, 558] on div "< h3 v-show = "!model.isLoadingStripe" class = "font-bold my-3 pb-3 text-lg tex…" at bounding box center [415, 450] width 672 height 664
click at [412, 576] on div "< h3 v-show = "!model.isLoadingStripe" class = "font-bold my-3 pb-3 text-lg tex…" at bounding box center [415, 450] width 672 height 664
paste textarea
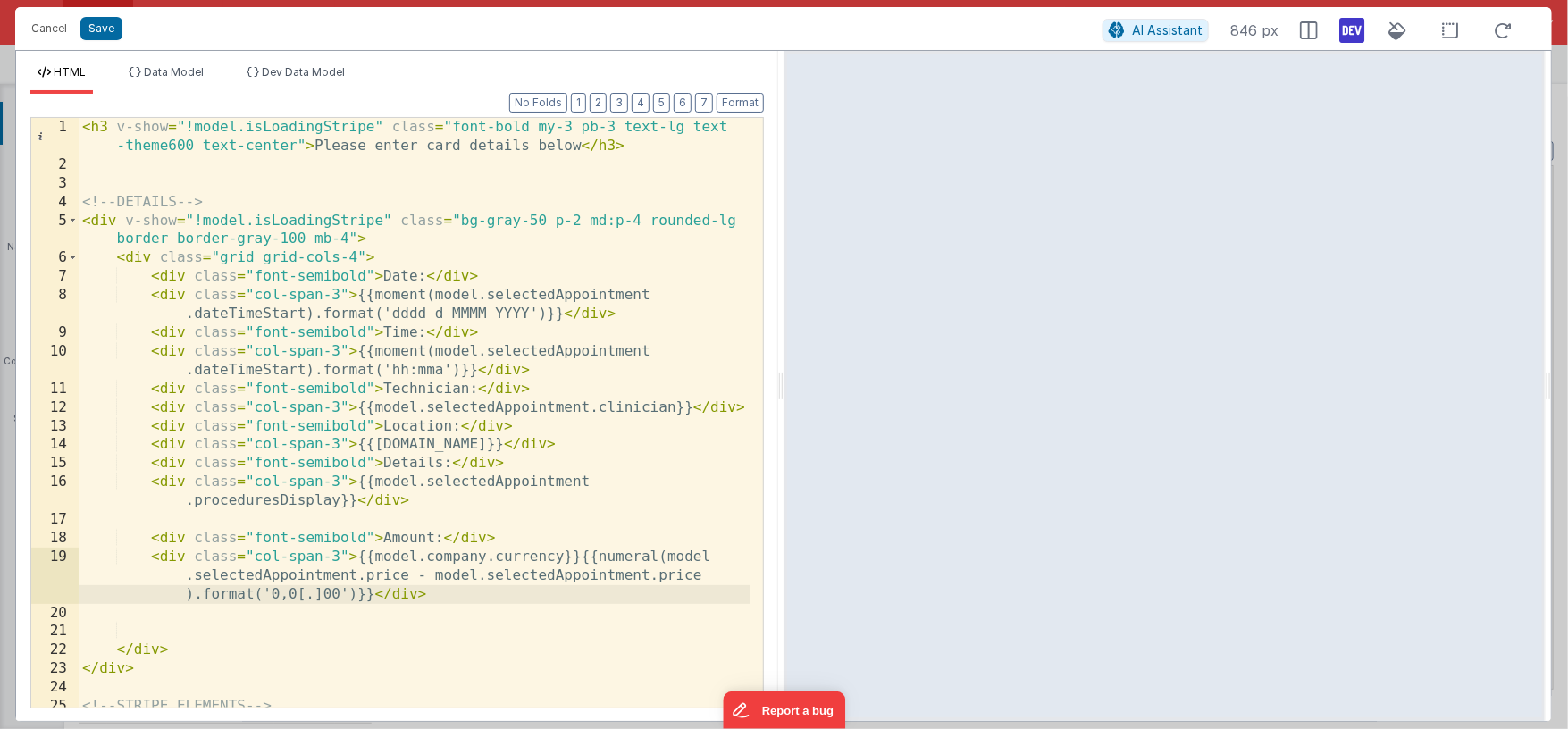
click at [667, 576] on div "< h3 v-show = "!model.isLoadingStripe" class = "font-bold my-3 pb-3 text-lg tex…" at bounding box center [415, 441] width 672 height 646
click at [359, 256] on div "< h3 v-show = "!model.isLoadingStripe" class = "font-bold my-3 pb-3 text-lg tex…" at bounding box center [415, 441] width 672 height 646
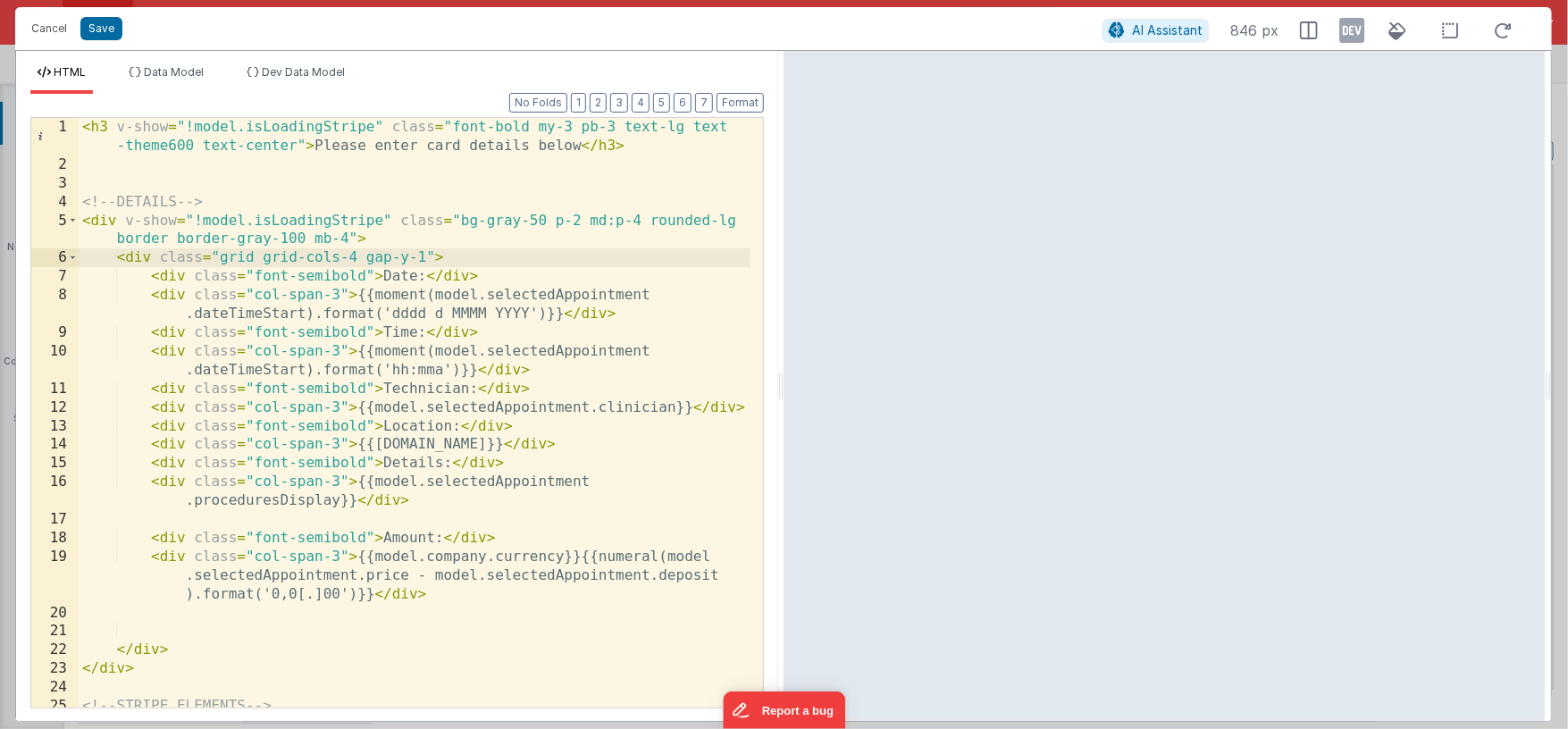
click at [1352, 33] on icon at bounding box center [1352, 30] width 25 height 29
click at [475, 367] on div "< h3 v-show = "!model.isLoadingStripe" class = "font-bold my-3 pb-3 text-lg tex…" at bounding box center [415, 441] width 672 height 646
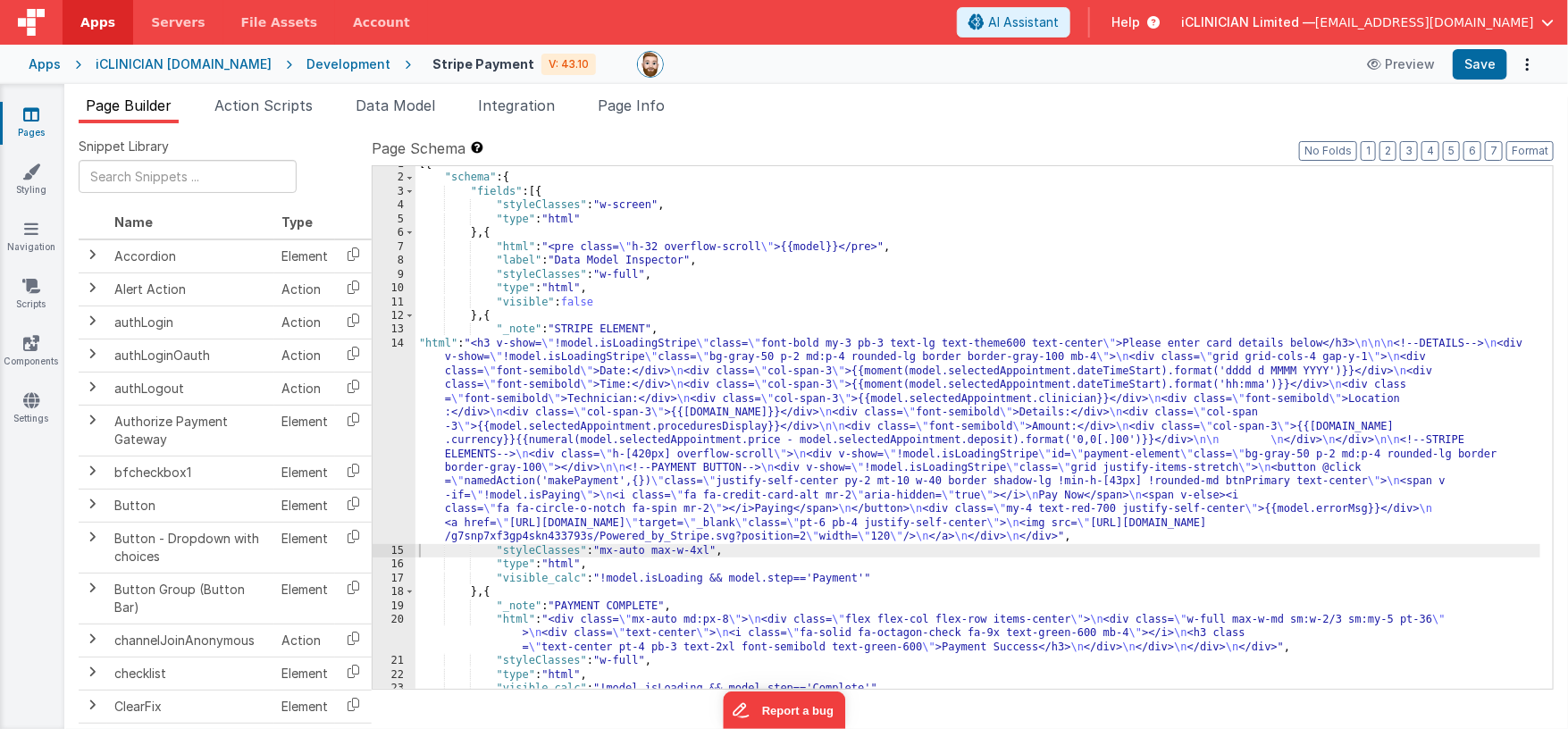
scroll to position [14, 0]
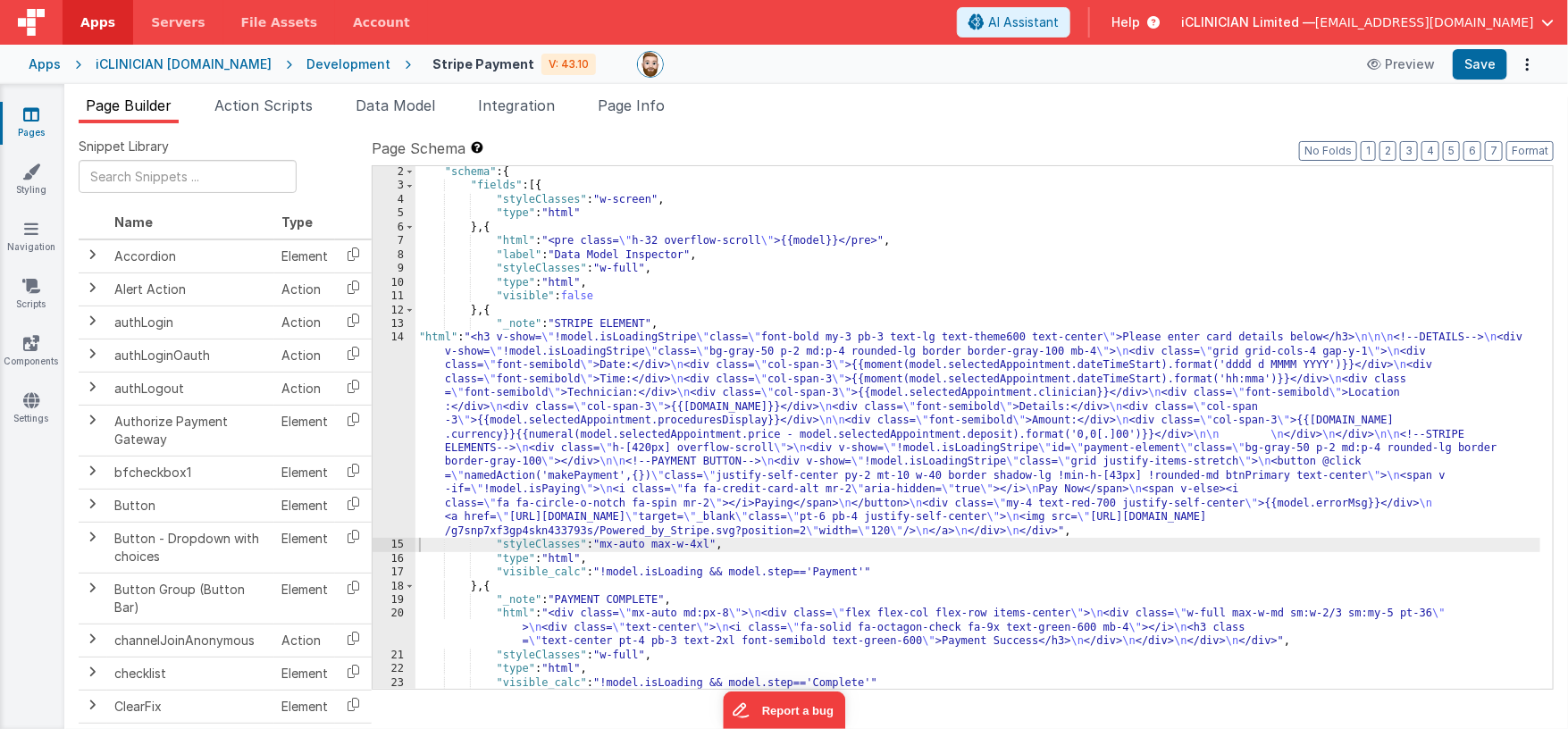
click at [702, 542] on div ""schema" : { "fields" : [{ "styleClasses" : "w-screen" , "type" : "html" } , { …" at bounding box center [978, 441] width 1126 height 551
click at [639, 99] on span "Page Info" at bounding box center [632, 105] width 67 height 18
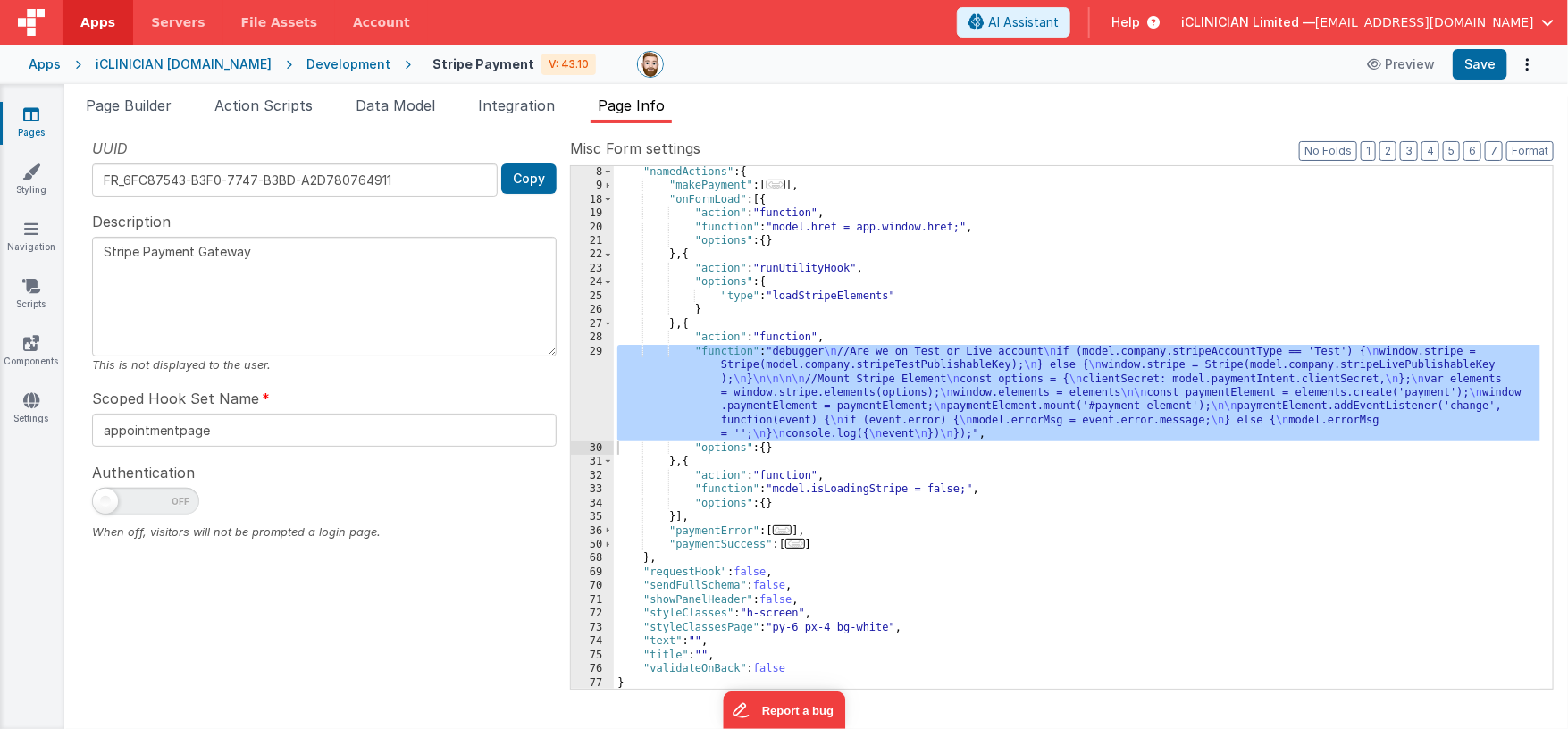
click at [791, 612] on div ""namedActions" : { "makePayment" : [ ... ] , "onFormLoad" : [{ "action" : "func…" at bounding box center [1077, 441] width 927 height 551
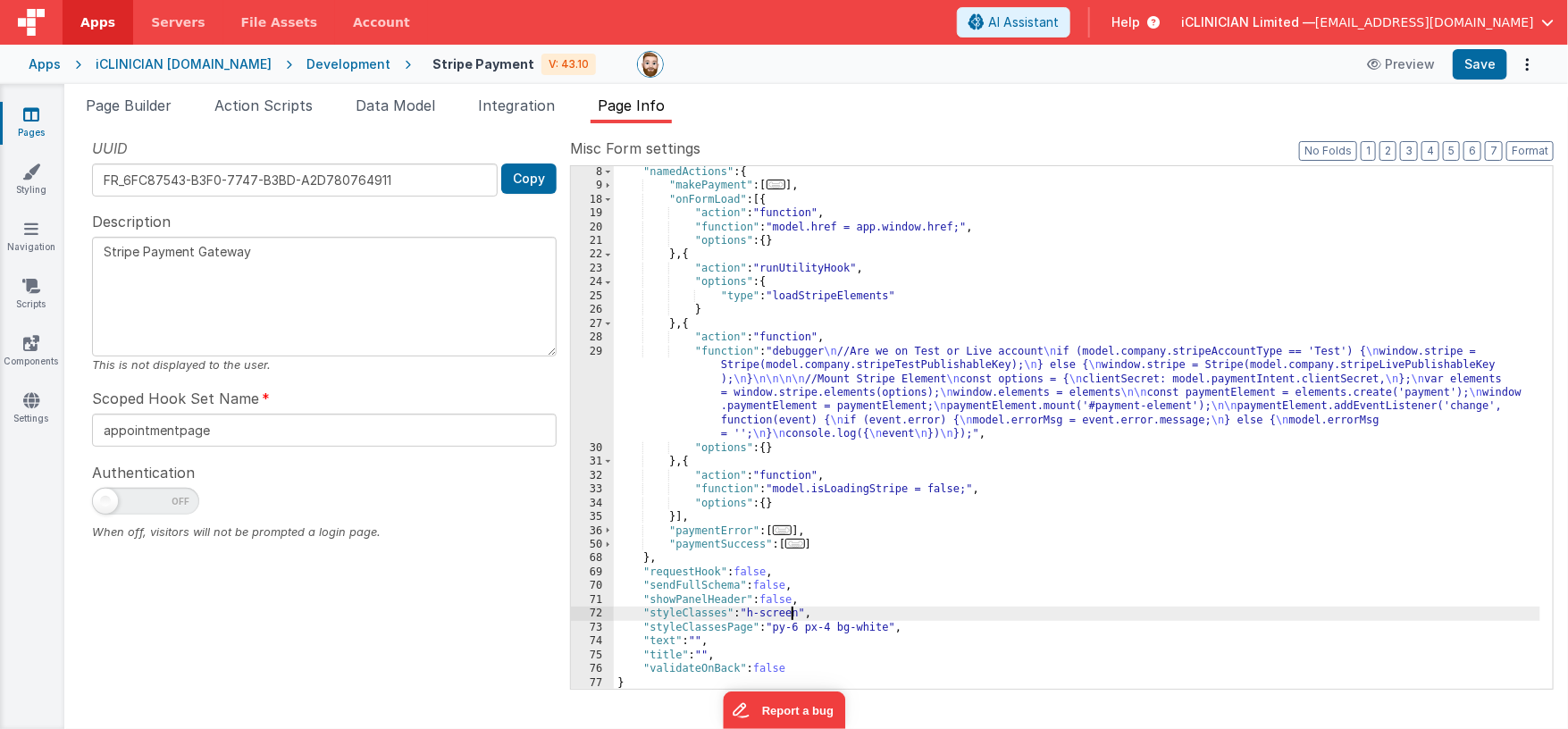
click at [791, 612] on div ""namedActions" : { "makePayment" : [ ... ] , "onFormLoad" : [{ "action" : "func…" at bounding box center [1077, 441] width 927 height 551
drag, startPoint x: 1491, startPoint y: 66, endPoint x: 1465, endPoint y: 63, distance: 26.2
click at [1491, 66] on button "Save" at bounding box center [1480, 64] width 54 height 30
click at [127, 111] on span "Page Builder" at bounding box center [129, 105] width 86 height 18
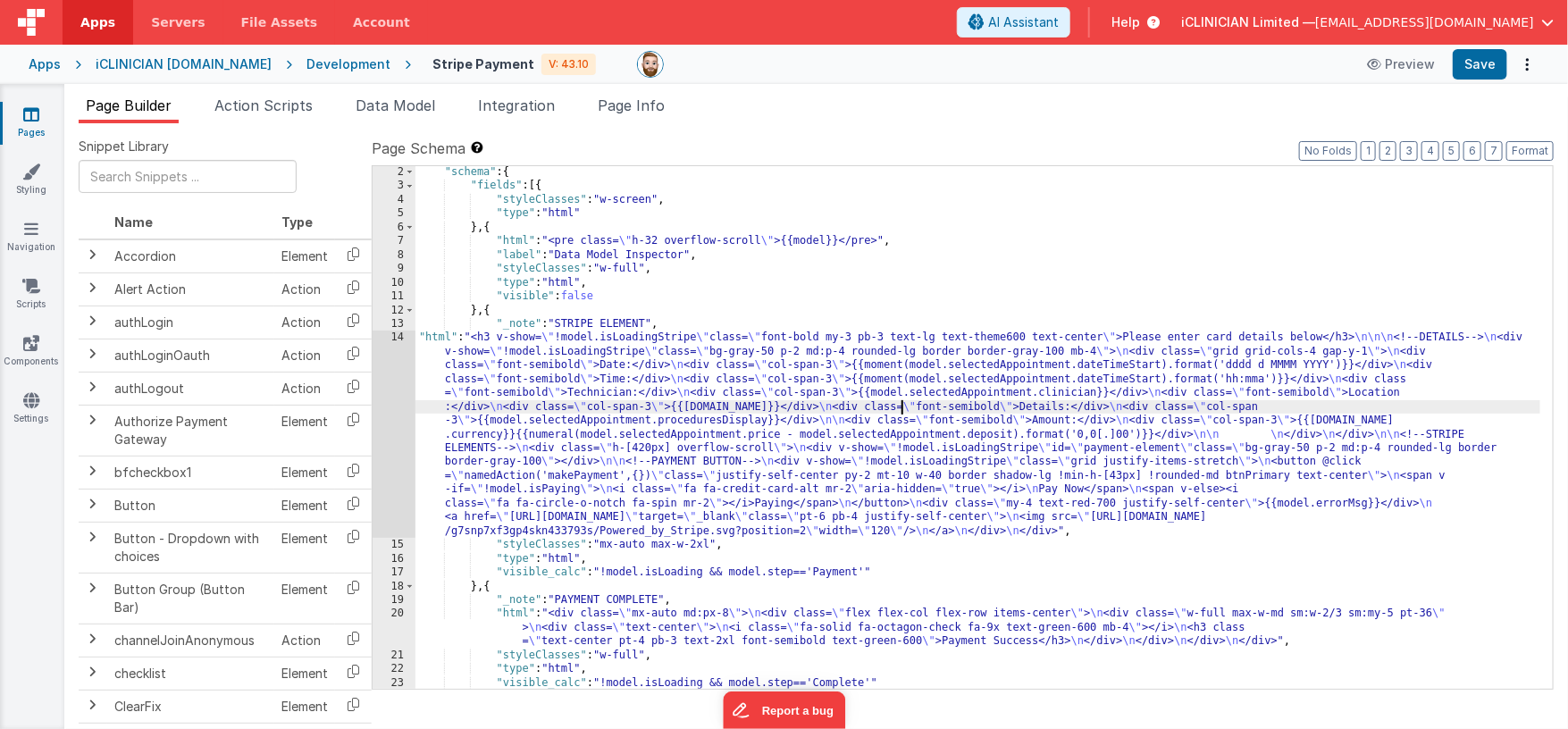
click at [904, 413] on div ""schema" : { "fields" : [{ "styleClasses" : "w-screen" , "type" : "html" } , { …" at bounding box center [978, 441] width 1126 height 551
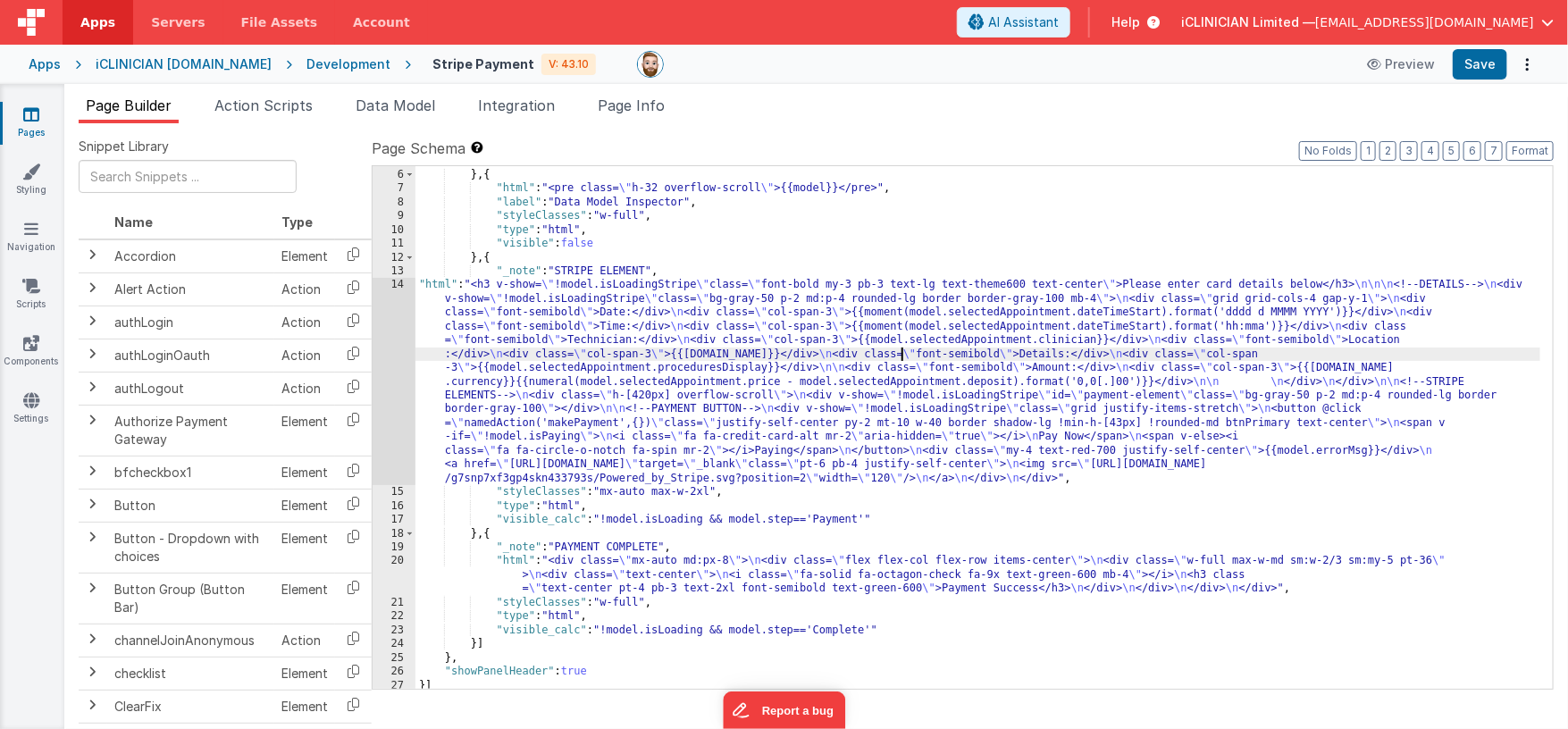
scroll to position [65, 0]
click at [794, 382] on div ""type" : "html" } , { "html" : "<pre class= \" h-32 overflow-scroll \" >{{model…" at bounding box center [978, 431] width 1126 height 551
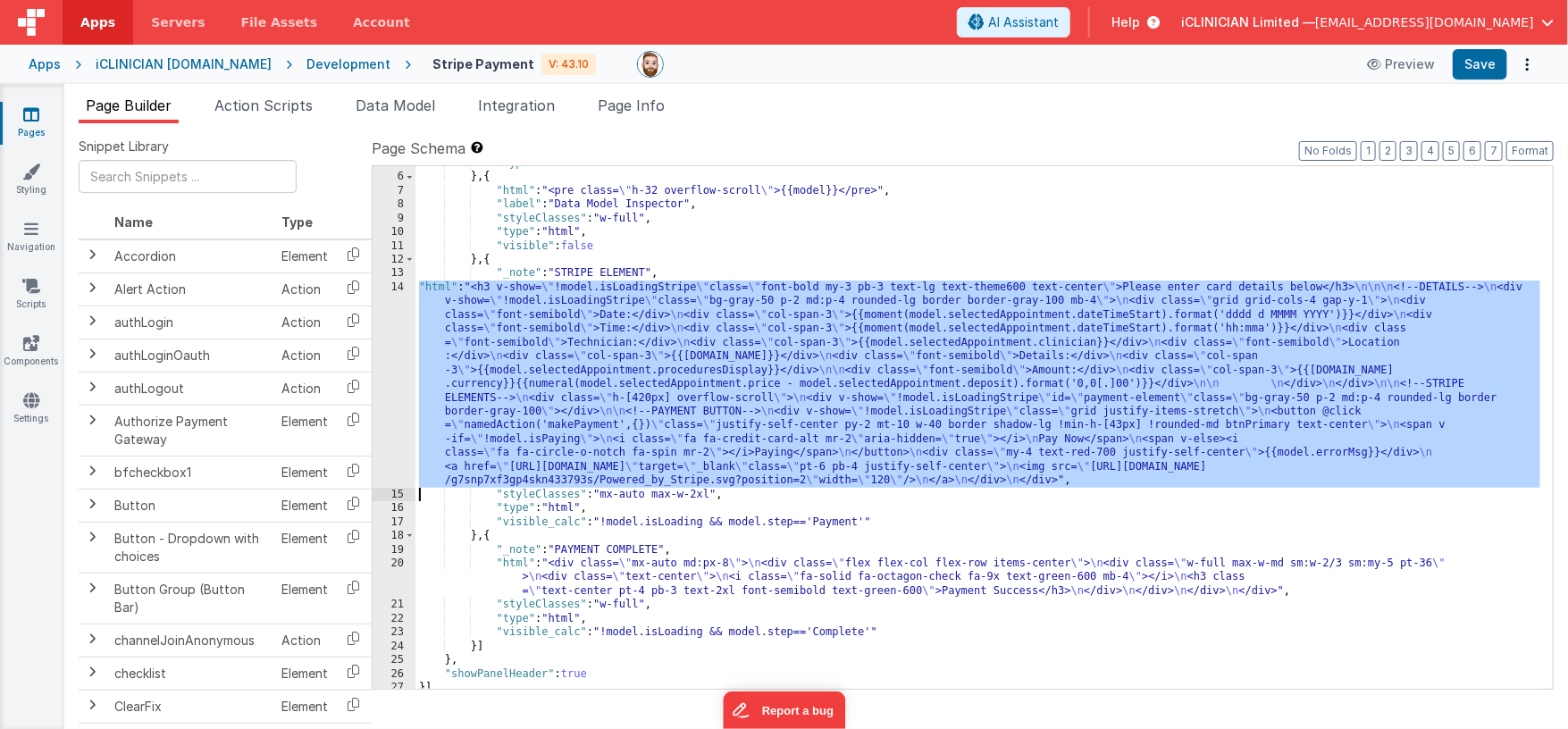
click at [390, 384] on div "14" at bounding box center [394, 384] width 43 height 207
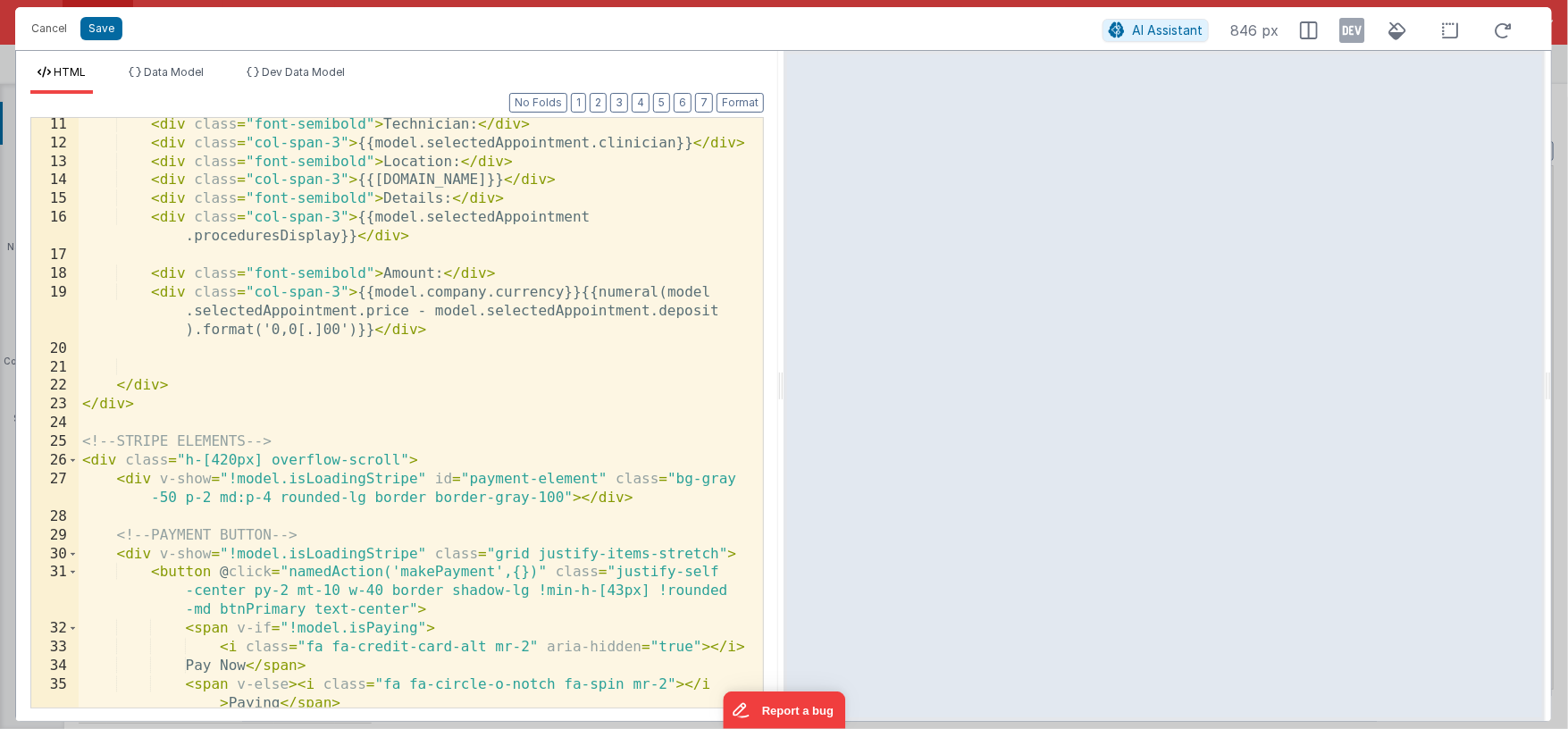
scroll to position [474, 0]
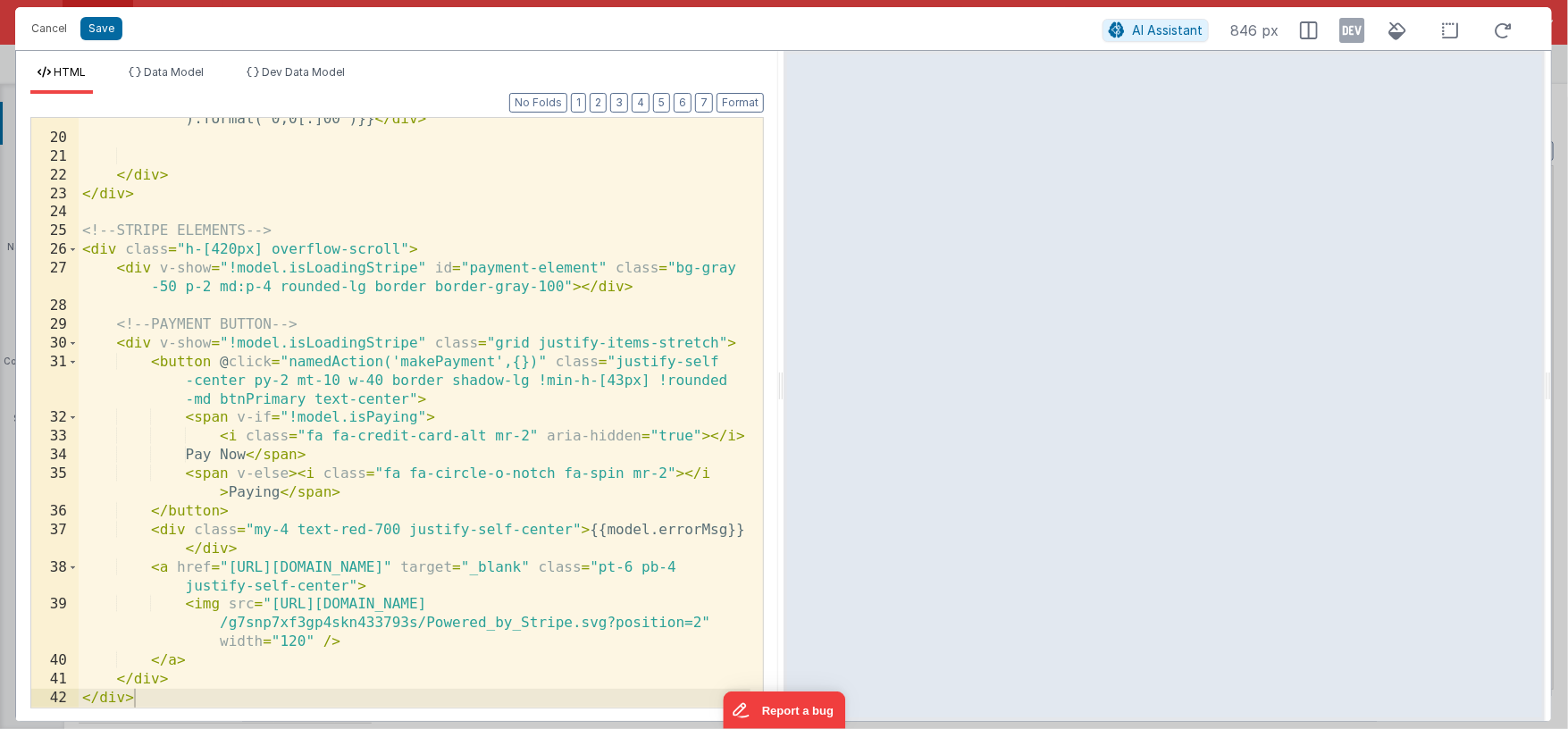
click at [185, 249] on div "< div class = "col-span-3" > {{model.company.currency}}{{numeral(model .selecte…" at bounding box center [415, 404] width 672 height 664
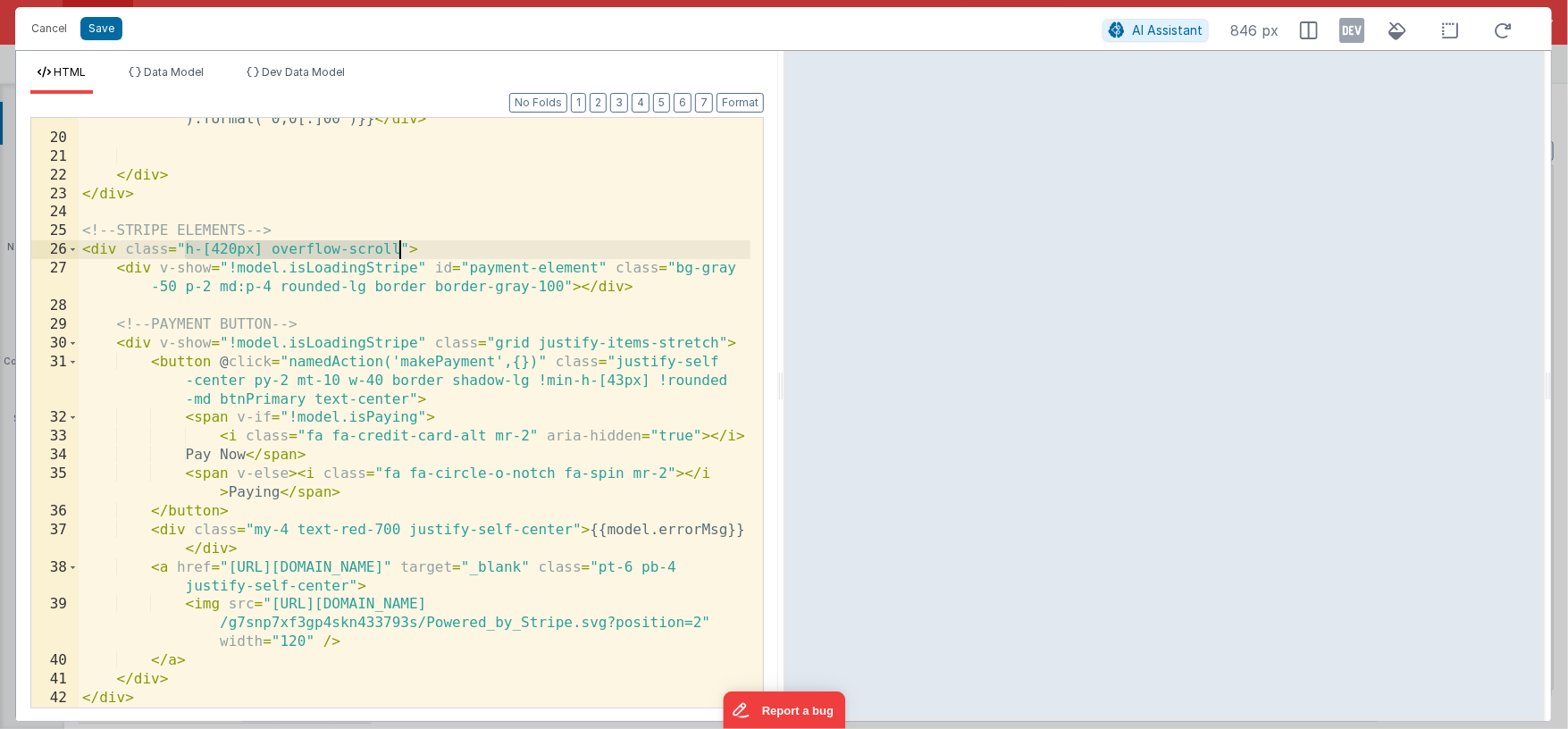
click at [402, 250] on div "< div class = "col-span-3" > {{model.company.currency}}{{numeral(model .selecte…" at bounding box center [415, 404] width 672 height 664
click at [1345, 29] on icon at bounding box center [1352, 30] width 25 height 29
click at [531, 362] on div "< div class = "col-span-3" > {{model.company.currency}}{{numeral(model .selecte…" at bounding box center [415, 404] width 672 height 664
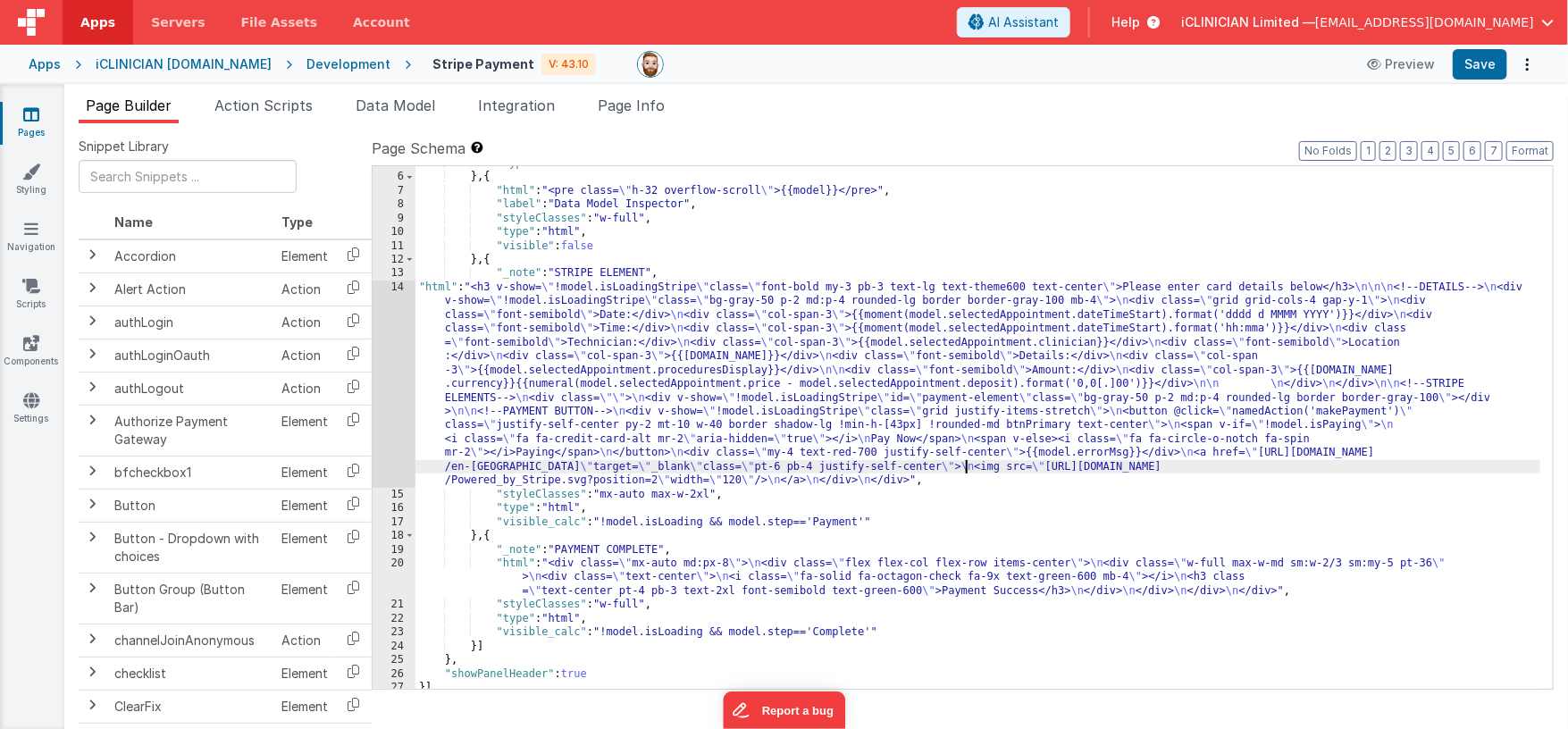
click at [966, 465] on div ""type" : "html" } , { "html" : "<pre class= \" h-32 overflow-scroll \" >{{model…" at bounding box center [978, 431] width 1126 height 551
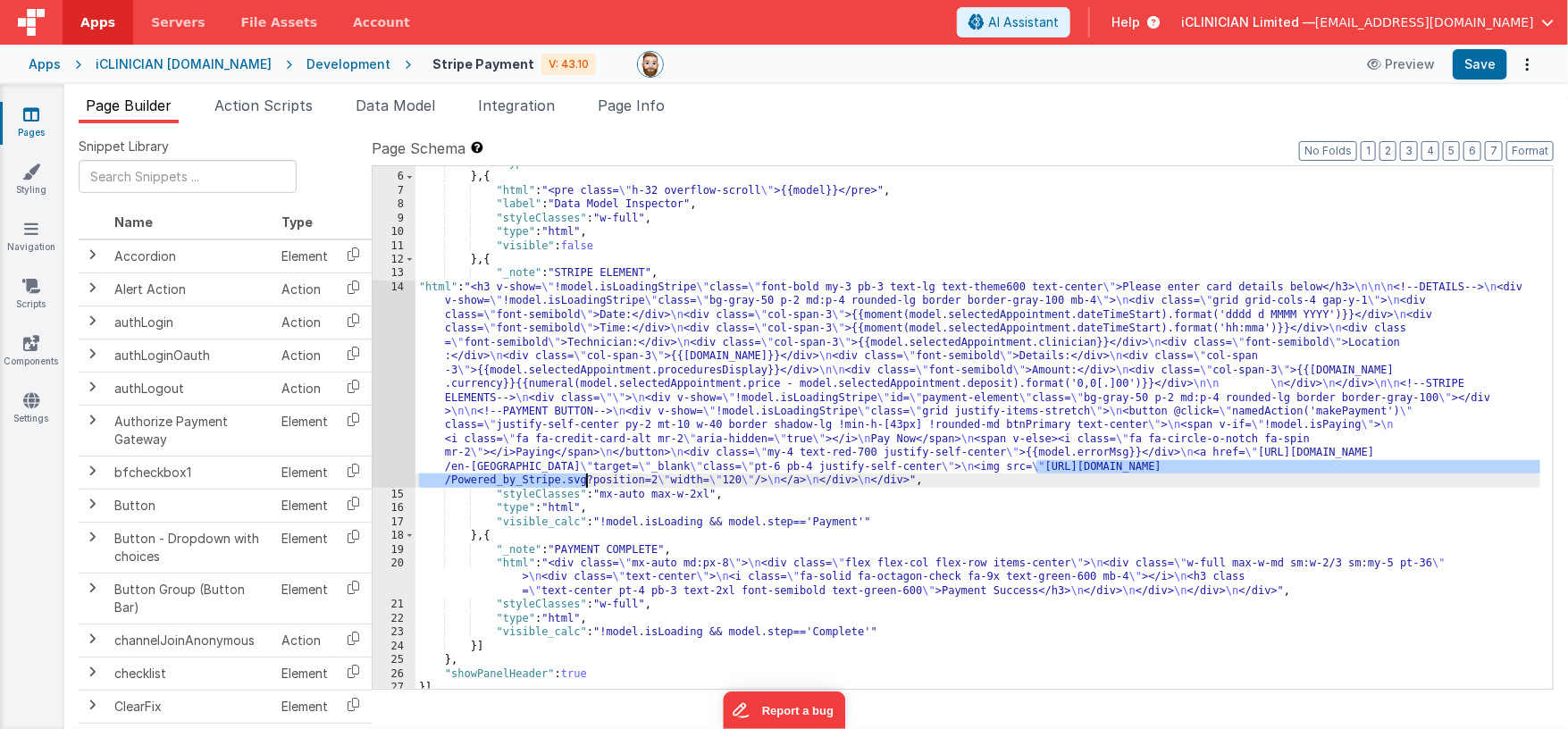
drag, startPoint x: 1037, startPoint y: 466, endPoint x: 586, endPoint y: 474, distance: 451.1
click at [586, 474] on div ""type" : "html" } , { "html" : "<pre class= \" h-32 overflow-scroll \" >{{model…" at bounding box center [978, 431] width 1126 height 551
click at [640, 304] on div ""type" : "html" } , { "html" : "<pre class= \" h-32 overflow-scroll \" >{{model…" at bounding box center [978, 431] width 1126 height 551
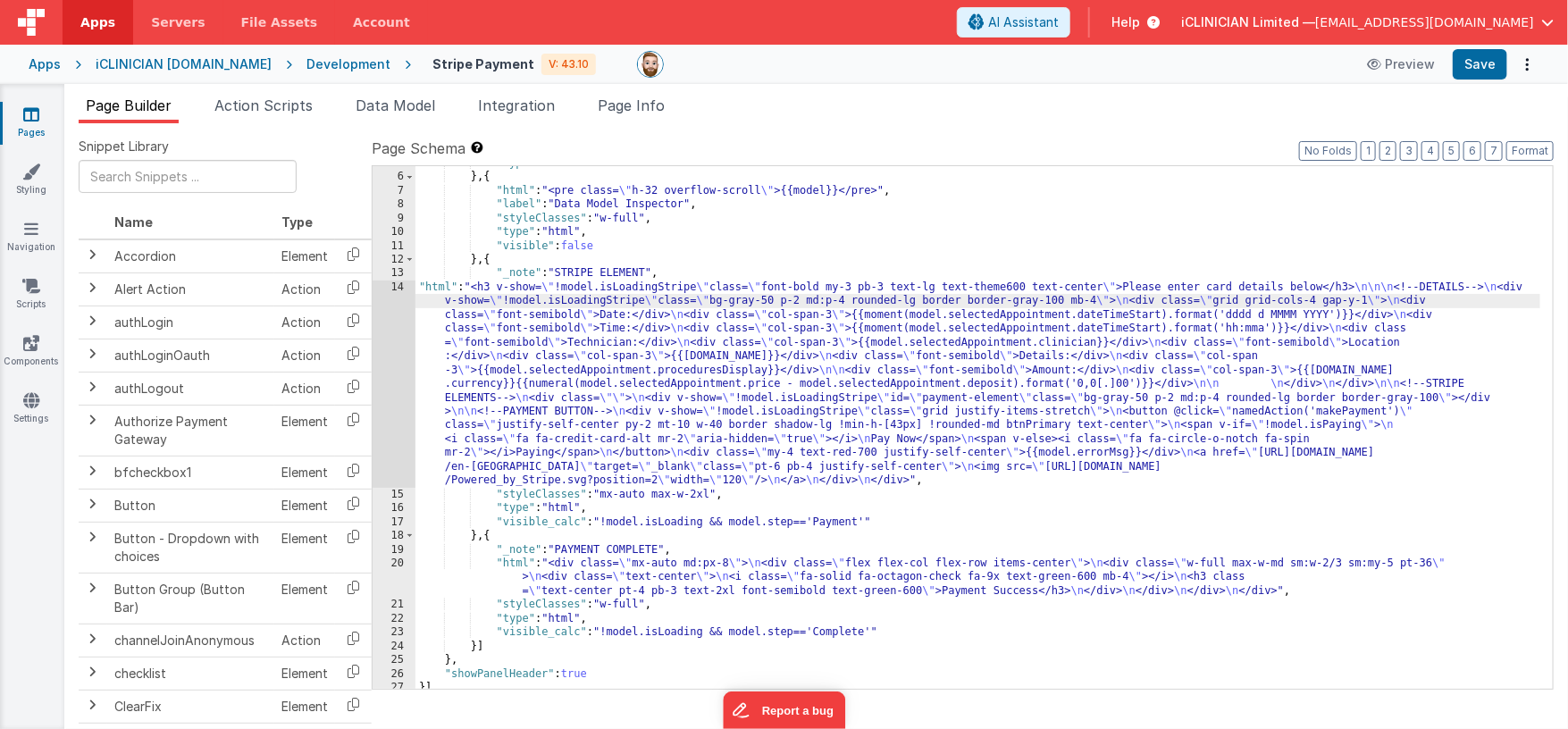
click at [384, 382] on div "14" at bounding box center [394, 384] width 43 height 207
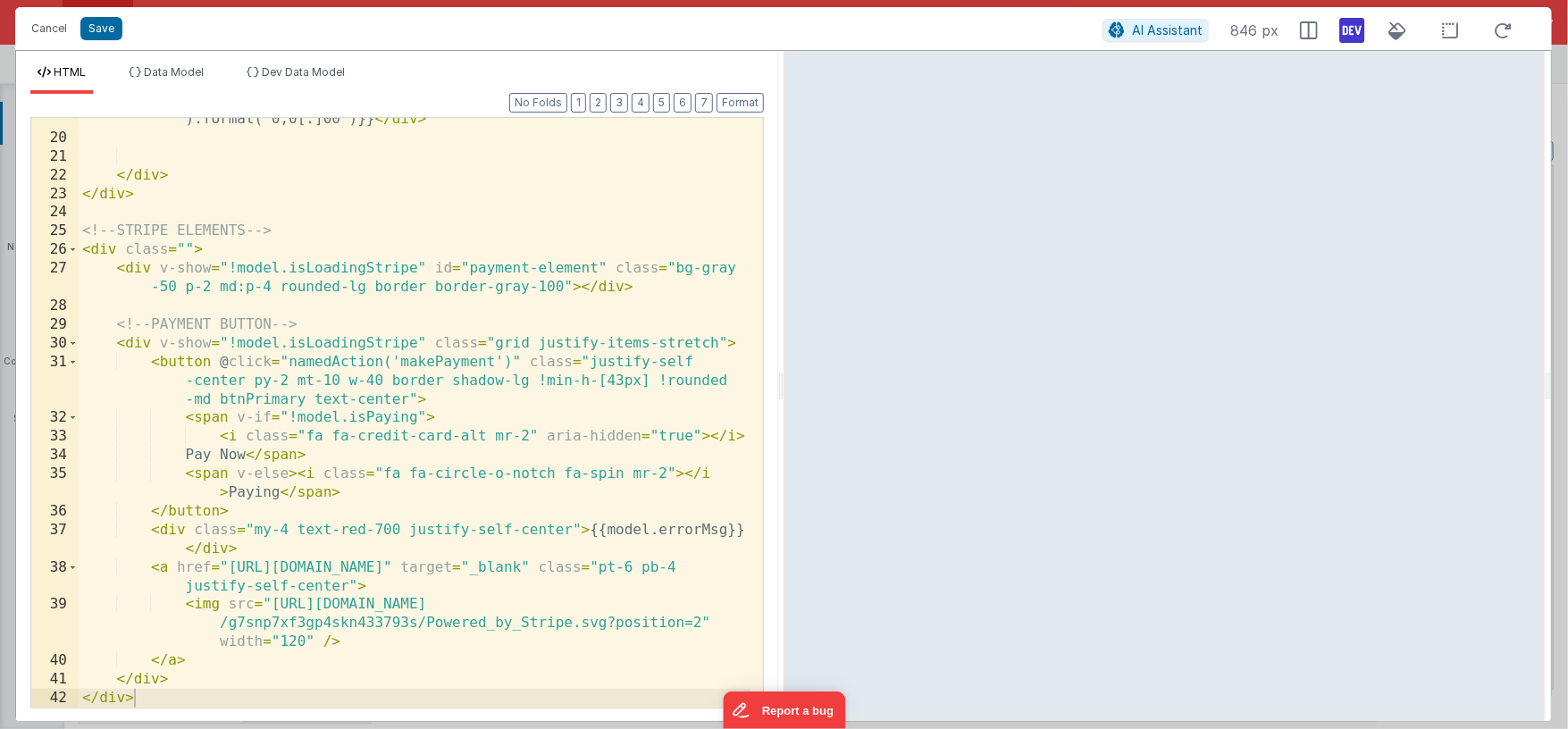
click at [270, 603] on div "< div class = "col-span-3" > {{model.company.currency}}{{numeral(model .selecte…" at bounding box center [415, 404] width 672 height 664
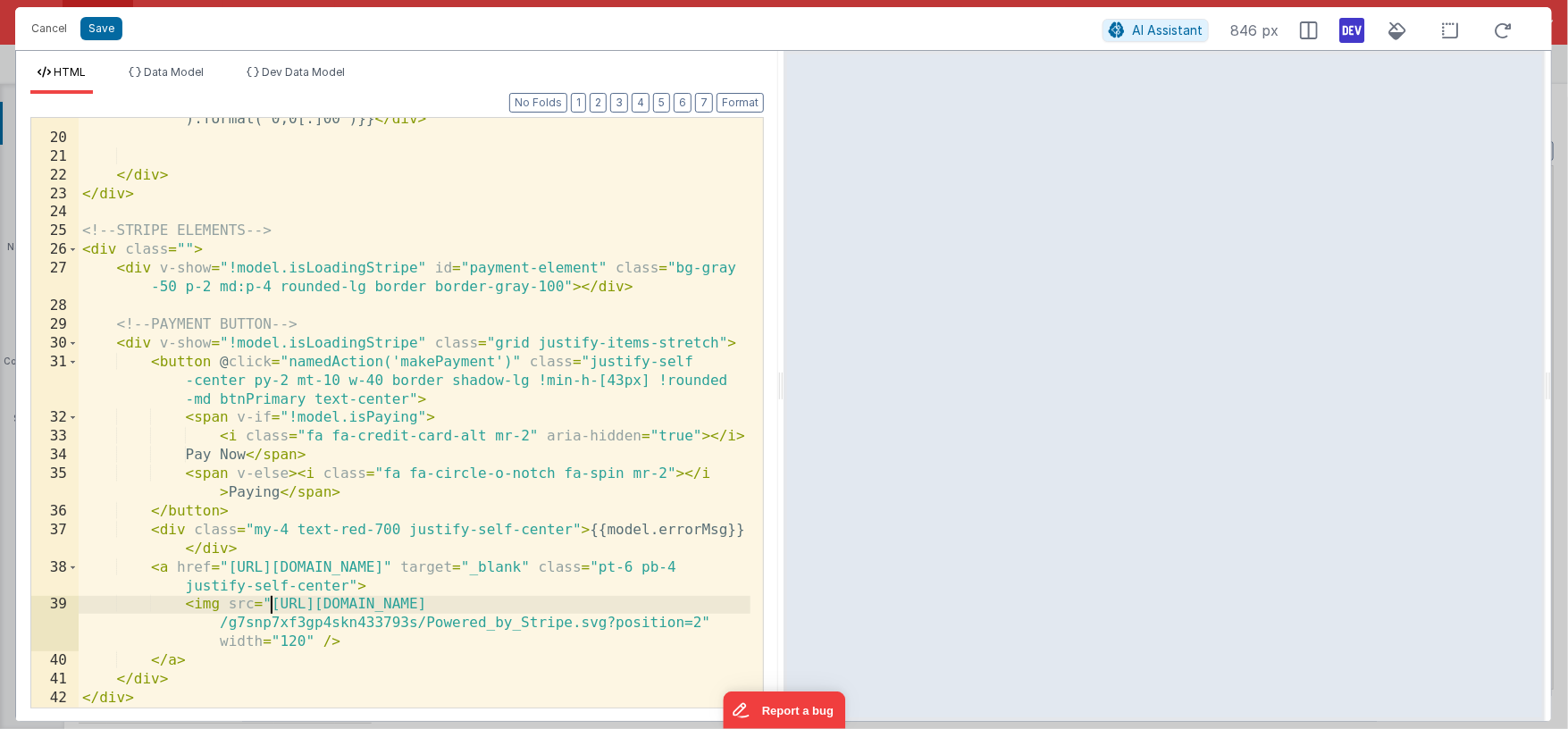
click at [698, 624] on div "< div class = "col-span-3" > {{model.company.currency}}{{numeral(model .selecte…" at bounding box center [415, 404] width 672 height 664
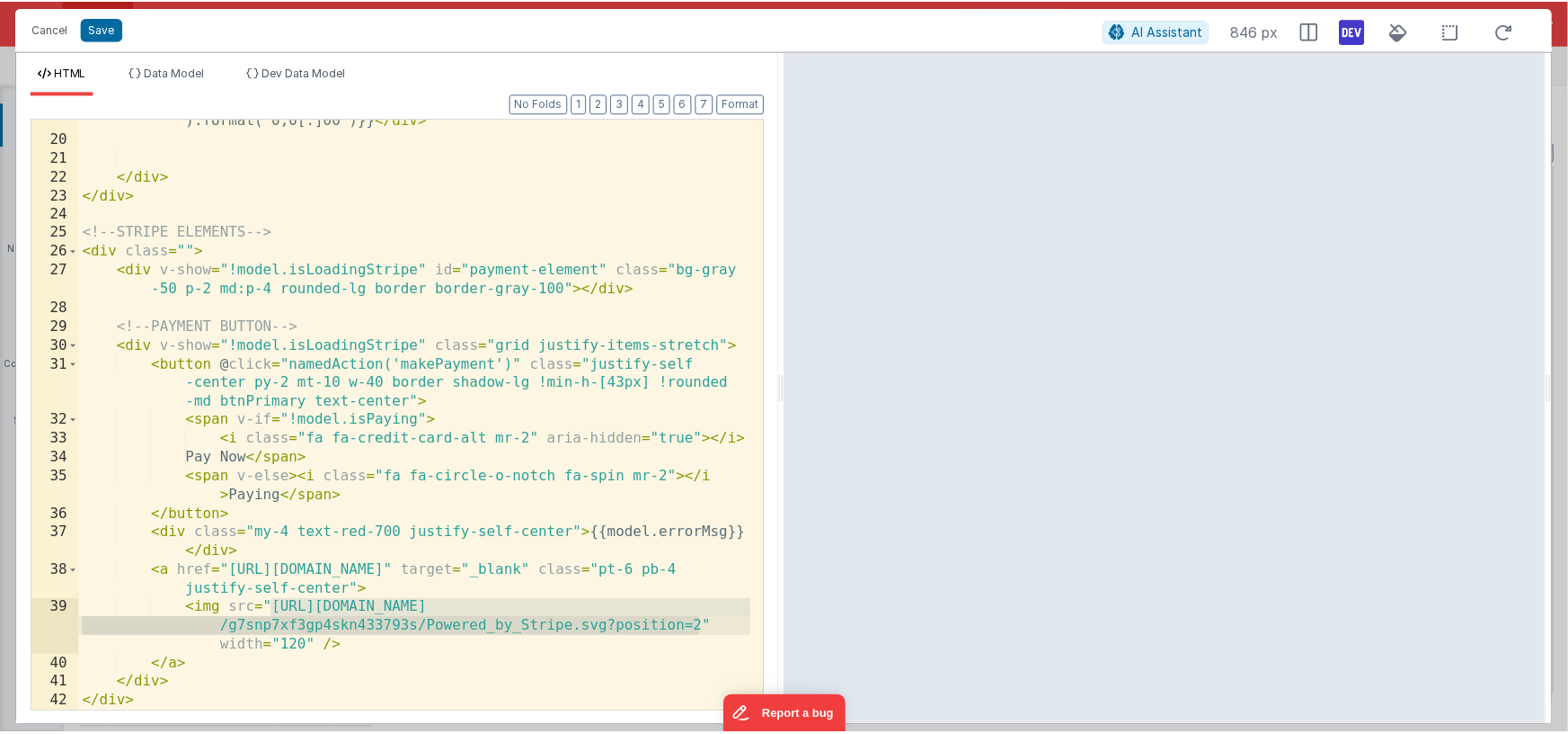
scroll to position [459, 0]
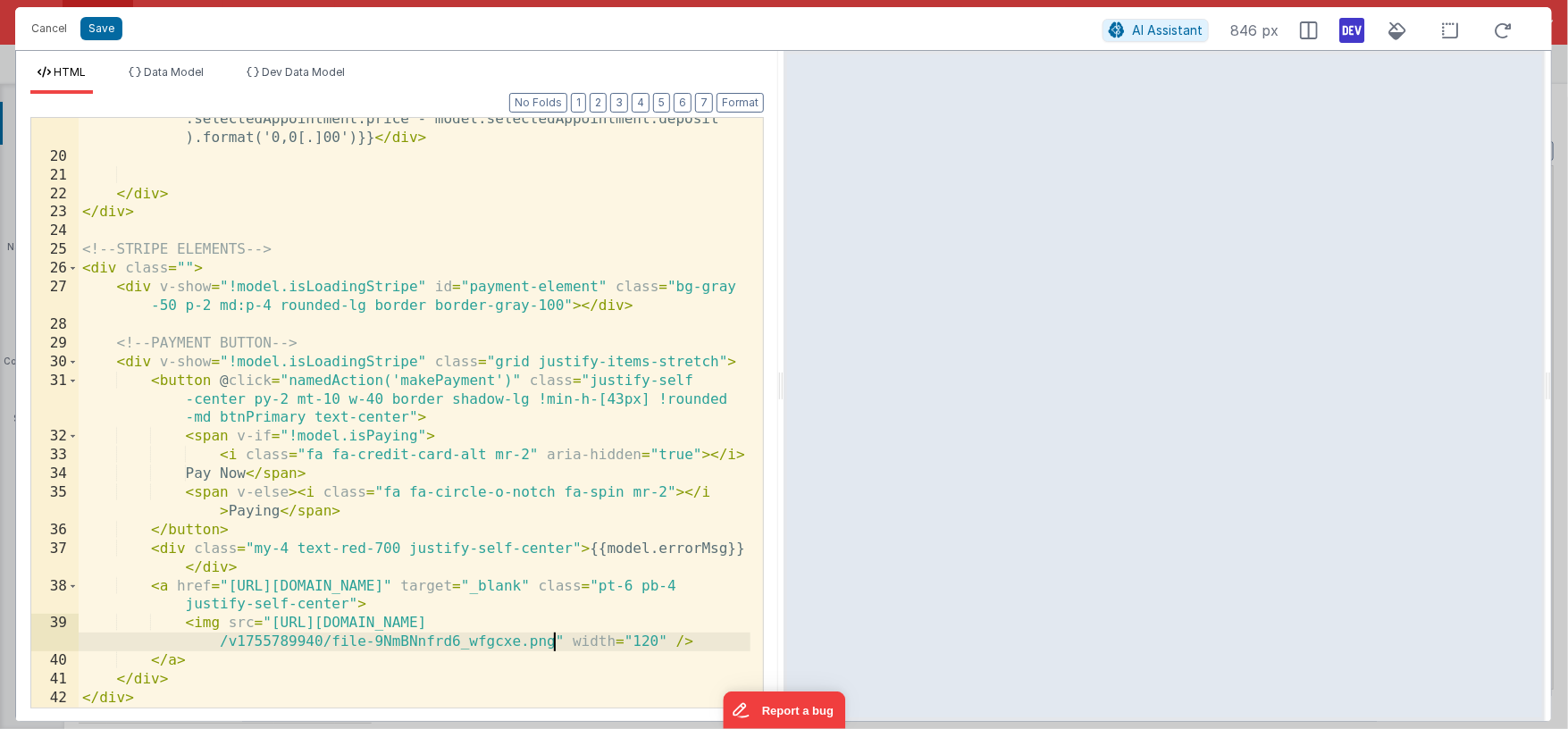
click at [644, 640] on div "< div class = "col-span-3" > {{model.company.currency}}{{numeral(model .selecte…" at bounding box center [415, 423] width 672 height 664
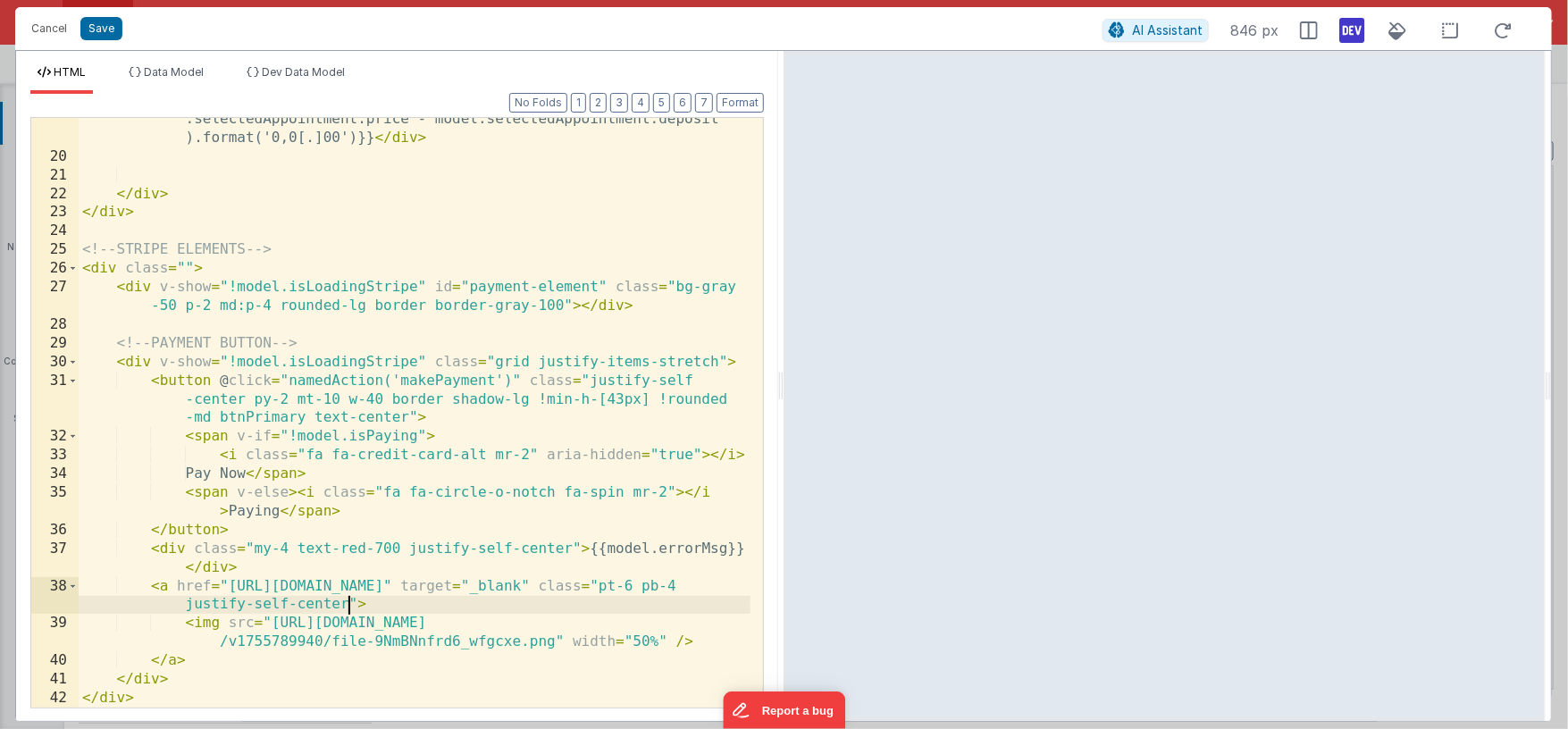
click at [349, 603] on div "< div class = "col-span-3" > {{model.company.currency}}{{numeral(model .selecte…" at bounding box center [415, 423] width 672 height 664
click at [357, 604] on div "< div class = "col-span-3" > {{model.company.currency}}{{numeral(model .selecte…" at bounding box center [415, 423] width 672 height 664
click at [454, 607] on div "< div class = "col-span-3" > {{model.company.currency}}{{numeral(model .selecte…" at bounding box center [415, 423] width 672 height 664
click at [667, 639] on div "< div class = "col-span-3" > {{model.company.currency}}{{numeral(model .selecte…" at bounding box center [415, 423] width 672 height 664
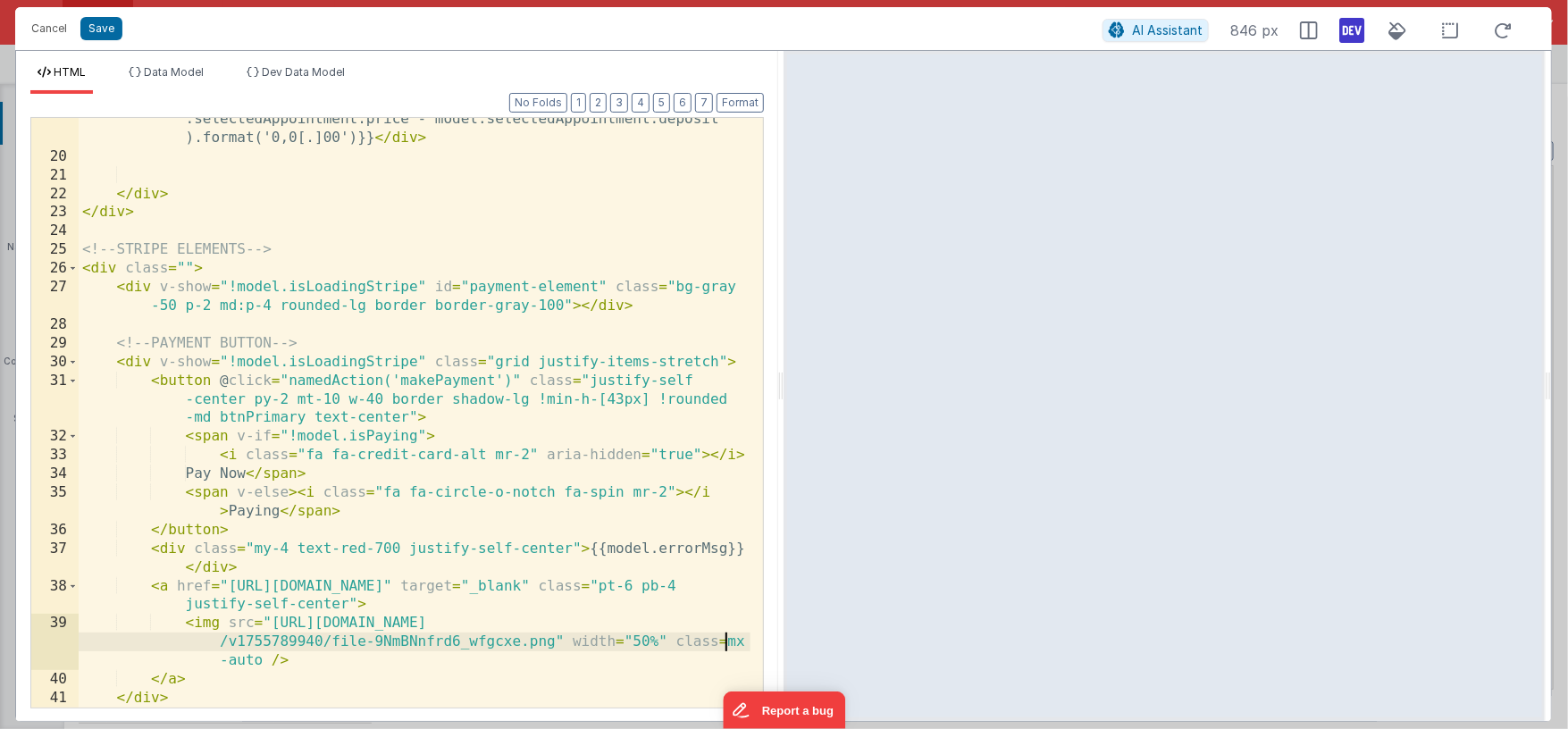
click at [728, 644] on div "< div class = "col-span-3" > {{model.company.currency}}{{numeral(model .selecte…" at bounding box center [415, 423] width 672 height 664
click at [1355, 31] on icon at bounding box center [1352, 30] width 25 height 29
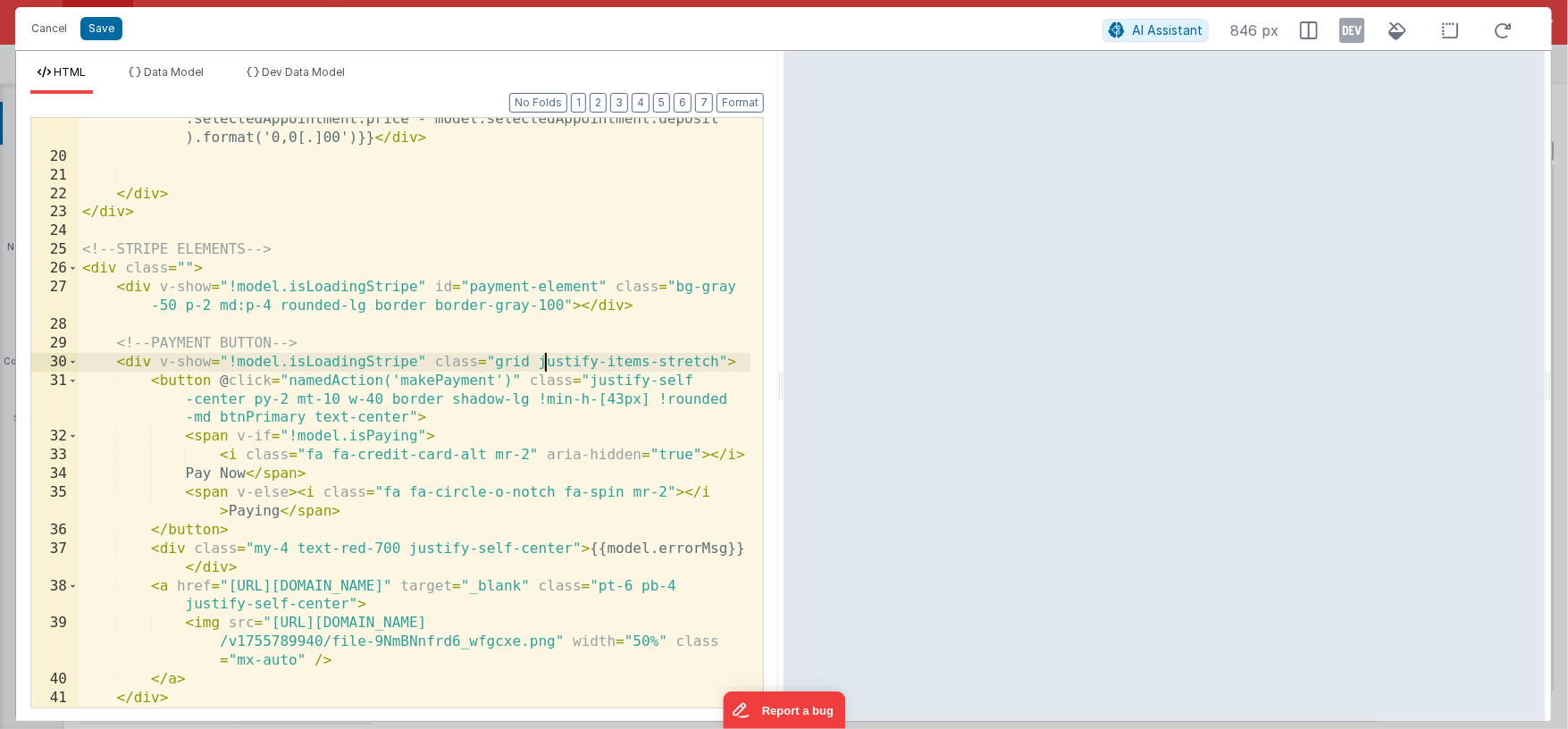
click at [545, 369] on div "< div class = "col-span-3" > {{model.company.currency}}{{numeral(model .selecte…" at bounding box center [415, 423] width 672 height 664
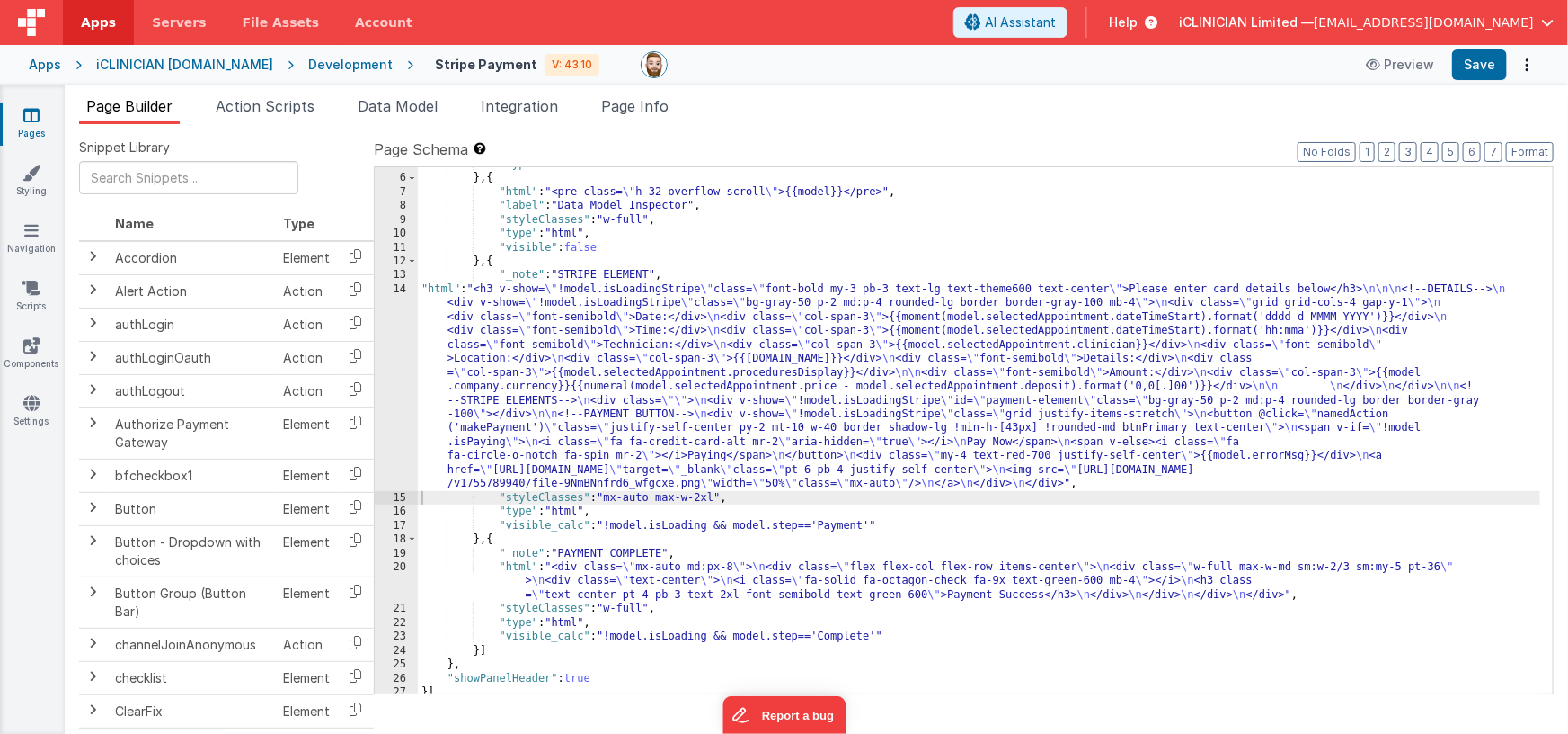
click at [639, 353] on div ""type" : "html" } , { "html" : "<pre class= \" h-32 overflow-scroll \" >{{model…" at bounding box center [979, 434] width 1123 height 555
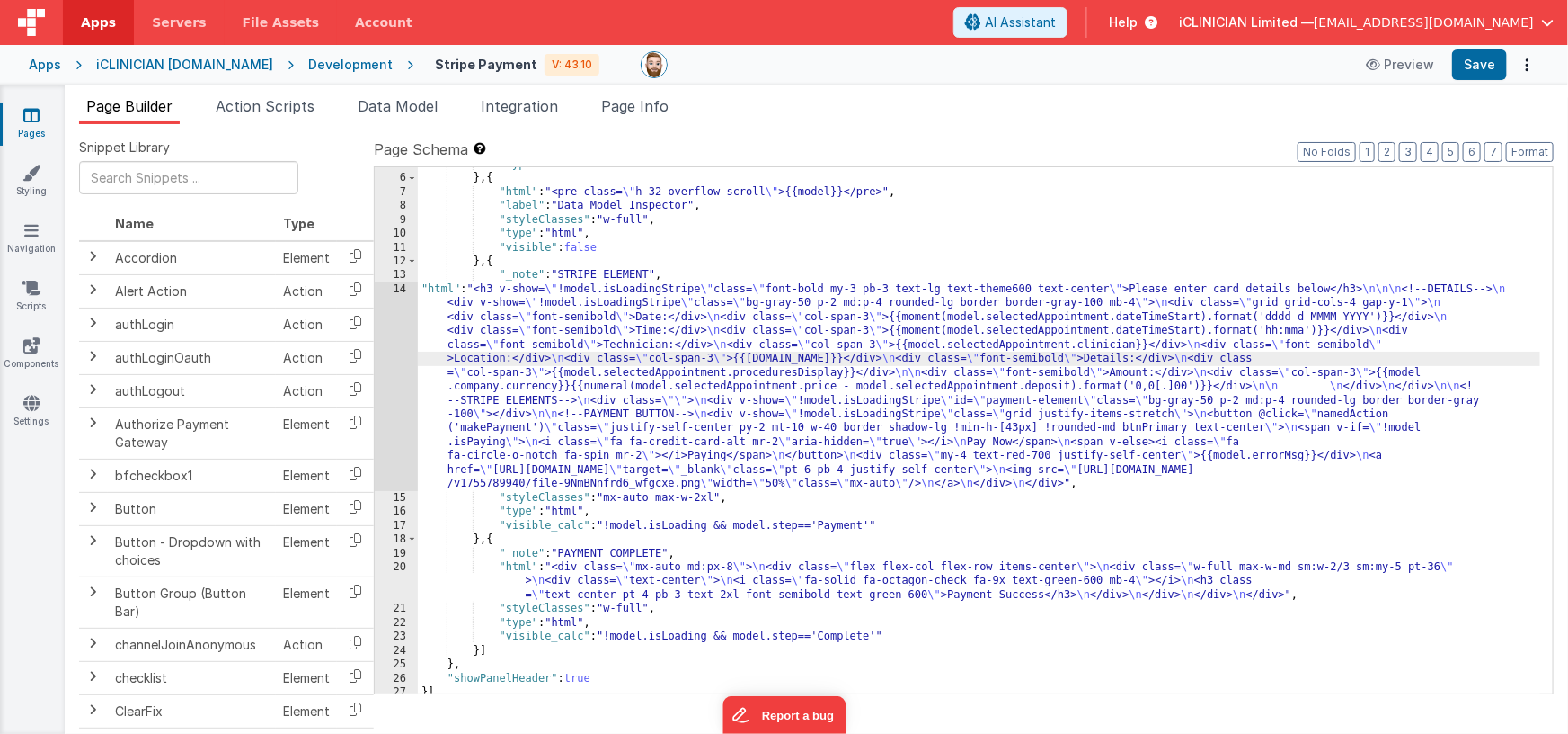
click at [394, 362] on div "14" at bounding box center [396, 386] width 43 height 208
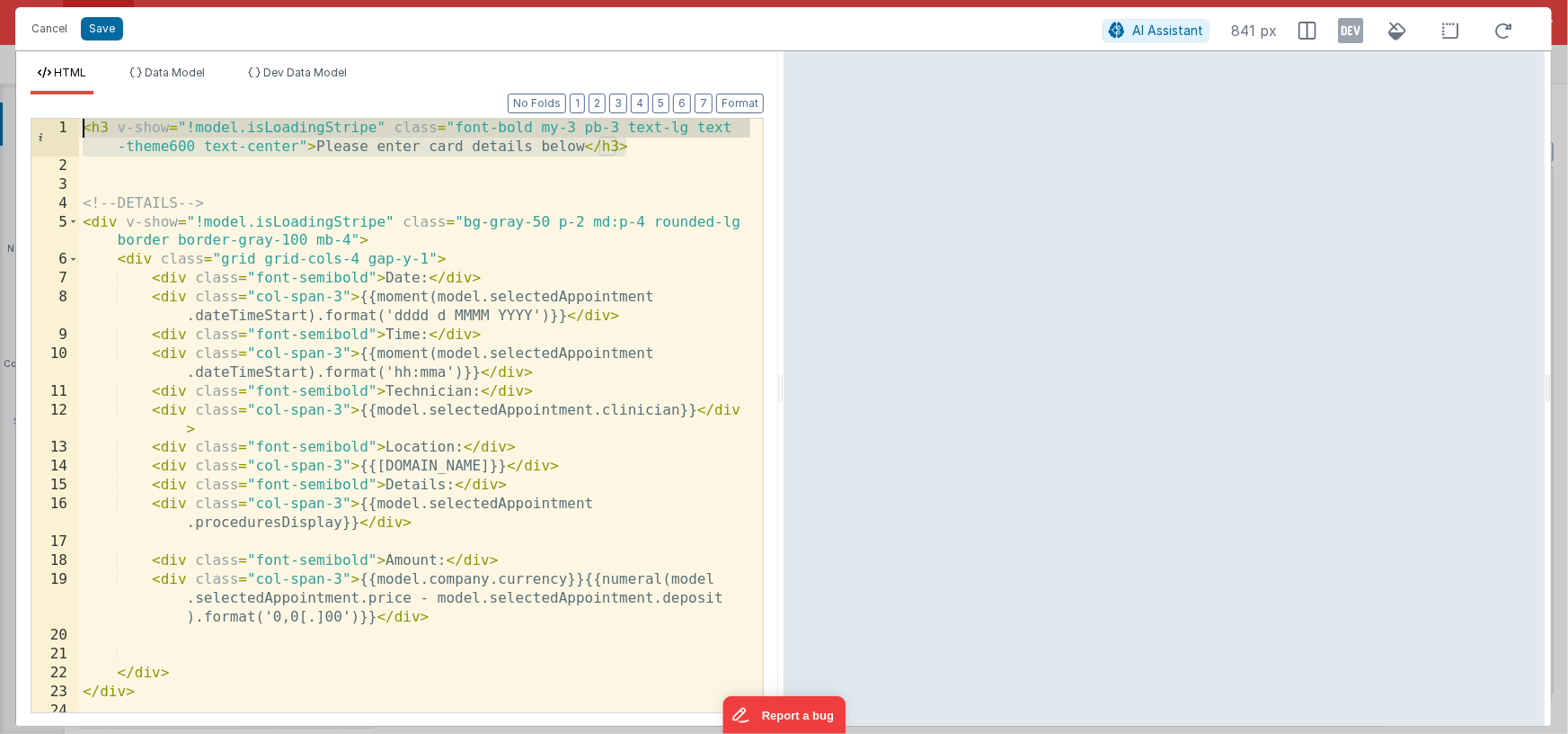
drag, startPoint x: 641, startPoint y: 148, endPoint x: 13, endPoint y: 124, distance: 628.5
click at [17, 123] on div "Format 7 6 5 4 3 2 1 No Folds 1 2 3 4 5 6 7 8 9 10 11 12 13 14 15 16 17 18 19 2…" at bounding box center [396, 410] width 762 height 631
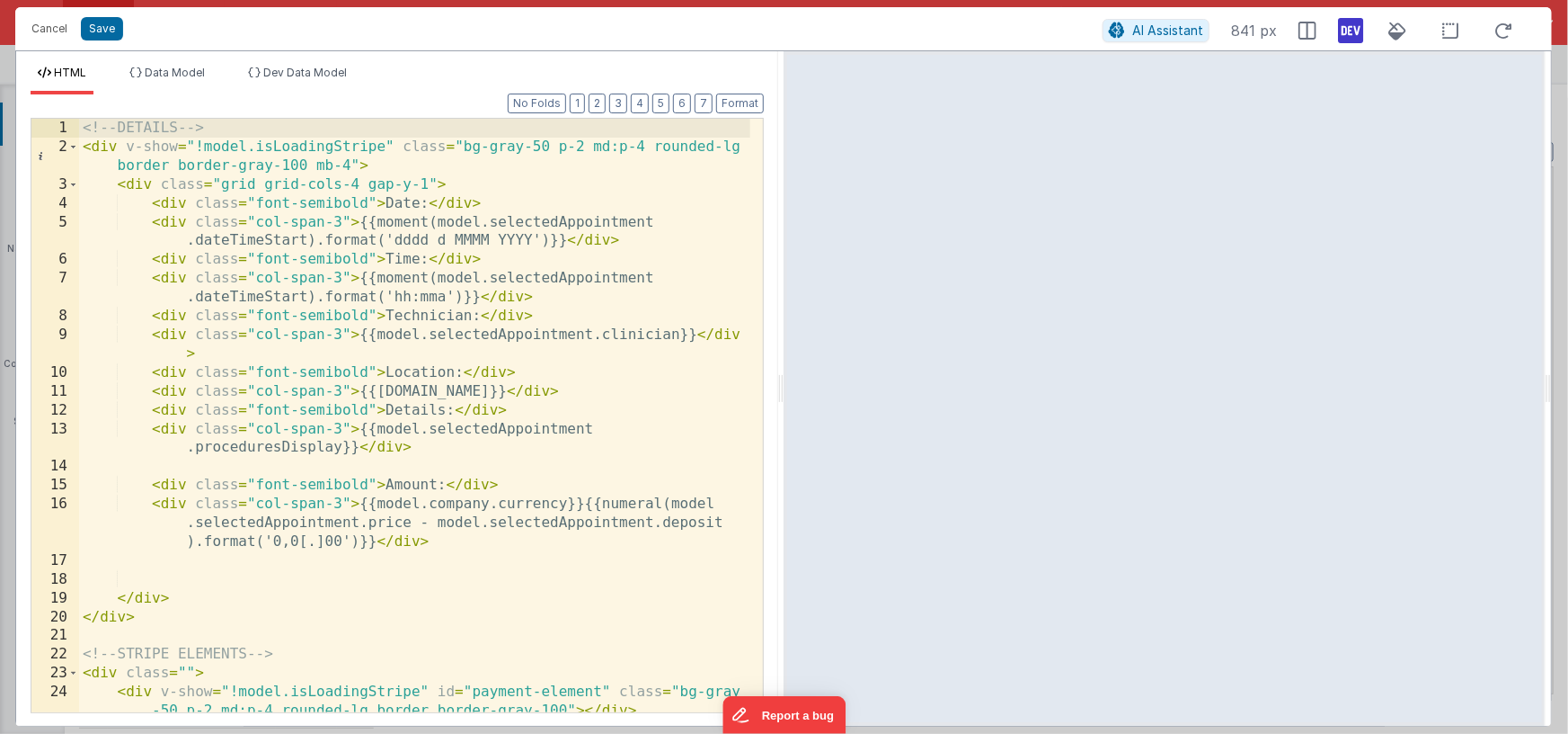
click at [1341, 38] on icon at bounding box center [1350, 30] width 25 height 29
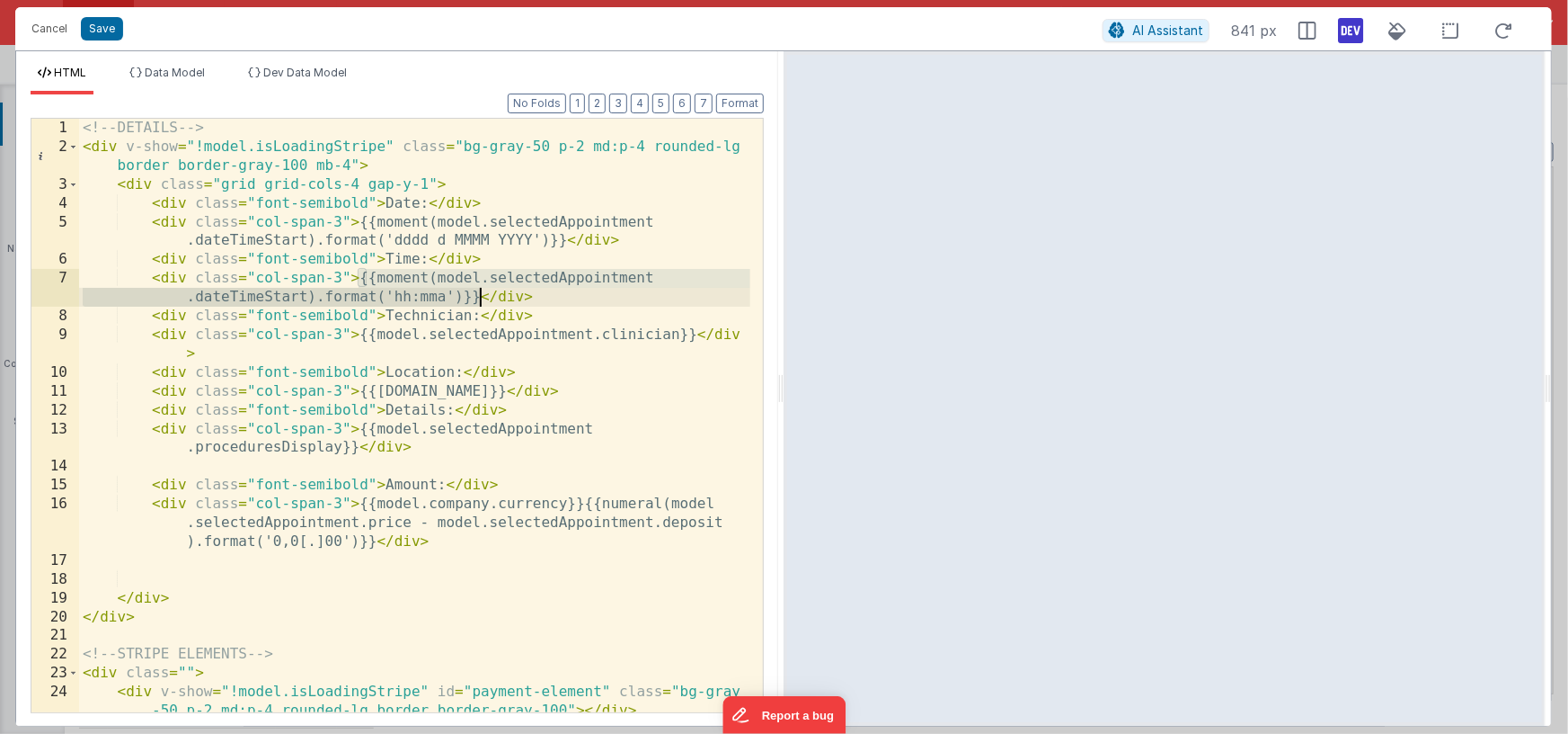
drag, startPoint x: 362, startPoint y: 279, endPoint x: 481, endPoint y: 292, distance: 119.7
click at [481, 292] on div "<!-- DETAILS --> < div v-show = "!model.isLoadingStripe" class = "bg-gray-50 p-…" at bounding box center [414, 434] width 671 height 631
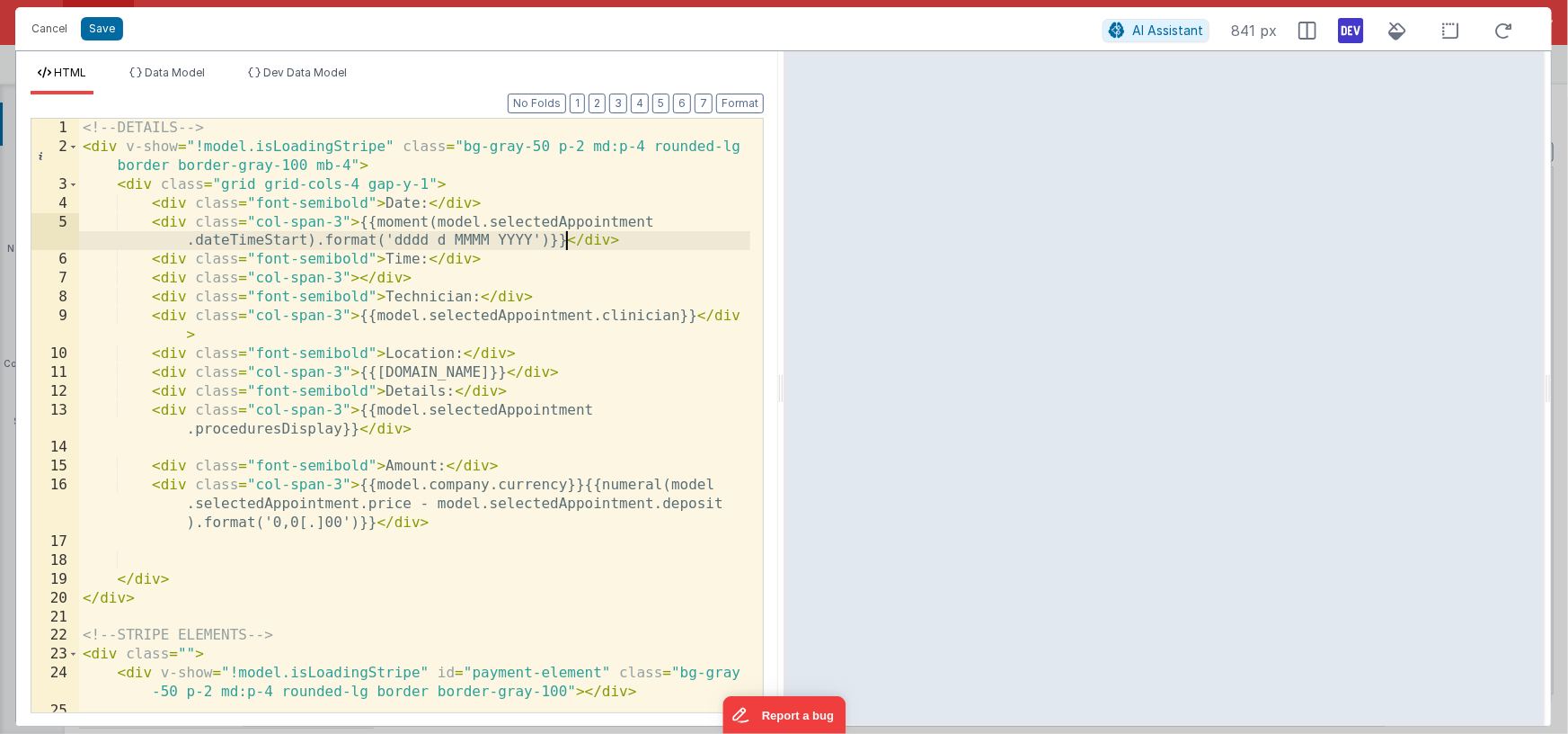
drag, startPoint x: 564, startPoint y: 242, endPoint x: 612, endPoint y: 306, distance: 80.0
click at [564, 242] on div "<!-- DETAILS --> < div v-show = "!model.isLoadingStripe" class = "bg-gray-50 p-…" at bounding box center [414, 434] width 671 height 631
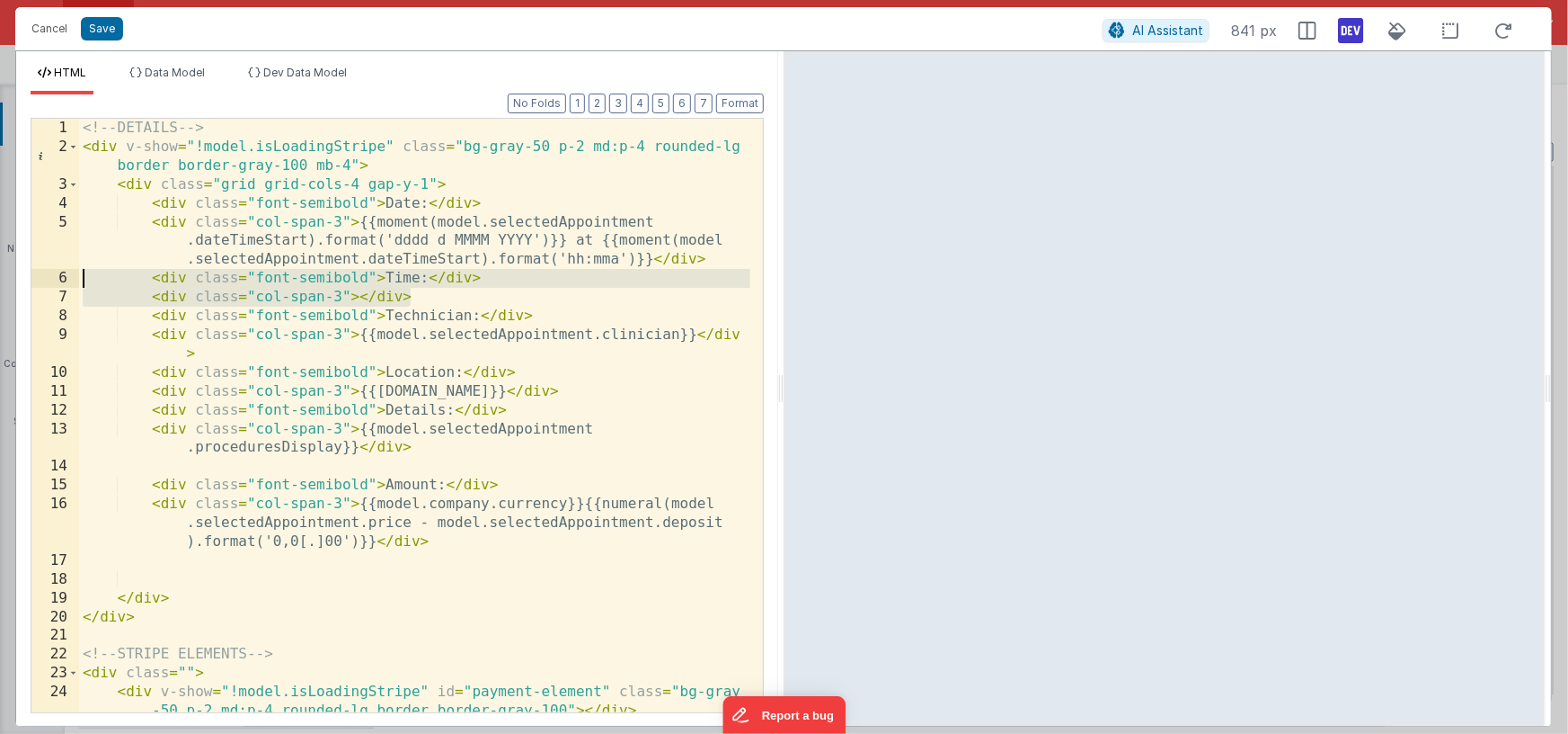
drag, startPoint x: 441, startPoint y: 300, endPoint x: 29, endPoint y: 271, distance: 413.0
click at [29, 271] on div "Format 7 6 5 4 3 2 1 No Folds 1 2 3 4 5 6 7 8 9 10 11 12 13 14 15 16 17 18 19 2…" at bounding box center [396, 410] width 762 height 631
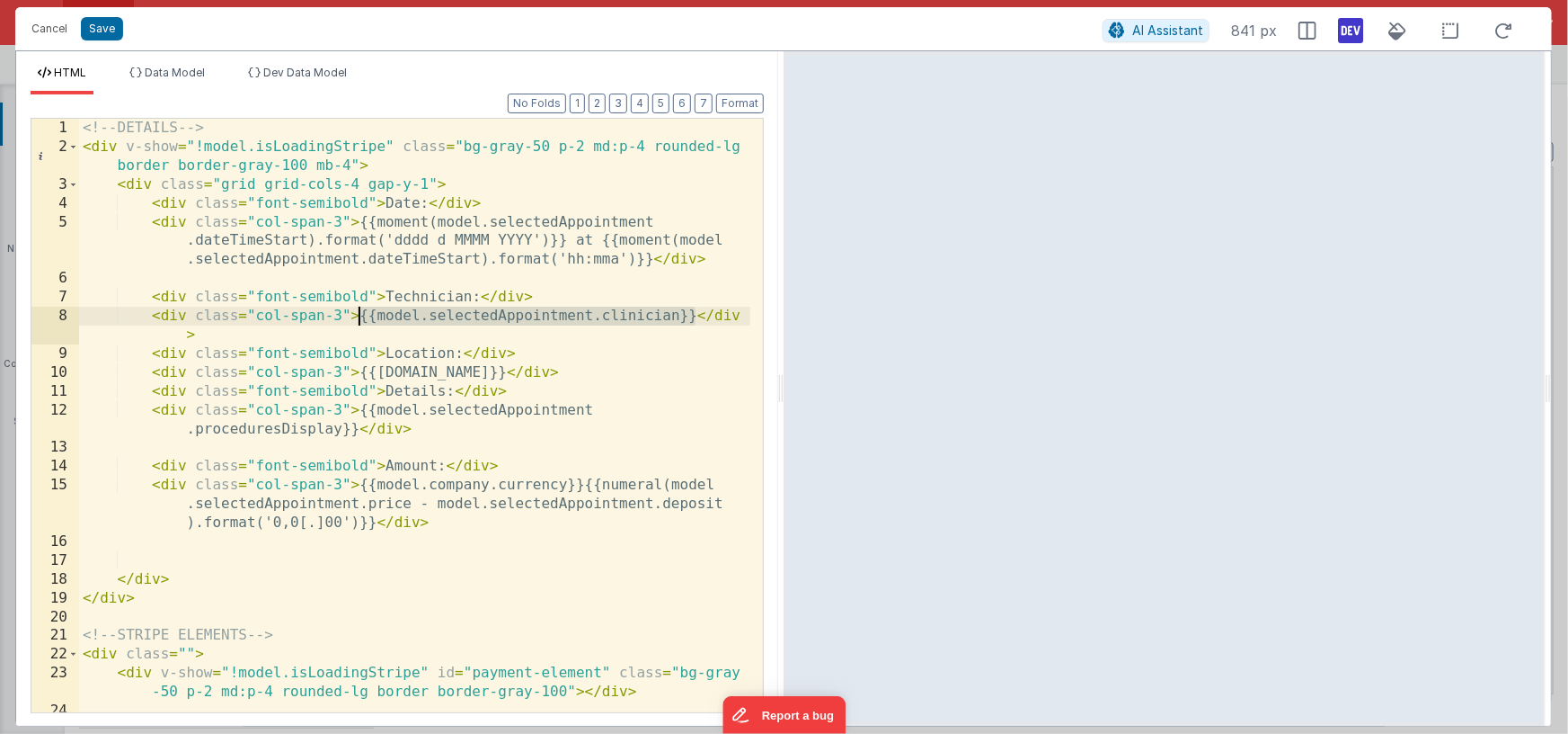
drag, startPoint x: 694, startPoint y: 317, endPoint x: 361, endPoint y: 320, distance: 333.0
click at [361, 320] on div "<!-- DETAILS --> < div v-show = "!model.isLoadingStripe" class = "bg-gray-50 p-…" at bounding box center [414, 434] width 671 height 631
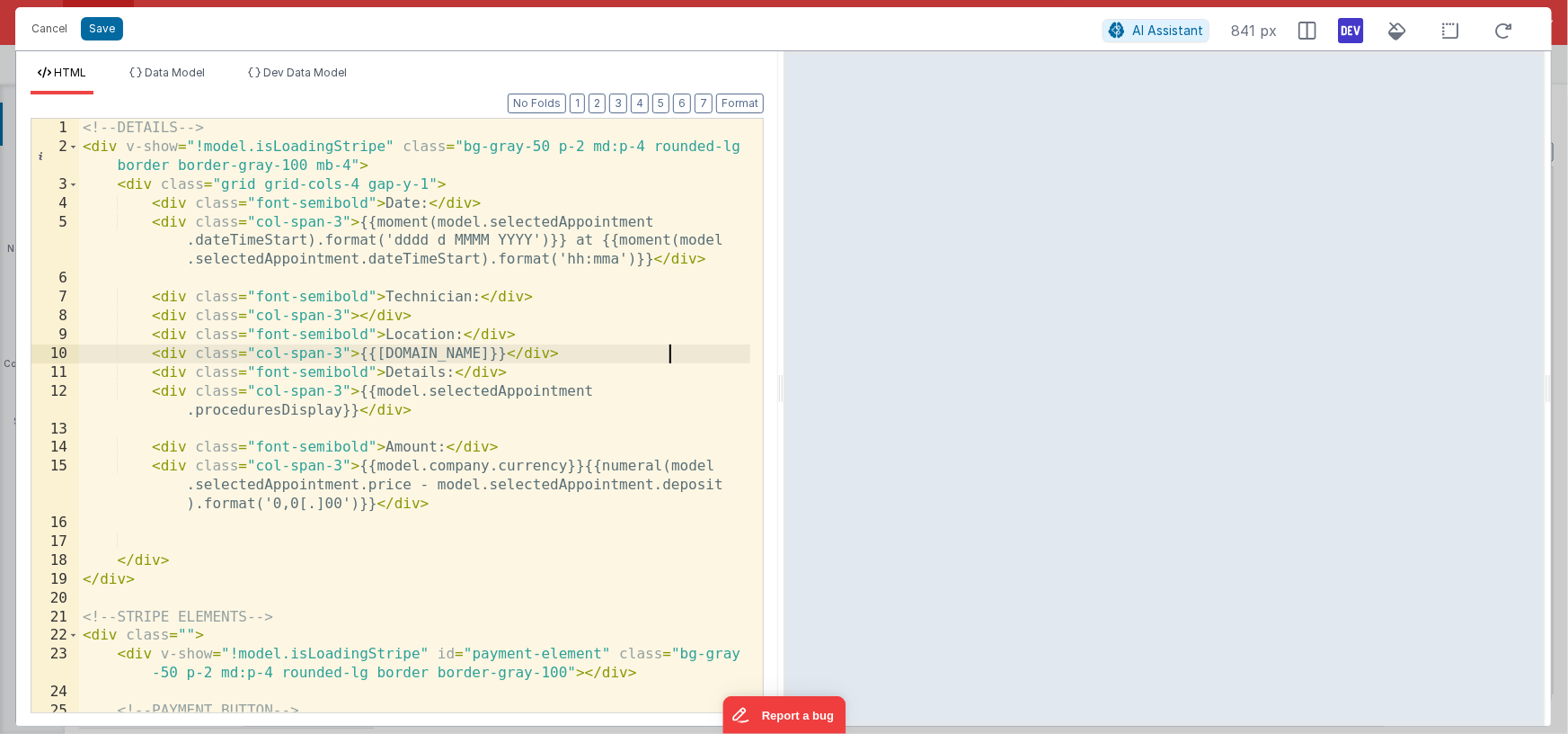
click at [669, 354] on div "<!-- DETAILS --> < div v-show = "!model.isLoadingStripe" class = "bg-gray-50 p-…" at bounding box center [414, 434] width 671 height 631
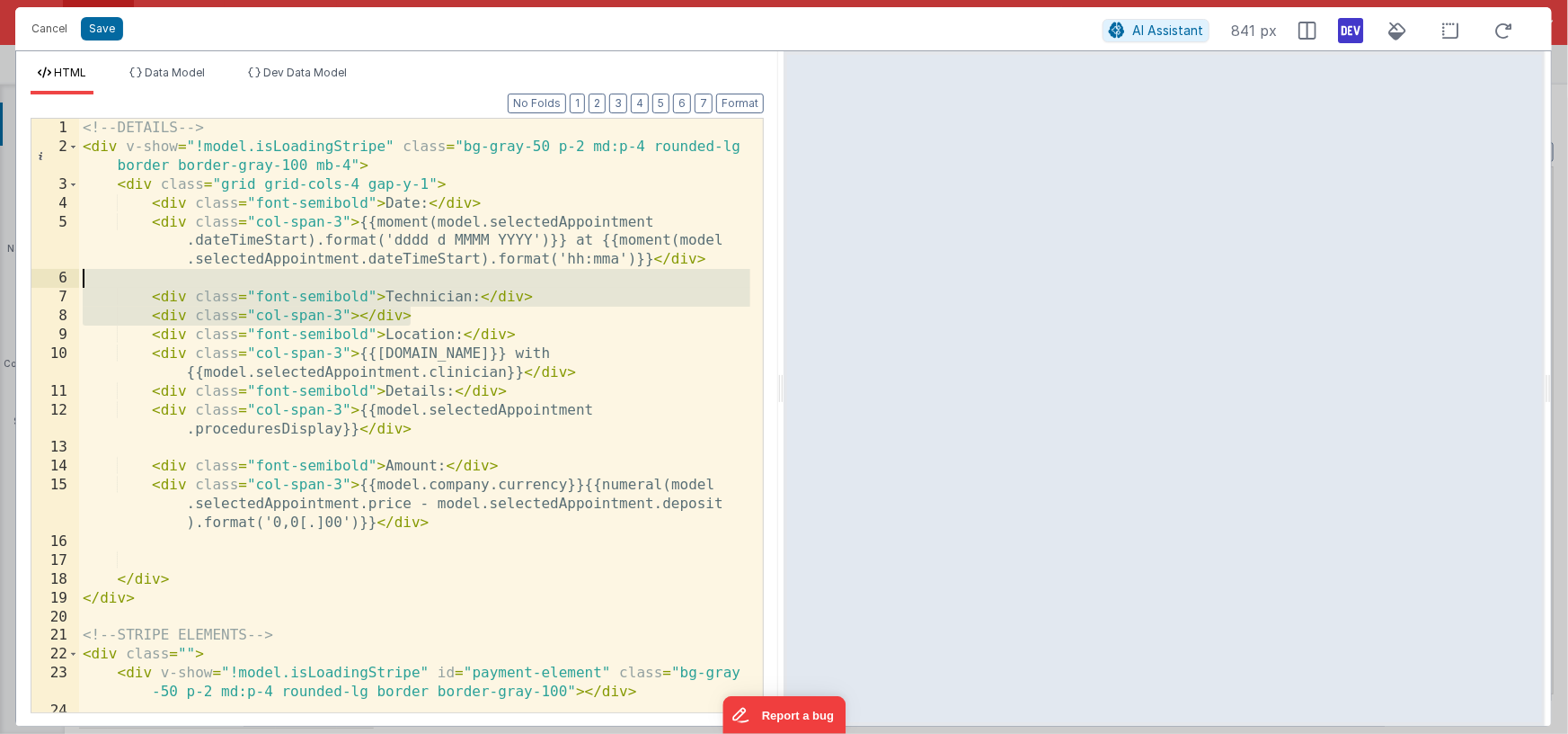
drag, startPoint x: 488, startPoint y: 317, endPoint x: 24, endPoint y: 283, distance: 465.2
click at [24, 283] on div "Format 7 6 5 4 3 2 1 No Folds 1 2 3 4 5 6 7 8 9 10 11 12 13 14 15 16 17 18 19 2…" at bounding box center [396, 410] width 762 height 631
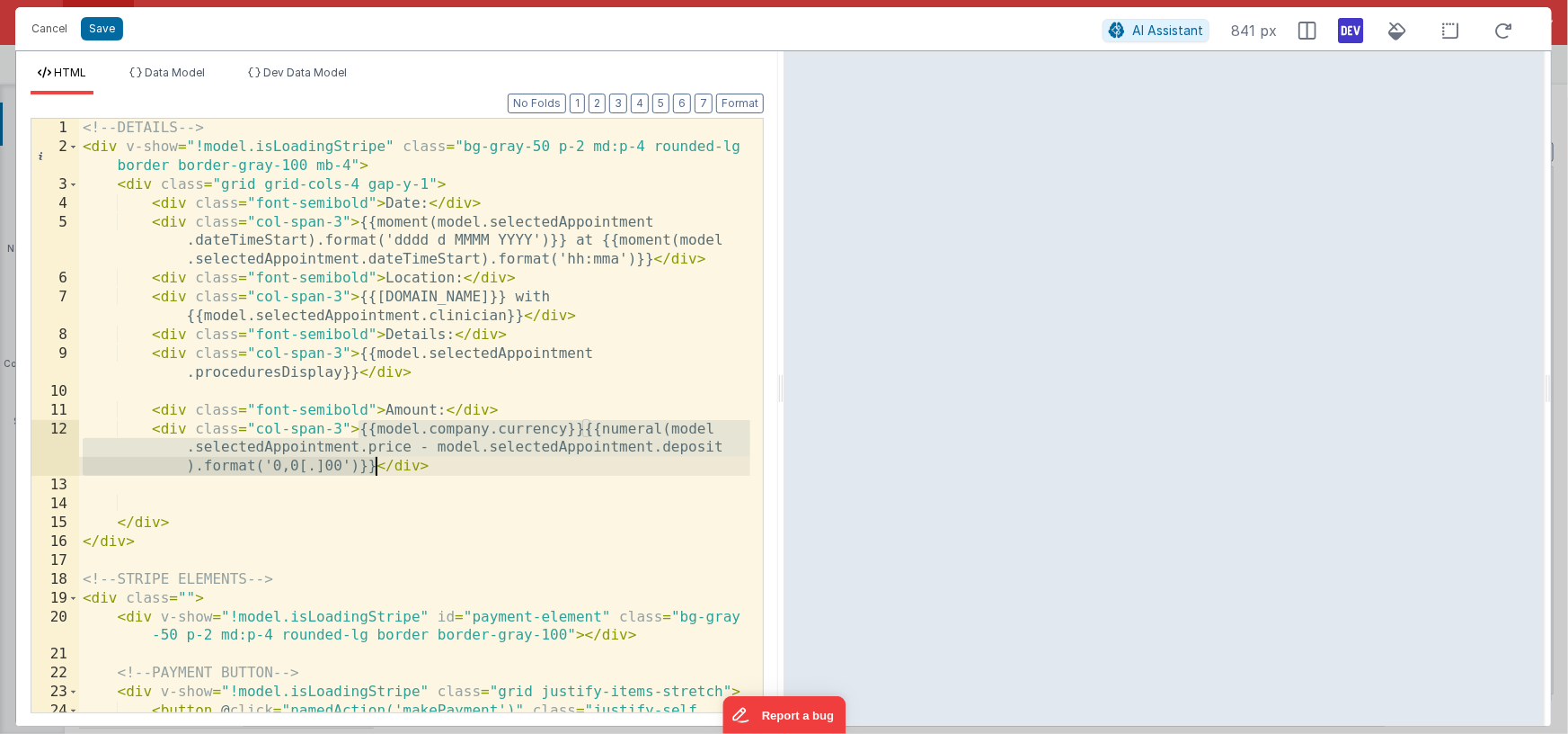
drag, startPoint x: 360, startPoint y: 430, endPoint x: 375, endPoint y: 461, distance: 34.4
click at [375, 461] on div "<!-- DETAILS --> < div v-show = "!model.isLoadingStripe" class = "bg-gray-50 p-…" at bounding box center [414, 453] width 671 height 669
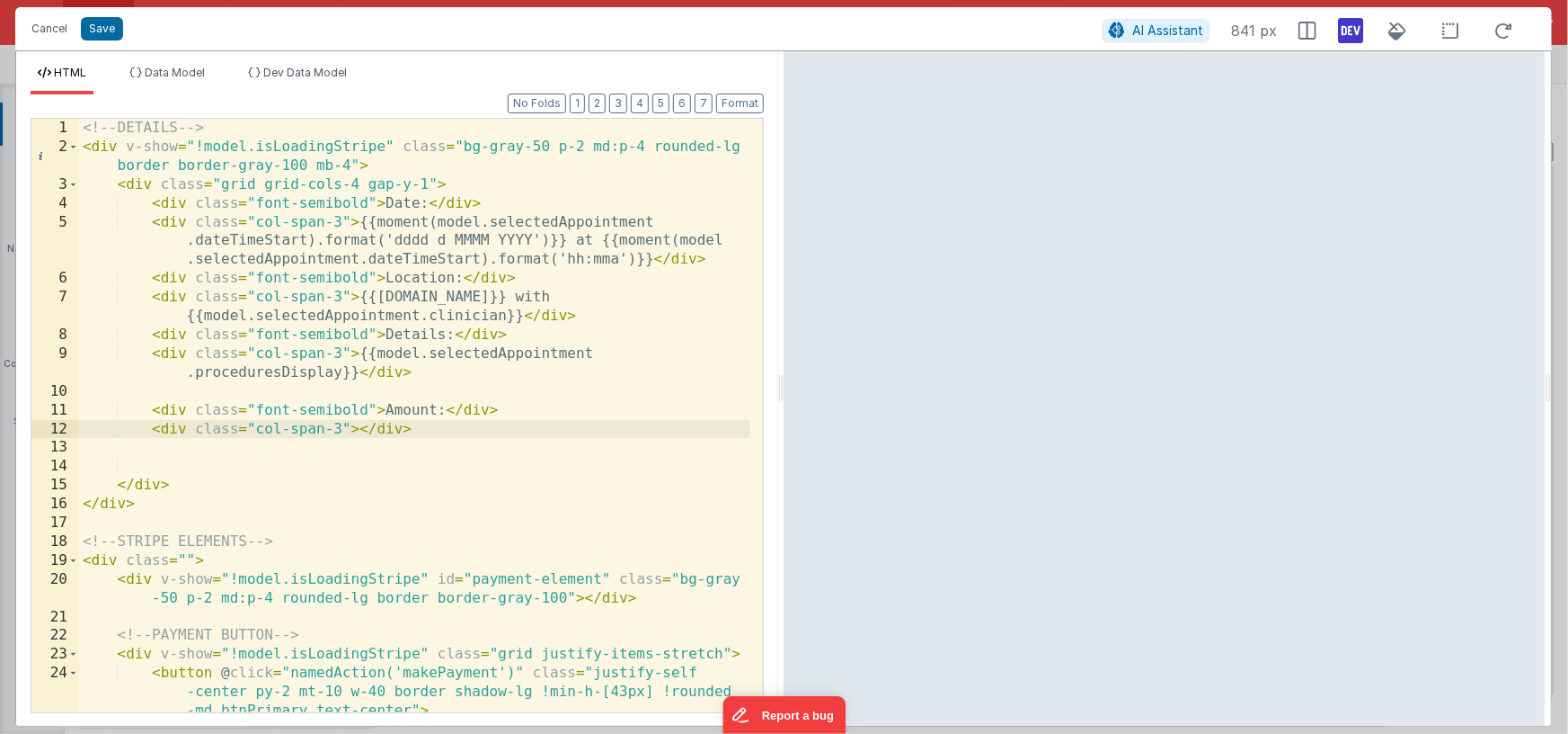
click at [359, 353] on div "<!-- DETAILS --> < div v-show = "!model.isLoadingStripe" class = "bg-gray-50 p-…" at bounding box center [414, 434] width 671 height 631
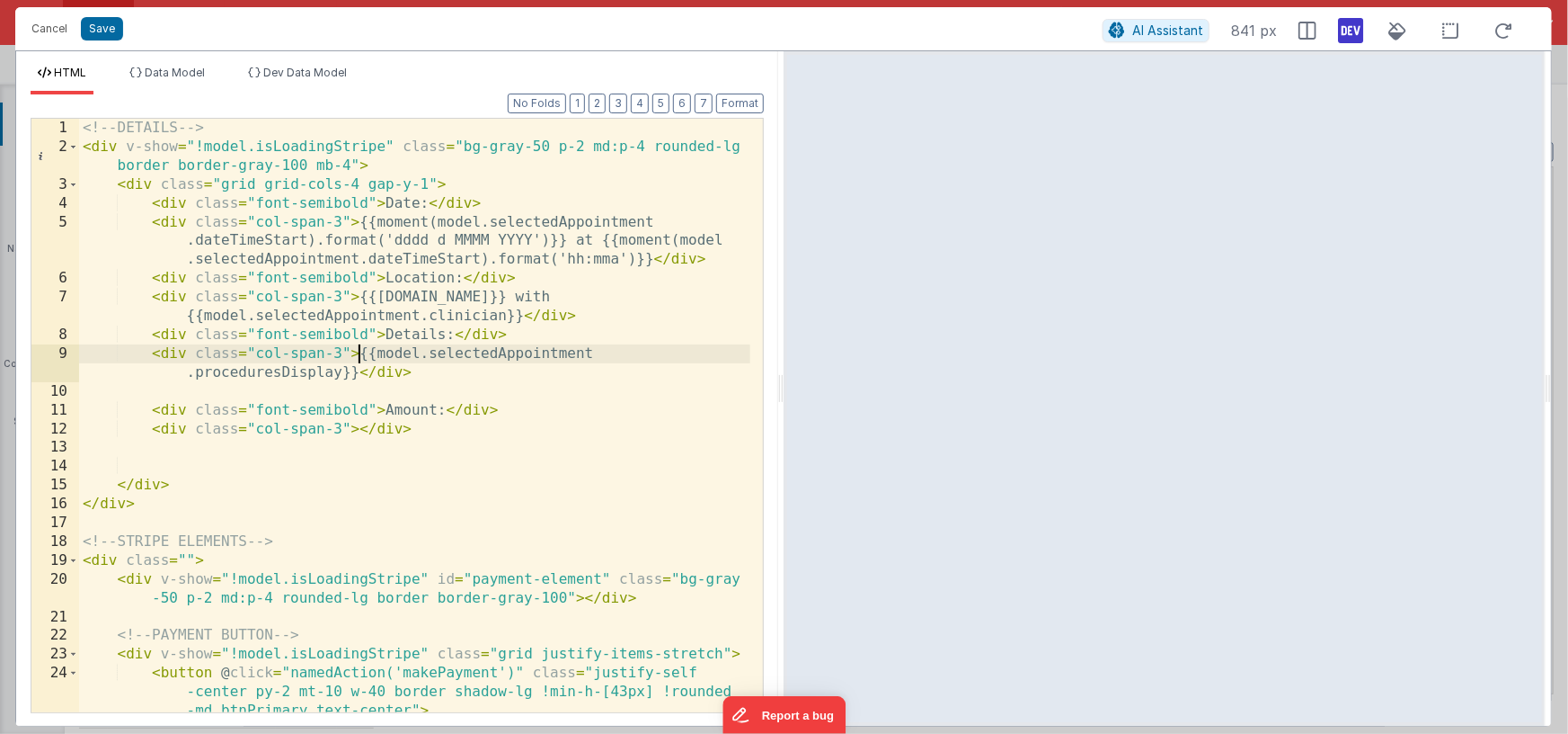
paste textarea
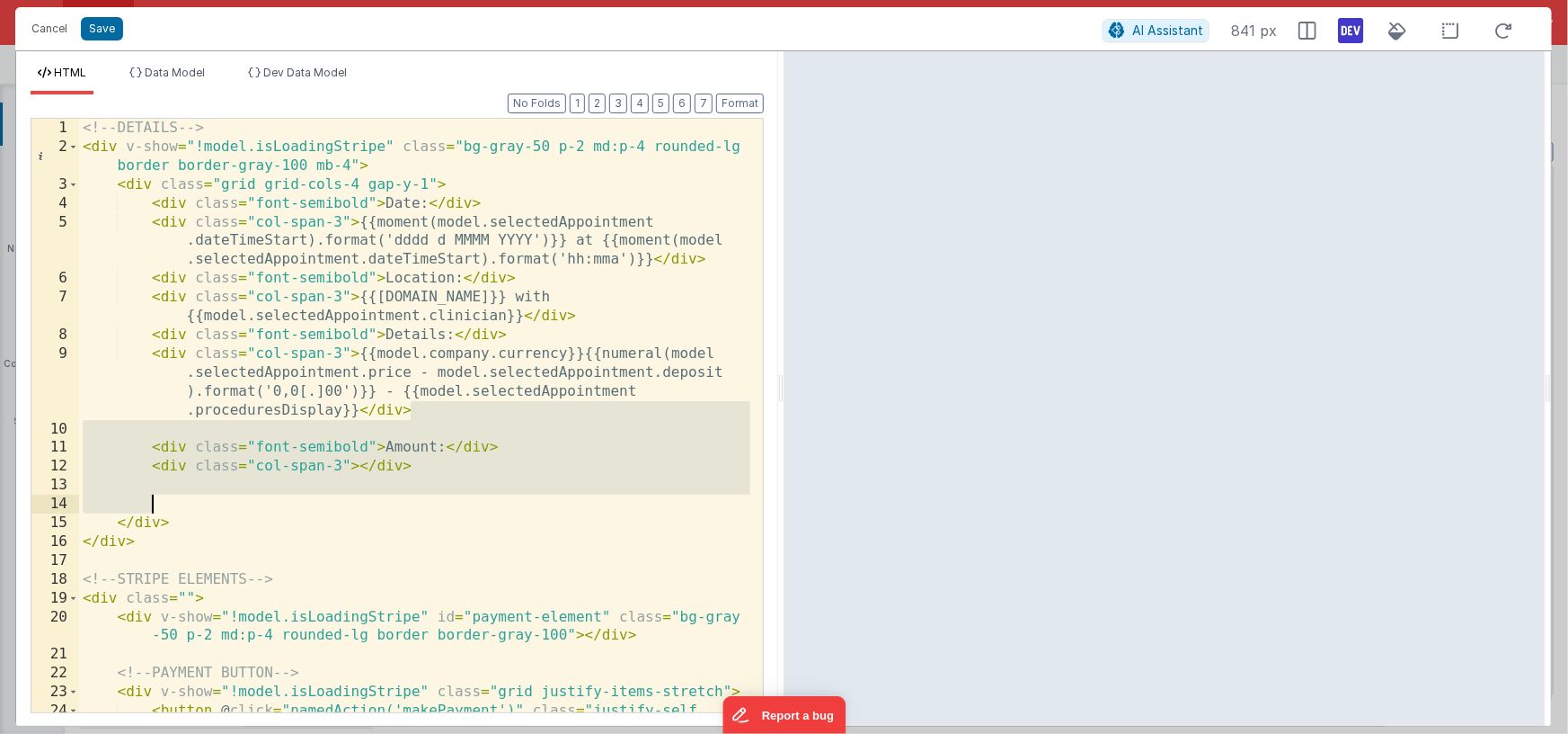
drag, startPoint x: 428, startPoint y: 414, endPoint x: 442, endPoint y: 501, distance: 88.1
click at [442, 501] on div "<!-- DETAILS --> < div v-show = "!model.isLoadingStripe" class = "bg-gray-50 p-…" at bounding box center [414, 453] width 671 height 669
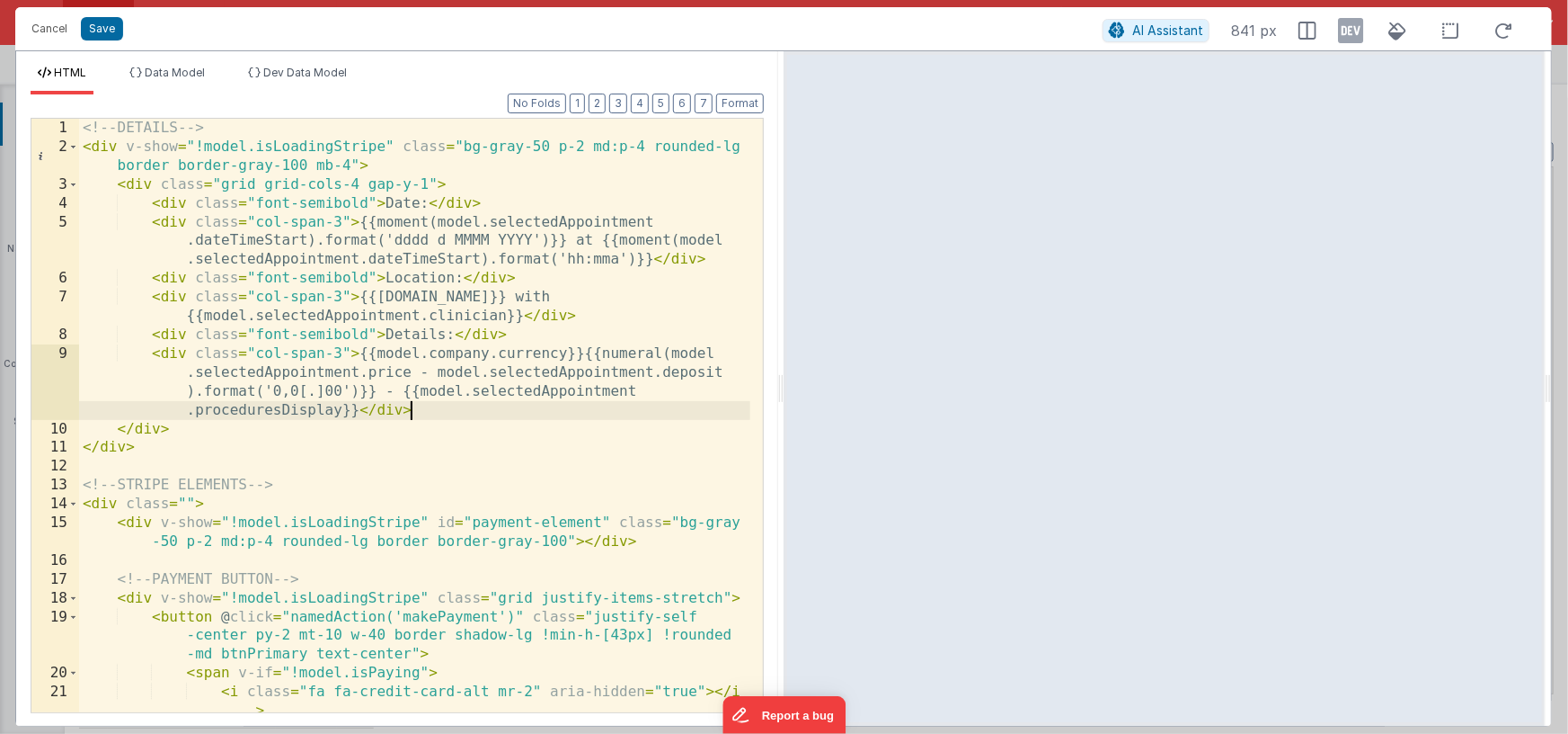
click at [1346, 29] on icon at bounding box center [1350, 30] width 25 height 29
click at [670, 337] on div "<!-- DETAILS --> < div v-show = "!model.isLoadingStripe" class = "bg-gray-50 p-…" at bounding box center [414, 434] width 671 height 631
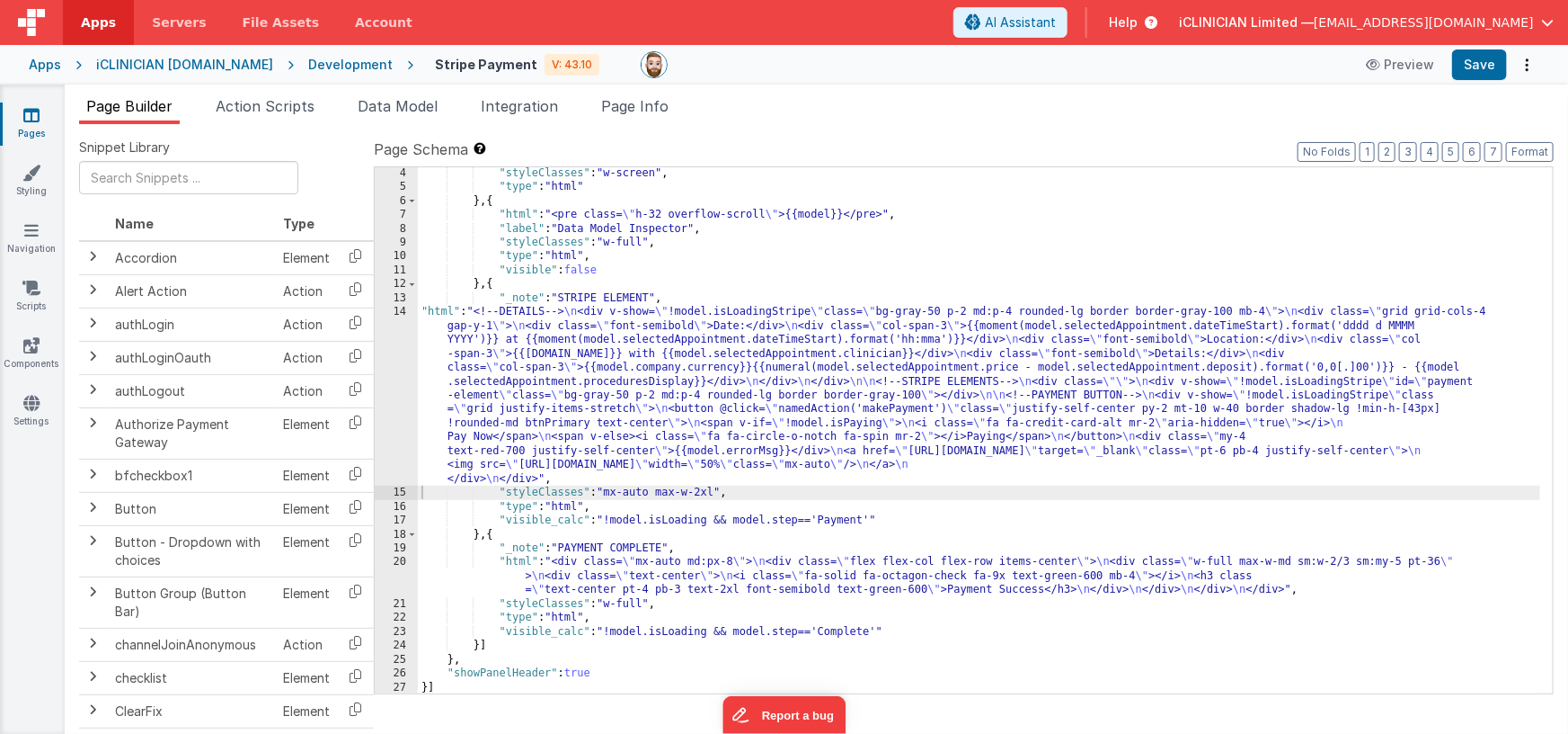
scroll to position [42, 0]
click at [621, 103] on span "Page Info" at bounding box center [636, 106] width 68 height 18
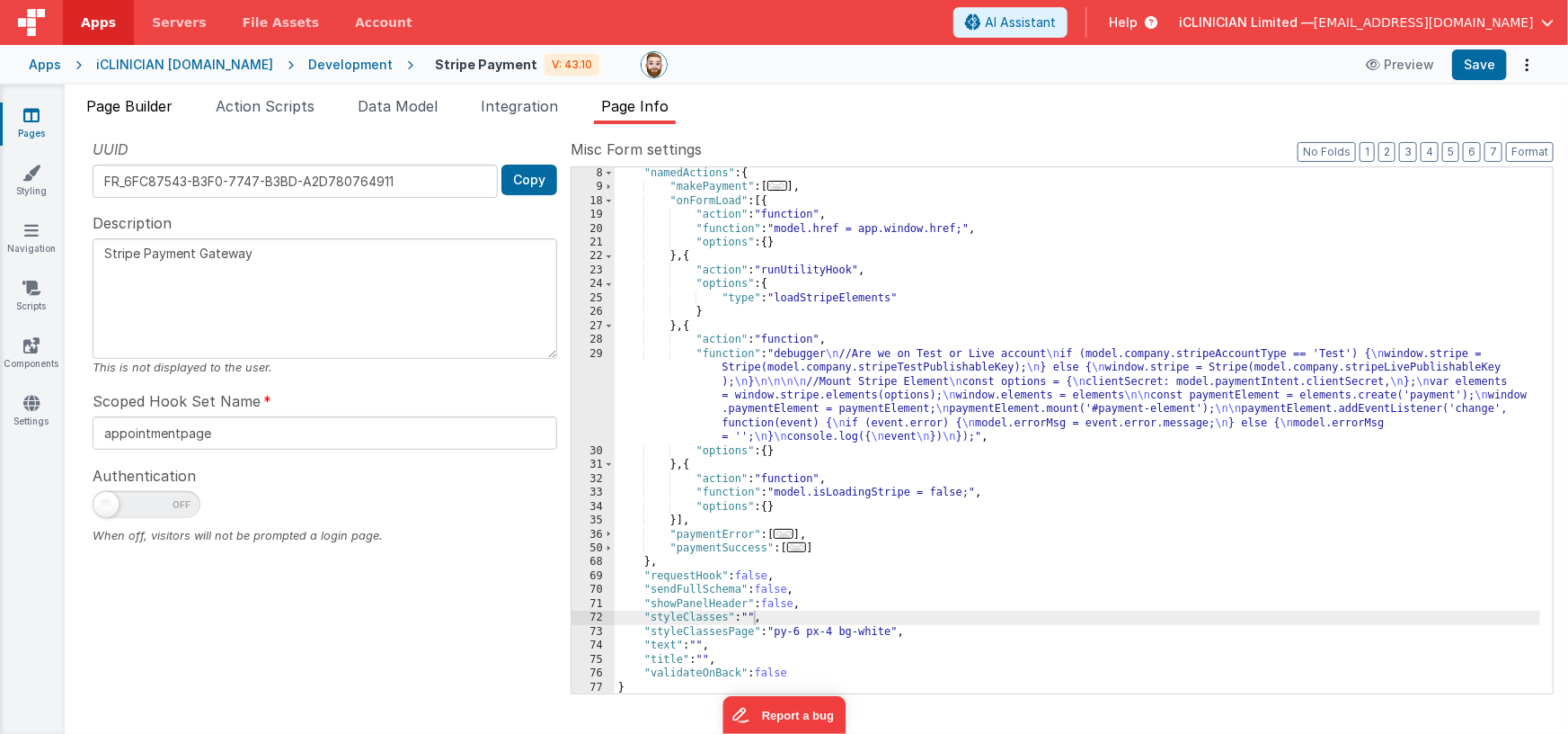
click at [162, 106] on span "Page Builder" at bounding box center [130, 106] width 87 height 18
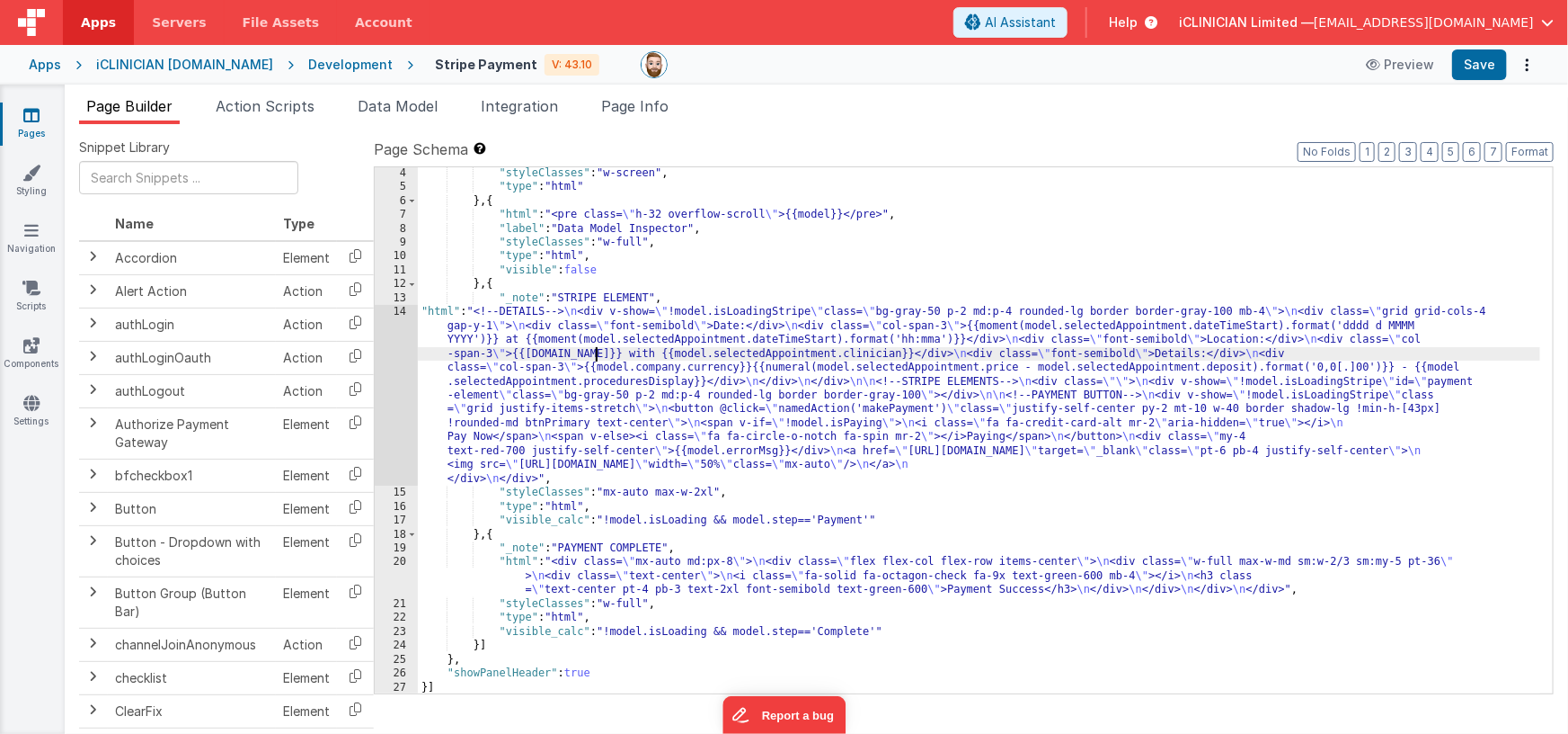
click at [594, 353] on div ""styleClasses" : "w-screen" , "type" : "html" } , { "html" : "<pre class= \" h-…" at bounding box center [979, 444] width 1123 height 555
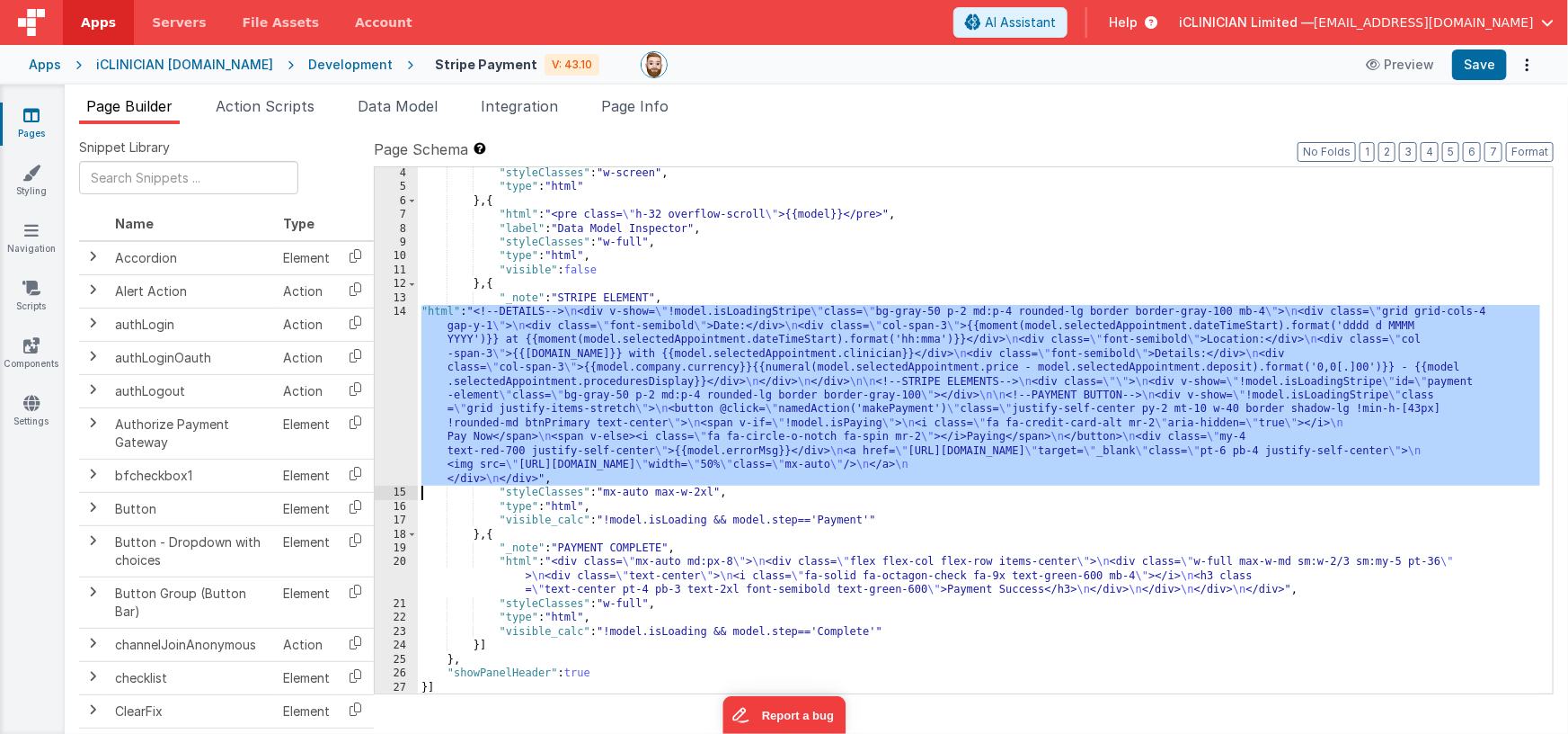
click at [395, 378] on div "14" at bounding box center [396, 396] width 43 height 181
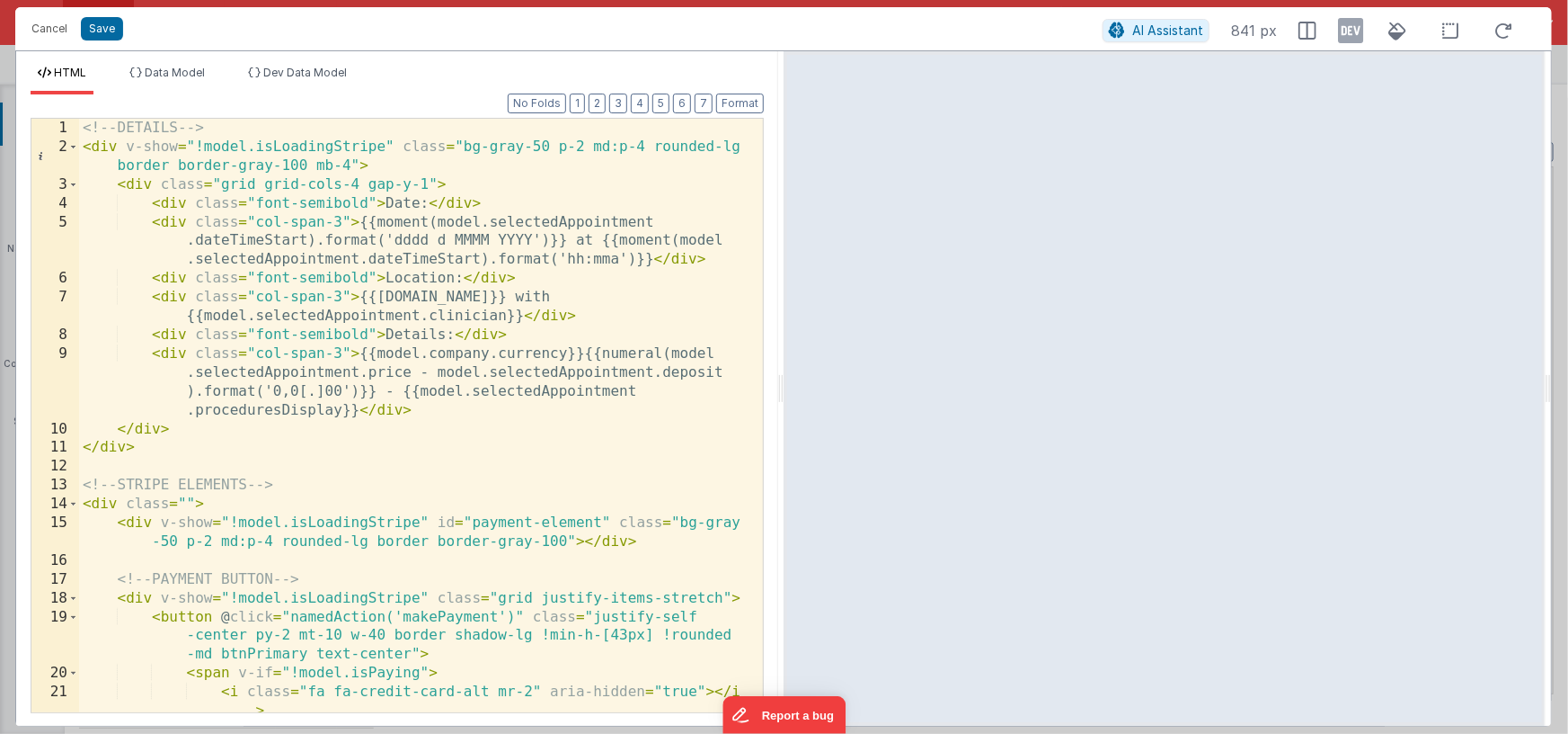
drag, startPoint x: 1350, startPoint y: 33, endPoint x: 1315, endPoint y: 49, distance: 38.5
click at [1350, 33] on icon at bounding box center [1350, 30] width 25 height 29
click at [322, 239] on div "<!-- DETAILS --> < div v-show = "!model.isLoadingStripe" class = "bg-gray-50 p-…" at bounding box center [414, 434] width 671 height 631
click at [549, 241] on div "<!-- DETAILS --> < div v-show = "!model.isLoadingStripe" class = "bg-gray-50 p-…" at bounding box center [414, 434] width 671 height 631
click at [497, 260] on div "<!-- DETAILS --> < div v-show = "!model.isLoadingStripe" class = "bg-gray-50 p-…" at bounding box center [414, 434] width 671 height 631
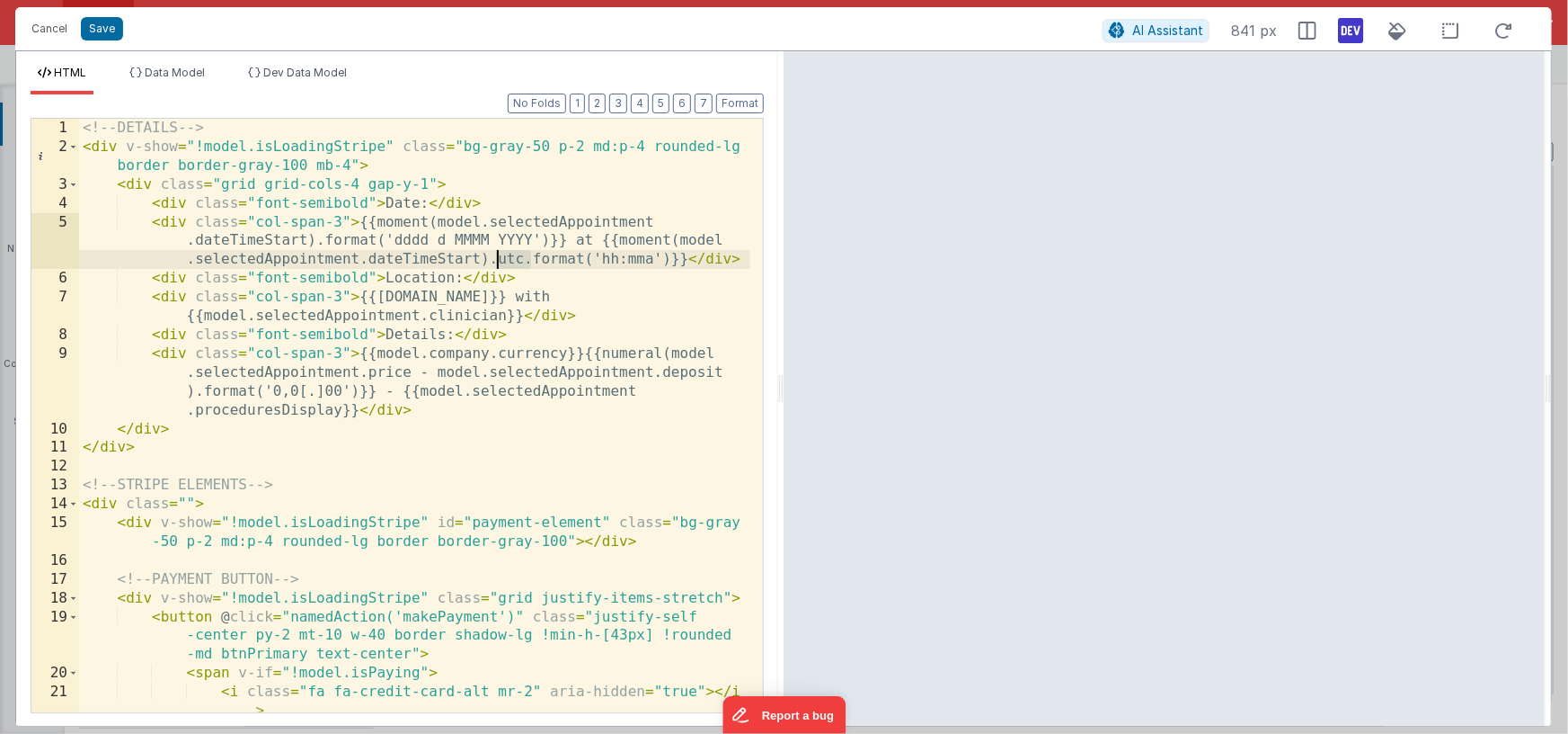
click at [498, 262] on div "<!-- DETAILS --> < div v-show = "!model.isLoadingStripe" class = "bg-gray-50 p-…" at bounding box center [414, 434] width 671 height 631
click at [634, 261] on div "<!-- DETAILS --> < div v-show = "!model.isLoadingStripe" class = "bg-gray-50 p-…" at bounding box center [414, 434] width 671 height 631
click at [668, 243] on div "<!-- DETAILS --> < div v-show = "!model.isLoadingStripe" class = "bg-gray-50 p-…" at bounding box center [414, 434] width 671 height 631
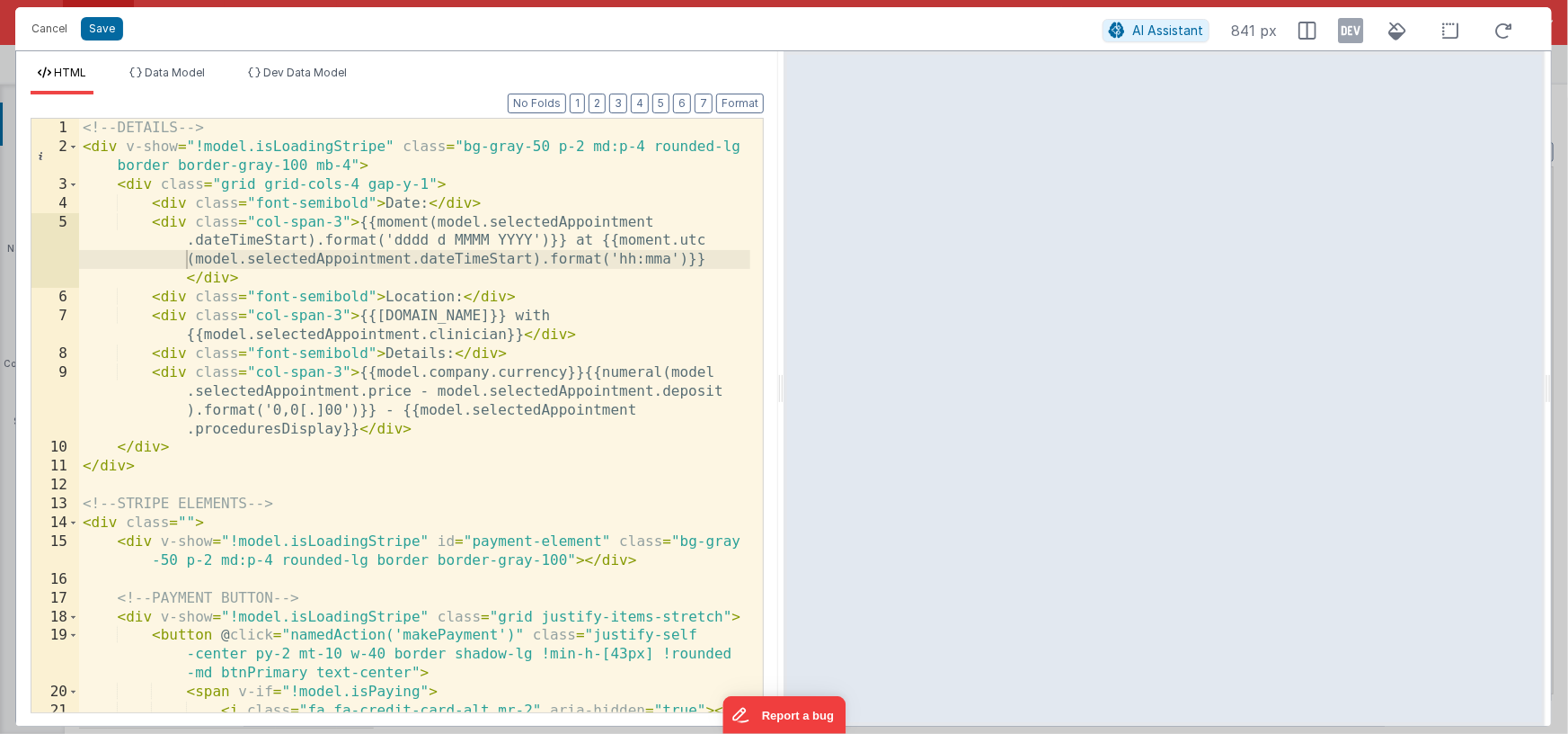
click at [1354, 34] on icon at bounding box center [1350, 30] width 25 height 29
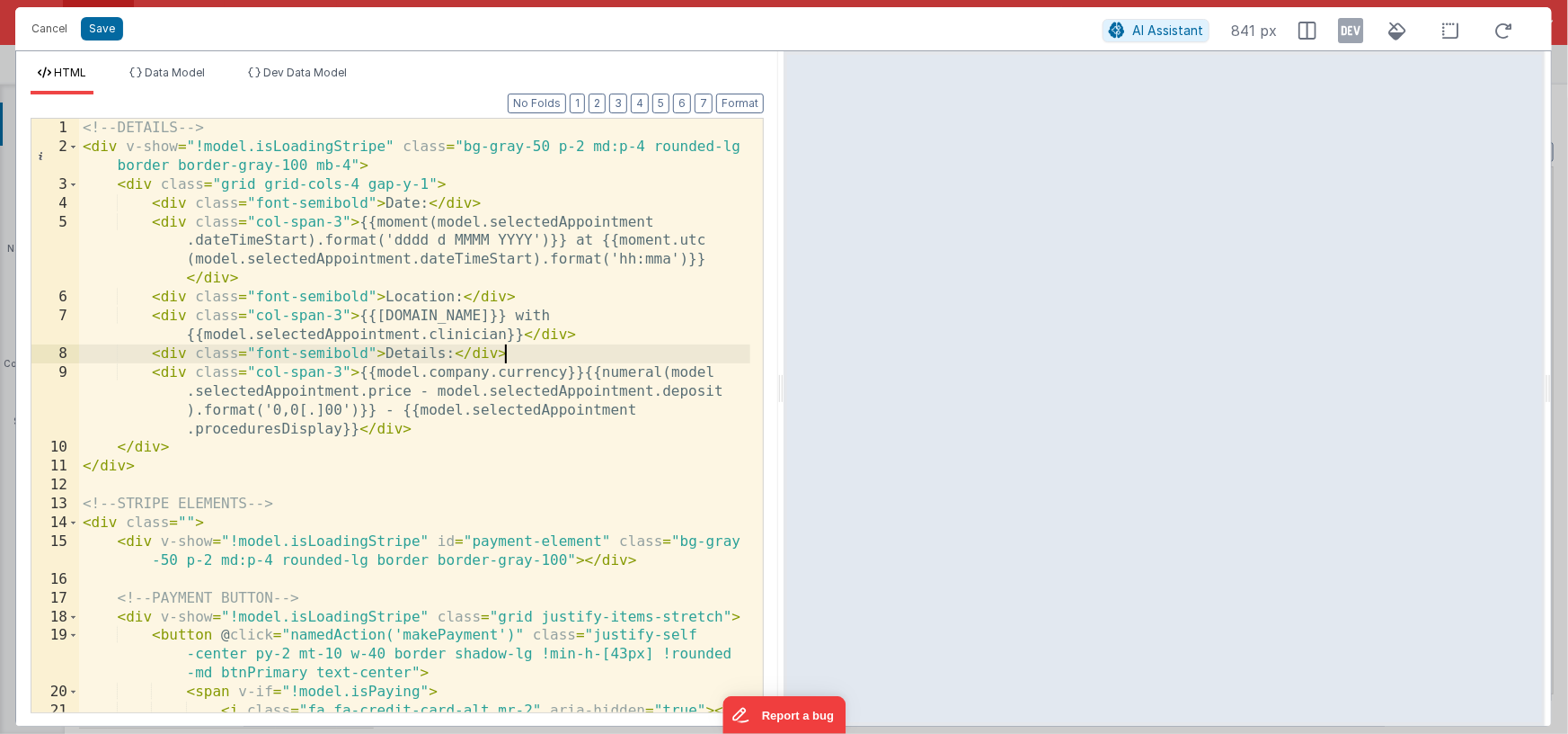
click at [529, 358] on div "<!-- DETAILS --> < div v-show = "!model.isLoadingStripe" class = "bg-gray-50 p-…" at bounding box center [414, 444] width 671 height 650
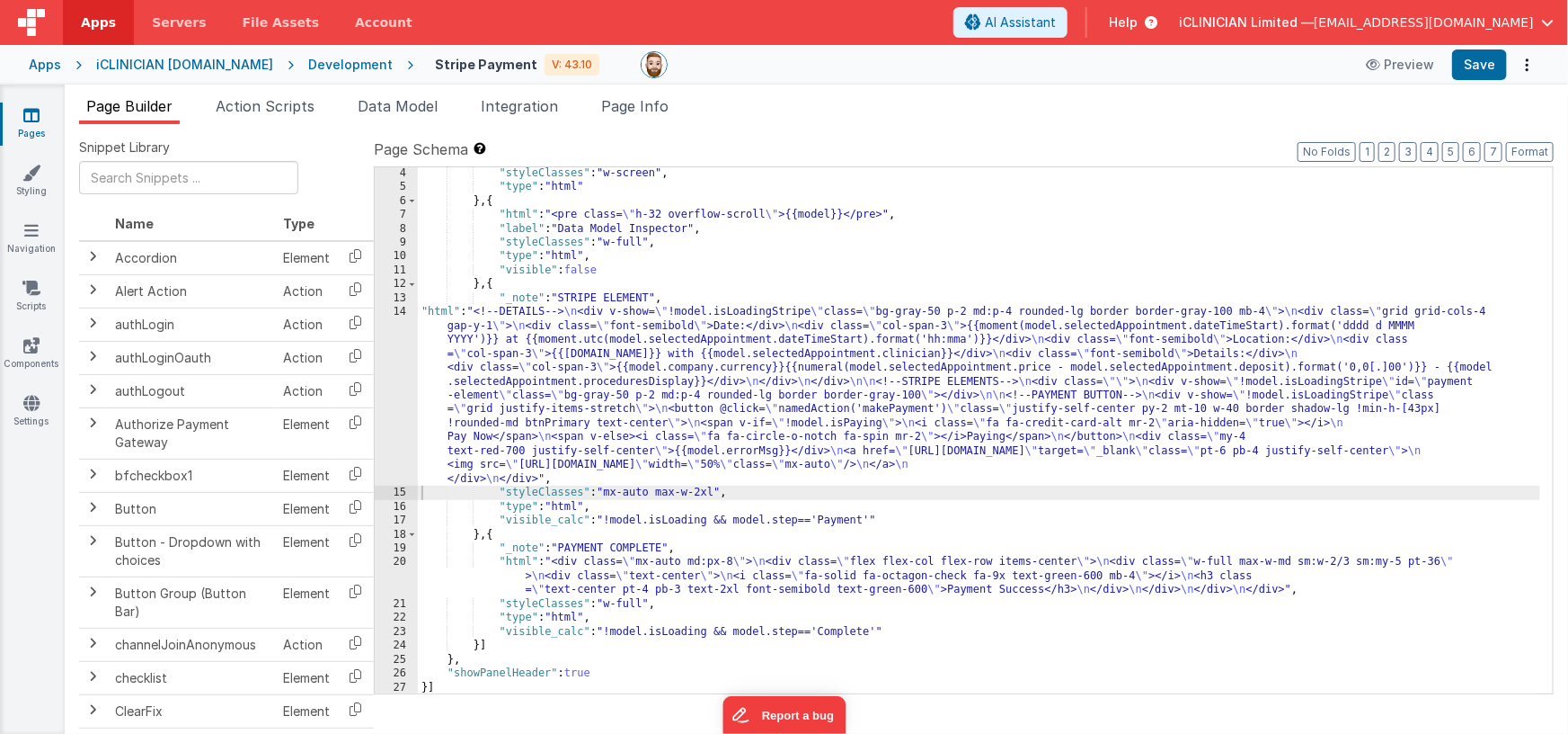
click at [333, 62] on div "Development" at bounding box center [350, 64] width 85 height 18
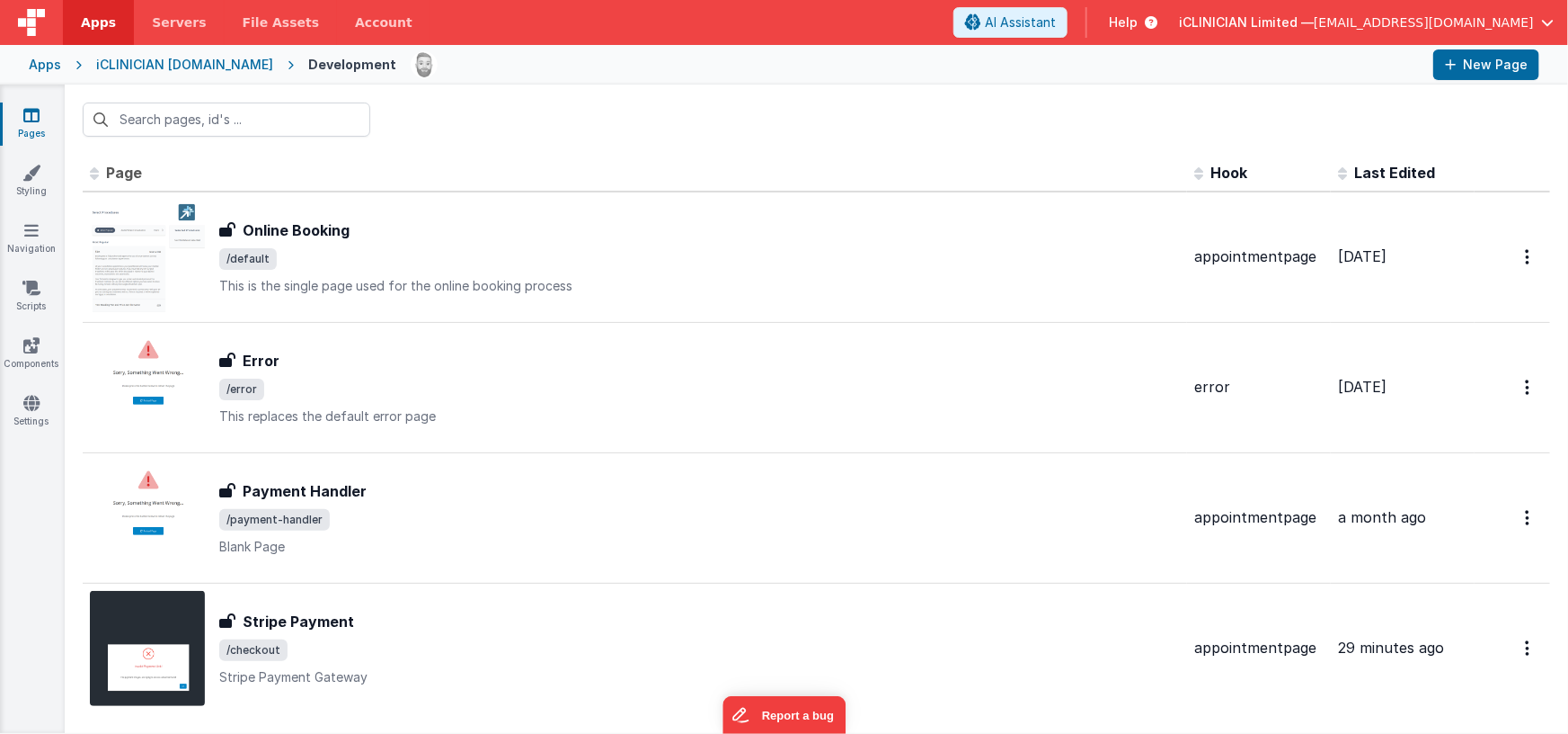
click at [224, 66] on div "iCLINICIAN bookingportal.cloud" at bounding box center [185, 64] width 177 height 18
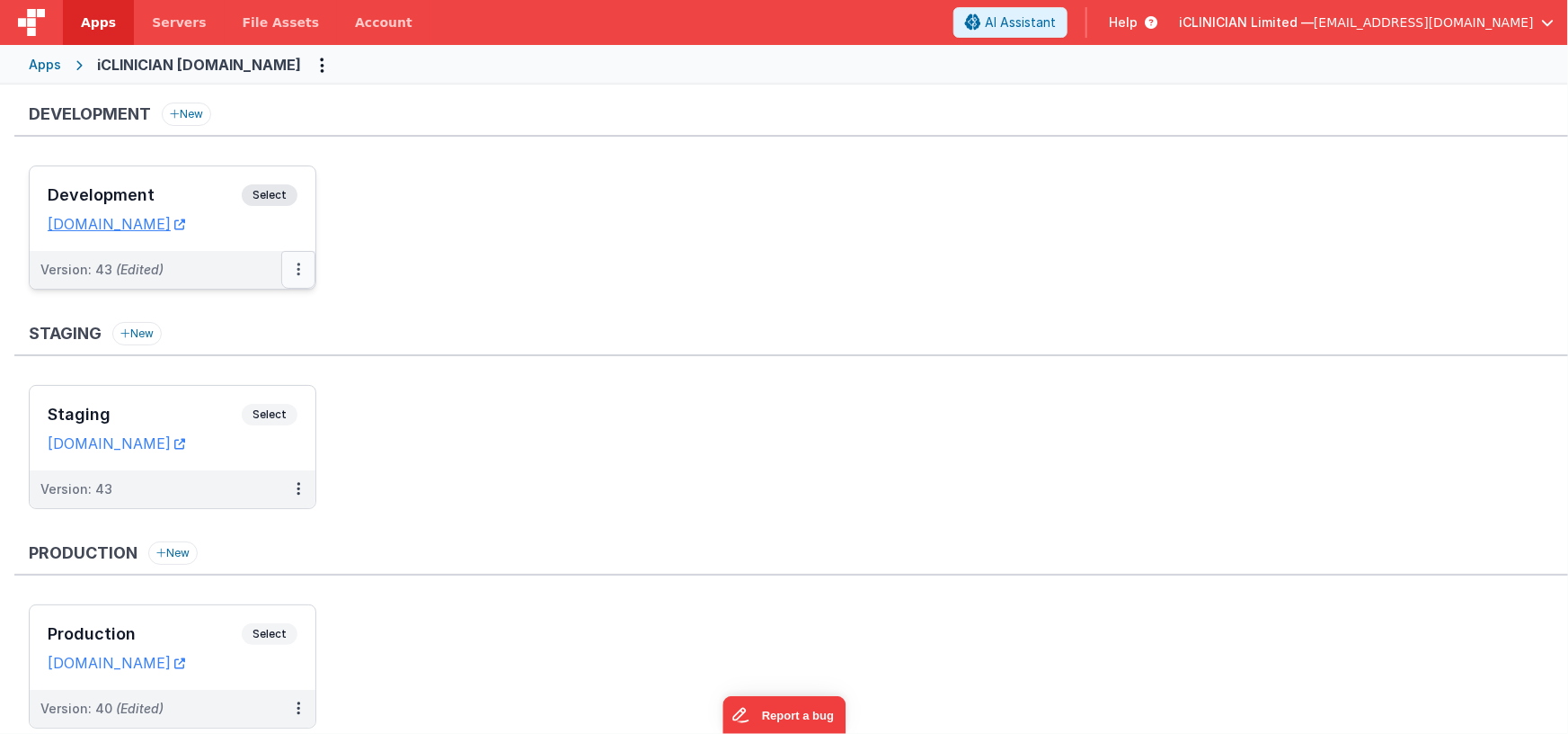
click at [300, 266] on button at bounding box center [299, 269] width 34 height 38
click at [265, 381] on link "Deploy..." at bounding box center [236, 375] width 158 height 32
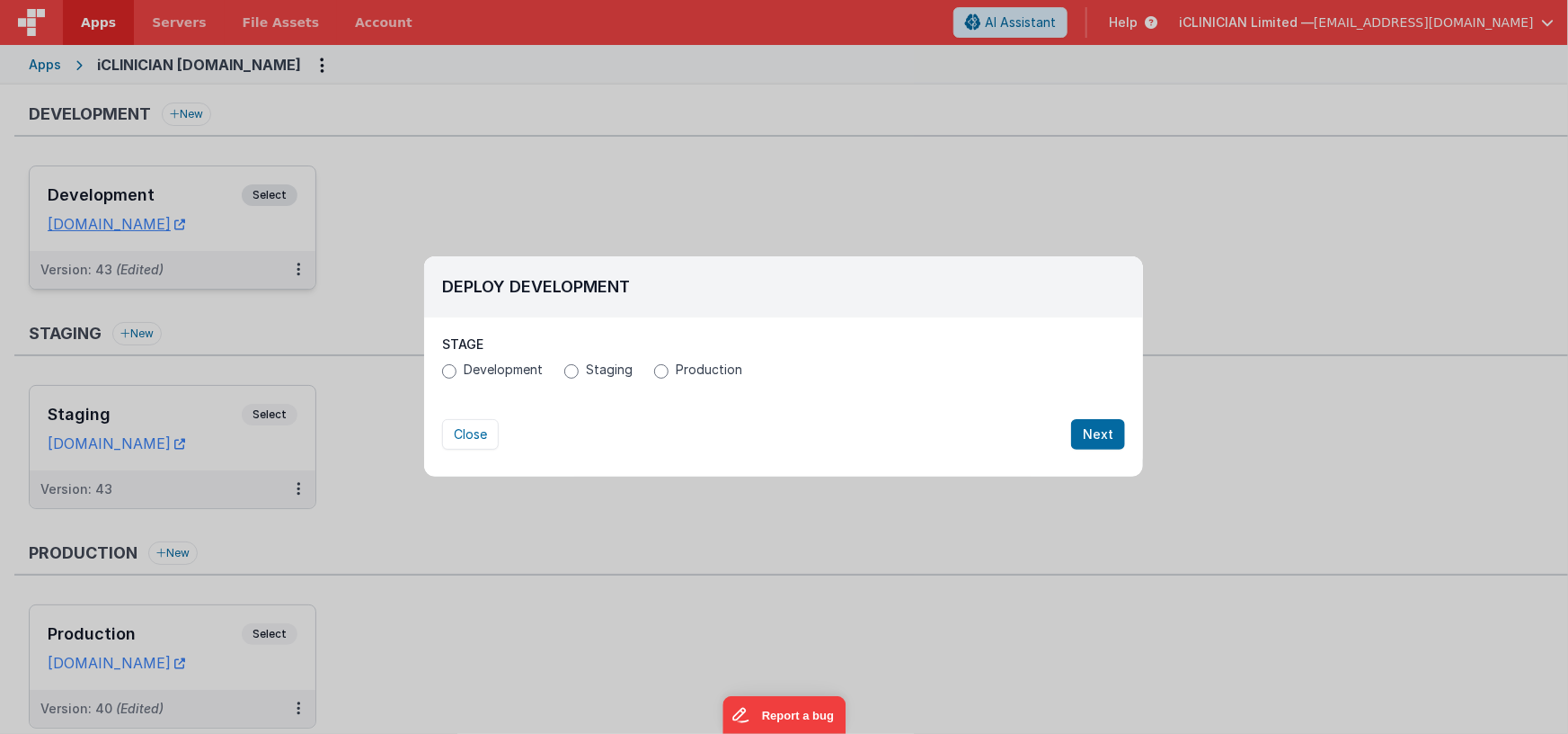
click at [588, 373] on span "Staging" at bounding box center [609, 369] width 47 height 18
click at [579, 373] on input "Staging" at bounding box center [571, 371] width 14 height 14
radio input "true"
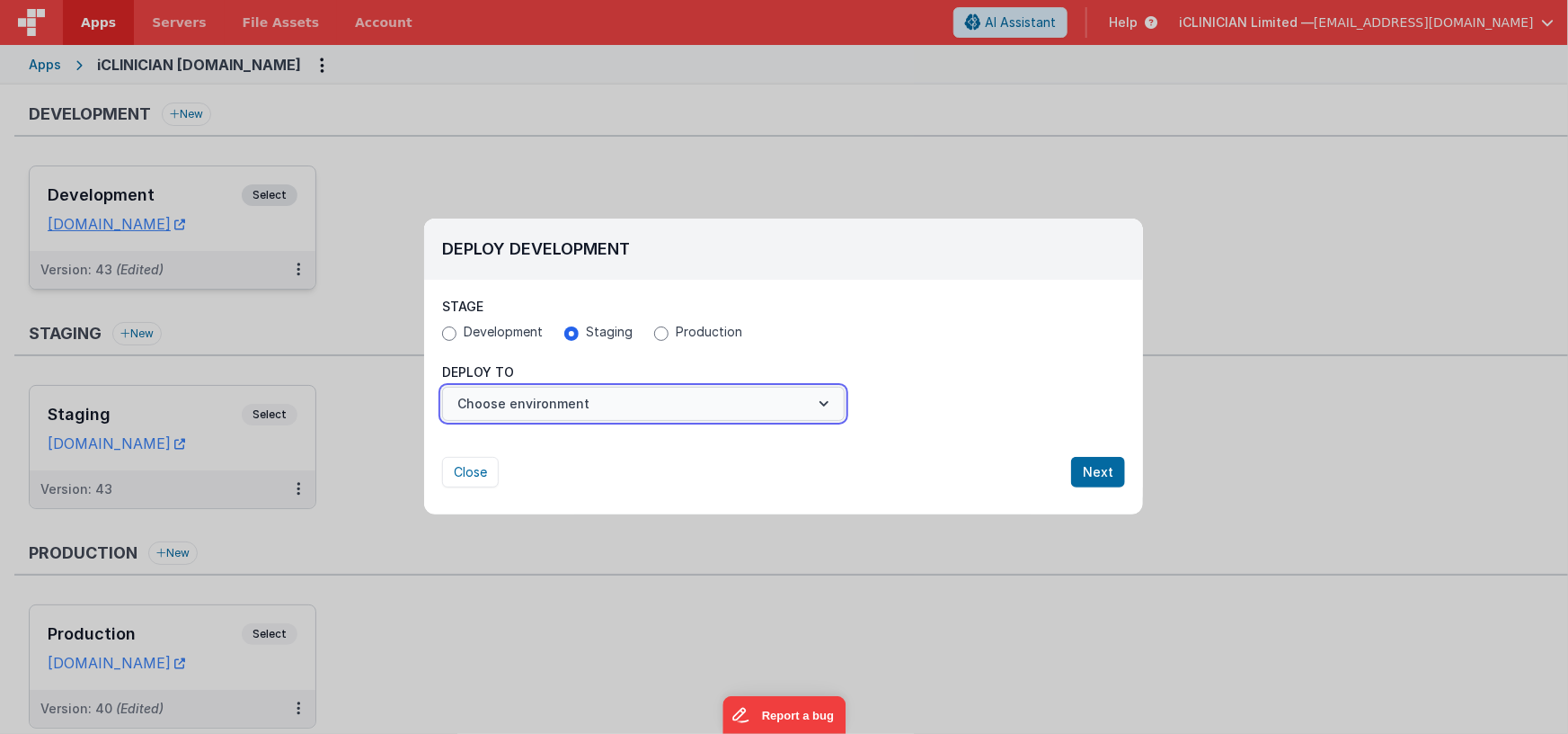
click at [573, 397] on button "Choose environment" at bounding box center [644, 403] width 403 height 34
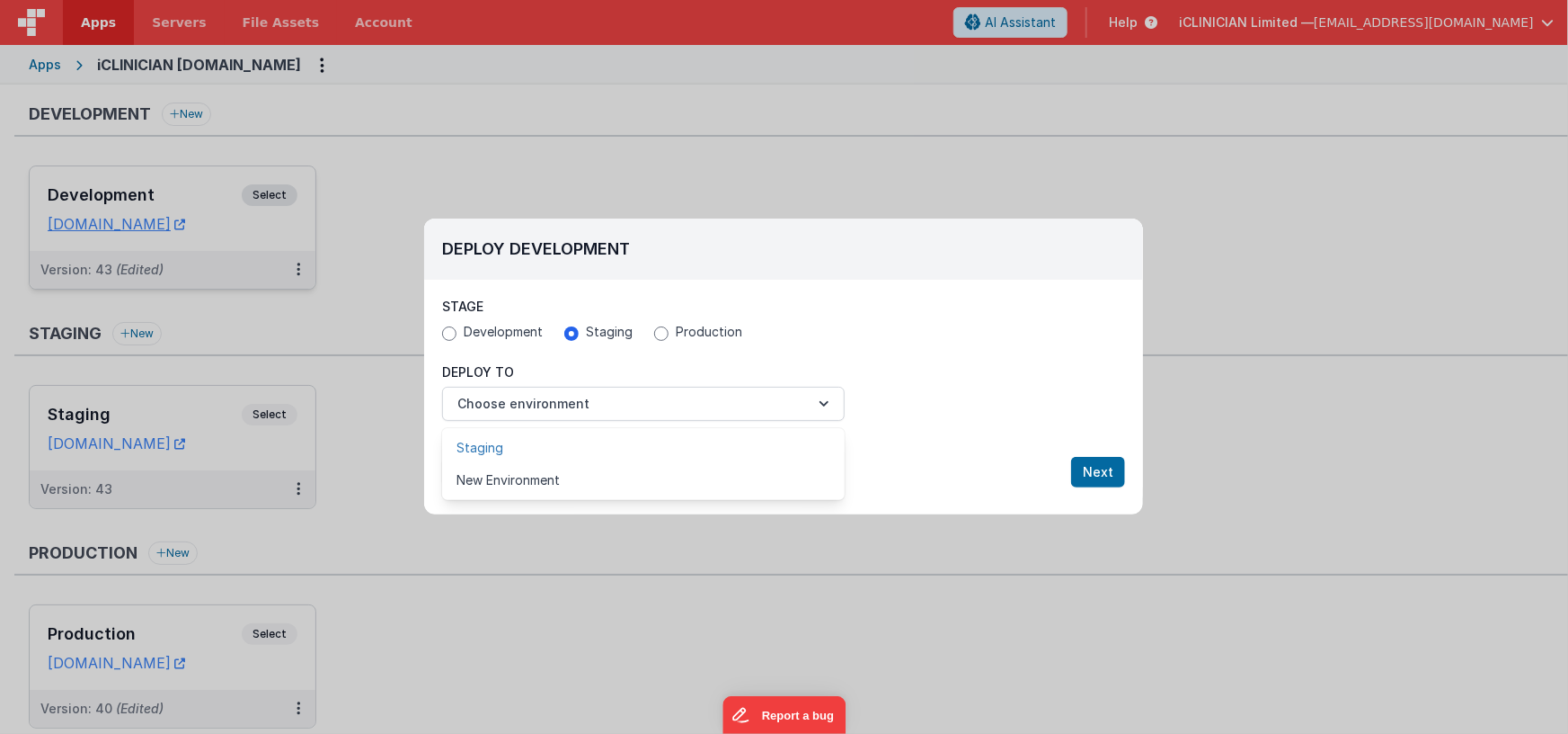
click at [554, 449] on link "Staging" at bounding box center [644, 448] width 403 height 32
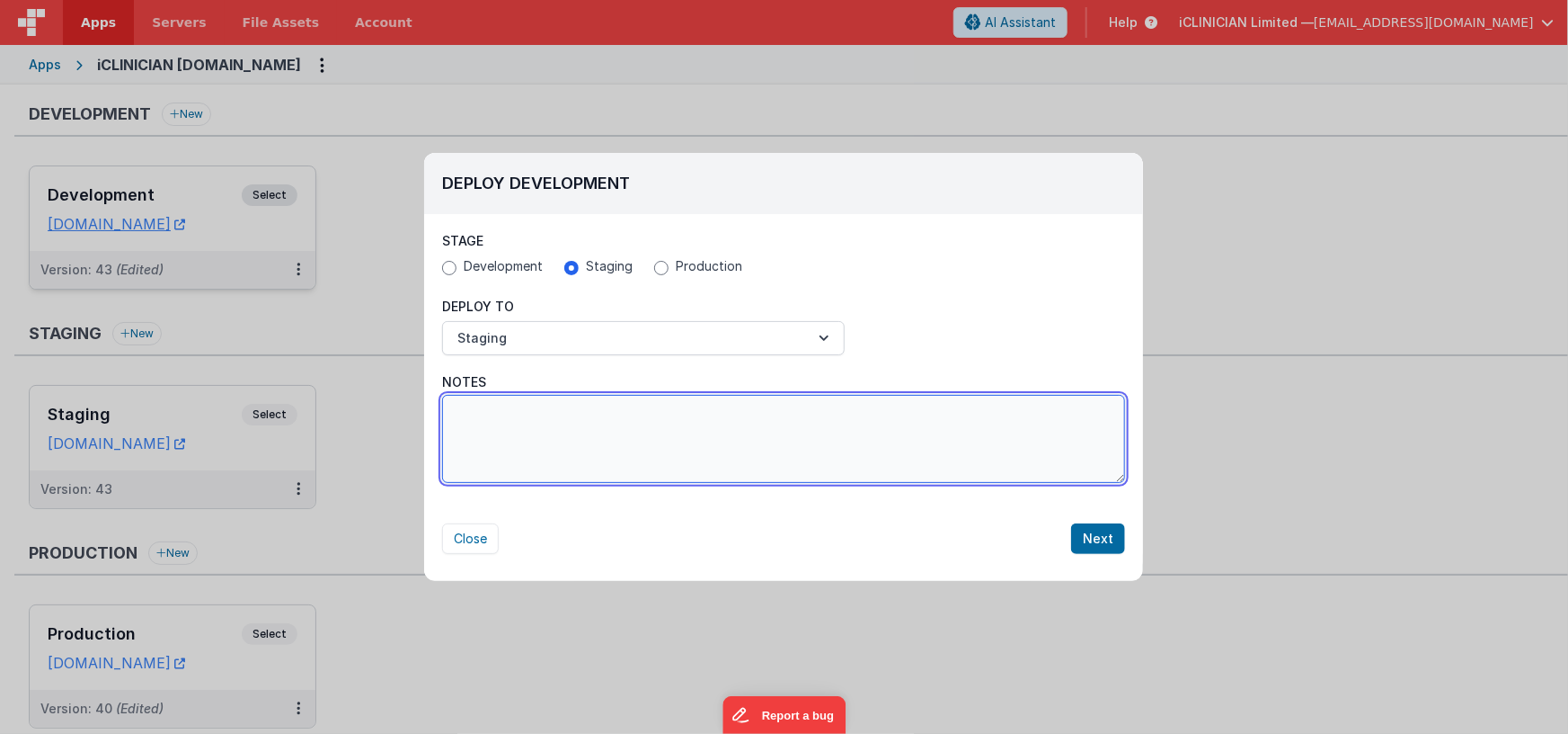
click at [592, 447] on textarea "Notes" at bounding box center [784, 439] width 683 height 89
type textarea "Added the Stripe Psge for KBP balance payments"
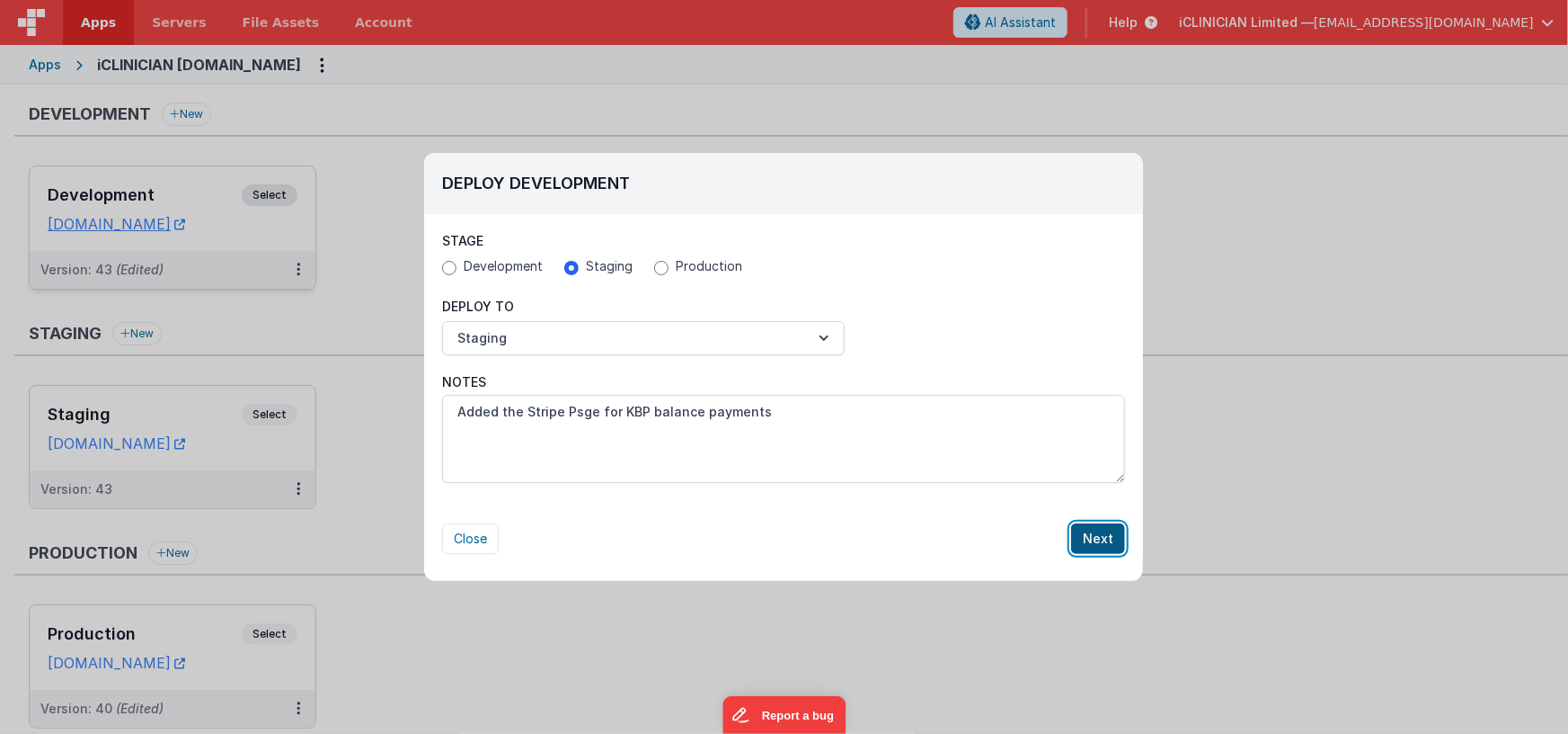
click at [1109, 533] on button "Next" at bounding box center [1098, 538] width 54 height 30
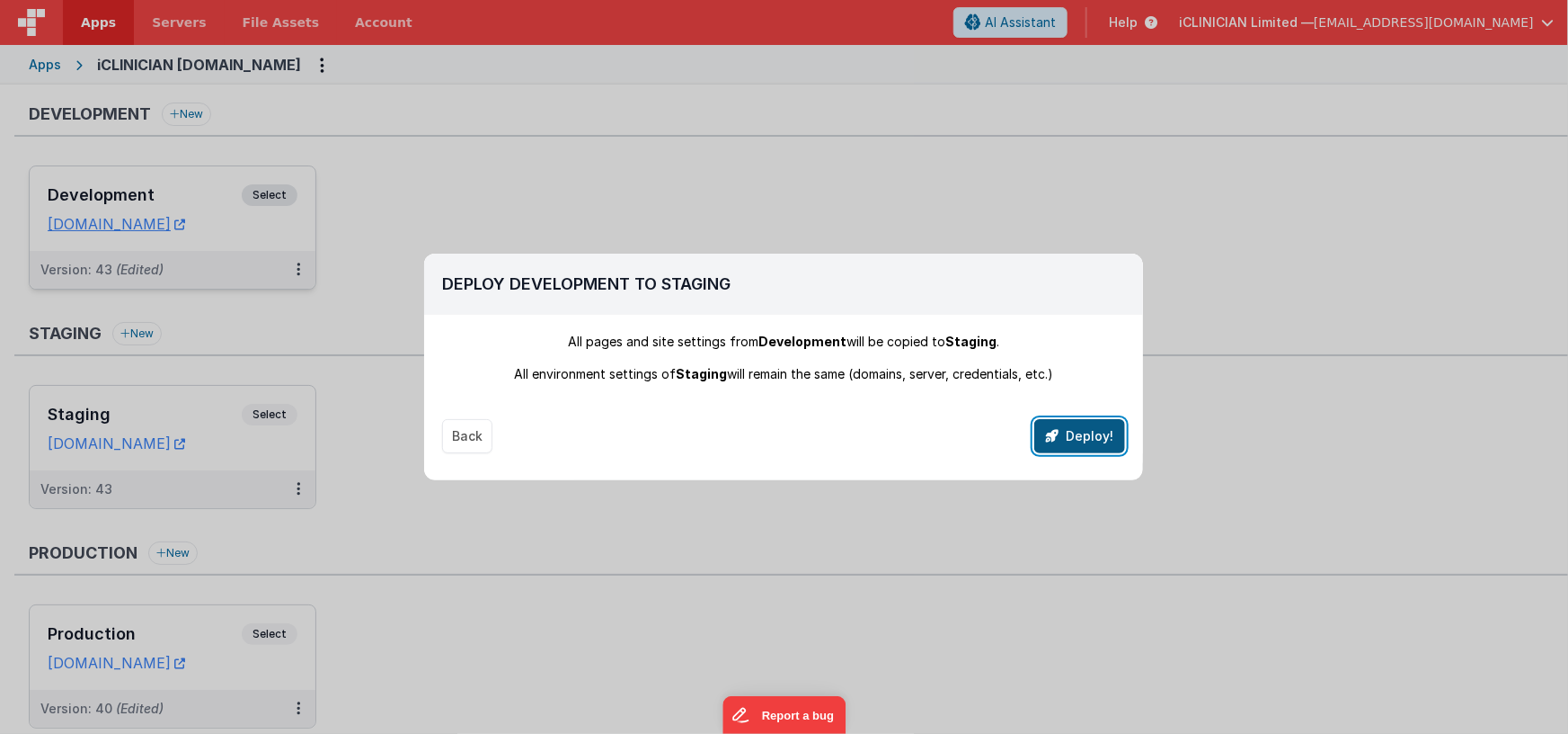
click at [1098, 429] on button "Deploy!" at bounding box center [1080, 436] width 90 height 34
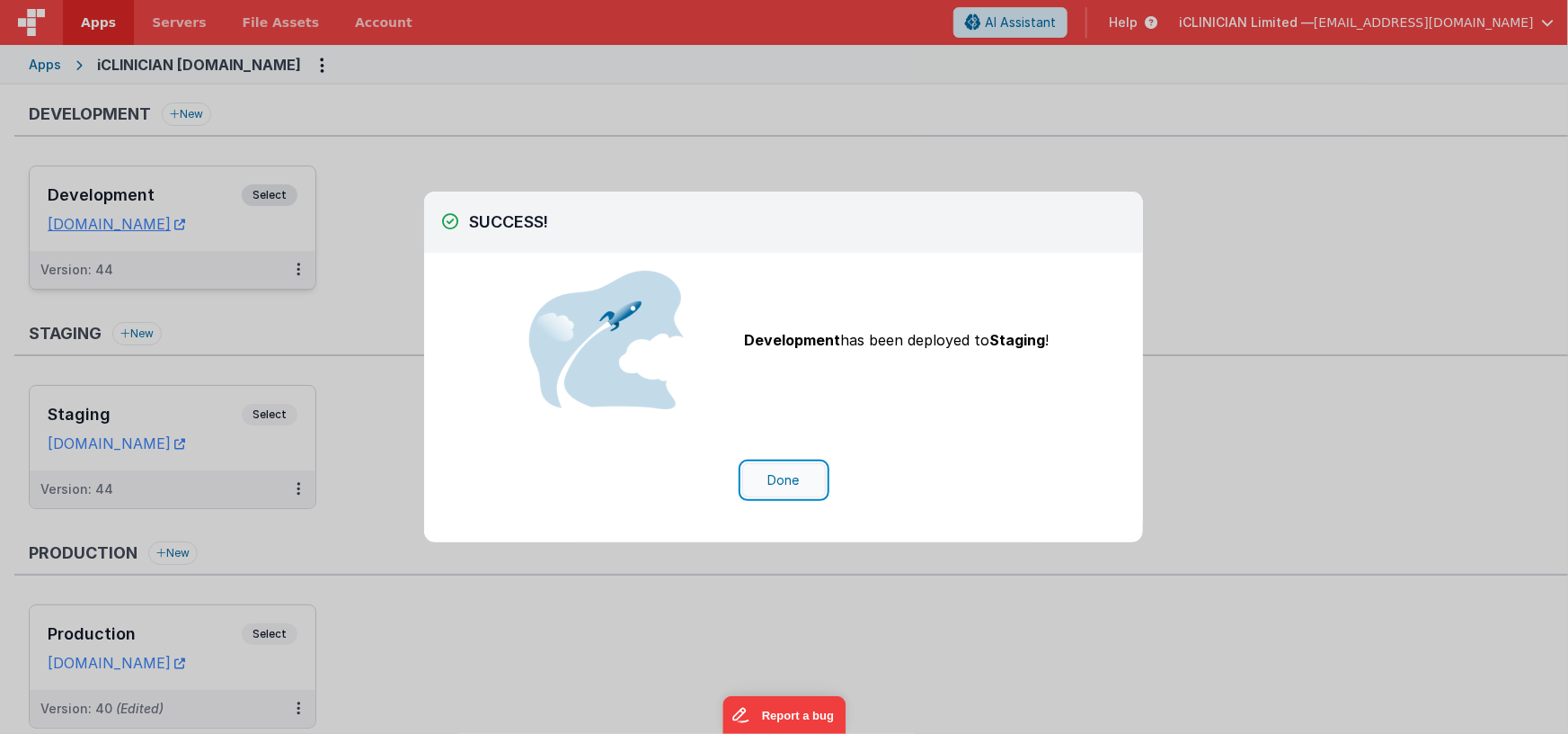
click at [794, 481] on button "Done" at bounding box center [784, 481] width 84 height 34
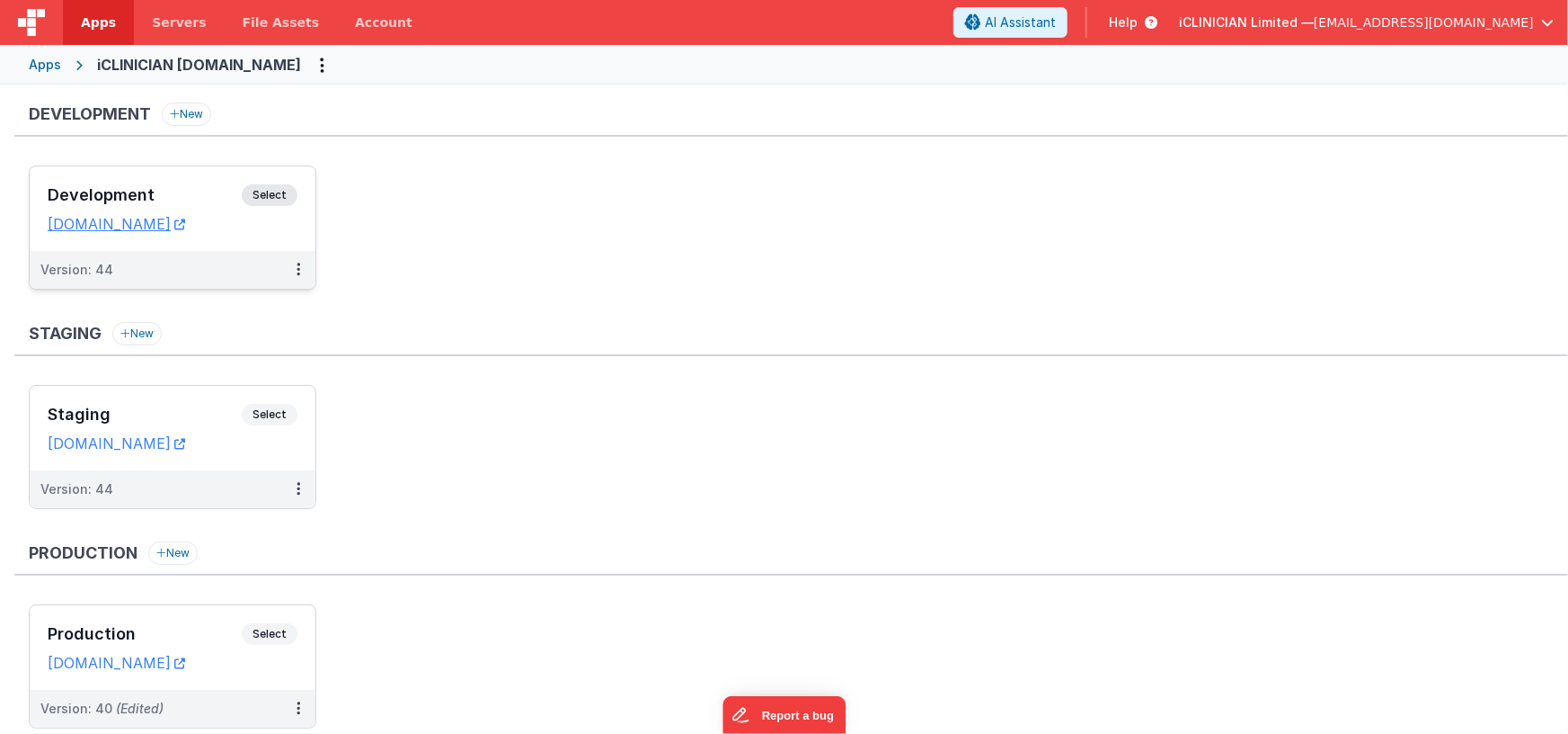
click at [36, 65] on div "Apps" at bounding box center [45, 64] width 32 height 18
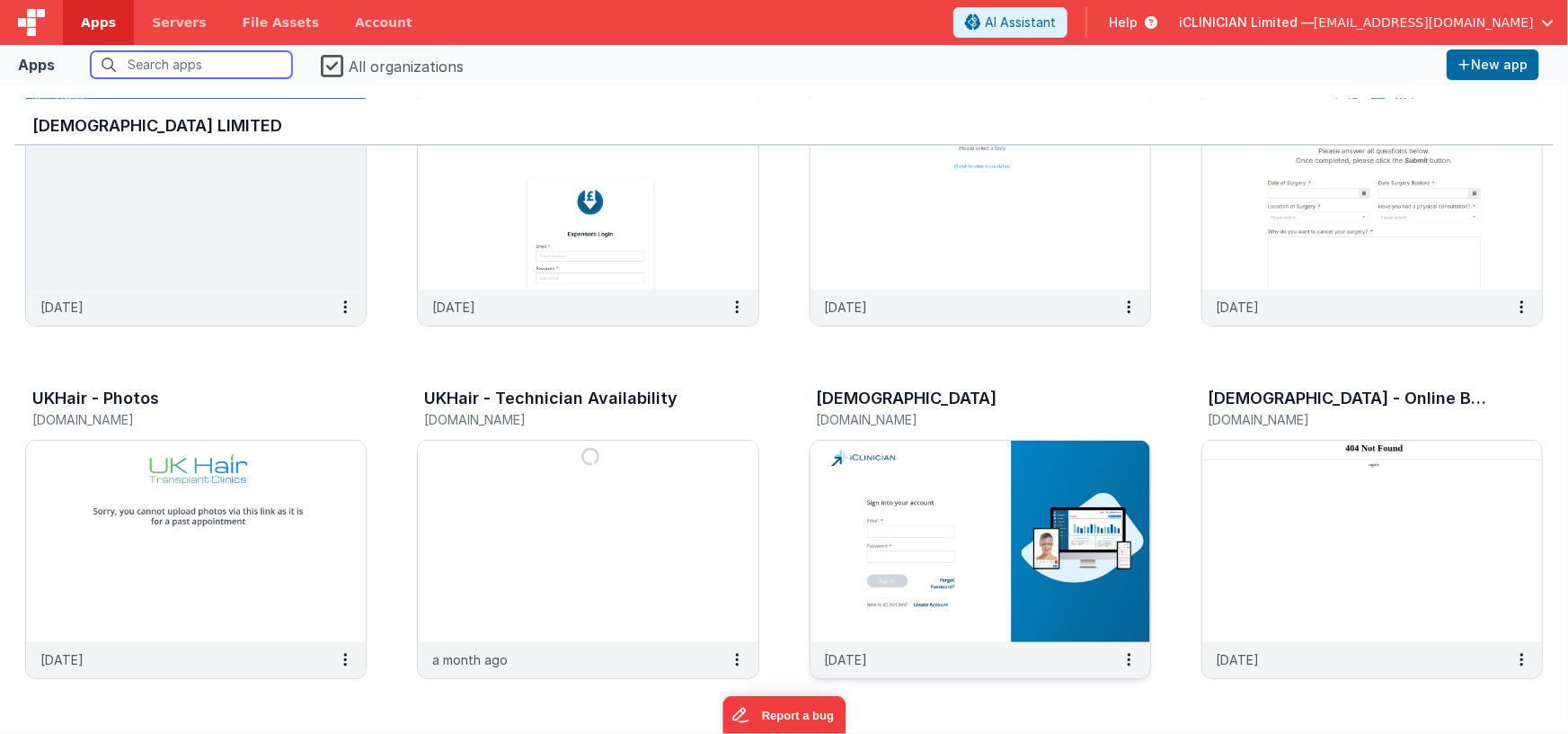
scroll to position [214, 0]
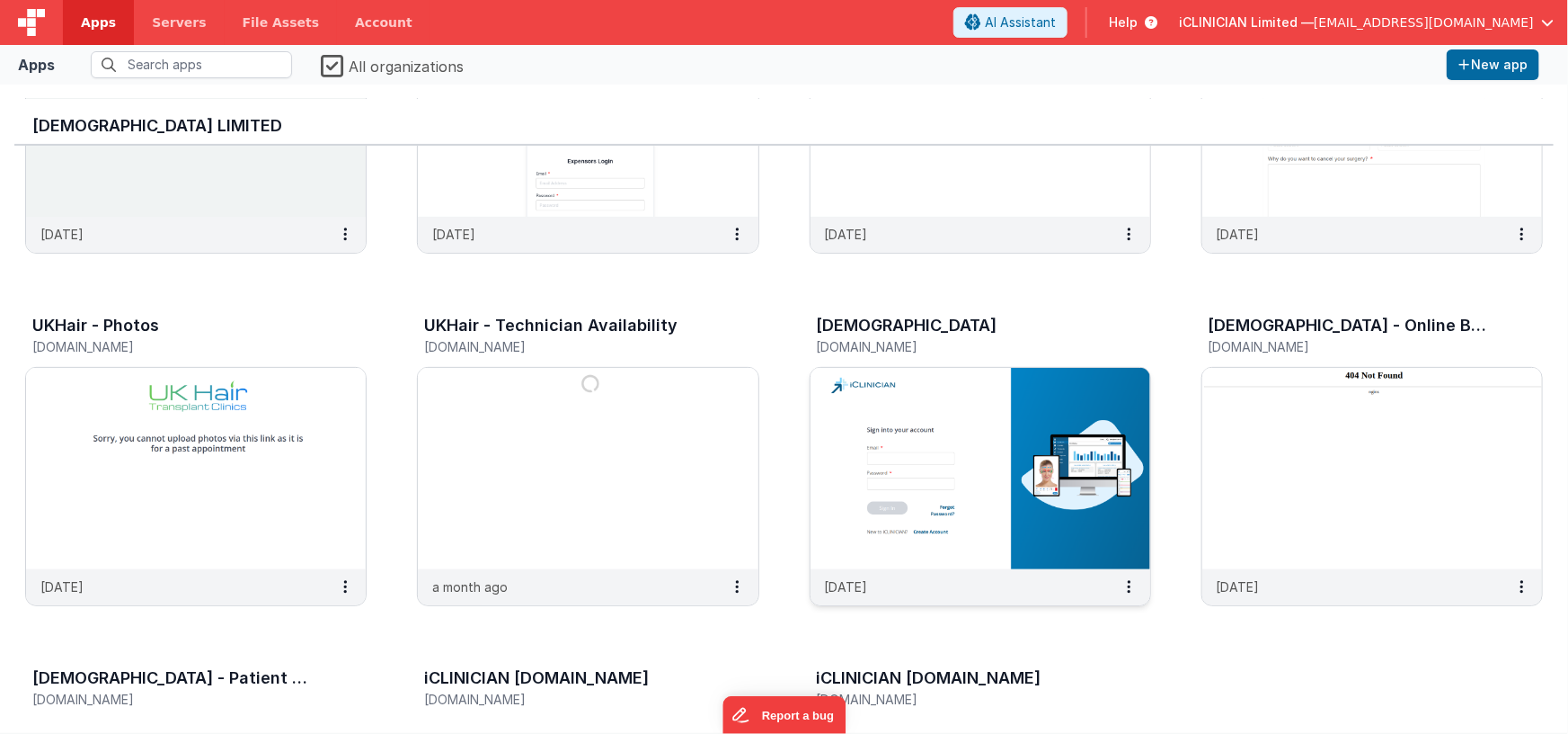
click at [875, 474] on img at bounding box center [980, 468] width 340 height 202
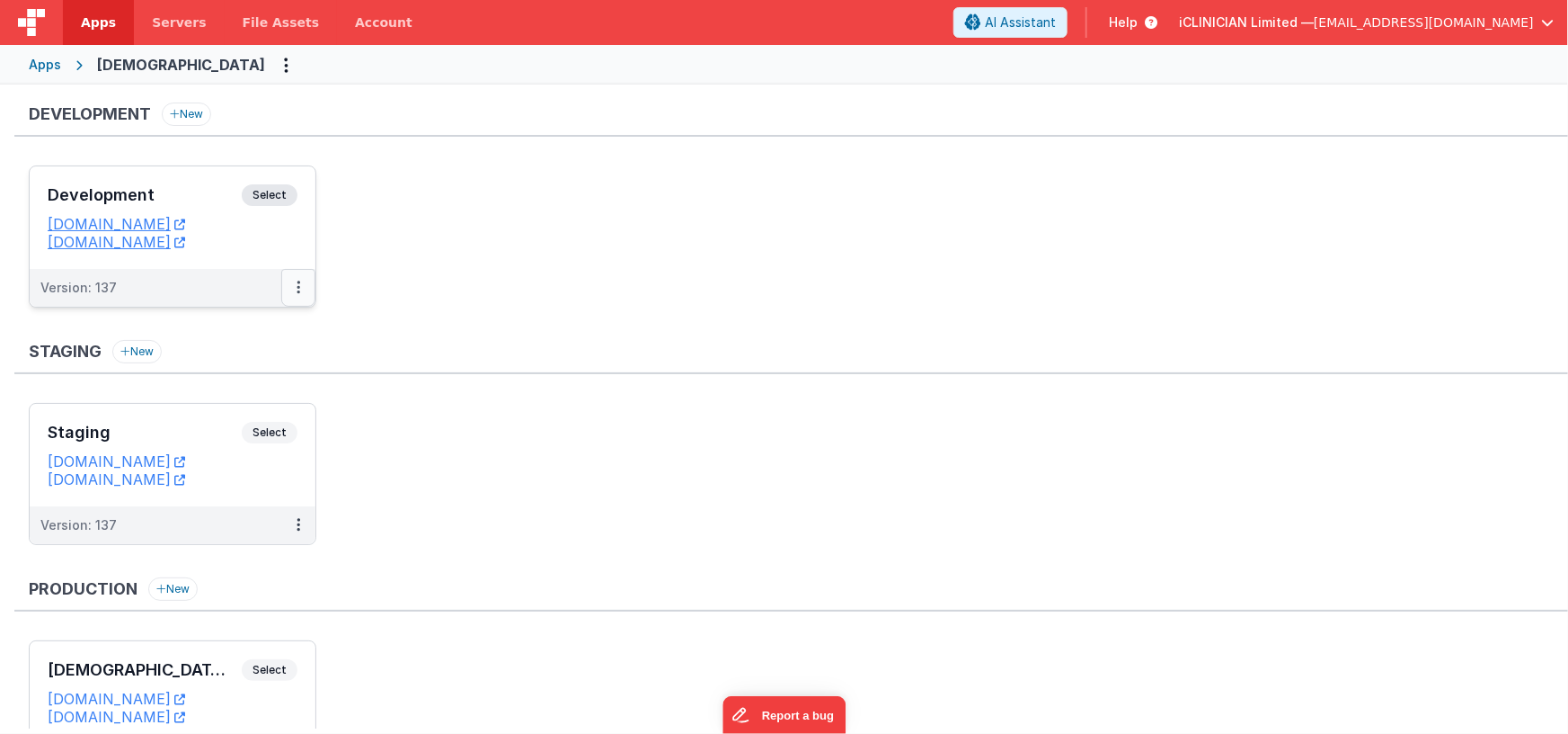
click at [299, 286] on icon at bounding box center [299, 286] width 4 height 1
click at [240, 387] on link "Deploy..." at bounding box center [236, 393] width 158 height 32
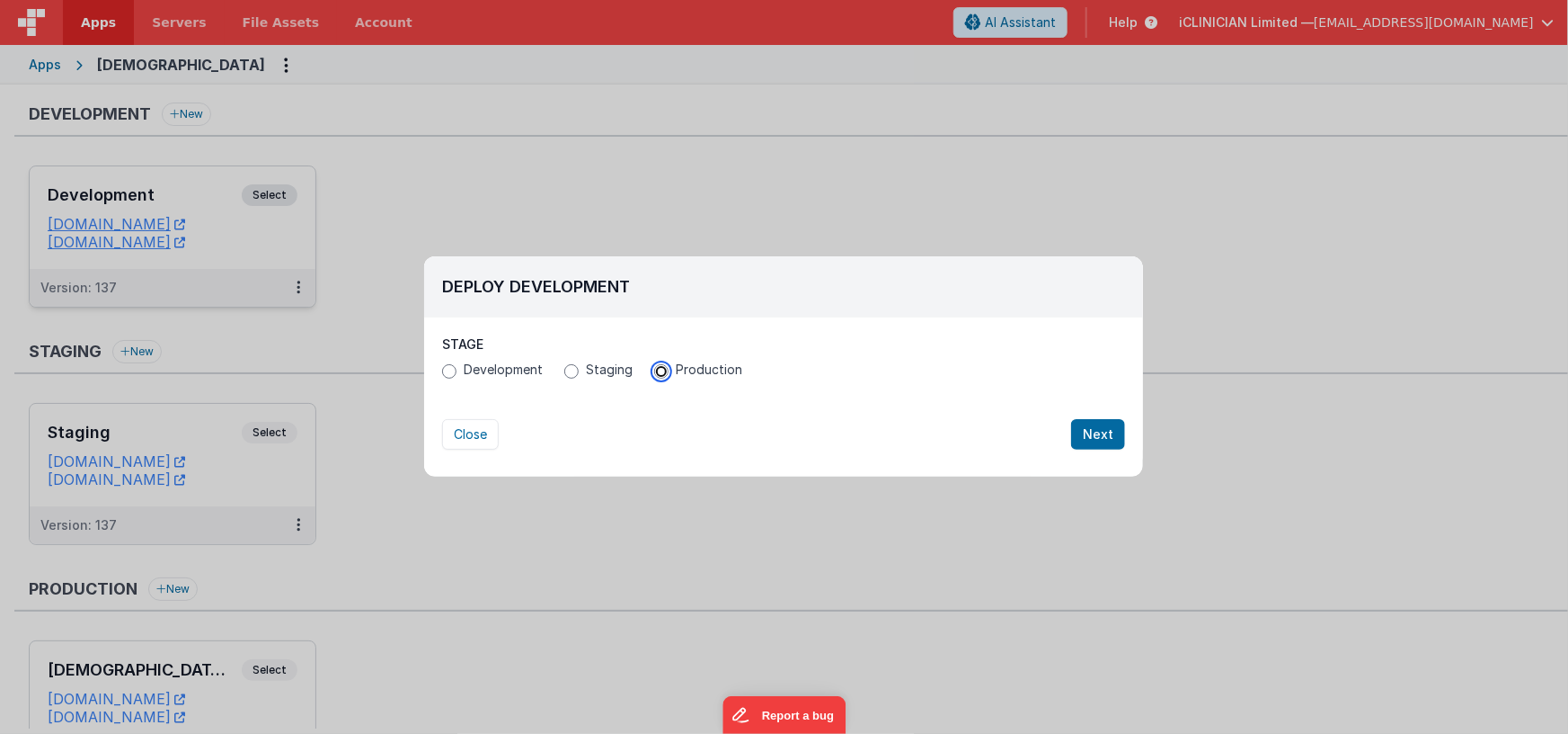
click at [661, 369] on input "Production" at bounding box center [661, 371] width 14 height 14
radio input "true"
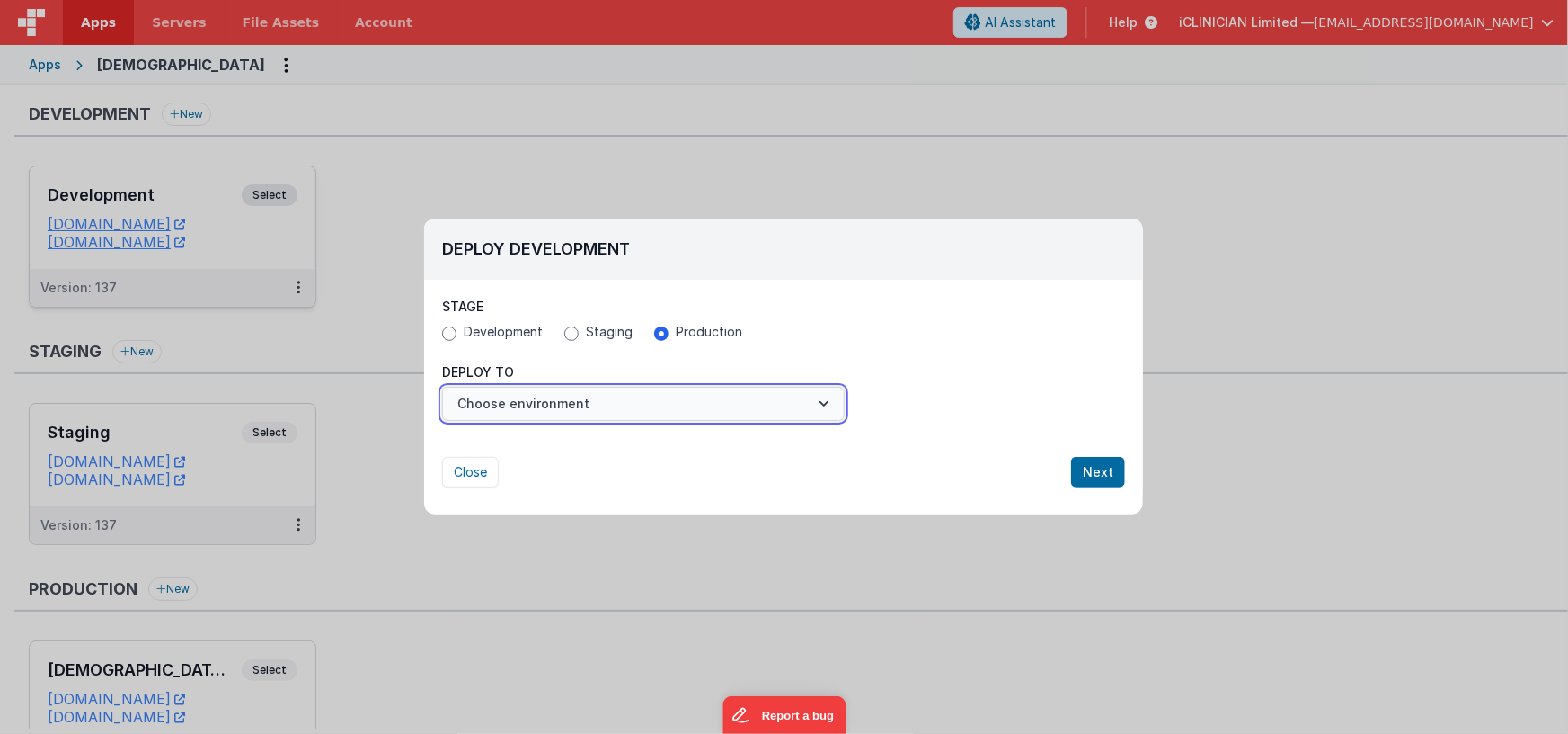
click at [582, 403] on button "Choose environment" at bounding box center [644, 403] width 403 height 34
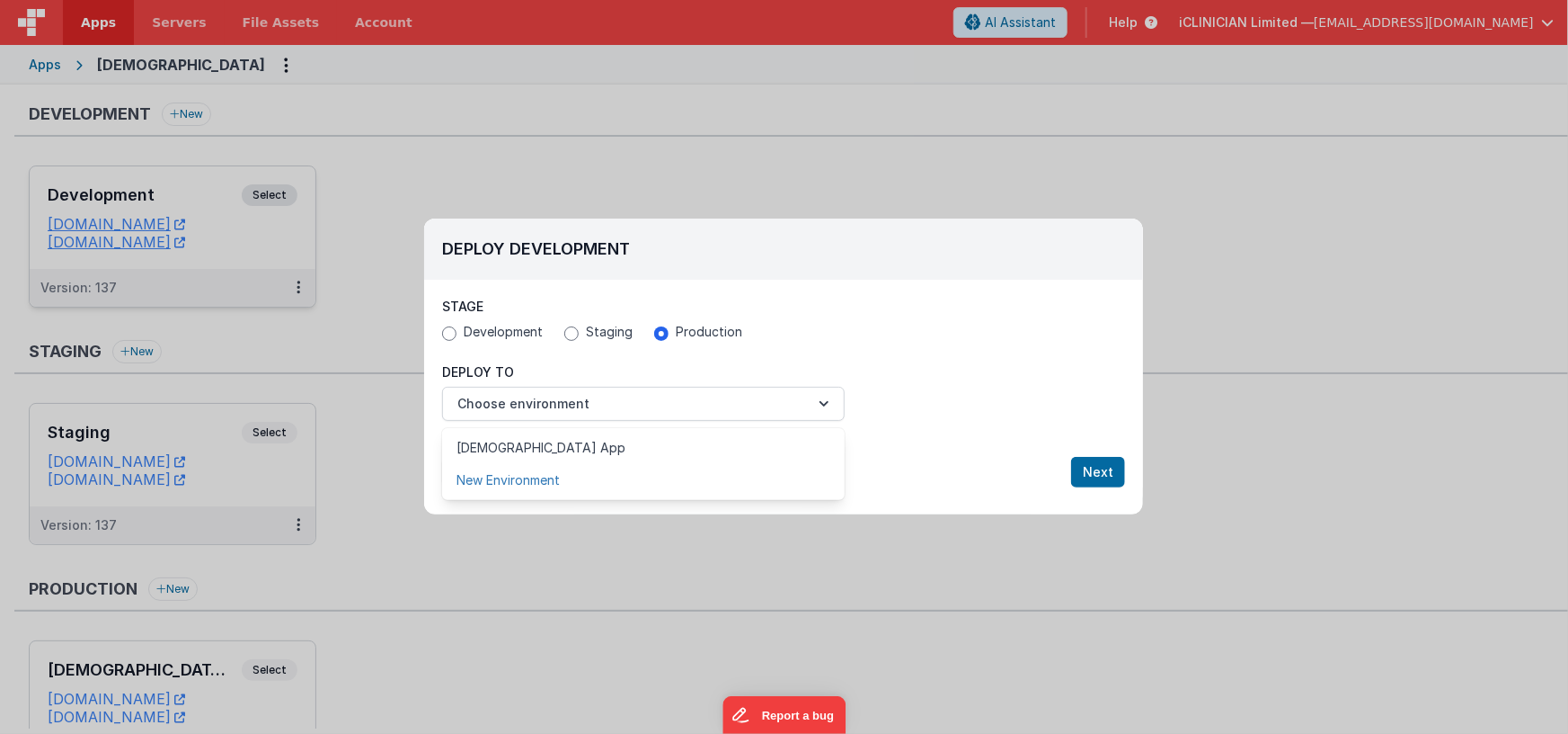
click at [537, 477] on link "New Environment" at bounding box center [644, 480] width 403 height 32
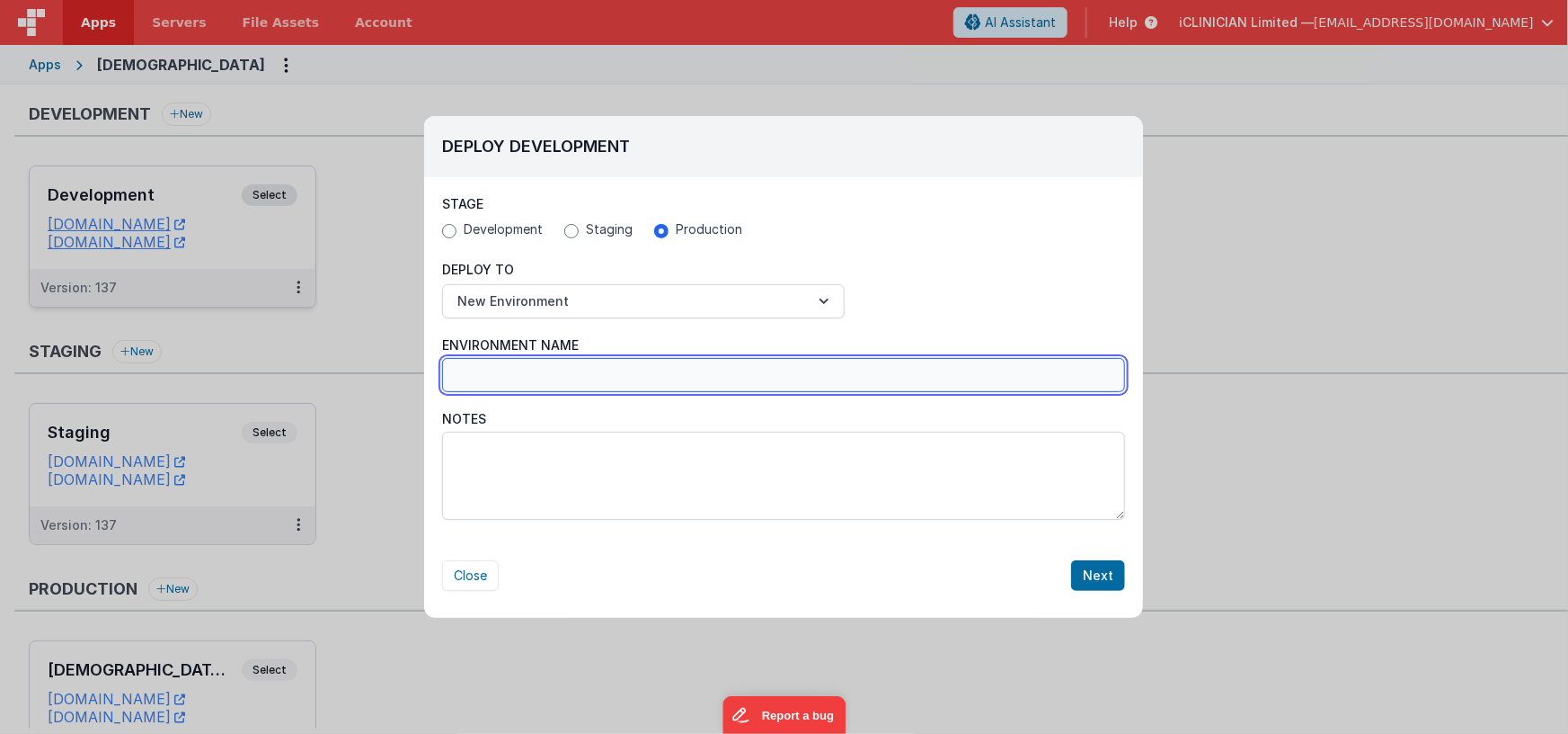
click at [527, 380] on input "Environment Name" at bounding box center [784, 375] width 683 height 34
type input "KBP App"
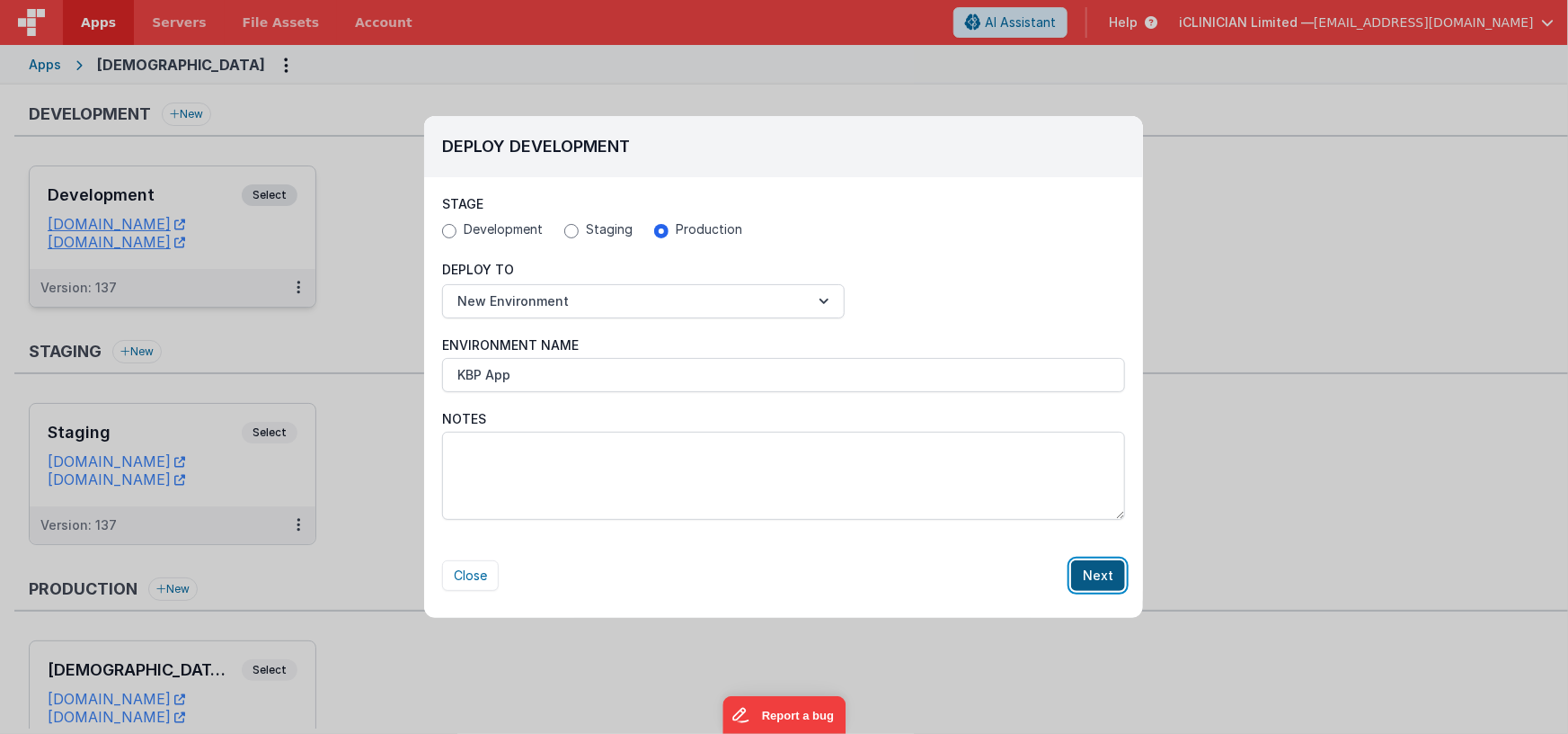
click at [1102, 571] on button "Next" at bounding box center [1098, 576] width 54 height 30
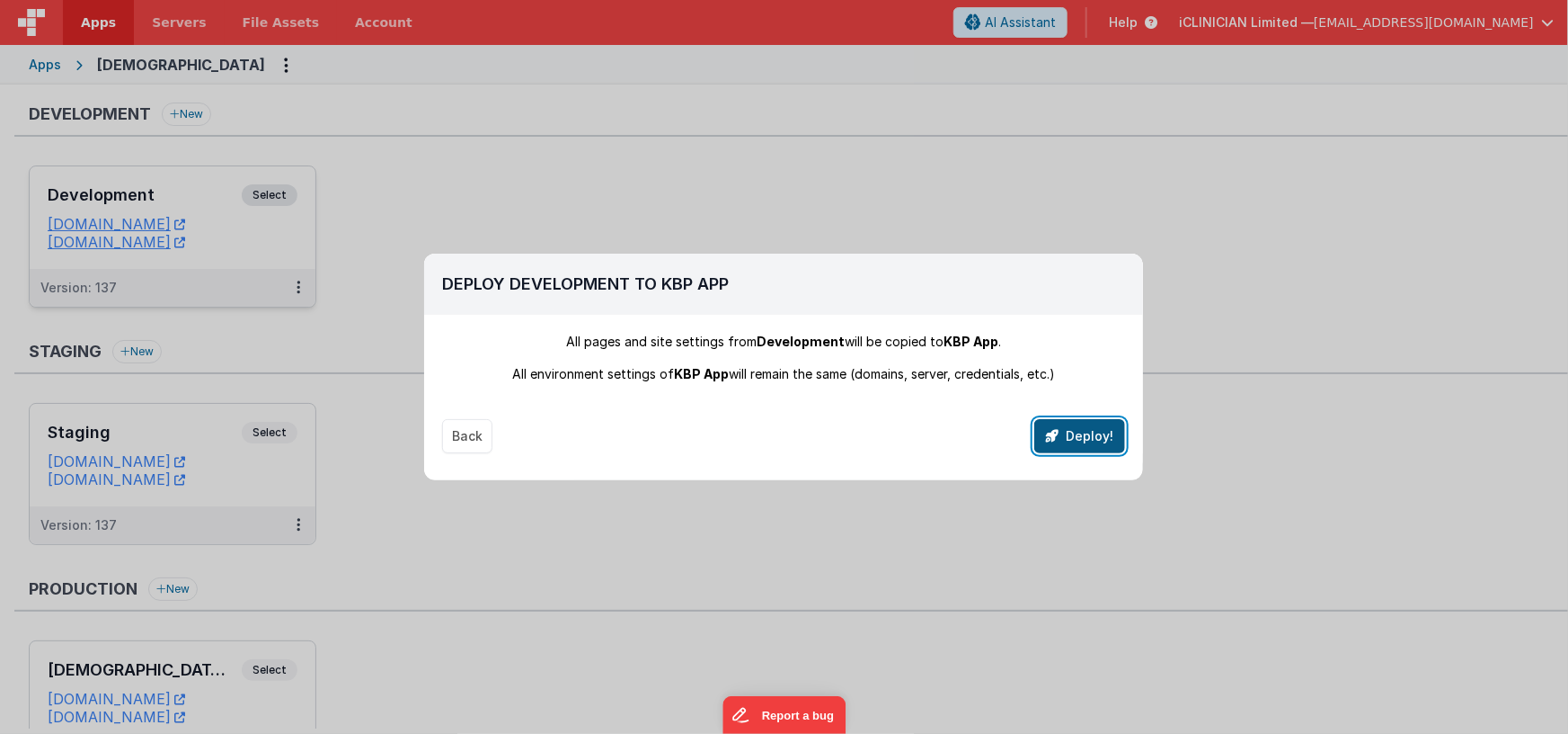
click at [1091, 440] on button "Deploy!" at bounding box center [1080, 436] width 90 height 34
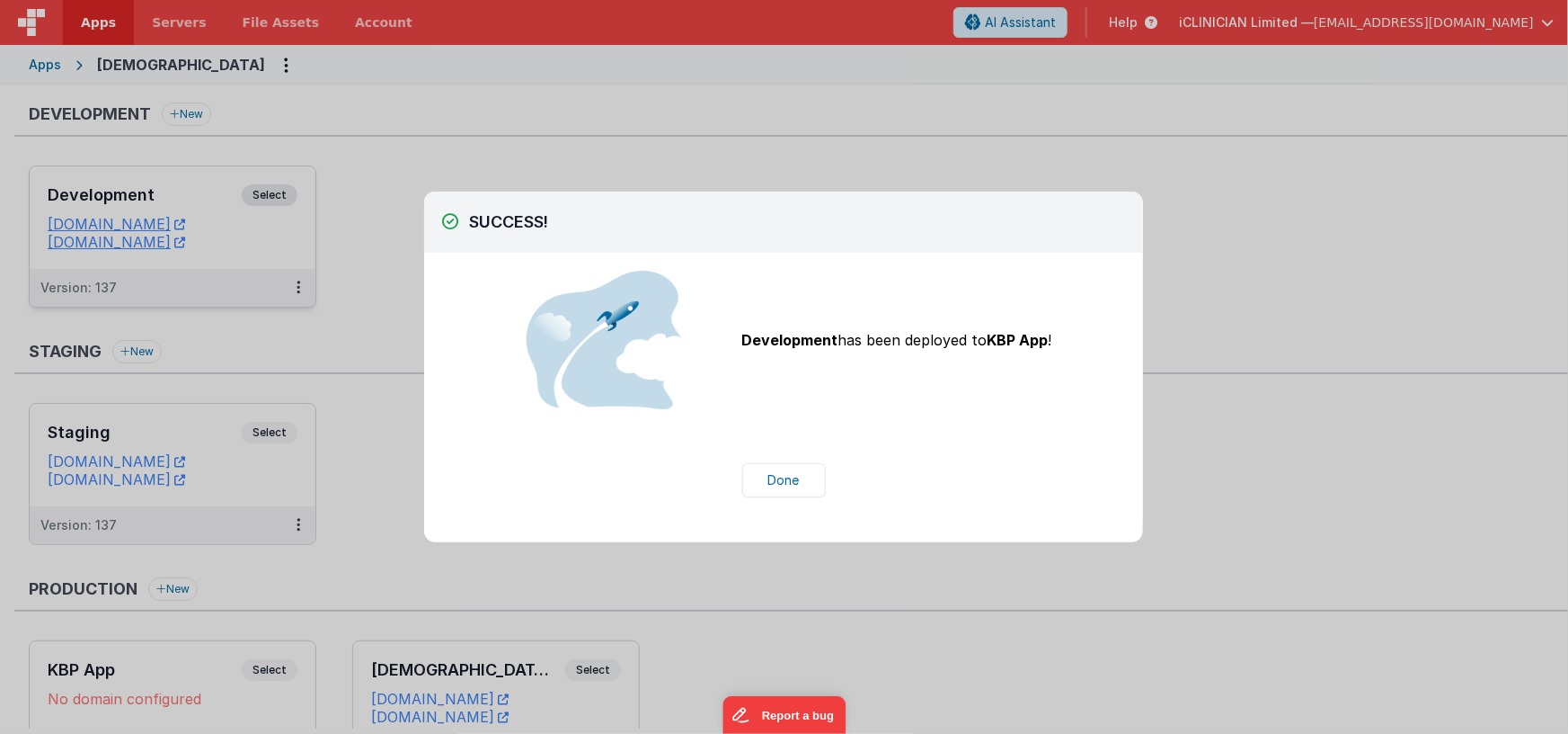
click at [337, 629] on div "SUCCESS! Stage Development Staging Production All pages and site settings from …" at bounding box center [784, 367] width 1568 height 734
click at [781, 475] on button "Done" at bounding box center [784, 481] width 84 height 34
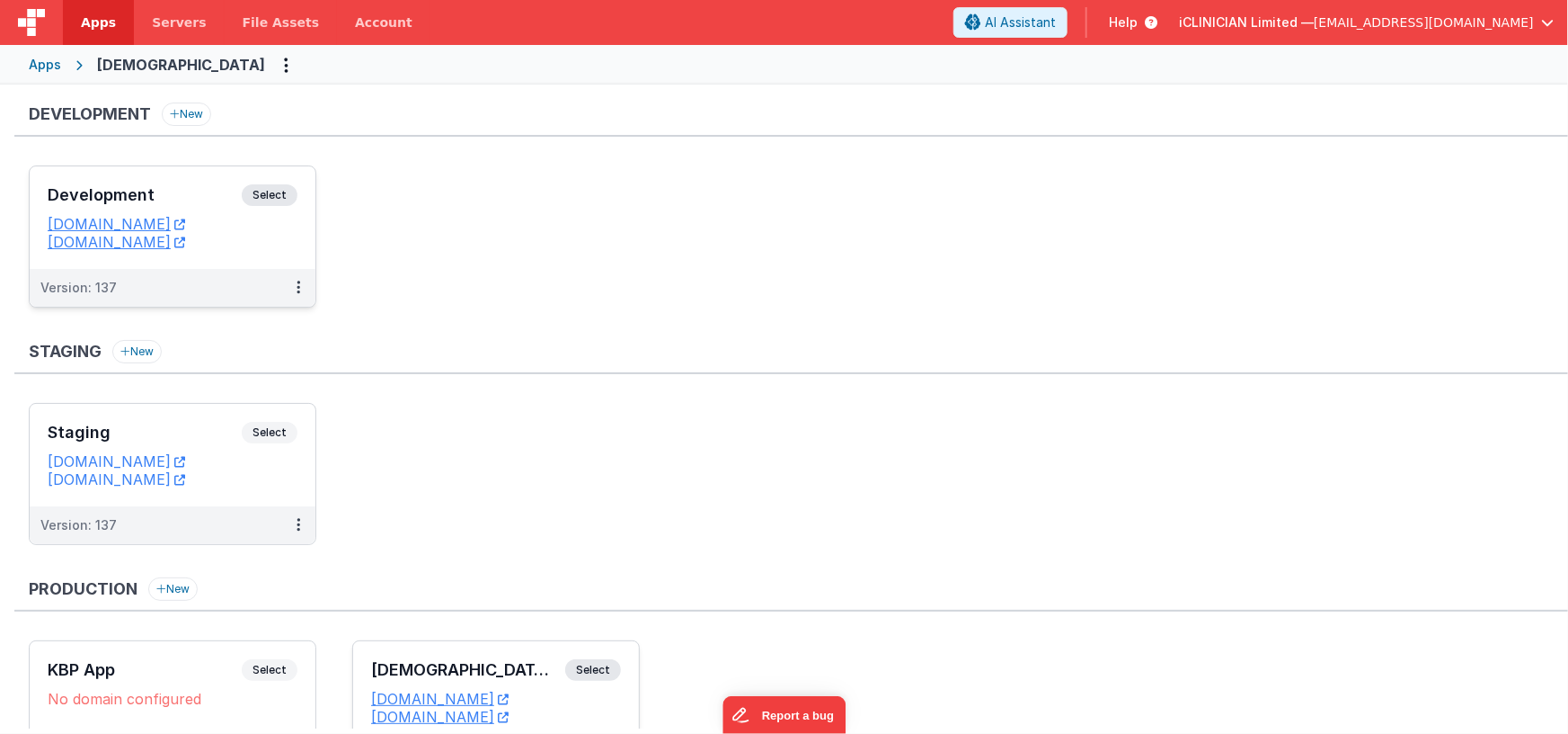
scroll to position [130, 0]
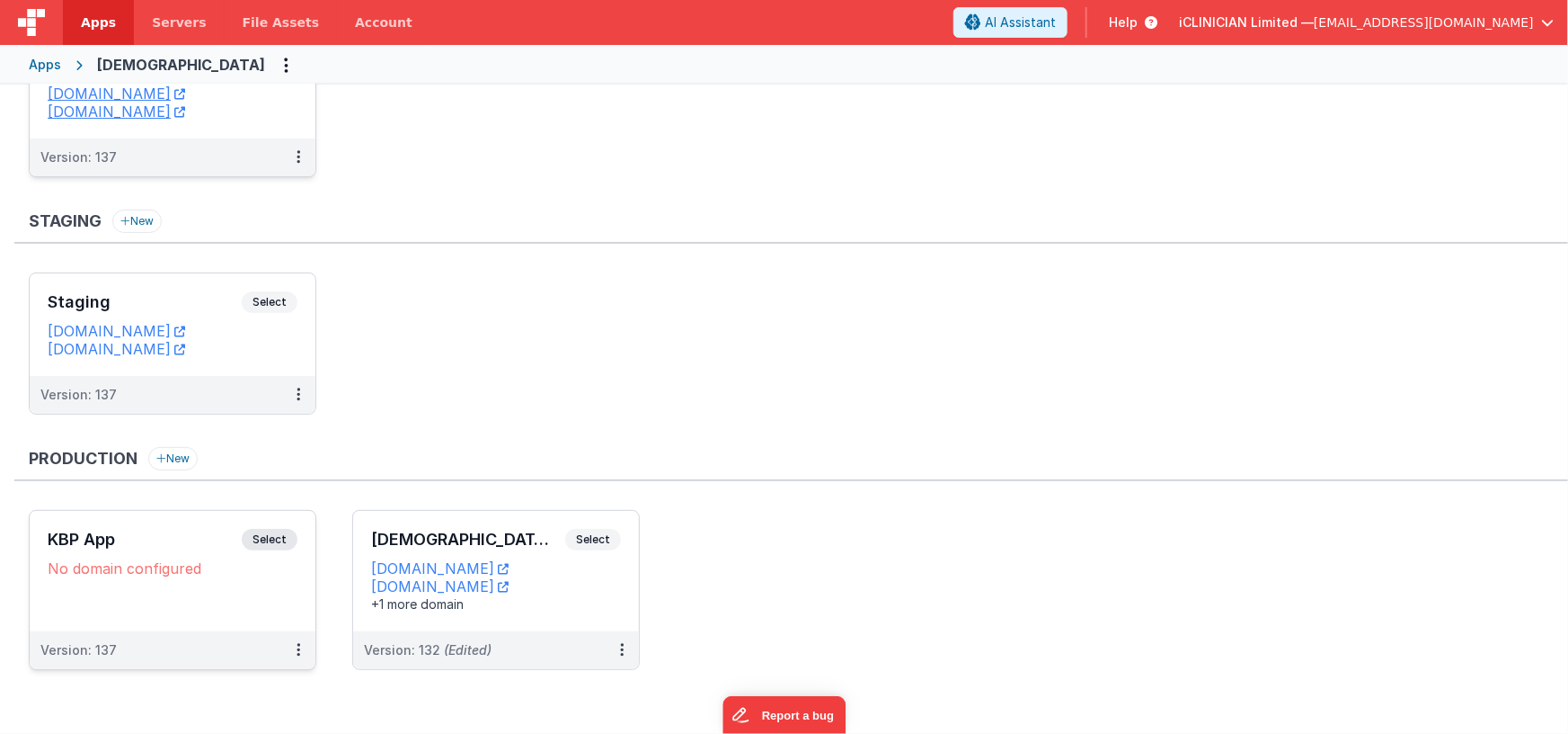
click at [257, 531] on span "Select" at bounding box center [269, 539] width 56 height 22
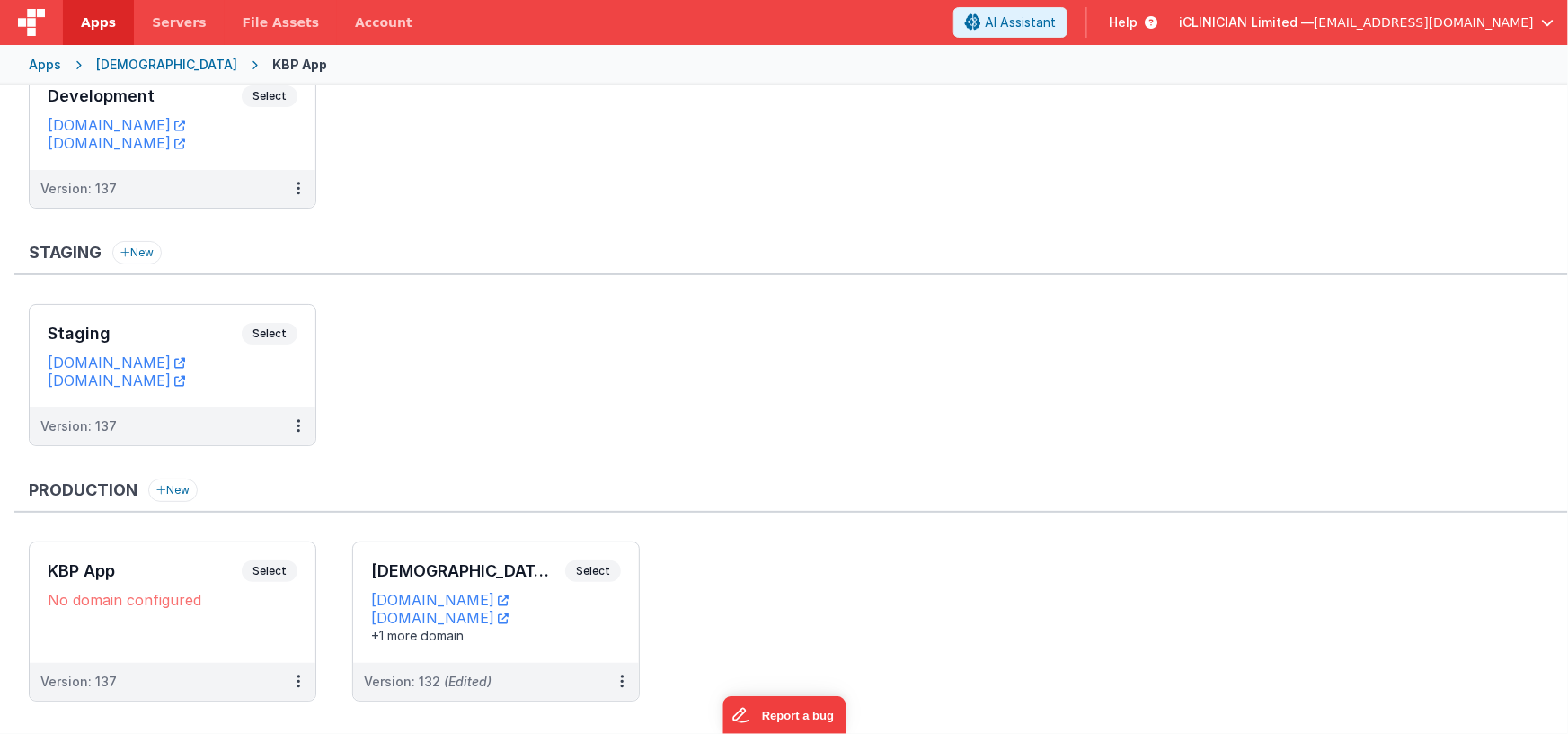
scroll to position [130, 0]
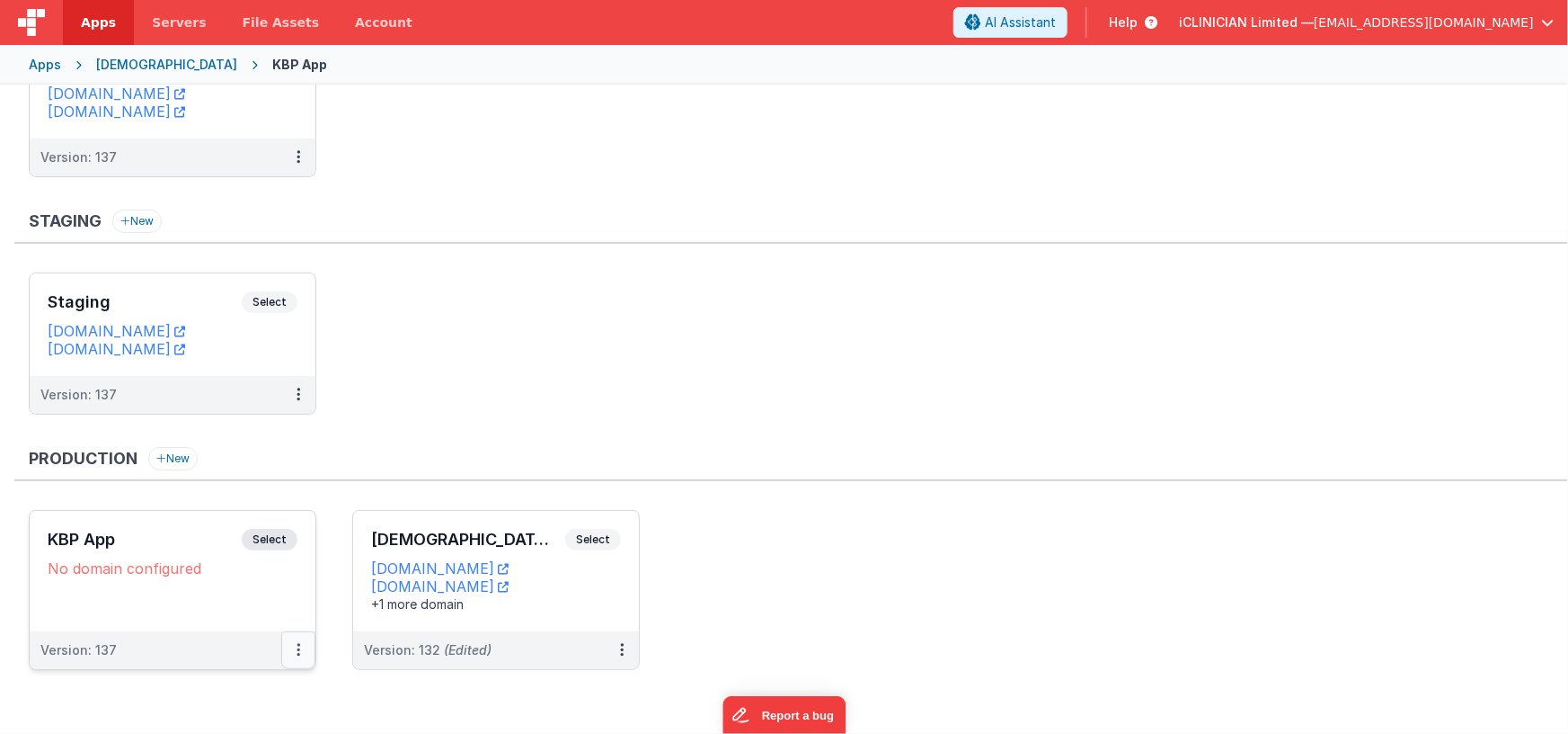
click at [297, 649] on icon at bounding box center [299, 649] width 4 height 1
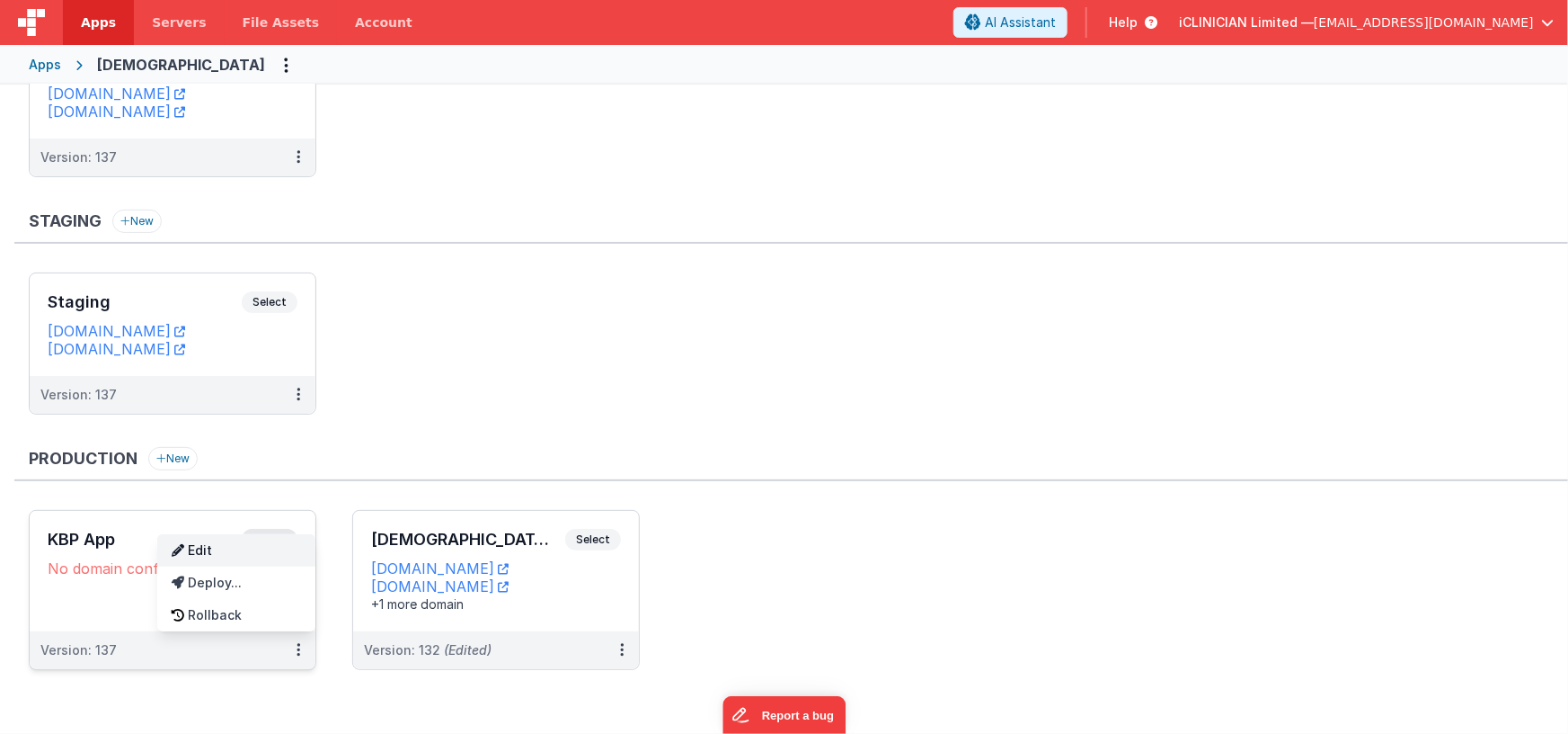
click at [230, 549] on link "Edit" at bounding box center [236, 550] width 158 height 32
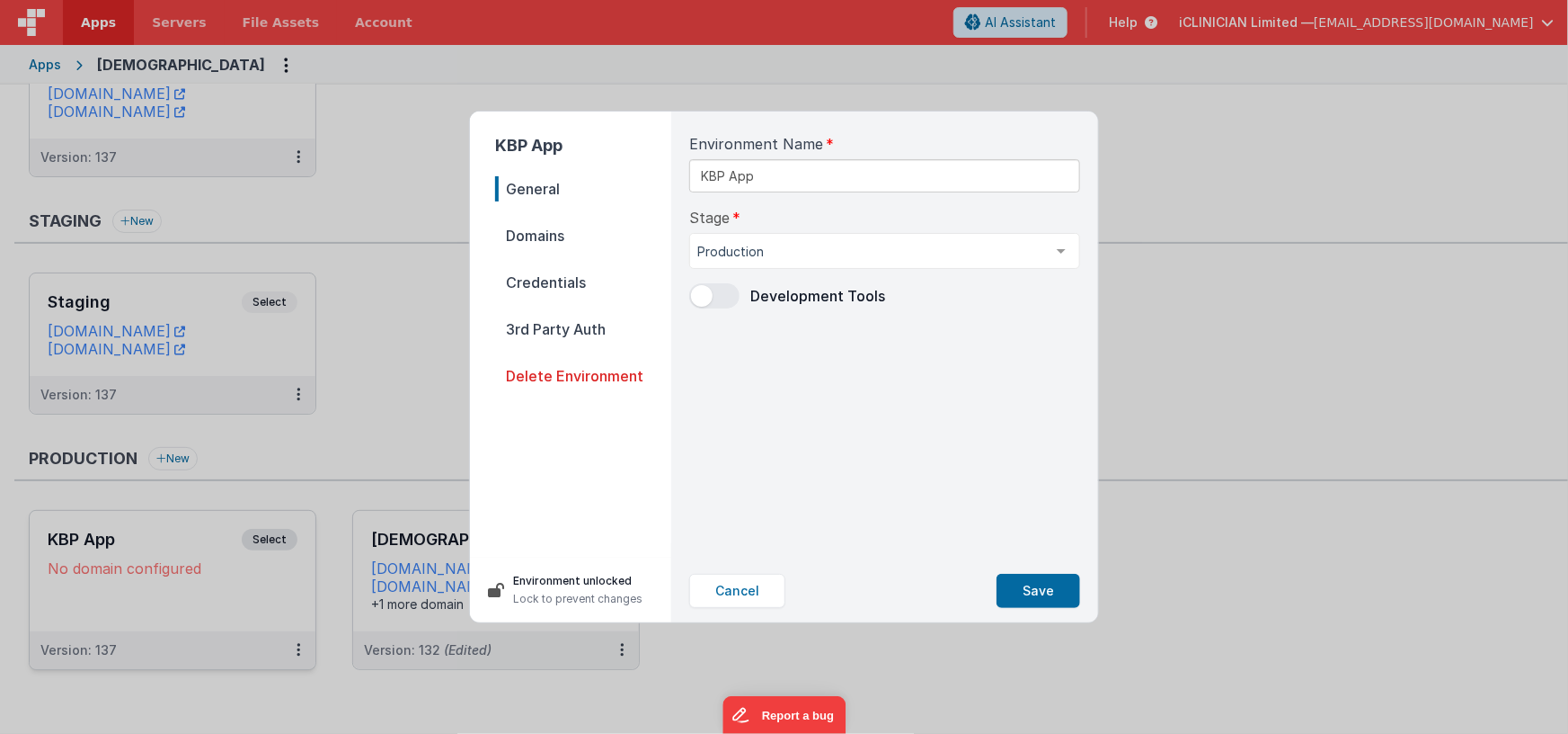
click at [555, 236] on span "Domains" at bounding box center [583, 236] width 176 height 25
select select "fmbetterforms.com"
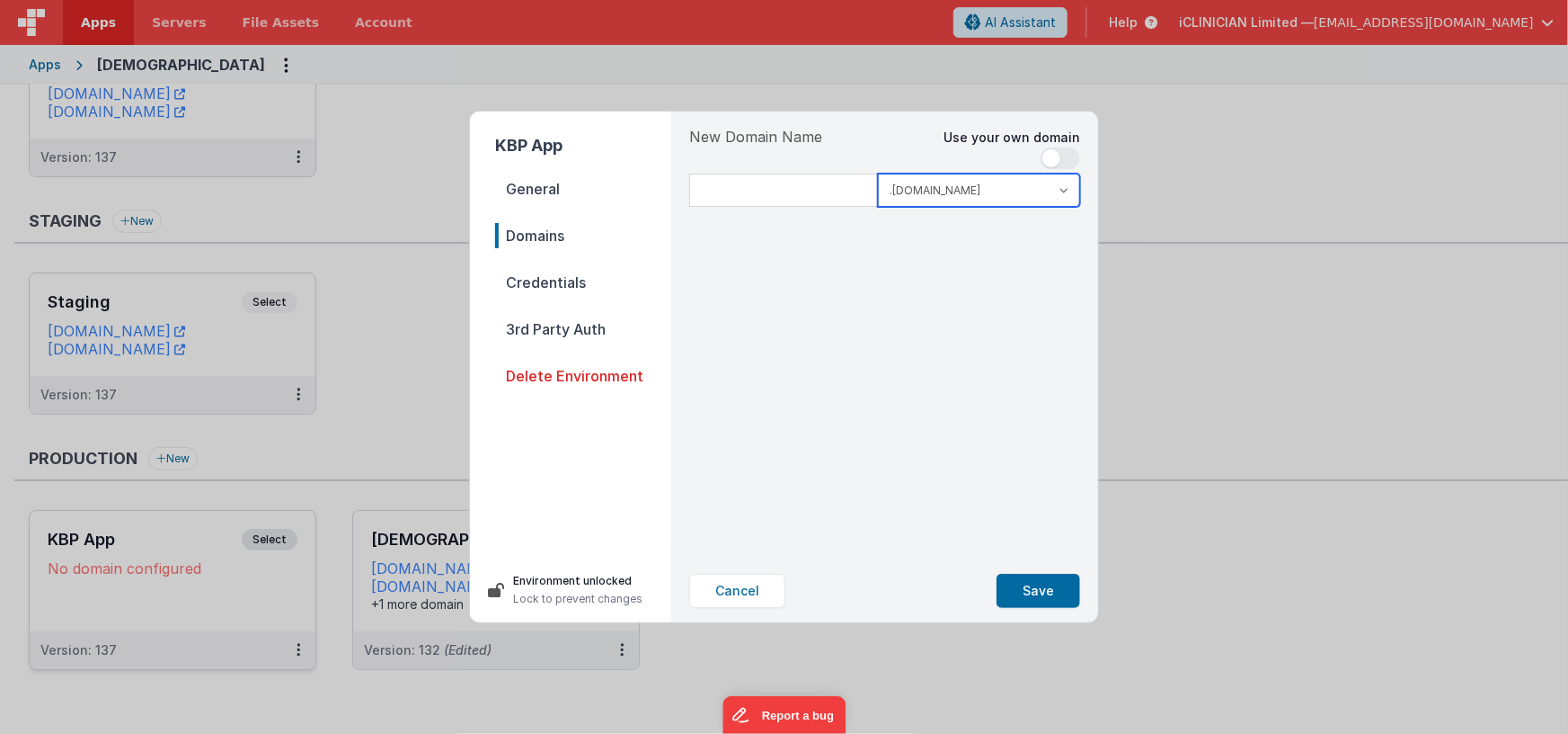
click at [910, 196] on select ".clientportal.cloud .fmbetterforms.com" at bounding box center [978, 189] width 202 height 33
click at [1066, 155] on span at bounding box center [1060, 158] width 40 height 22
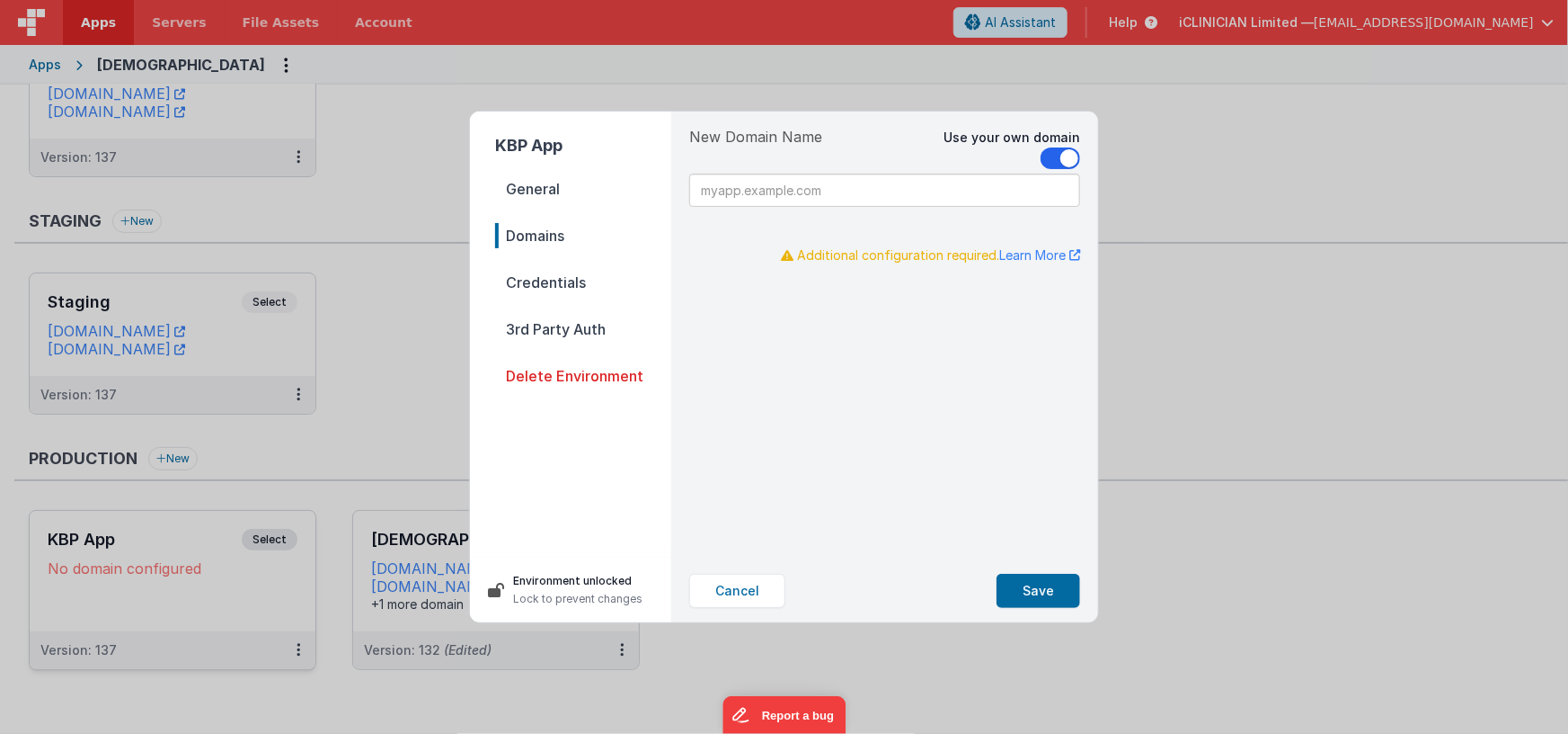
click at [858, 195] on input at bounding box center [884, 189] width 391 height 33
type input "app.karenbetts.com"
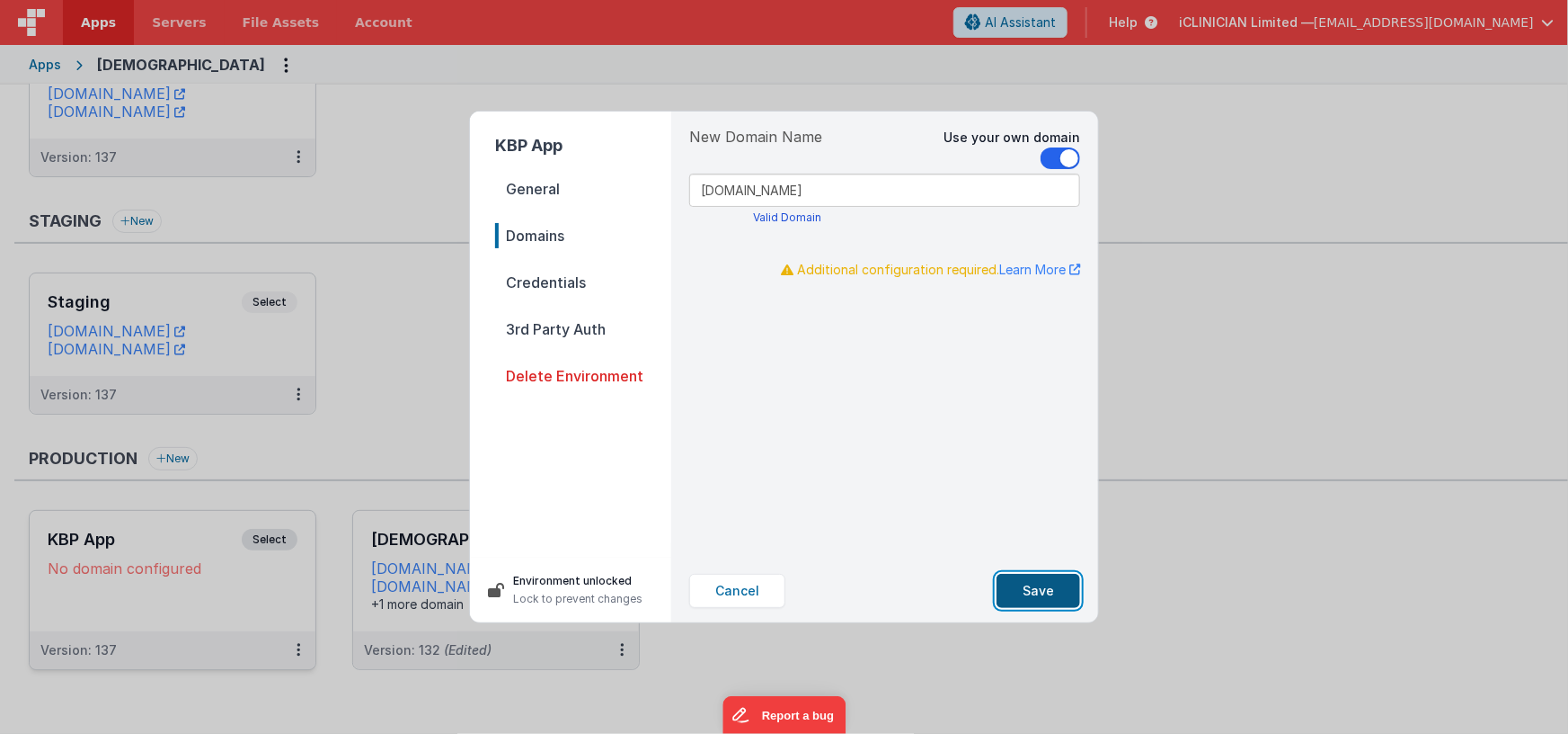
click at [1043, 589] on button "Save" at bounding box center [1038, 591] width 84 height 34
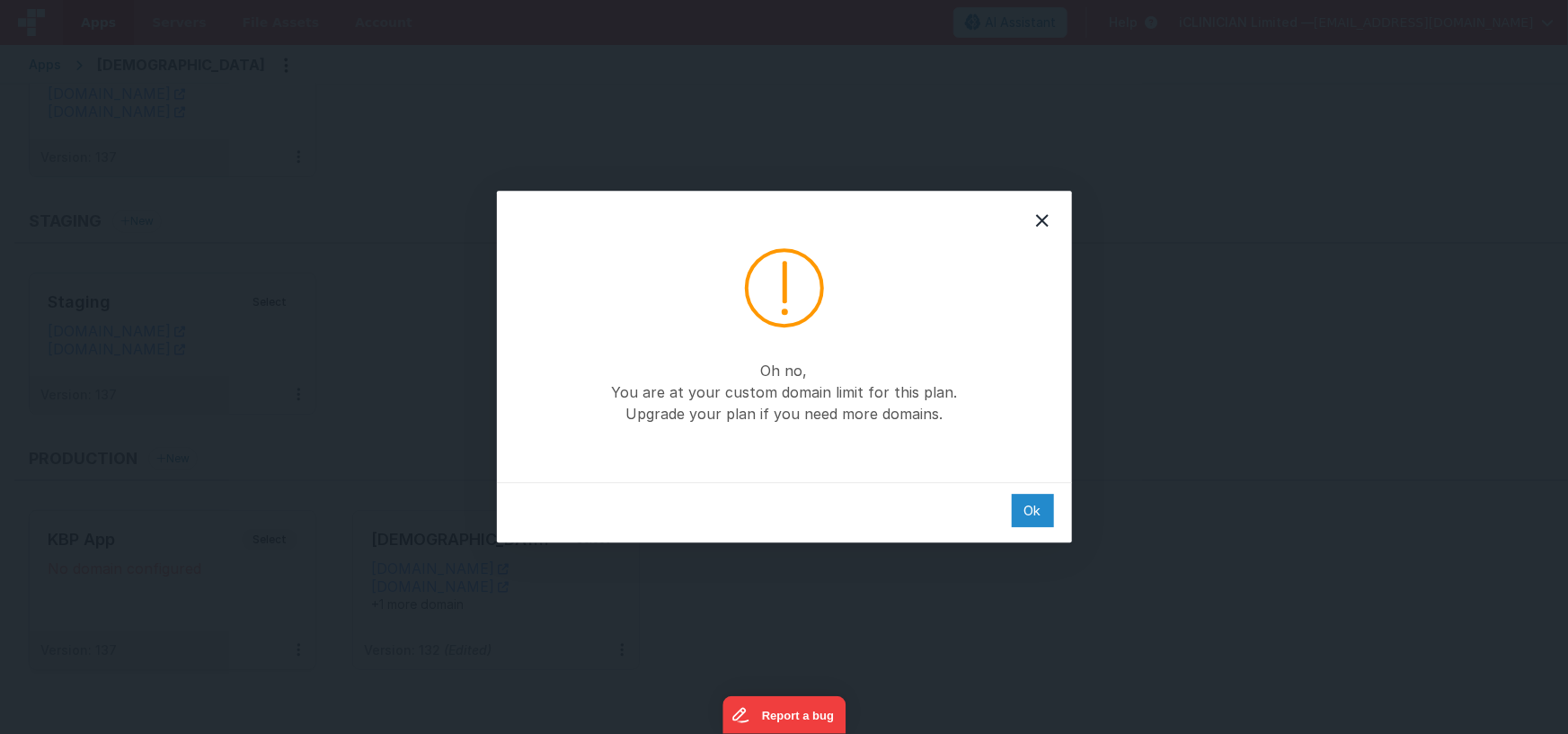
click at [1038, 515] on div "Ok" at bounding box center [1033, 510] width 42 height 33
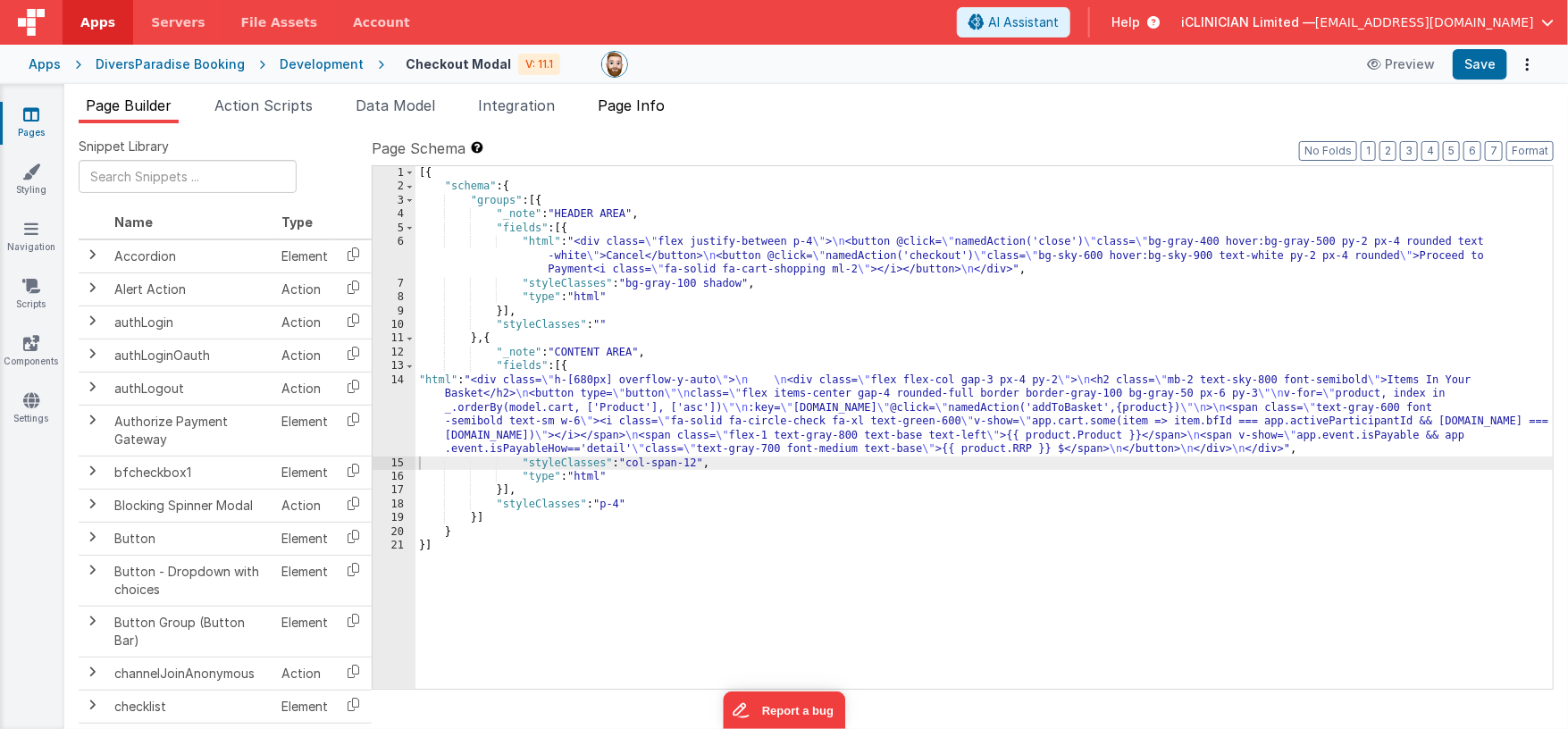
click at [637, 108] on span "Page Info" at bounding box center [632, 105] width 67 height 18
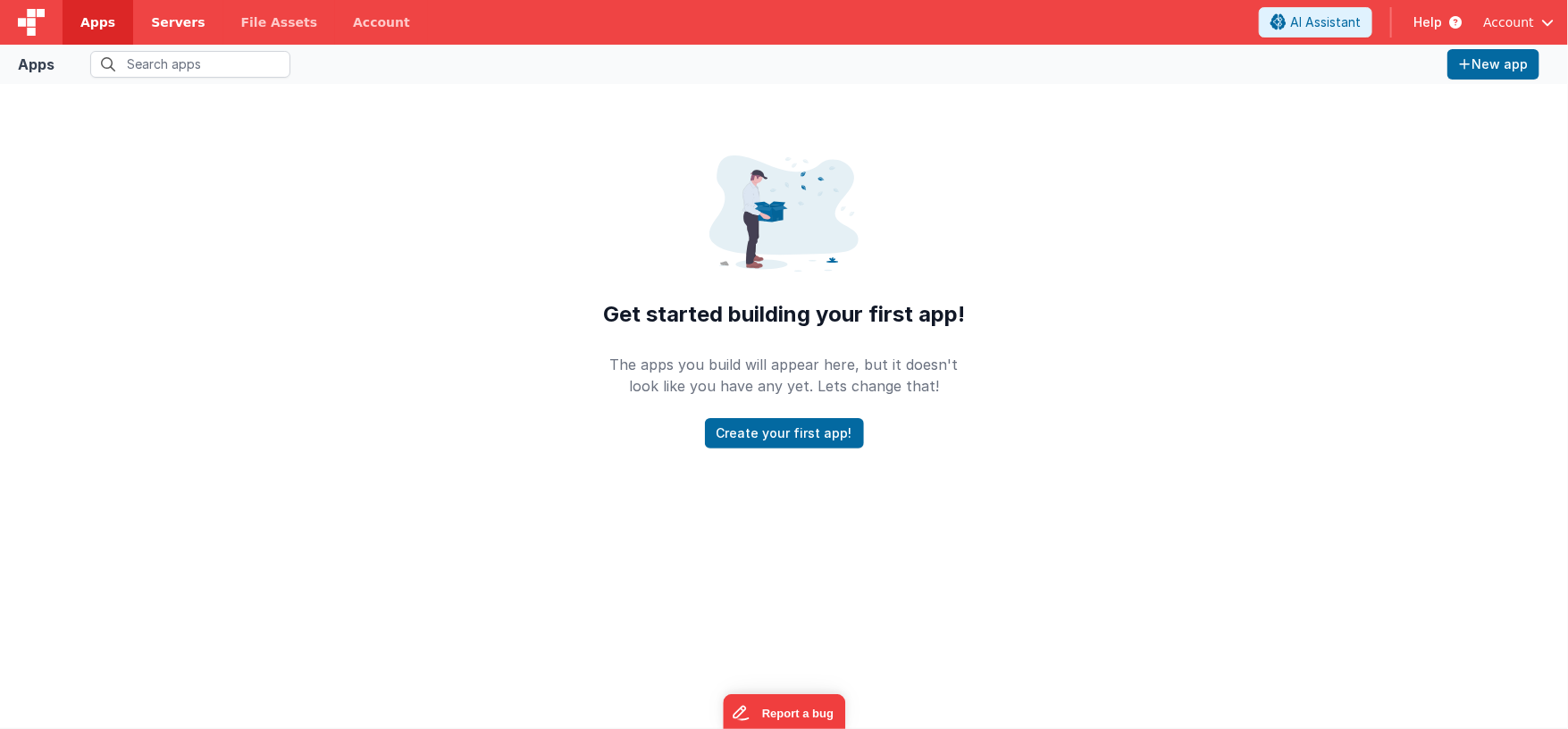
click at [176, 19] on span "Servers" at bounding box center [177, 22] width 53 height 18
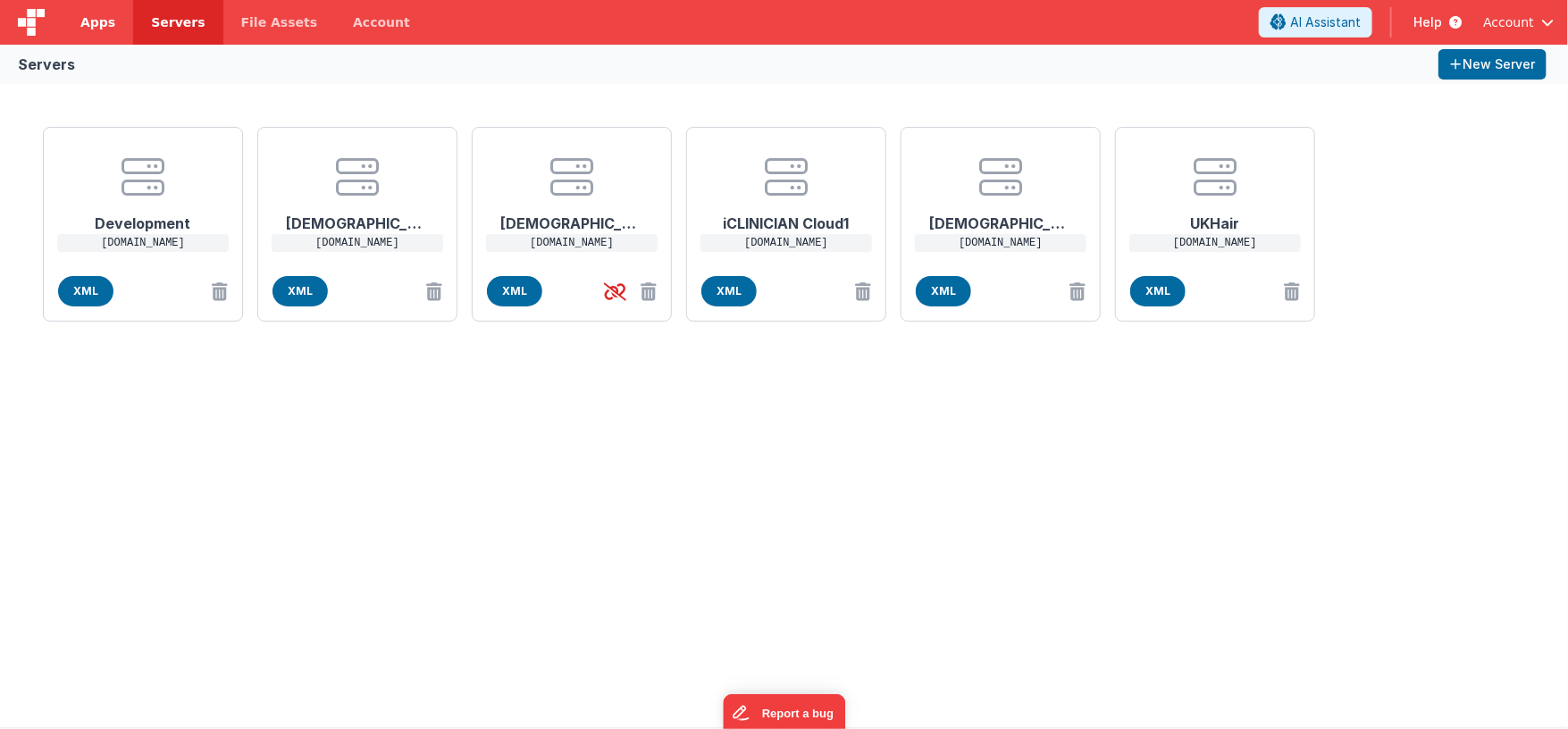
click at [91, 23] on span "Apps" at bounding box center [97, 22] width 35 height 18
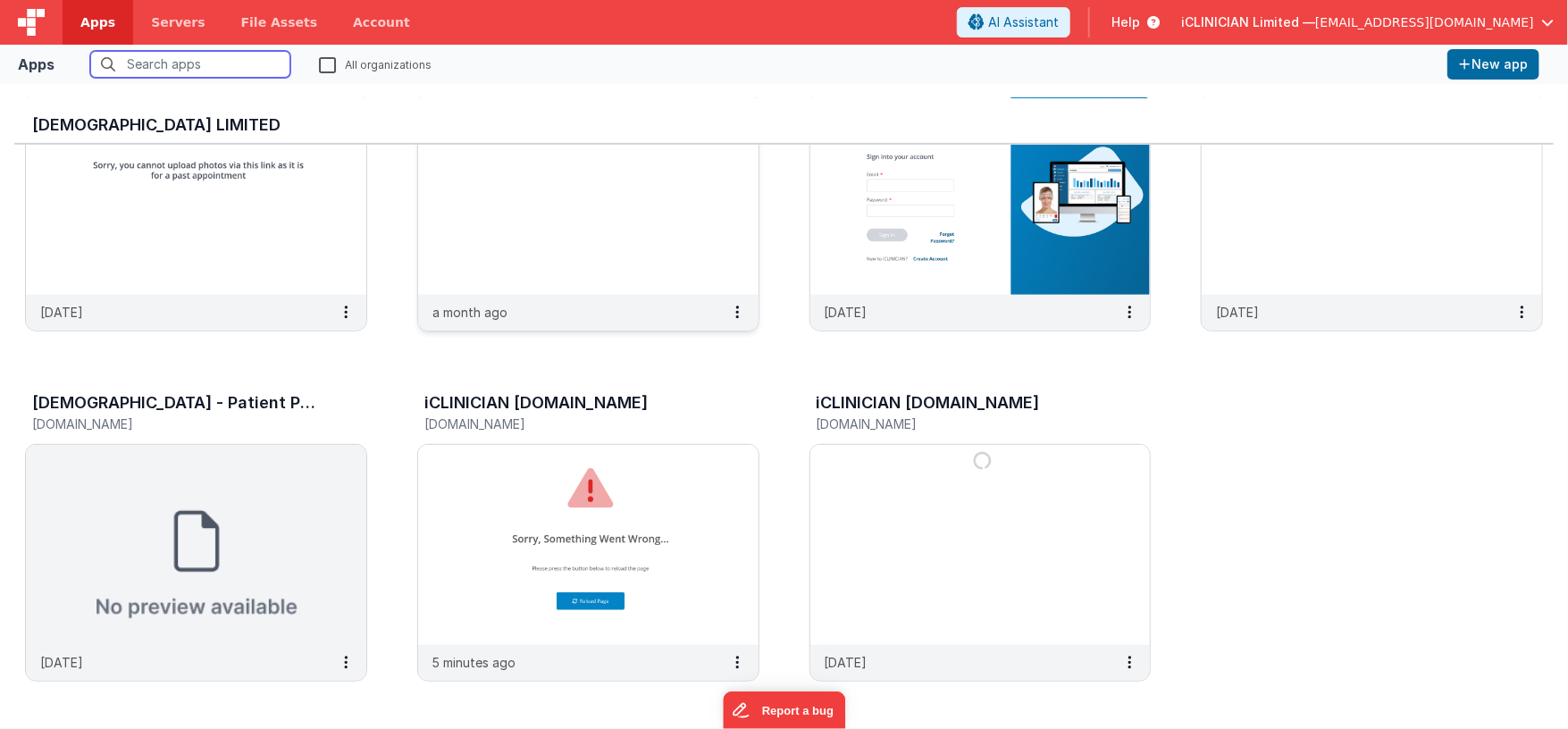
scroll to position [492, 0]
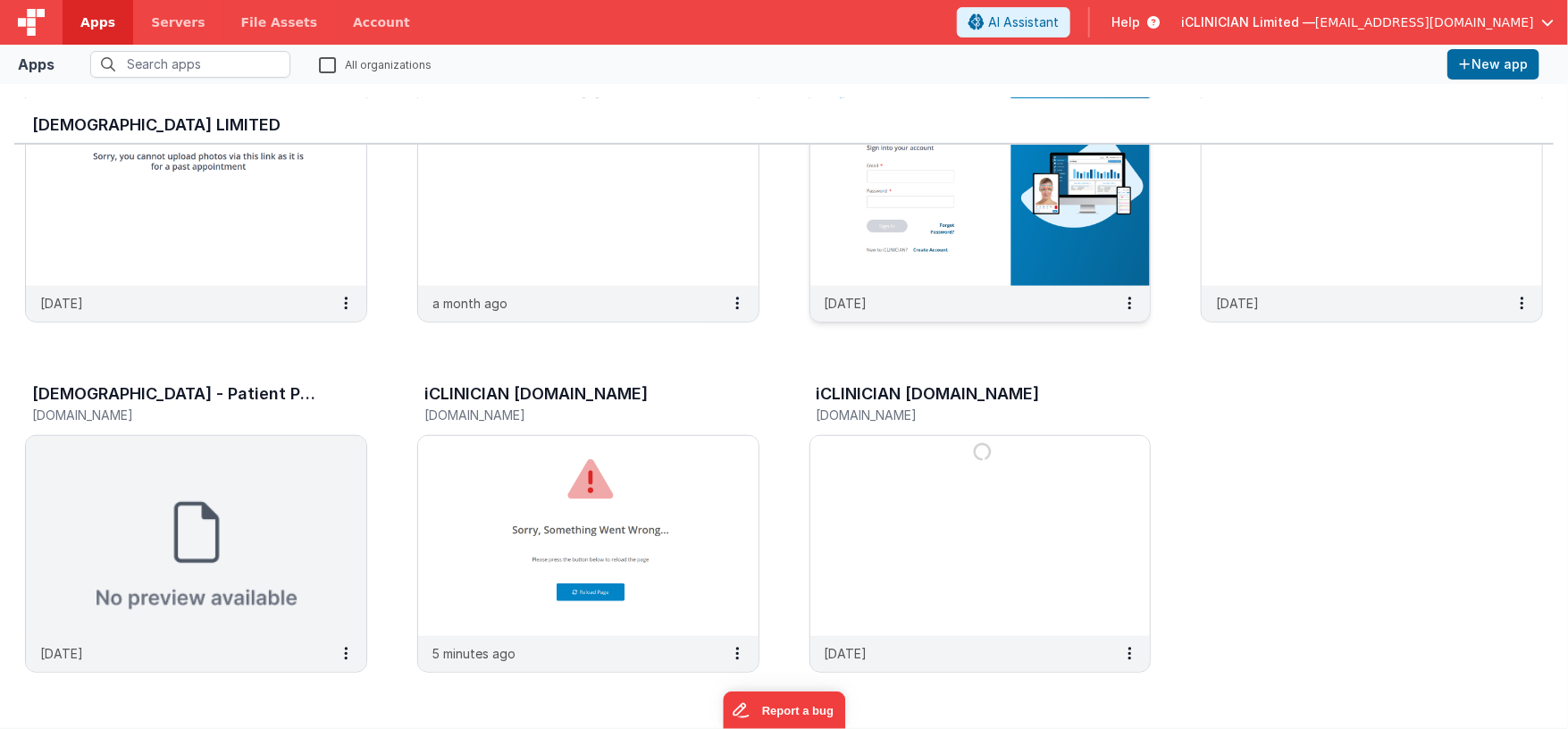
click at [952, 209] on img at bounding box center [981, 186] width 341 height 200
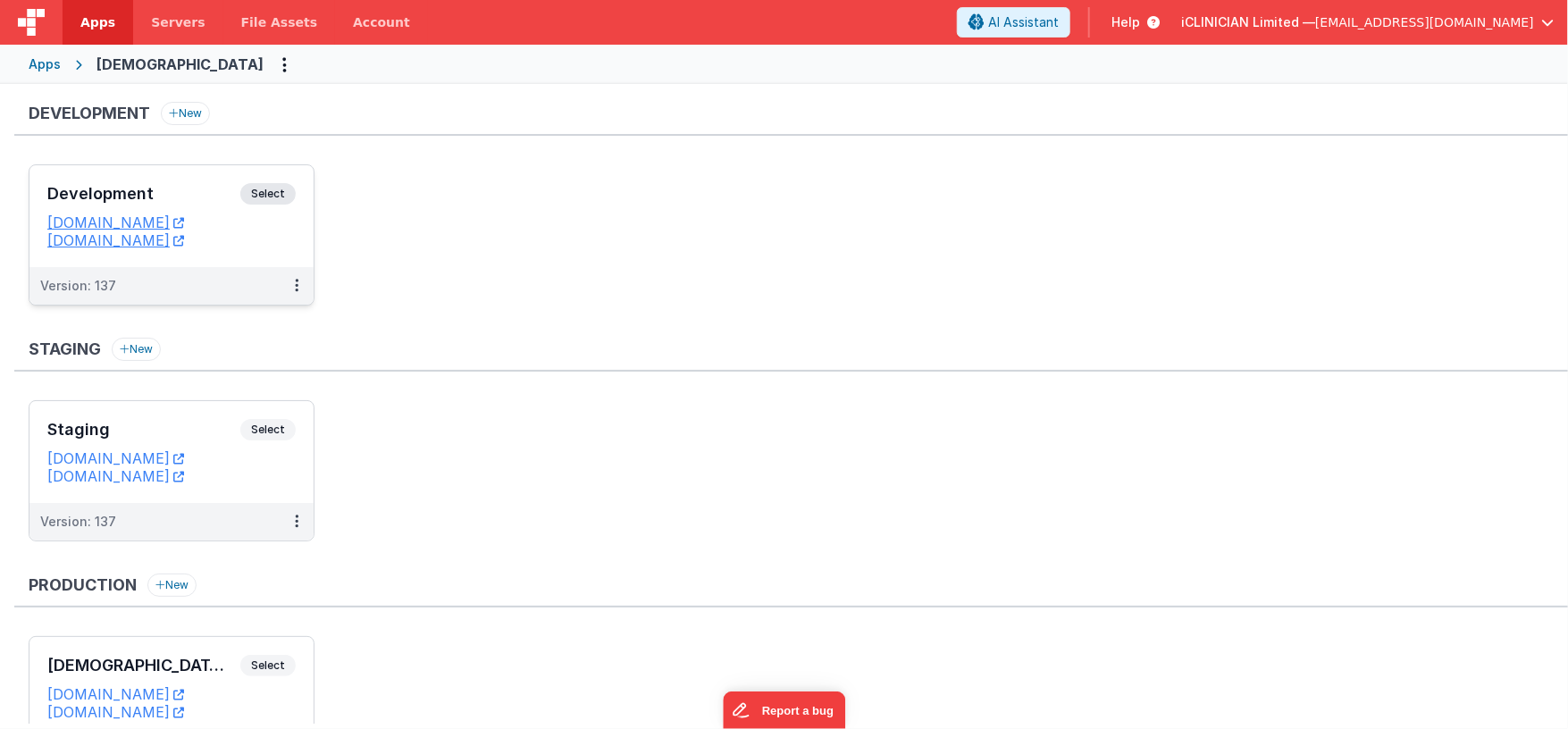
click at [208, 192] on h3 "Development" at bounding box center [144, 194] width 193 height 18
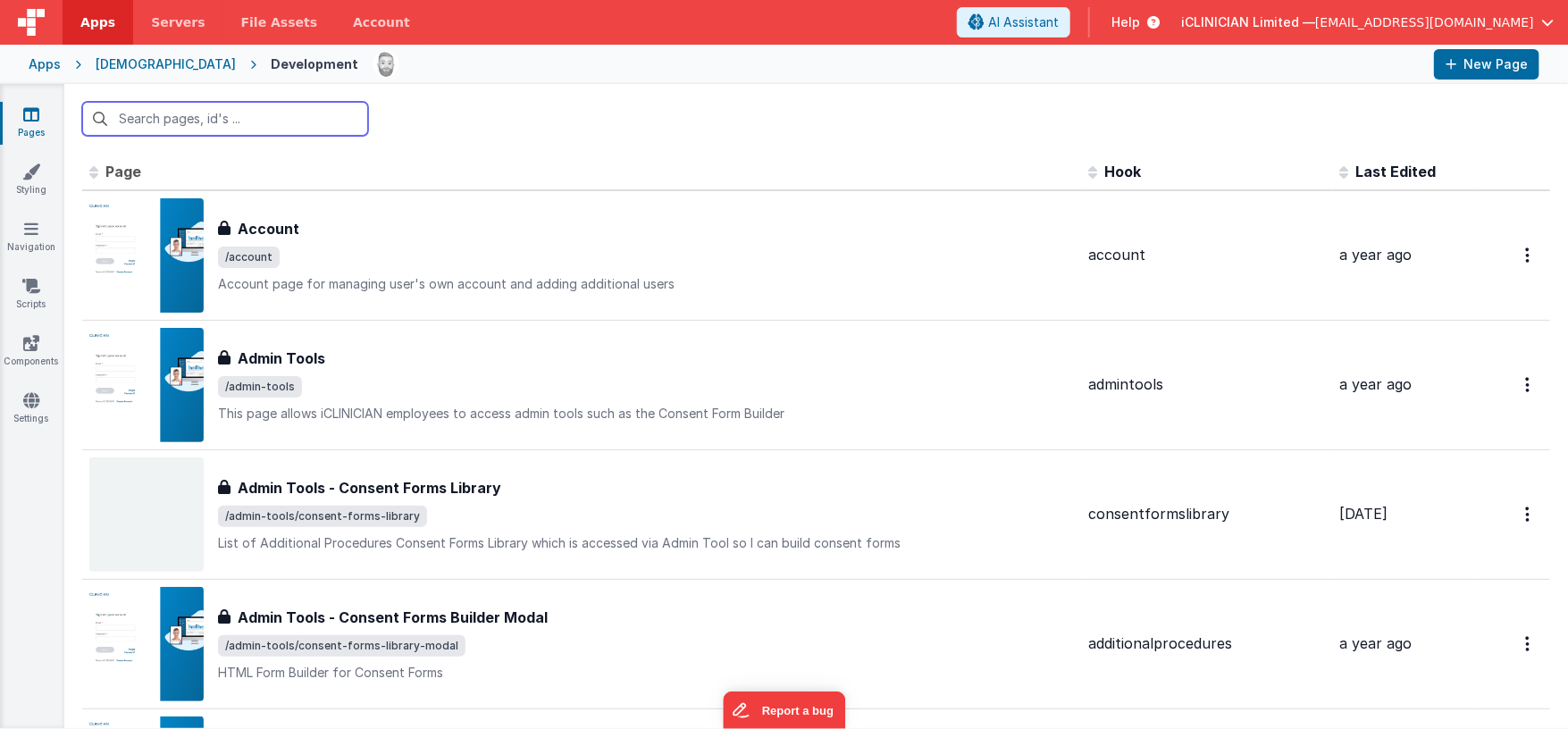
click at [245, 126] on input "text" at bounding box center [225, 119] width 286 height 34
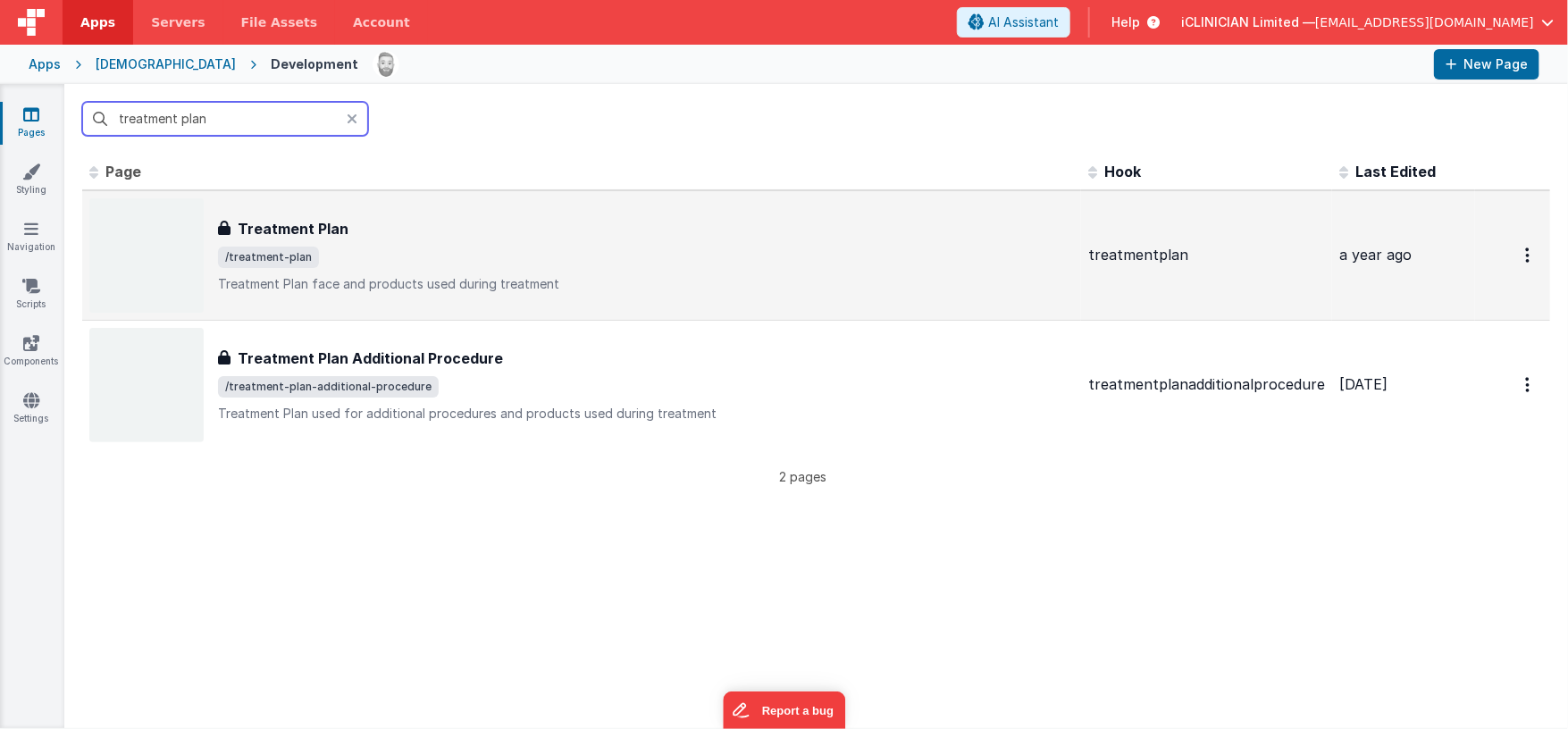
type input "treatment plan"
click at [362, 249] on span "/treatment-plan" at bounding box center [646, 256] width 856 height 22
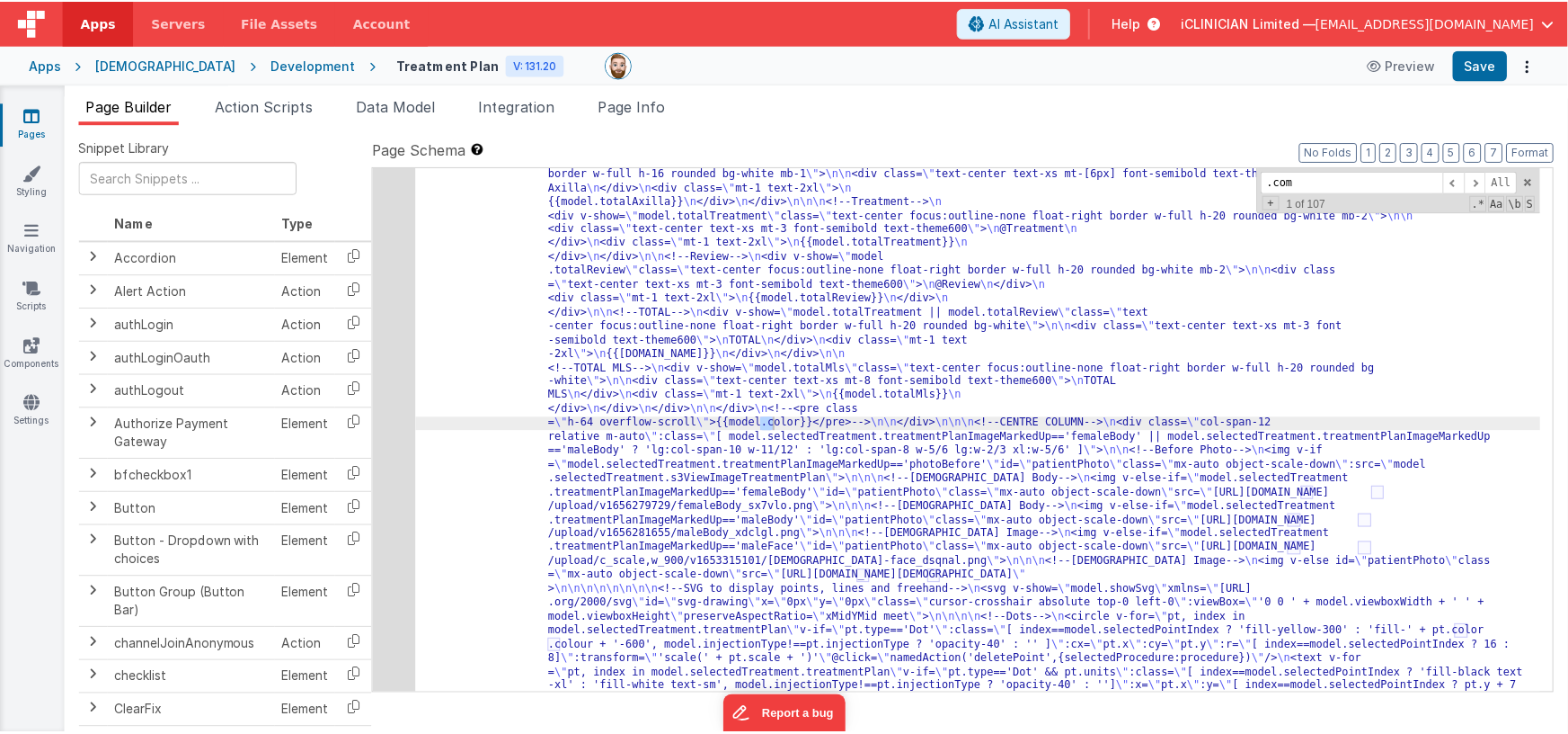
scroll to position [1752, 0]
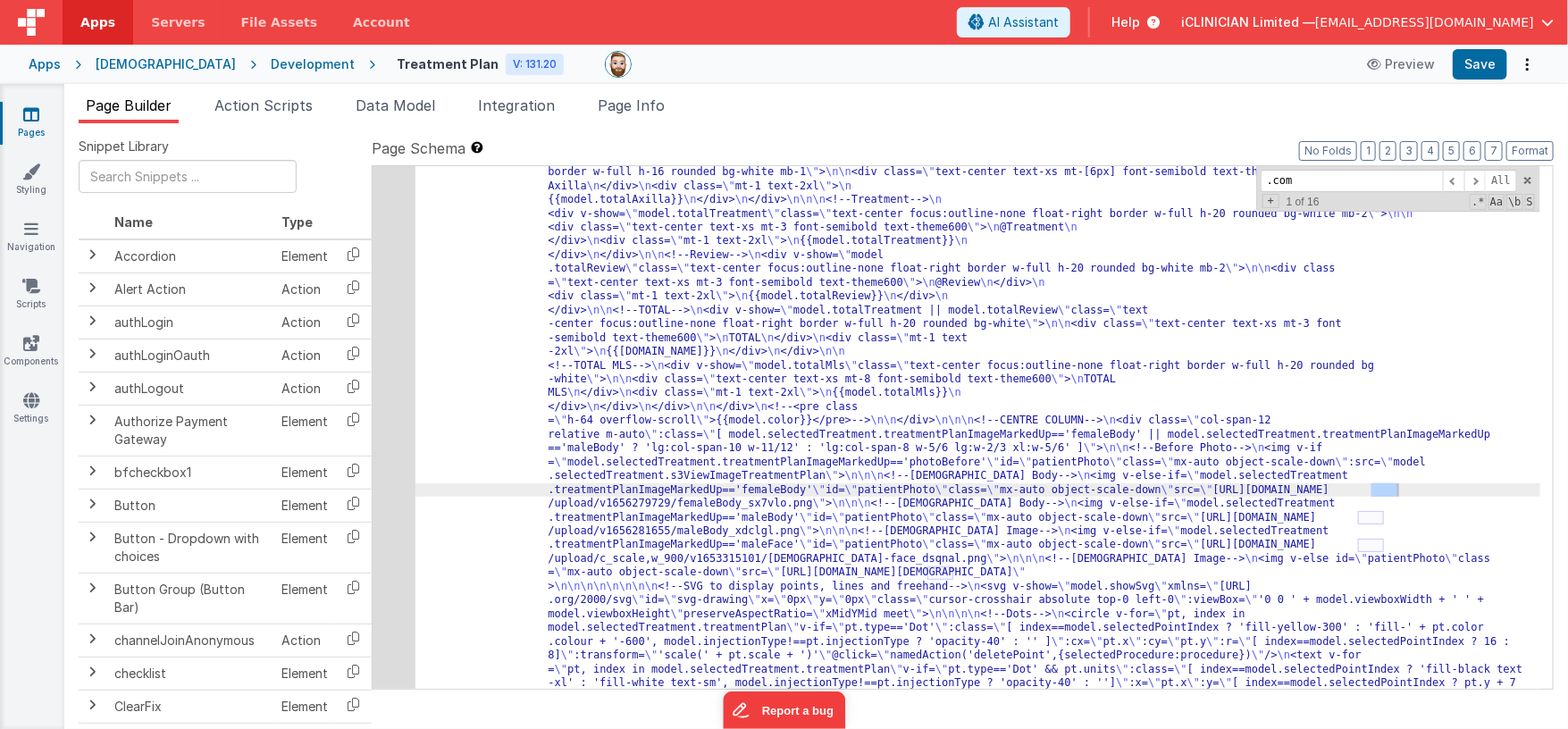
type input ".com"
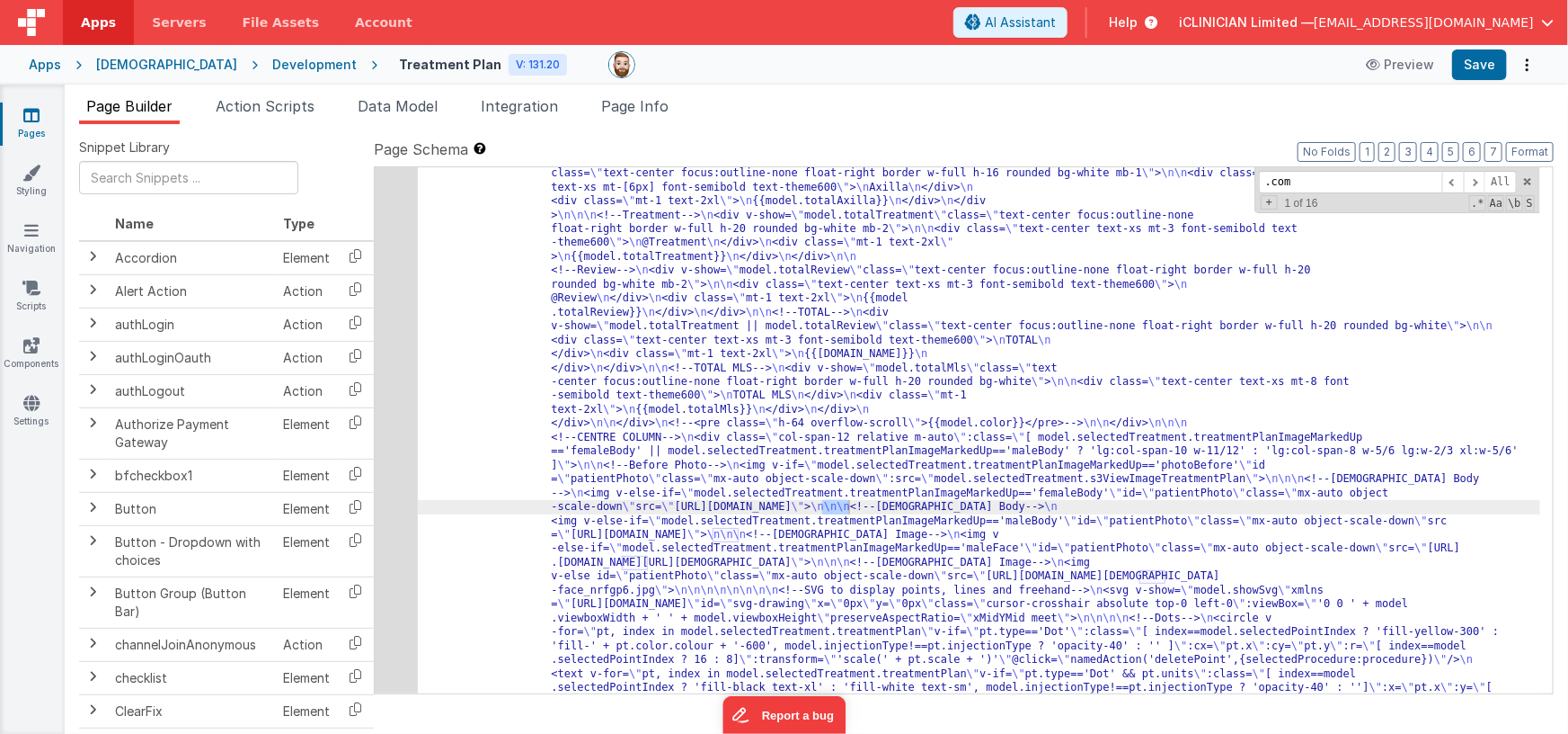
click at [36, 122] on icon at bounding box center [31, 115] width 16 height 18
